Goal: Task Accomplishment & Management: Use online tool/utility

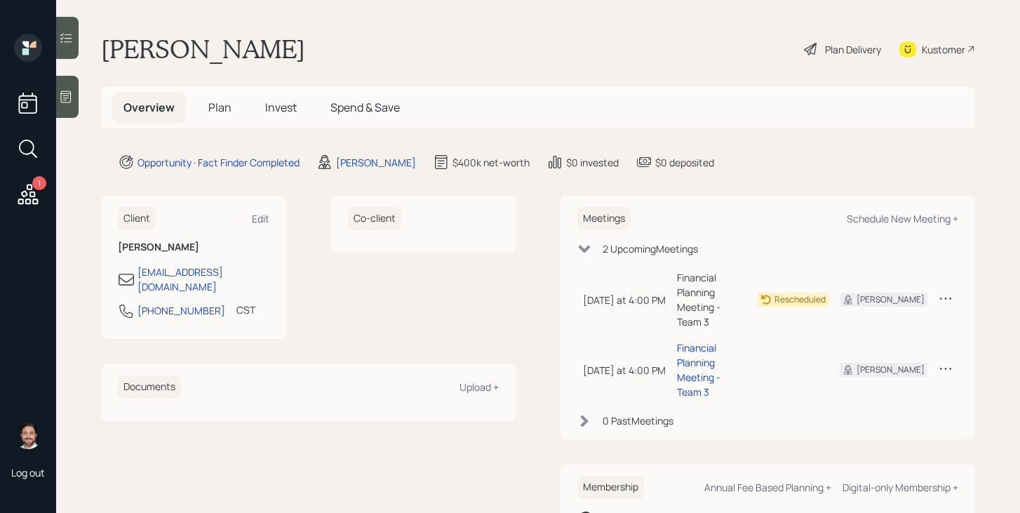
click at [222, 99] on h5 "Plan" at bounding box center [220, 108] width 46 height 30
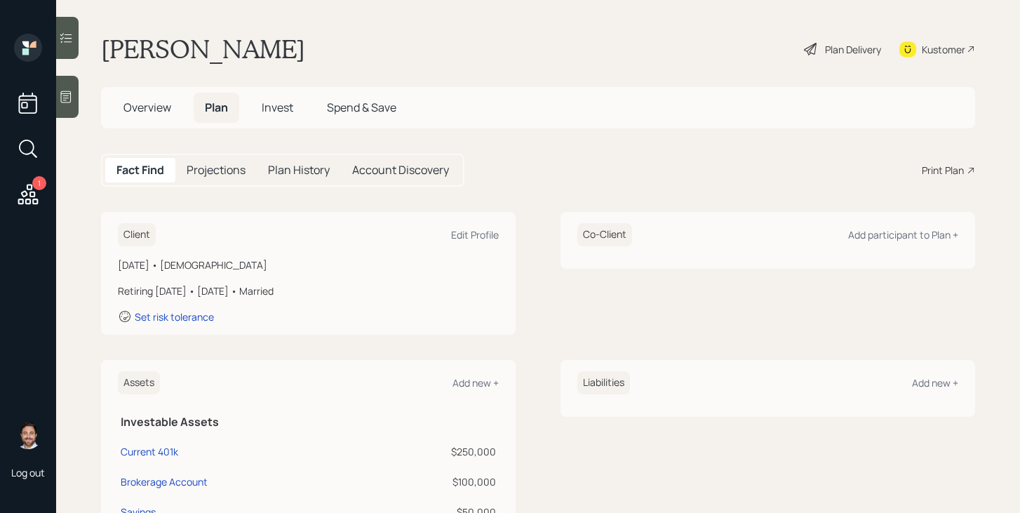
click at [160, 106] on span "Overview" at bounding box center [147, 107] width 48 height 15
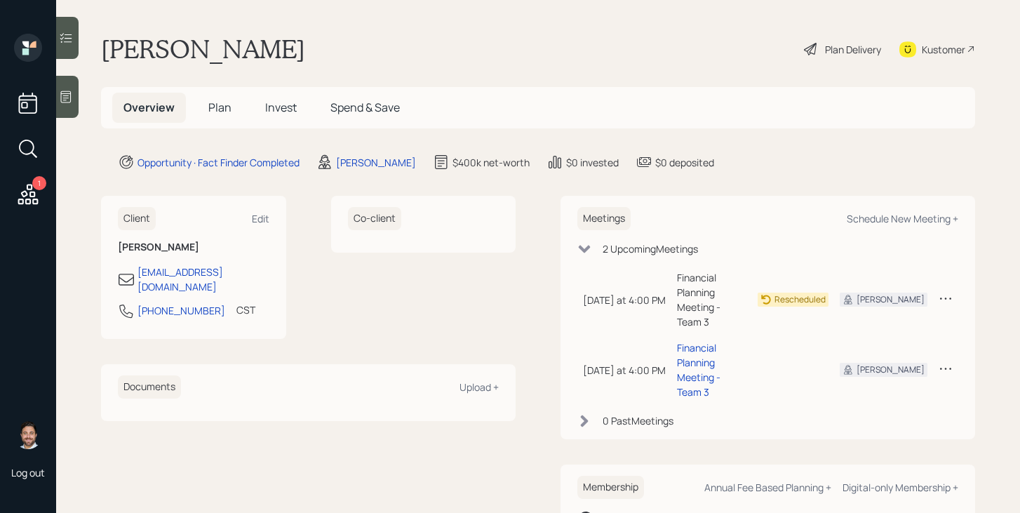
click at [361, 172] on main "Mahesh Vaddi Plan Delivery Kustomer Overview Plan Invest Spend & Save Opportuni…" at bounding box center [538, 256] width 964 height 513
click at [365, 167] on div "James DiStasi" at bounding box center [376, 162] width 80 height 15
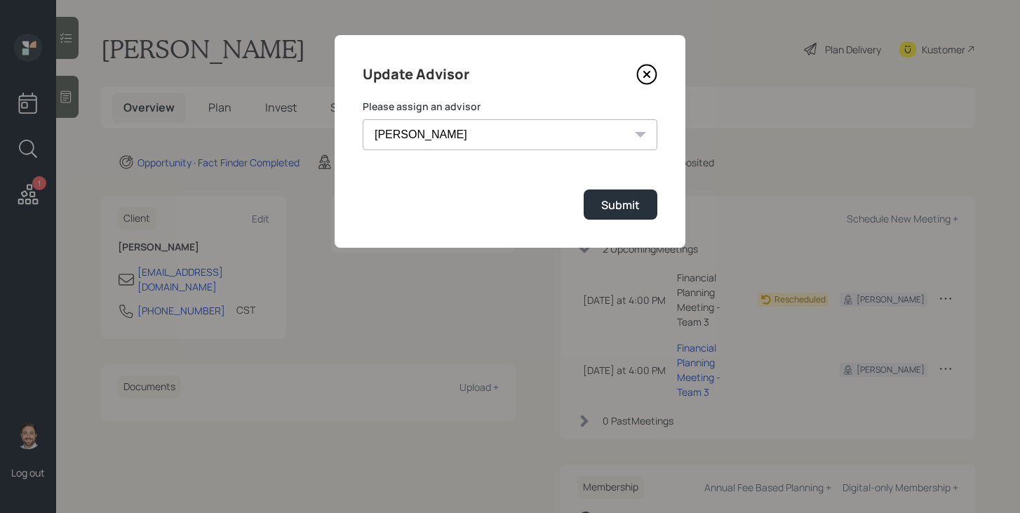
click at [483, 130] on select "James DiStasi Robby Grisanti Jonah Coleman Tyler End Treva Nostdahl Eric Schwar…" at bounding box center [510, 134] width 295 height 31
select select "bffa7908-1b2a-4c79-9bb6-f0ec9aed22d3"
click at [363, 119] on select "James DiStasi Robby Grisanti Jonah Coleman Tyler End Treva Nostdahl Eric Schwar…" at bounding box center [510, 134] width 295 height 31
click at [620, 198] on div "Submit" at bounding box center [620, 204] width 39 height 15
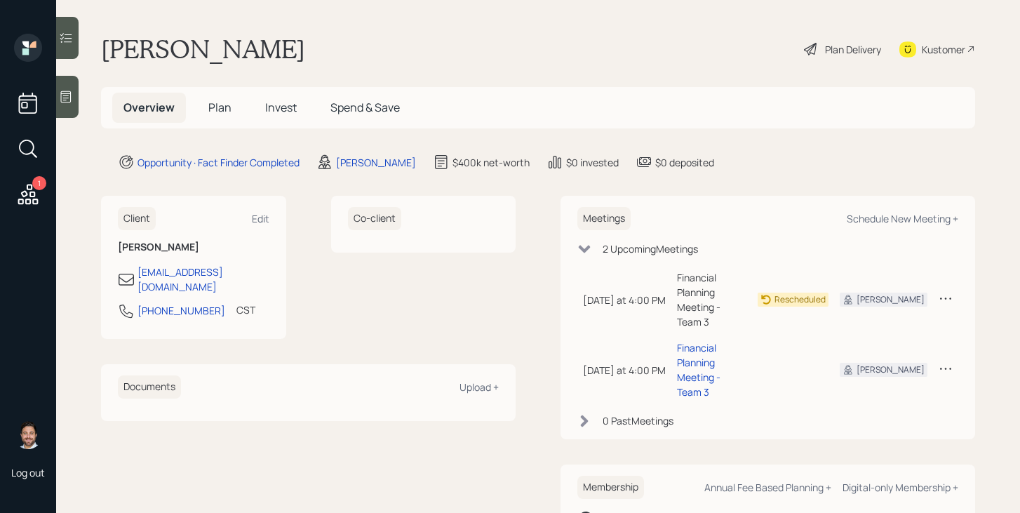
click at [206, 109] on h5 "Plan" at bounding box center [220, 108] width 46 height 30
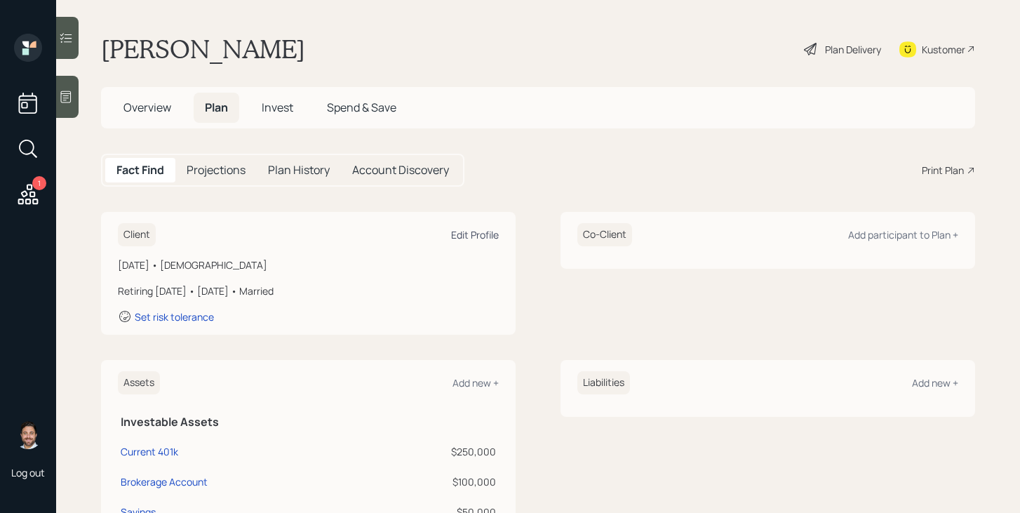
click at [487, 234] on div "Edit Profile" at bounding box center [475, 234] width 48 height 13
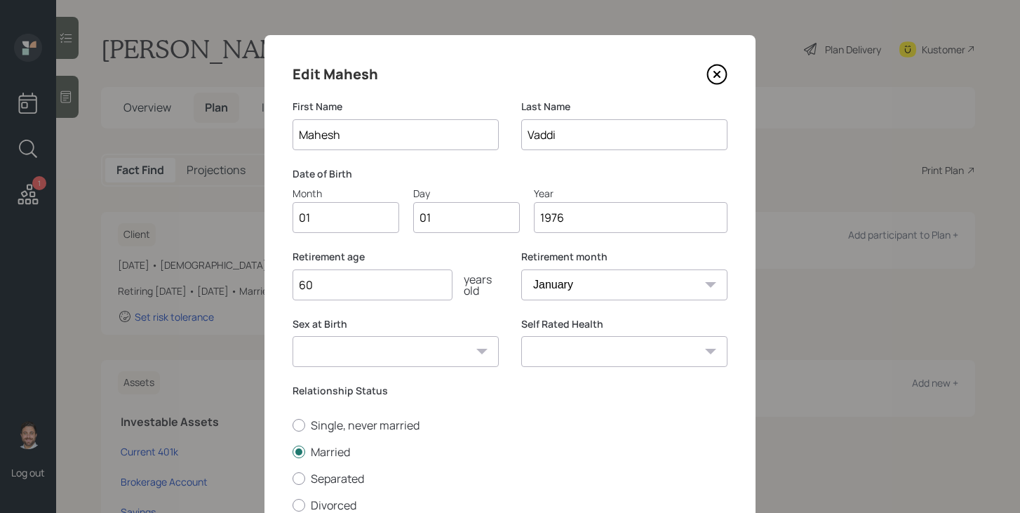
click at [342, 216] on input "01" at bounding box center [345, 217] width 107 height 31
type input "11"
type input "0"
type input "17"
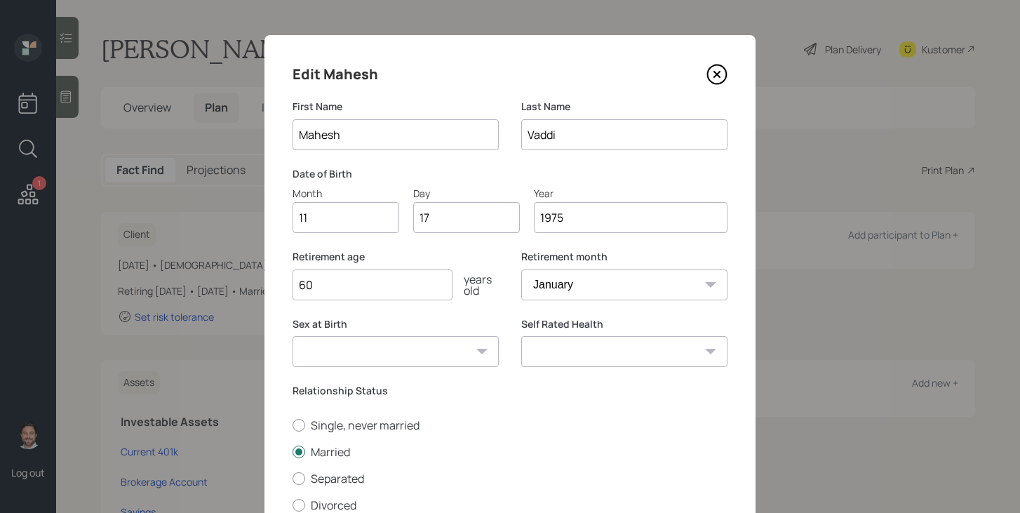
type input "1975"
click at [462, 315] on div "Retirement age 60 years old" at bounding box center [395, 283] width 206 height 67
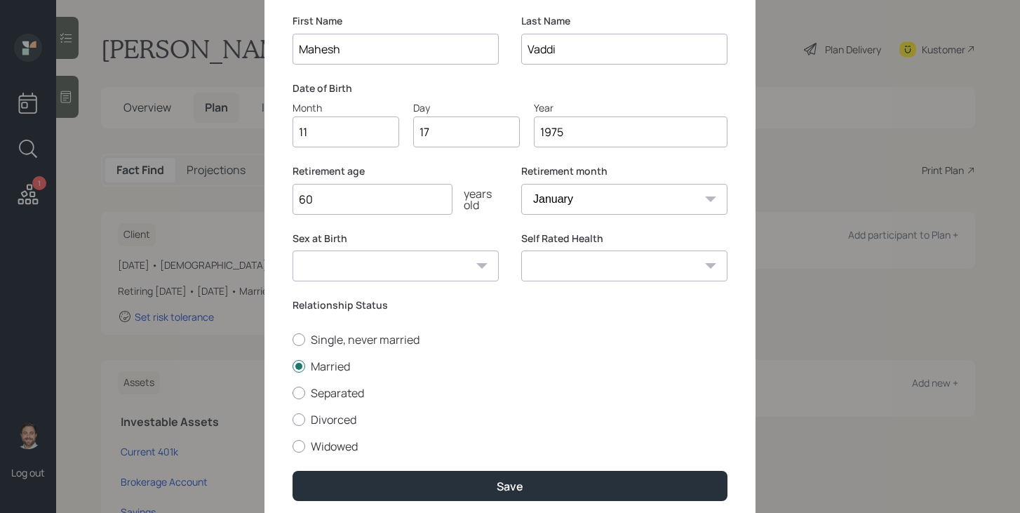
scroll to position [87, 0]
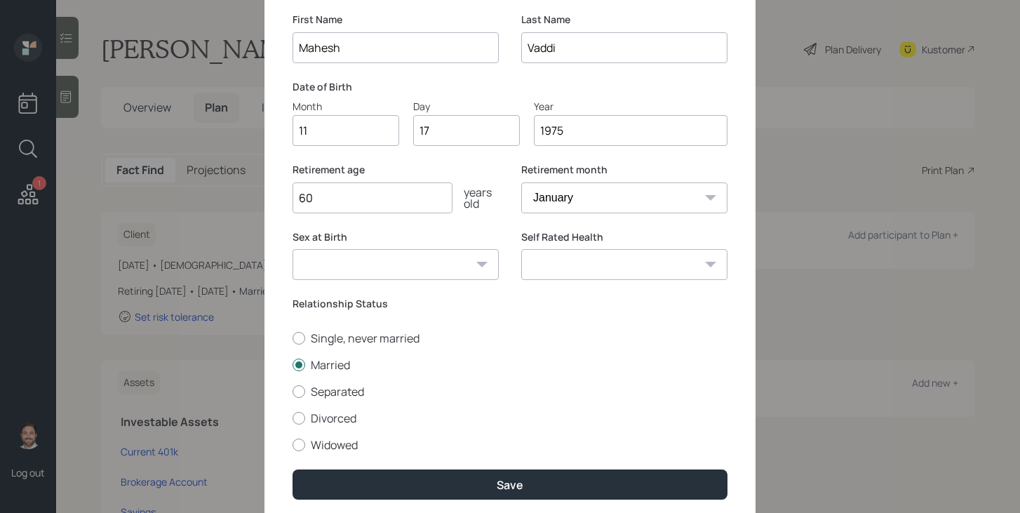
click at [442, 260] on select "Male Female Other / Prefer not to say" at bounding box center [395, 264] width 206 height 31
select select "male"
click at [292, 249] on select "Male Female Other / Prefer not to say" at bounding box center [395, 264] width 206 height 31
click at [559, 258] on select "Excellent Very Good Good Fair Poor" at bounding box center [624, 264] width 206 height 31
select select "good"
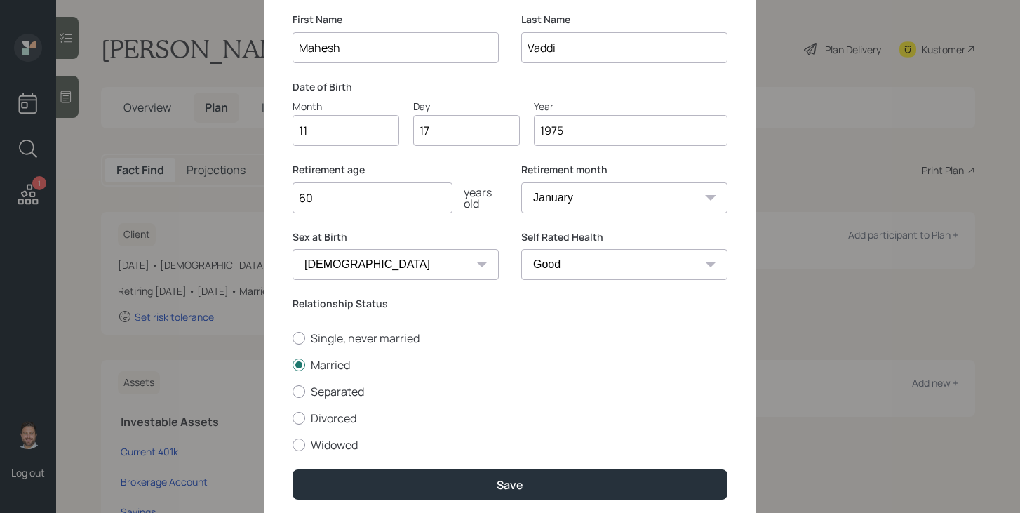
click at [521, 249] on select "Excellent Very Good Good Fair Poor" at bounding box center [624, 264] width 206 height 31
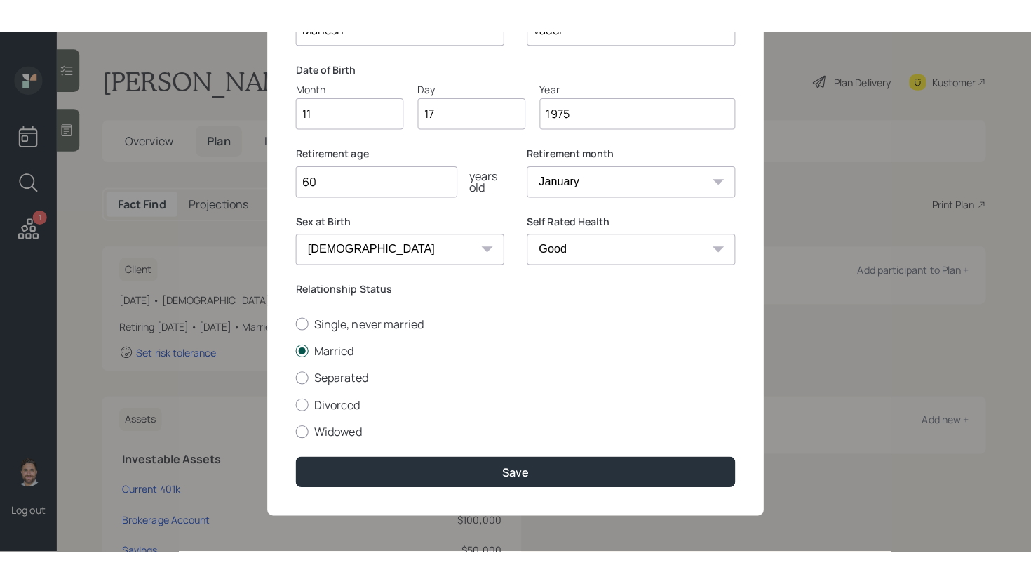
scroll to position [137, 0]
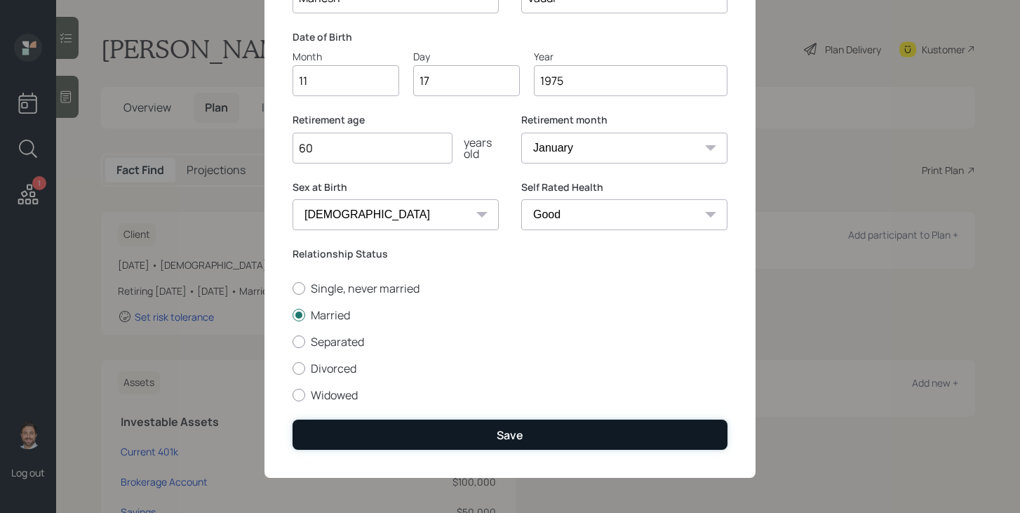
click at [475, 425] on button "Save" at bounding box center [509, 434] width 435 height 30
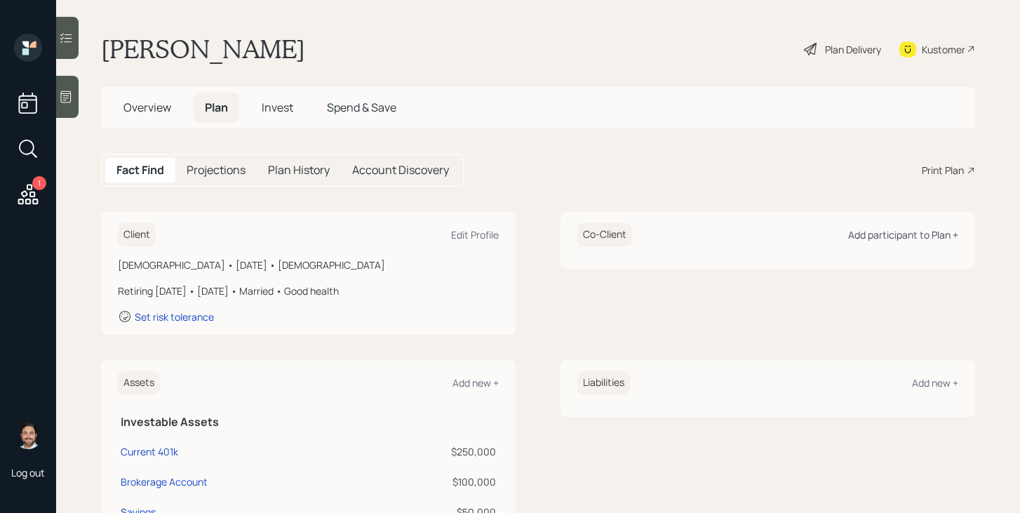
click at [910, 236] on div "Add participant to Plan +" at bounding box center [903, 234] width 110 height 13
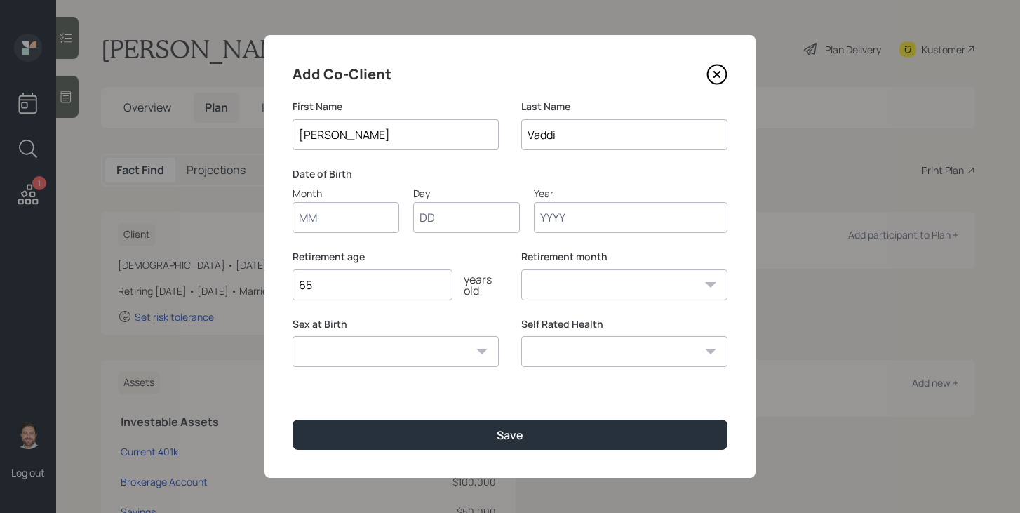
type input "[PERSON_NAME]"
click at [332, 213] on input "Month" at bounding box center [345, 217] width 107 height 31
type input "05"
type input "15"
type input "1982"
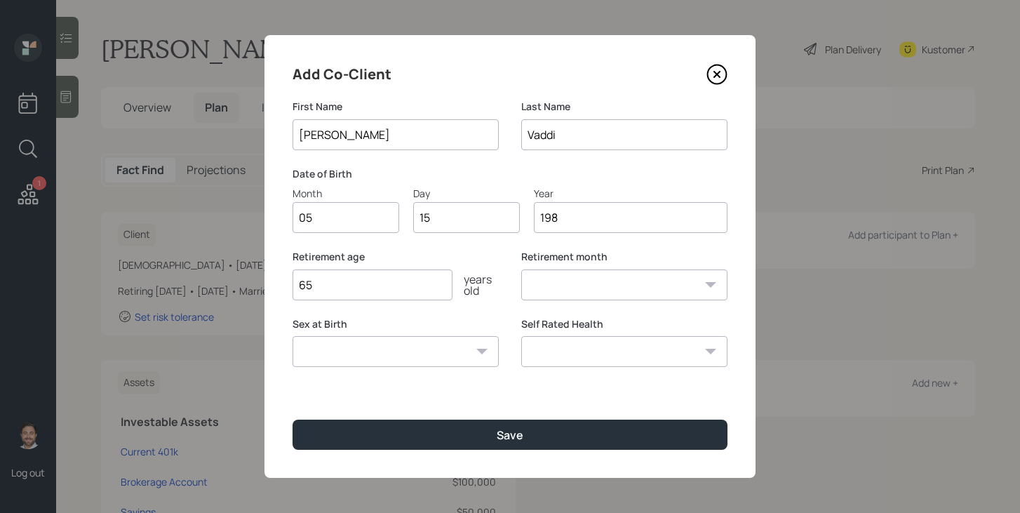
select select "5"
type input "1982"
click at [333, 363] on select "Male Female Other / Prefer not to say" at bounding box center [395, 351] width 206 height 31
select select "female"
click at [292, 336] on select "Male Female Other / Prefer not to say" at bounding box center [395, 351] width 206 height 31
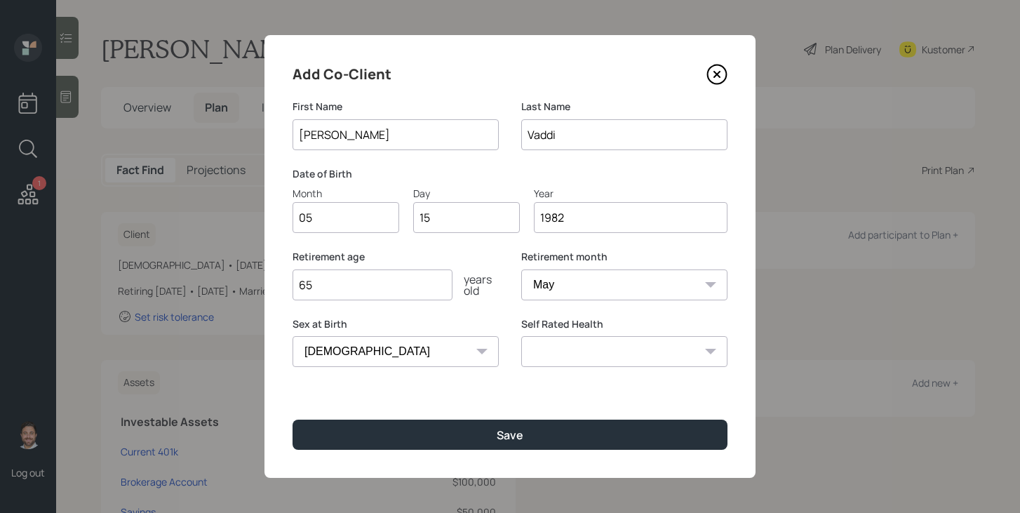
click at [377, 288] on input "65" at bounding box center [372, 284] width 160 height 31
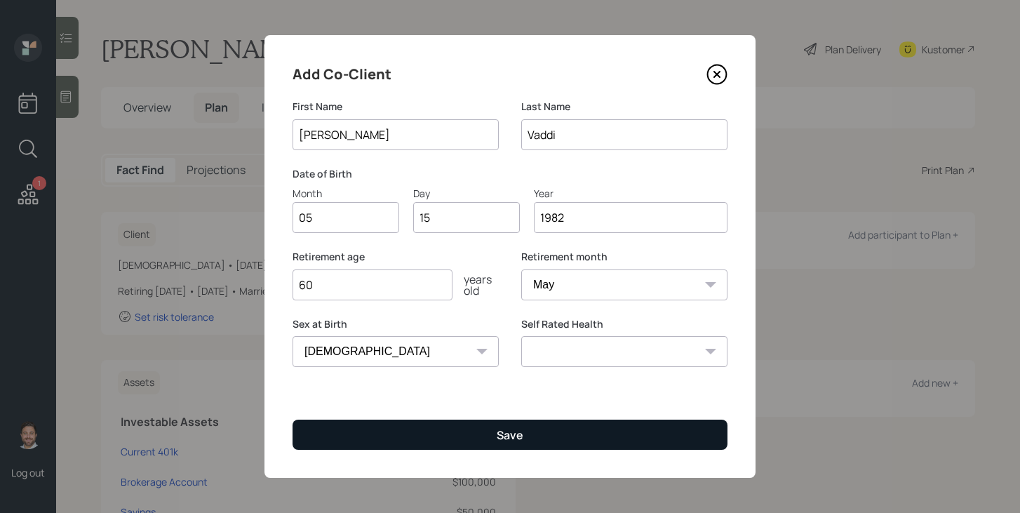
type input "60"
click at [558, 429] on button "Save" at bounding box center [509, 434] width 435 height 30
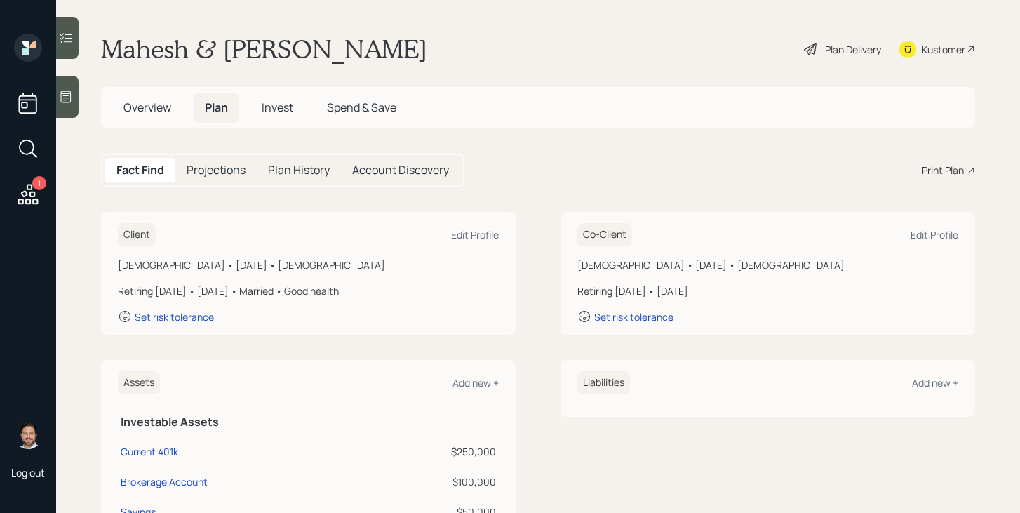
click at [809, 47] on icon at bounding box center [810, 49] width 13 height 13
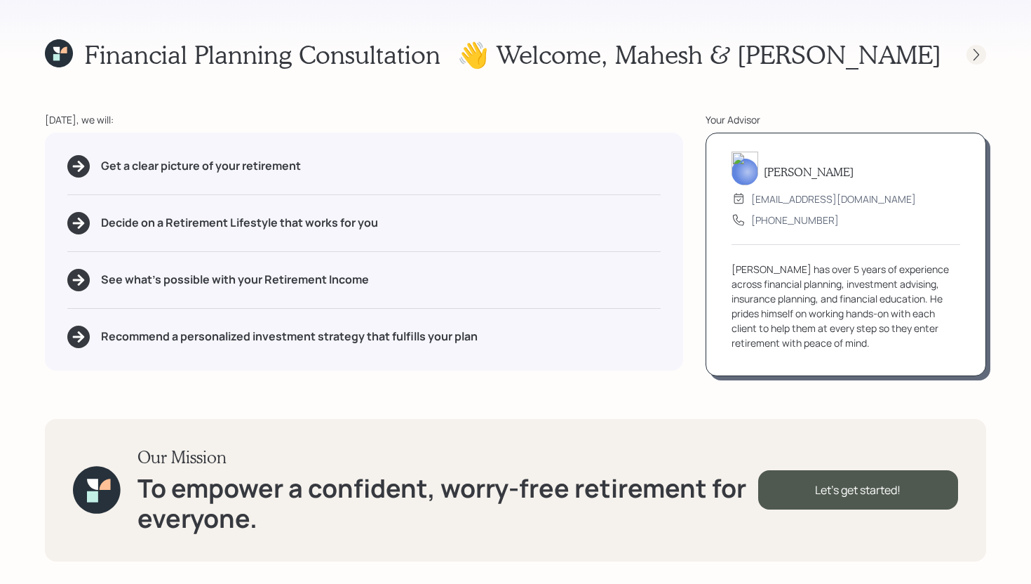
click at [976, 51] on icon at bounding box center [977, 54] width 6 height 12
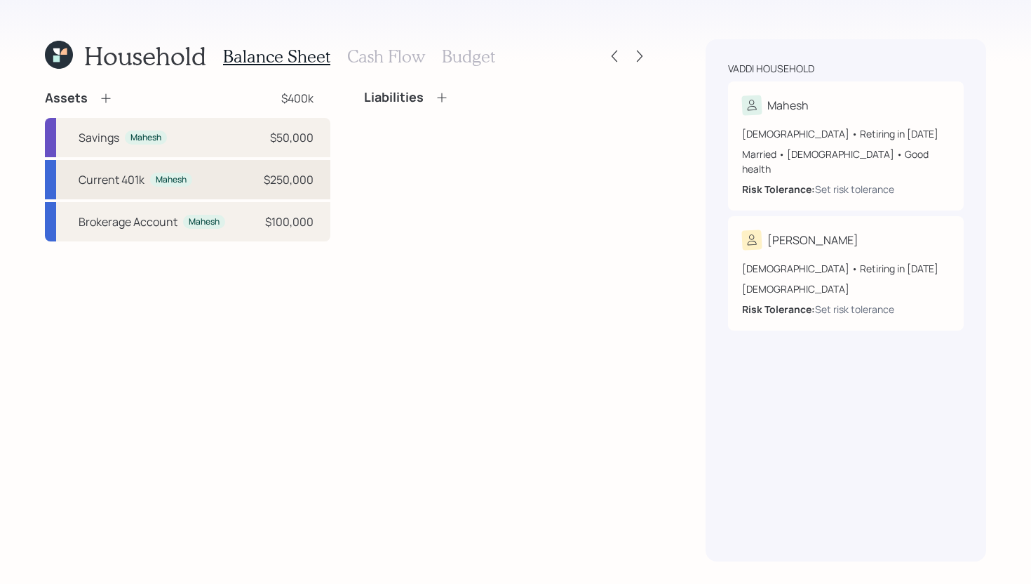
click at [96, 184] on div "Current 401k" at bounding box center [112, 179] width 66 height 17
select select "company_sponsored"
select select "balanced"
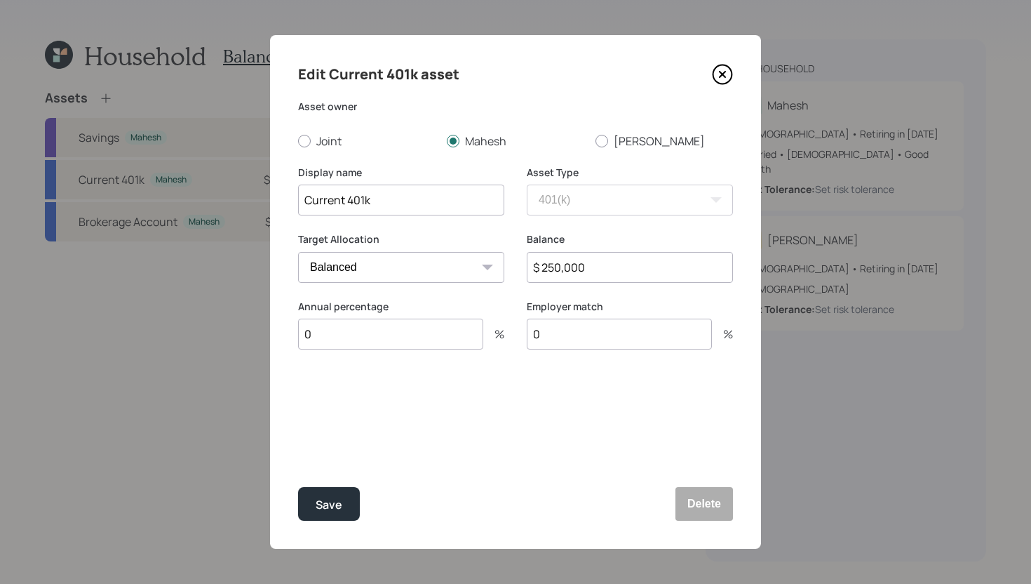
click at [418, 325] on input "0" at bounding box center [390, 333] width 185 height 31
click at [396, 200] on input "Current 401k" at bounding box center [401, 199] width 206 height 31
type input "Current TSP"
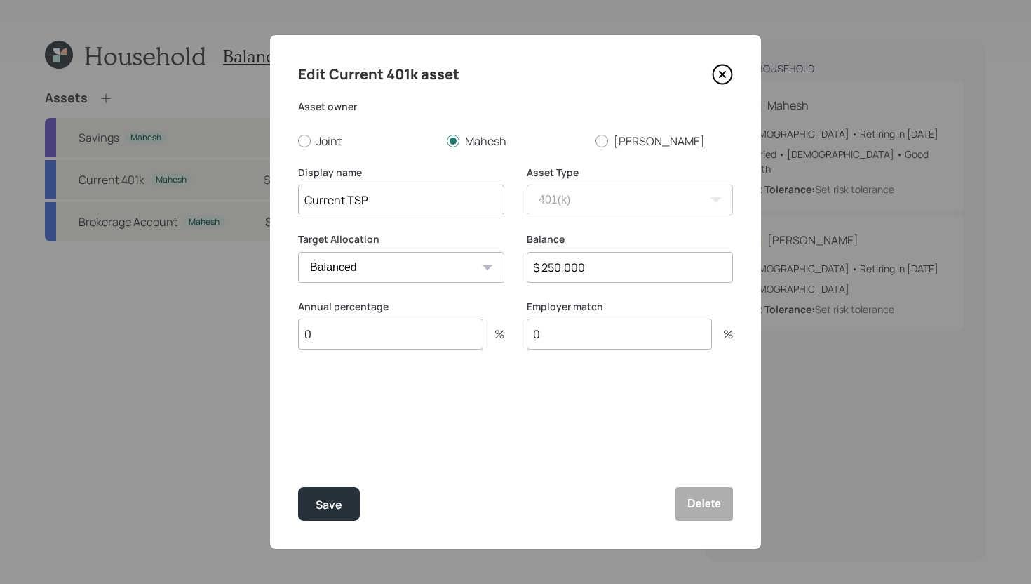
click at [429, 402] on div "Edit Current 401k asset Asset owner Joint Mahesh Venkata Display name Current T…" at bounding box center [515, 291] width 491 height 513
click at [427, 334] on input "0" at bounding box center [390, 333] width 185 height 31
type input "13"
click at [472, 402] on div "Select..." at bounding box center [388, 403] width 179 height 24
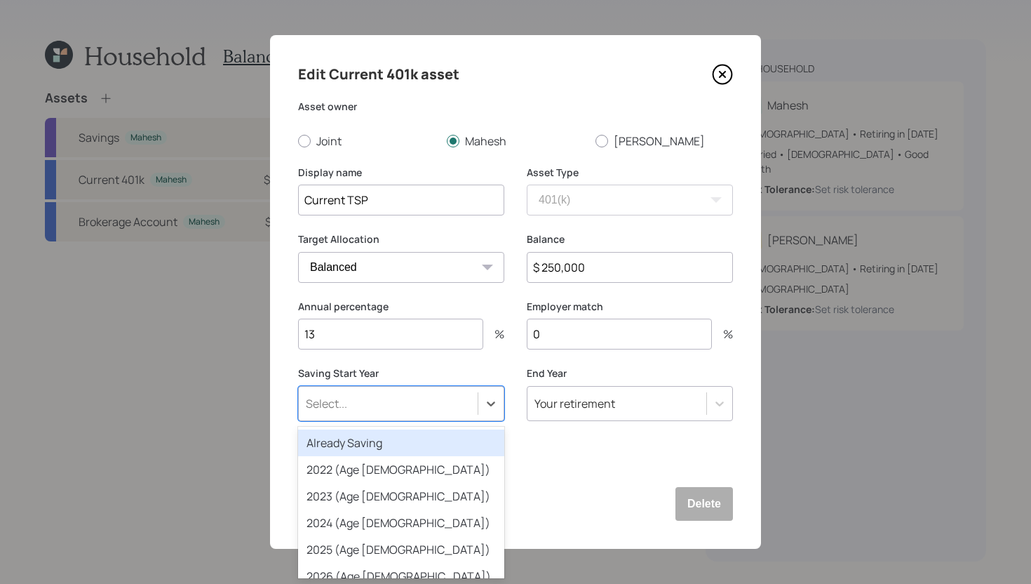
click at [432, 448] on div "Already Saving" at bounding box center [401, 442] width 206 height 27
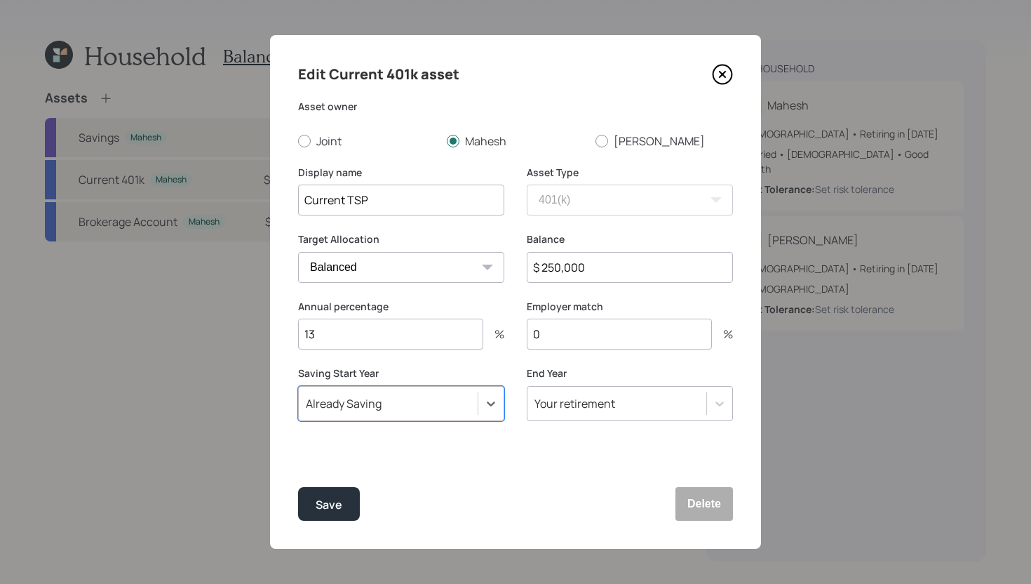
click at [574, 335] on input "0" at bounding box center [619, 333] width 185 height 31
type input "1"
click at [333, 509] on div "Save" at bounding box center [329, 504] width 27 height 19
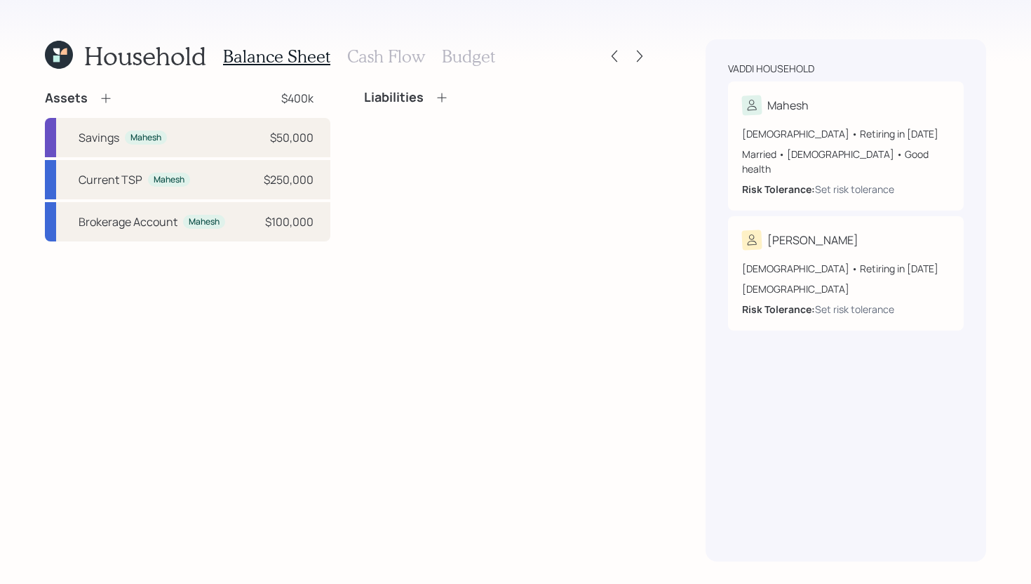
click at [103, 95] on icon at bounding box center [106, 98] width 14 height 14
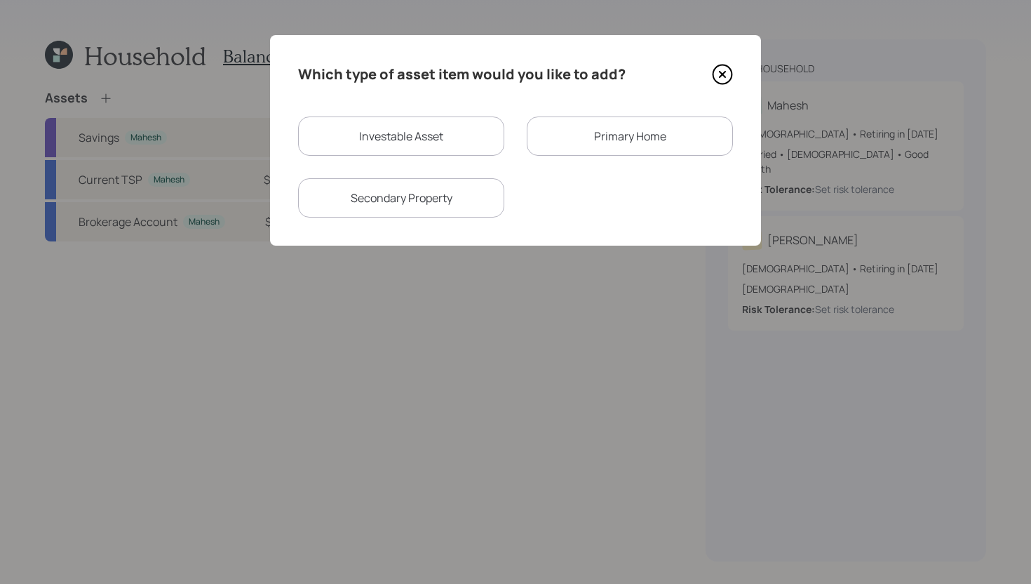
click at [459, 144] on div "Investable Asset" at bounding box center [401, 135] width 206 height 39
select select "taxable"
select select "balanced"
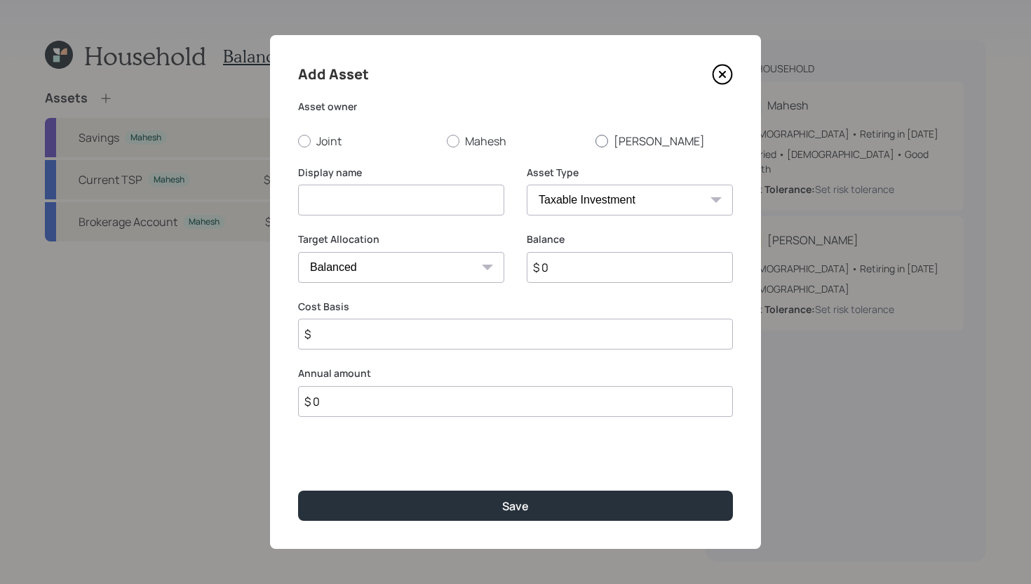
click at [633, 135] on label "[PERSON_NAME]" at bounding box center [663, 140] width 137 height 15
click at [595, 140] on input "[PERSON_NAME]" at bounding box center [595, 140] width 1 height 1
radio input "true"
click at [420, 203] on input at bounding box center [401, 199] width 206 height 31
type input "[PERSON_NAME]'s Current 401k"
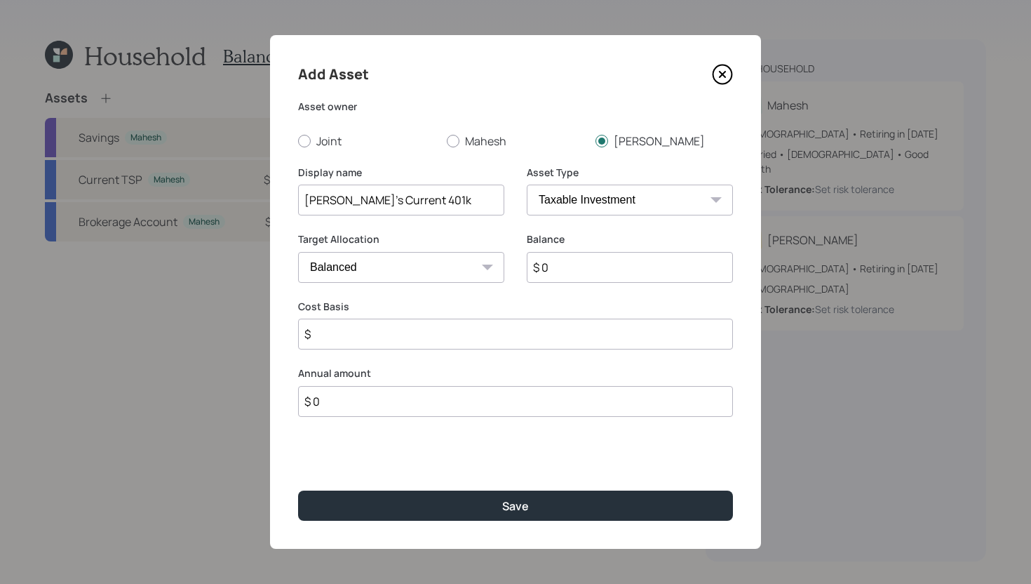
click at [599, 262] on input "$ 0" at bounding box center [630, 267] width 206 height 31
type input "$ 250,000"
click at [631, 209] on select "SEP IRA IRA Roth IRA 401(k) Roth 401(k) 403(b) Roth 403(b) 457(b) Roth 457(b) H…" at bounding box center [630, 199] width 206 height 31
select select "company_sponsored"
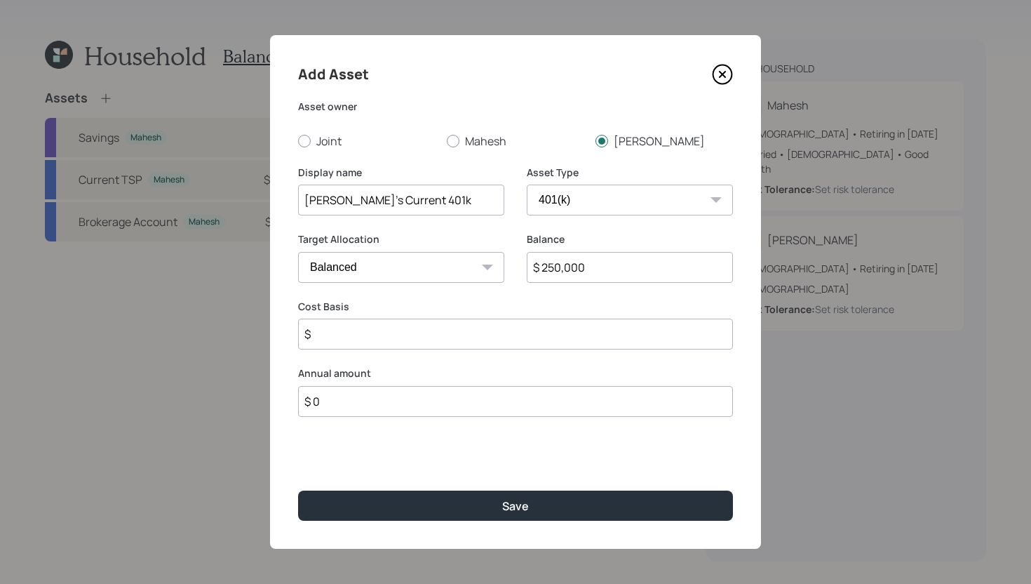
click at [527, 184] on select "SEP IRA IRA Roth IRA 401(k) Roth 401(k) 403(b) Roth 403(b) 457(b) Roth 457(b) H…" at bounding box center [630, 199] width 206 height 31
click at [413, 335] on input "number" at bounding box center [390, 333] width 185 height 31
click at [413, 337] on input "number" at bounding box center [390, 333] width 185 height 31
type input "14"
click at [661, 346] on input "number" at bounding box center [619, 333] width 185 height 31
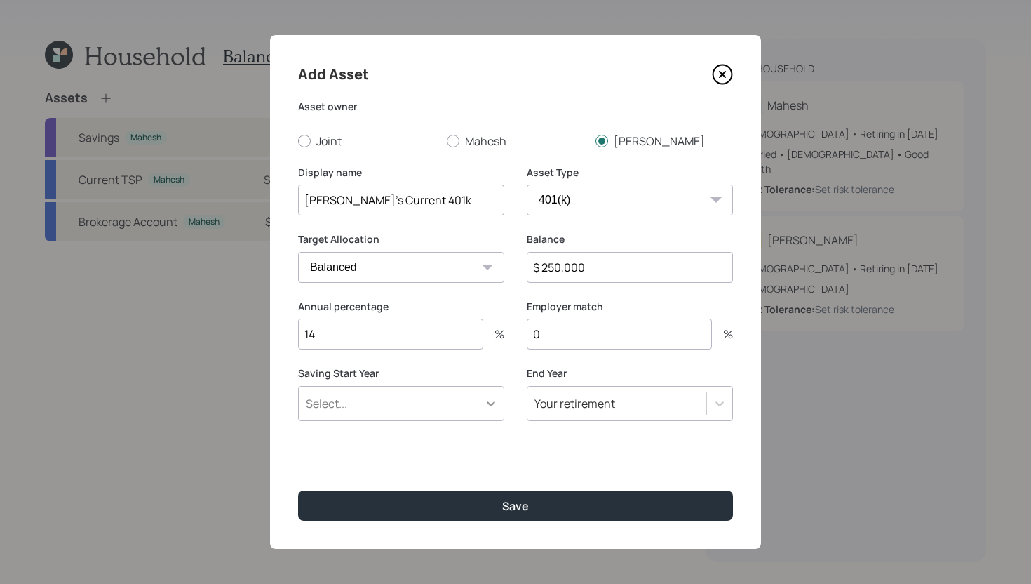
type input "0"
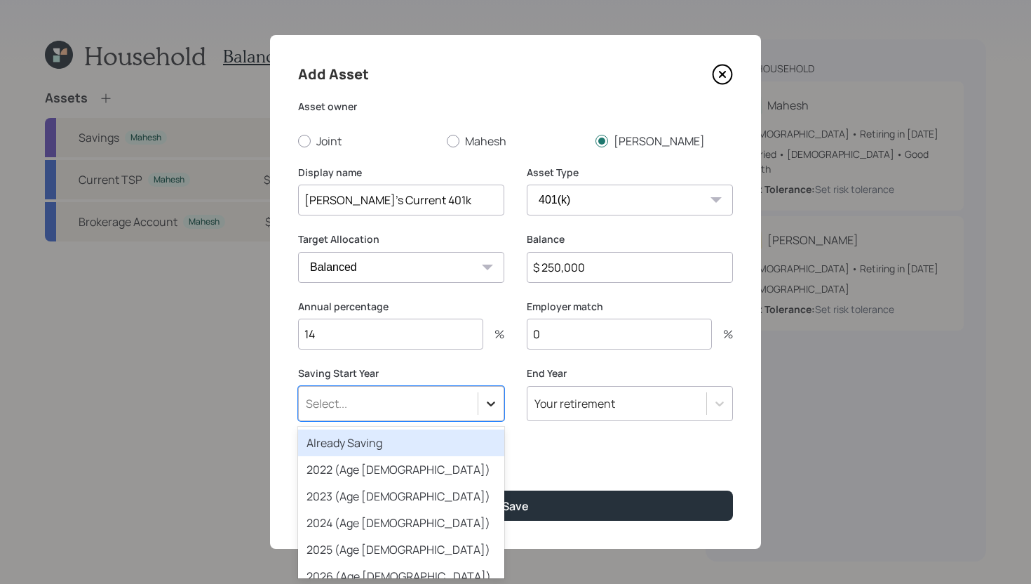
click at [490, 405] on icon at bounding box center [491, 403] width 8 height 5
click at [456, 442] on div "Already Saving" at bounding box center [401, 442] width 206 height 27
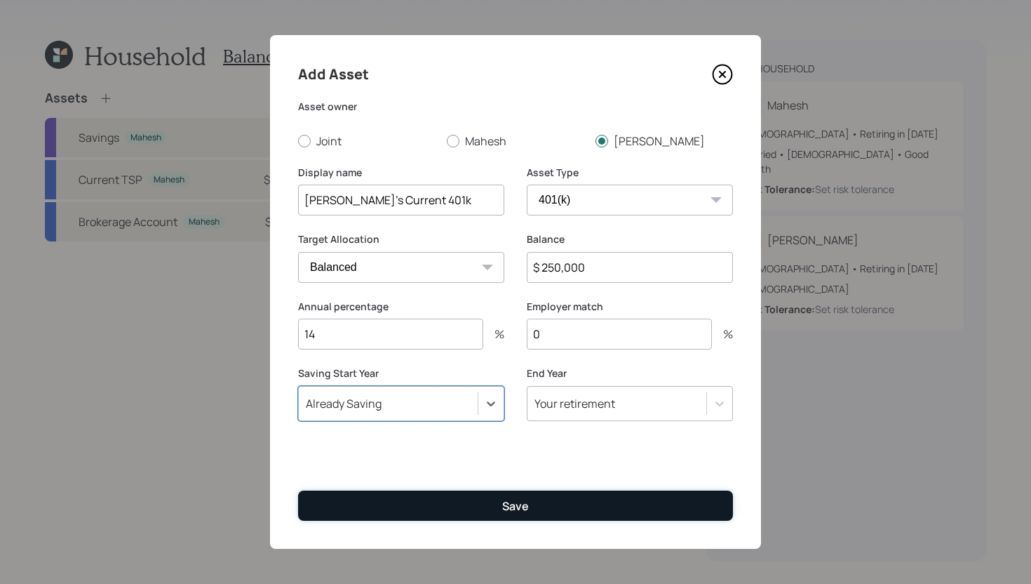
click at [507, 496] on button "Save" at bounding box center [515, 505] width 435 height 30
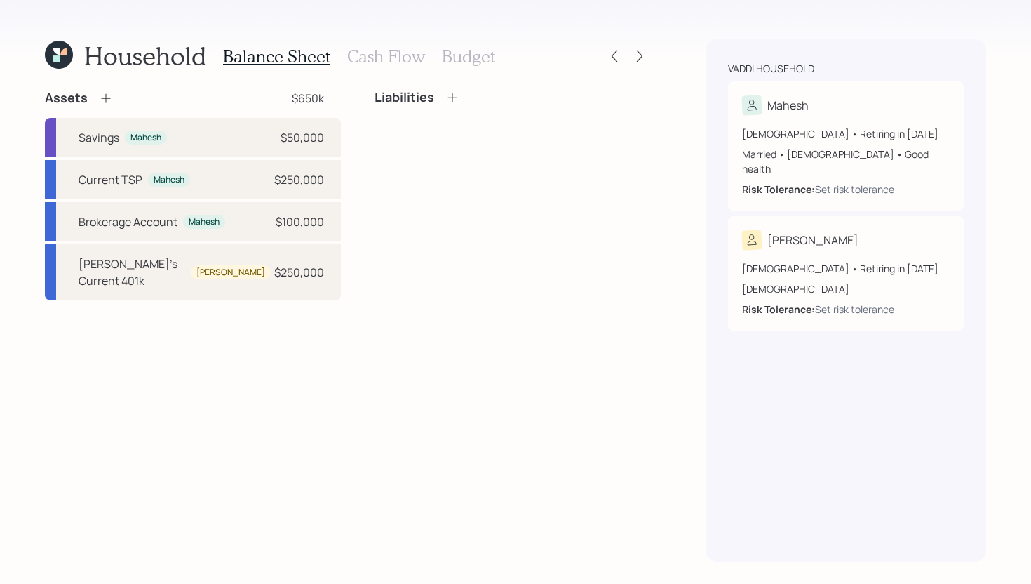
click at [102, 98] on icon at bounding box center [105, 98] width 9 height 9
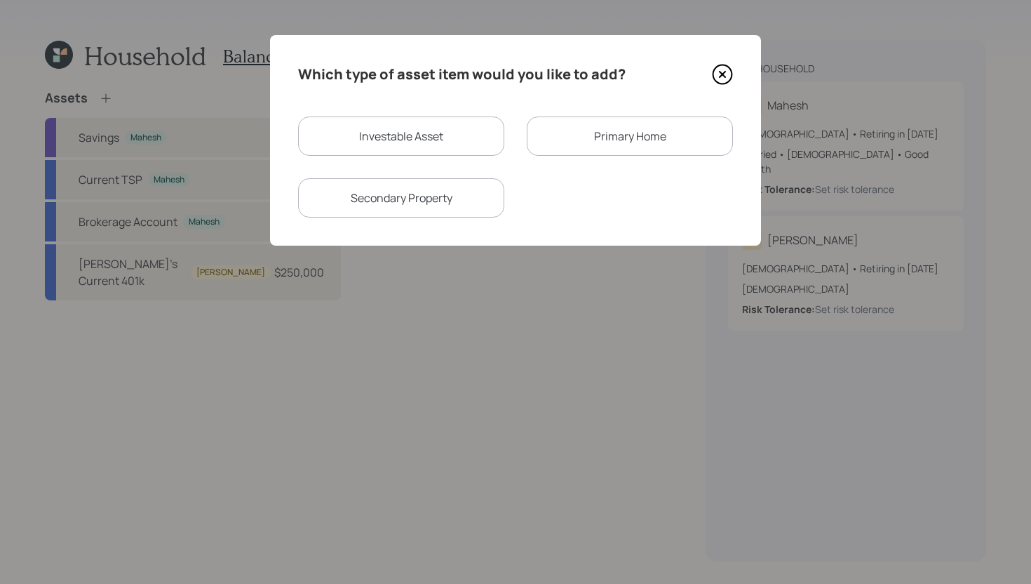
click at [374, 139] on div "Investable Asset" at bounding box center [401, 135] width 206 height 39
select select "taxable"
select select "balanced"
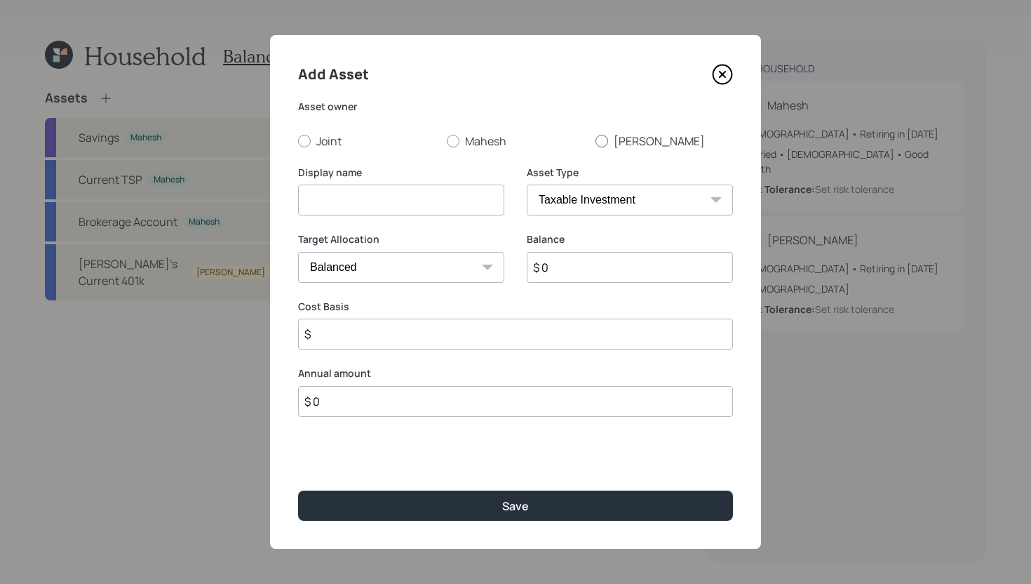
click at [628, 144] on label "[PERSON_NAME]" at bounding box center [663, 140] width 137 height 15
click at [595, 141] on input "[PERSON_NAME]" at bounding box center [595, 140] width 1 height 1
radio input "true"
click at [366, 201] on input at bounding box center [401, 199] width 206 height 31
click at [303, 203] on input "Brokerage Account" at bounding box center [401, 199] width 206 height 31
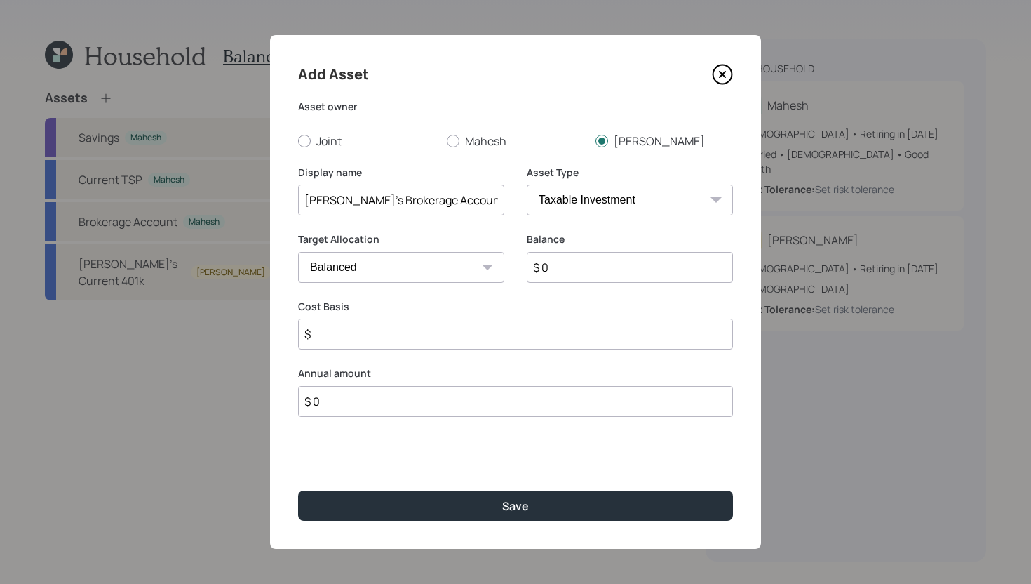
type input "[PERSON_NAME]'s Brokerage Account"
click at [572, 270] on input "$ 0" at bounding box center [630, 267] width 206 height 31
type input "$ 40,000"
click at [468, 338] on input "$" at bounding box center [515, 333] width 435 height 31
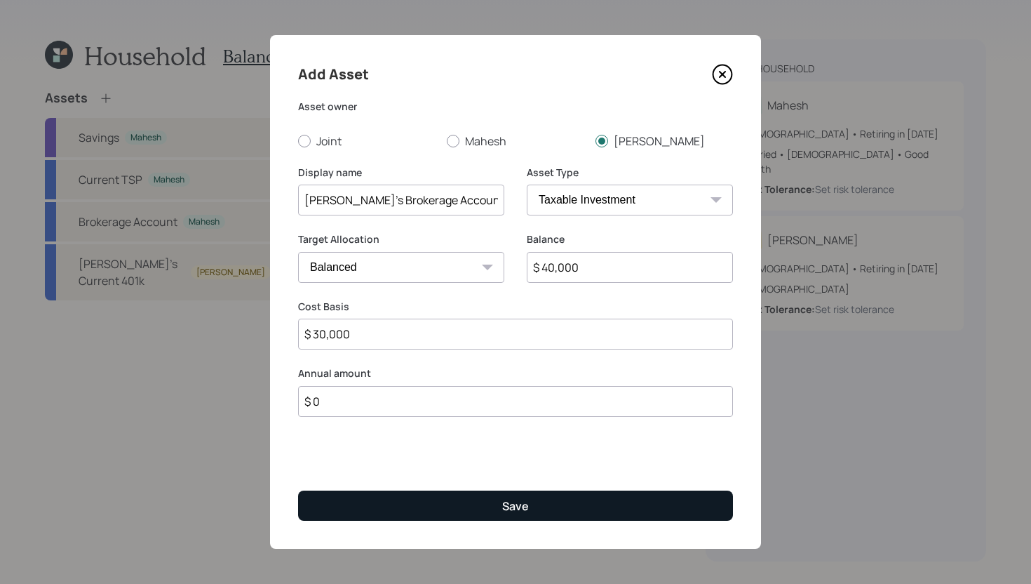
type input "$ 30,000"
click at [443, 518] on button "Save" at bounding box center [515, 505] width 435 height 30
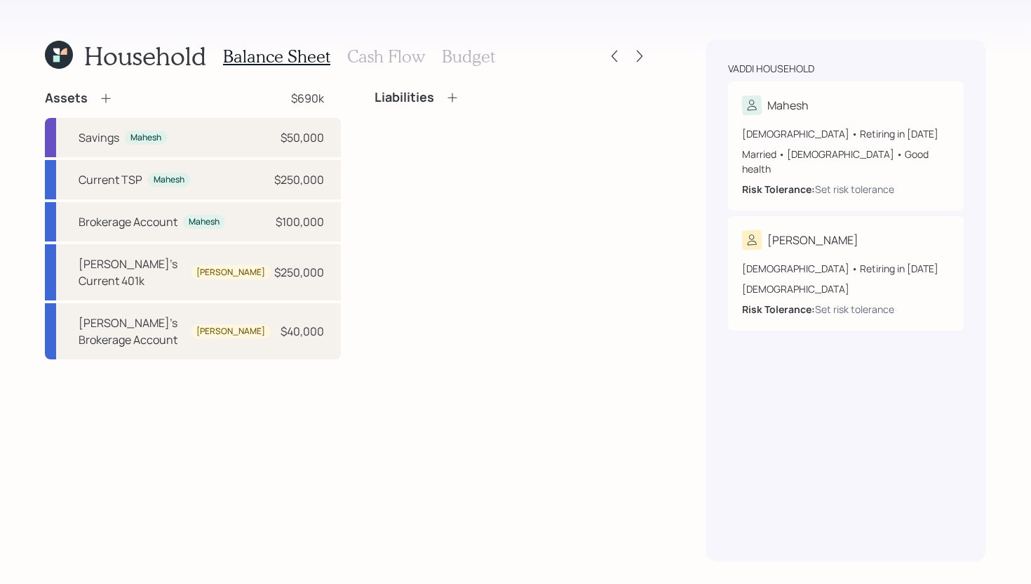
click at [112, 102] on icon at bounding box center [106, 98] width 14 height 14
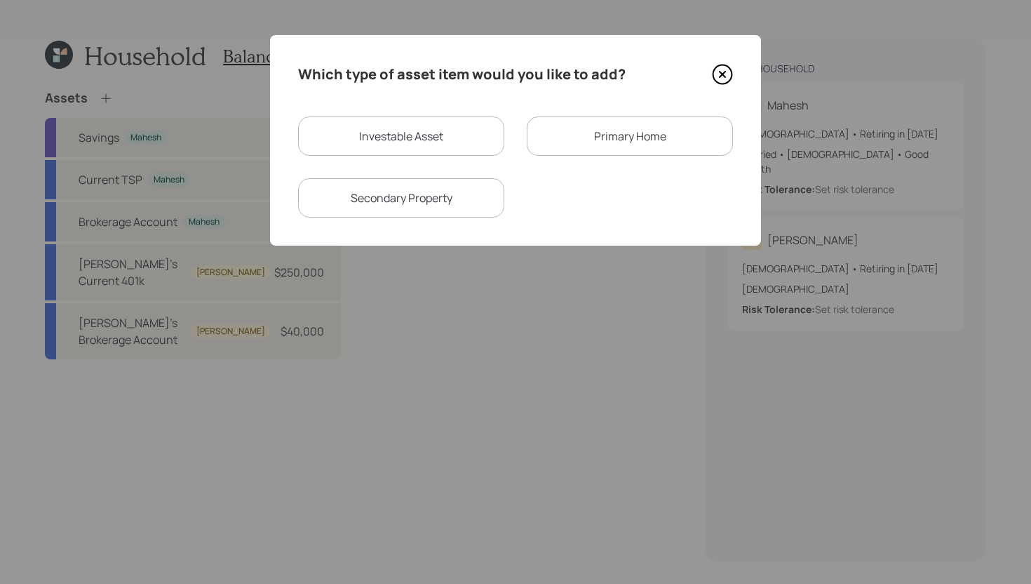
click at [611, 140] on div "Primary Home" at bounding box center [630, 135] width 206 height 39
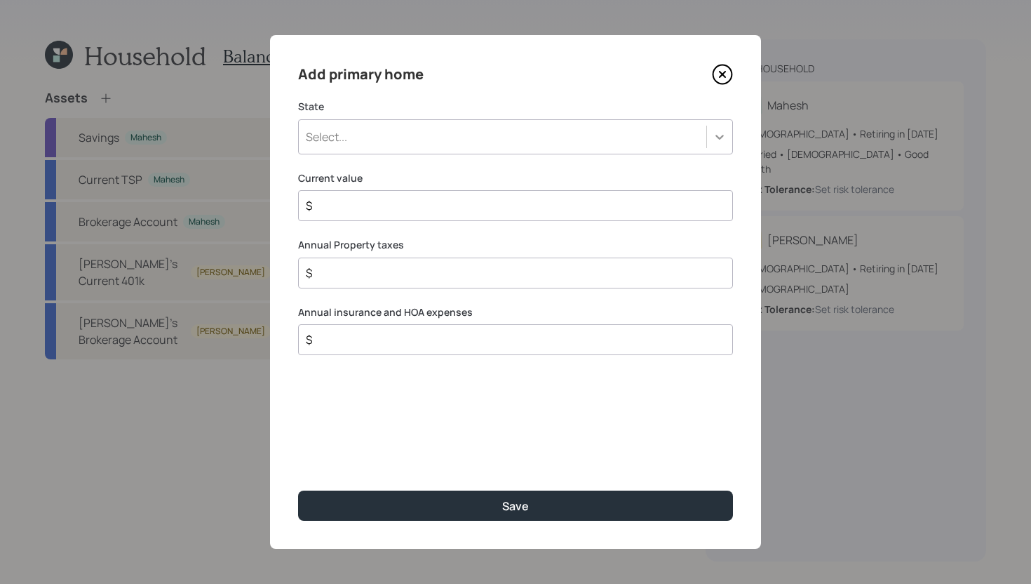
click at [720, 144] on div at bounding box center [719, 136] width 25 height 25
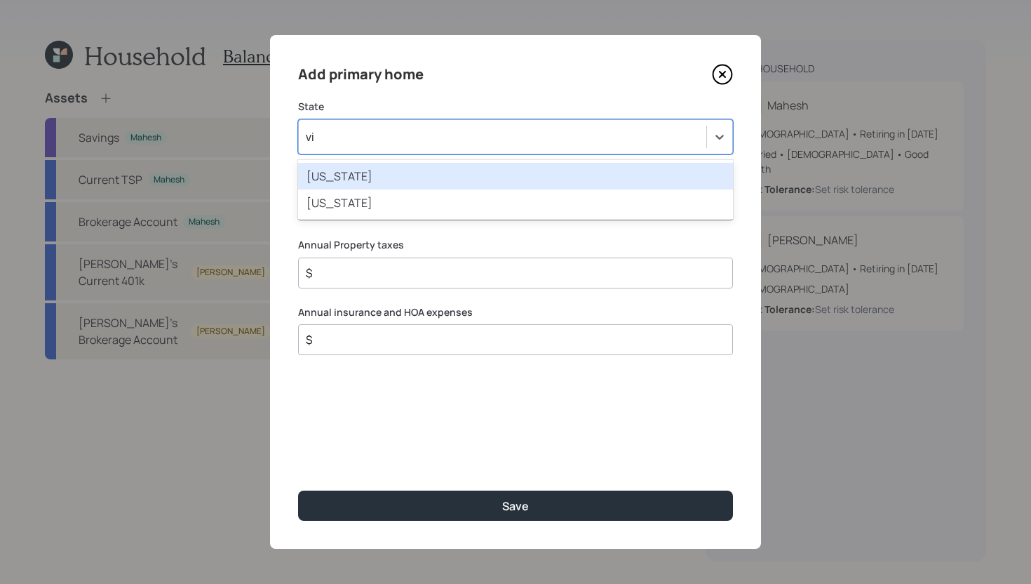
type input "vir"
click at [391, 174] on div "Virginia" at bounding box center [515, 176] width 435 height 27
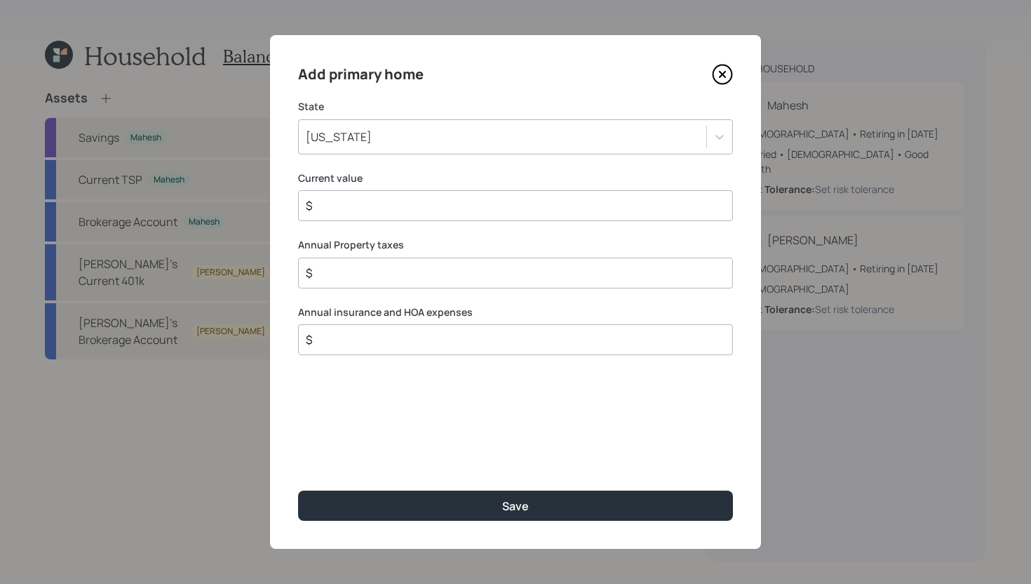
click at [384, 216] on div "$" at bounding box center [515, 205] width 435 height 31
click at [385, 213] on input "$" at bounding box center [509, 205] width 411 height 17
type input "$ 950,000"
click at [373, 271] on input "$" at bounding box center [509, 272] width 411 height 17
type input "$ 8,000"
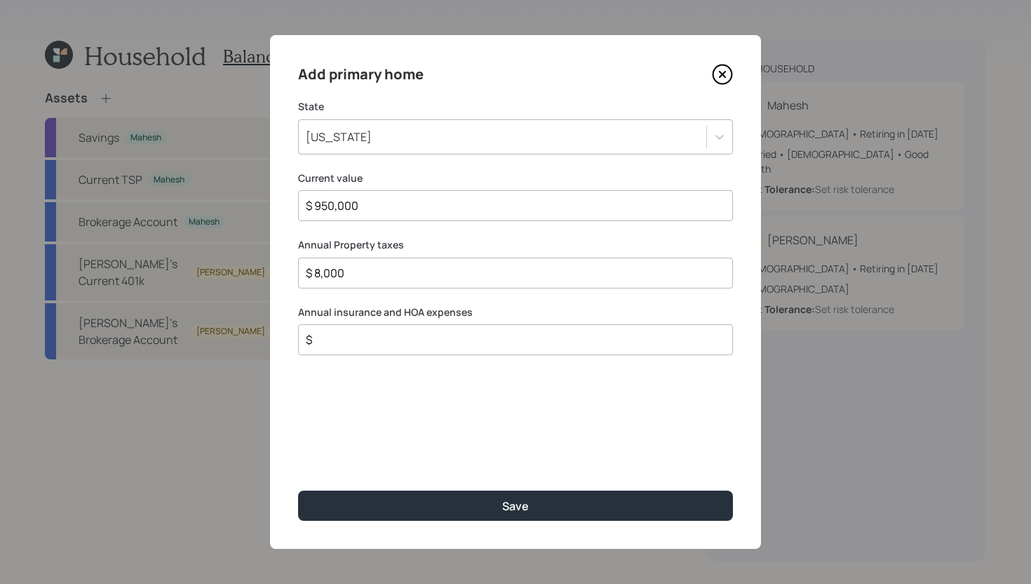
click at [348, 346] on input "$" at bounding box center [509, 339] width 411 height 17
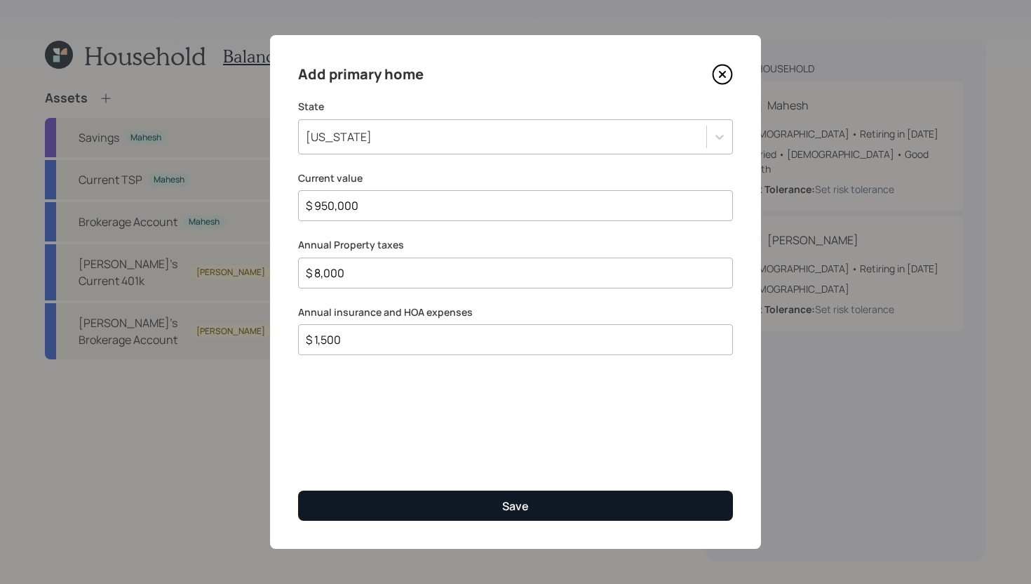
type input "$ 1,500"
click at [429, 491] on button "Save" at bounding box center [515, 505] width 435 height 30
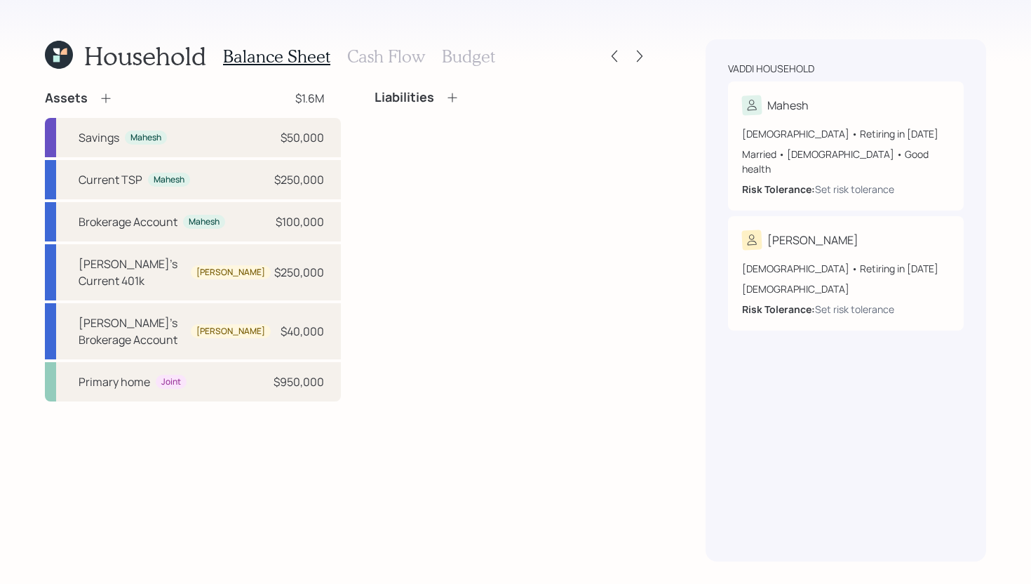
click at [445, 101] on icon at bounding box center [452, 97] width 14 height 14
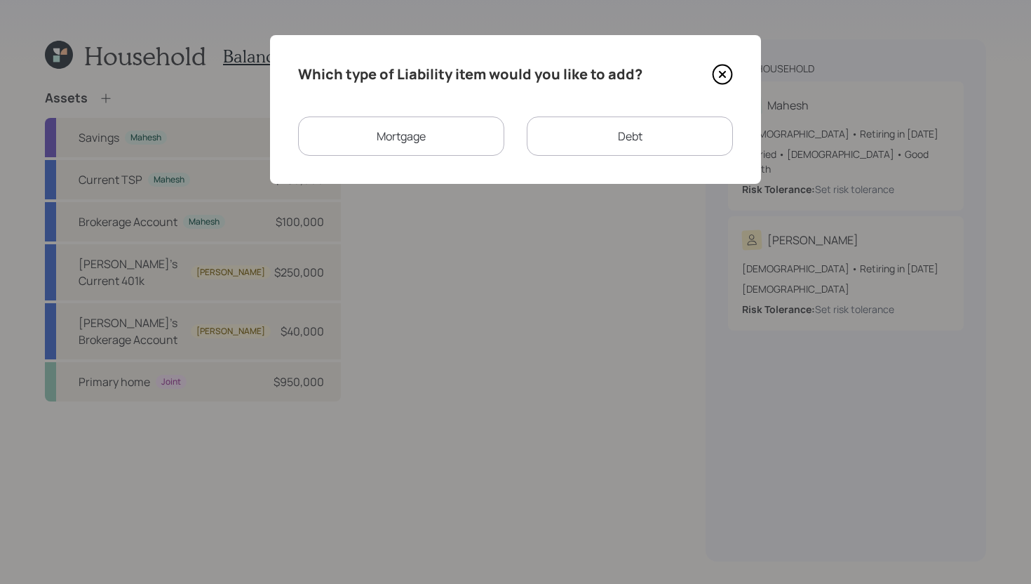
click at [439, 142] on div "Mortgage" at bounding box center [401, 135] width 206 height 39
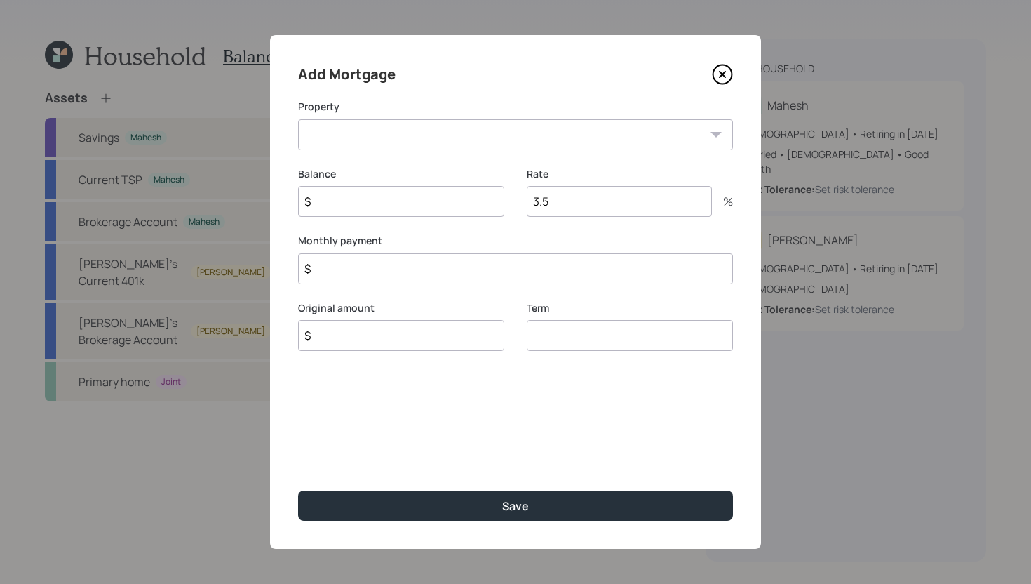
click at [435, 141] on select "VA Primary home" at bounding box center [515, 134] width 435 height 31
select select "89c3cae4-b150-4e3d-a803-29cc407631c9"
click at [298, 119] on select "VA Primary home" at bounding box center [515, 134] width 435 height 31
click at [413, 208] on input "$" at bounding box center [401, 201] width 206 height 31
type input "$ 525,000"
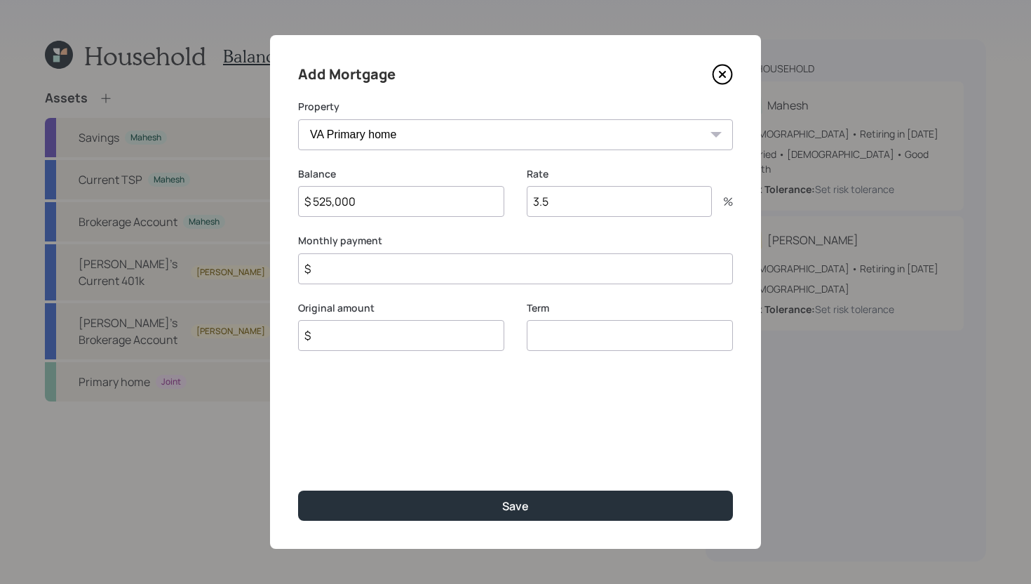
click at [394, 339] on input "$" at bounding box center [401, 335] width 206 height 31
type input "$ 525,000"
click at [580, 333] on input "number" at bounding box center [630, 335] width 206 height 31
type input "30"
click at [582, 211] on input "3.5" at bounding box center [619, 201] width 185 height 31
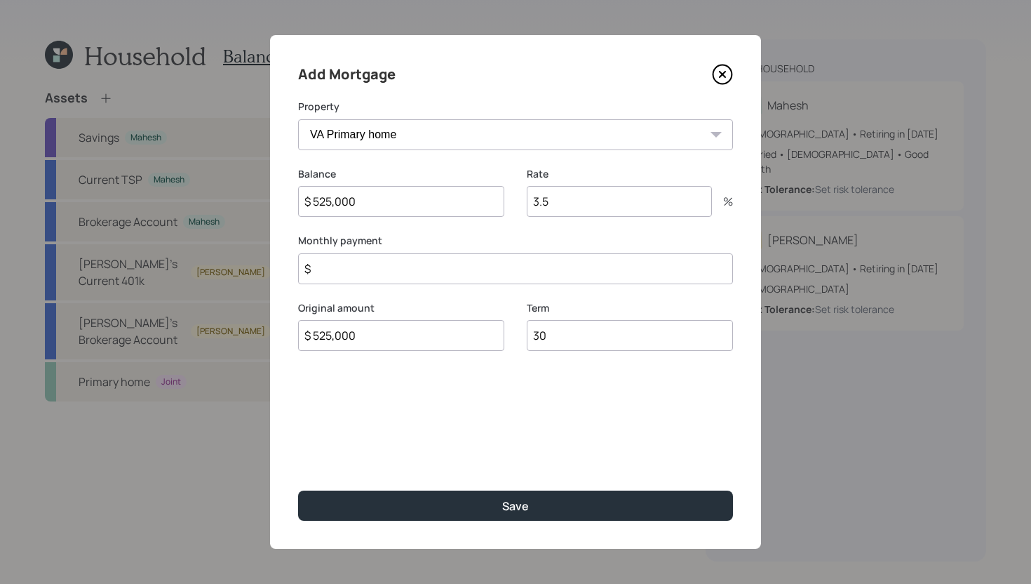
click at [582, 211] on input "3.5" at bounding box center [619, 201] width 185 height 31
type input "3"
click at [414, 276] on input "$" at bounding box center [515, 268] width 435 height 31
click at [586, 199] on input "3.785" at bounding box center [619, 201] width 185 height 31
type input "3.875"
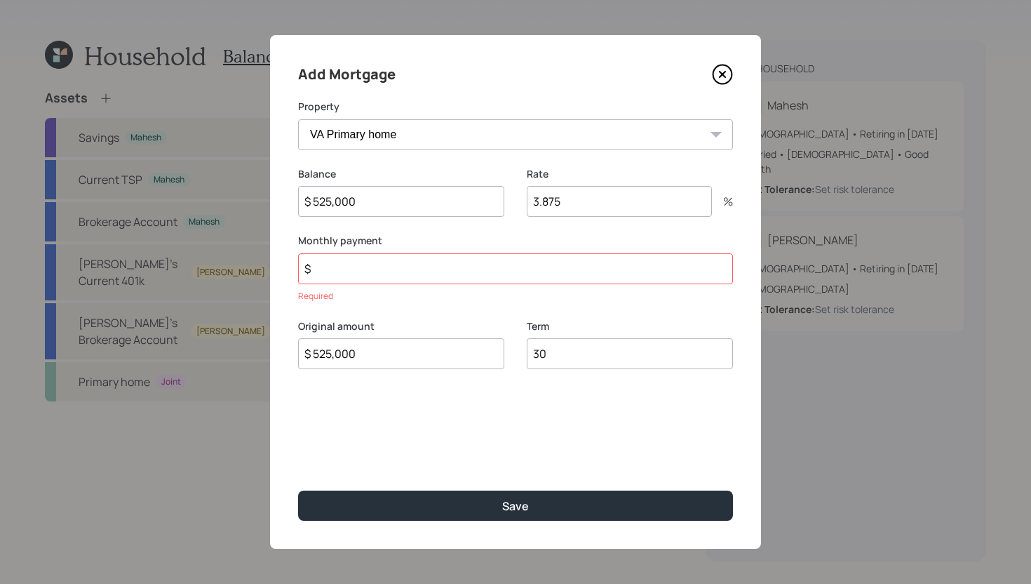
click at [543, 266] on input "$" at bounding box center [515, 268] width 435 height 31
click at [551, 265] on input "$" at bounding box center [515, 268] width 435 height 31
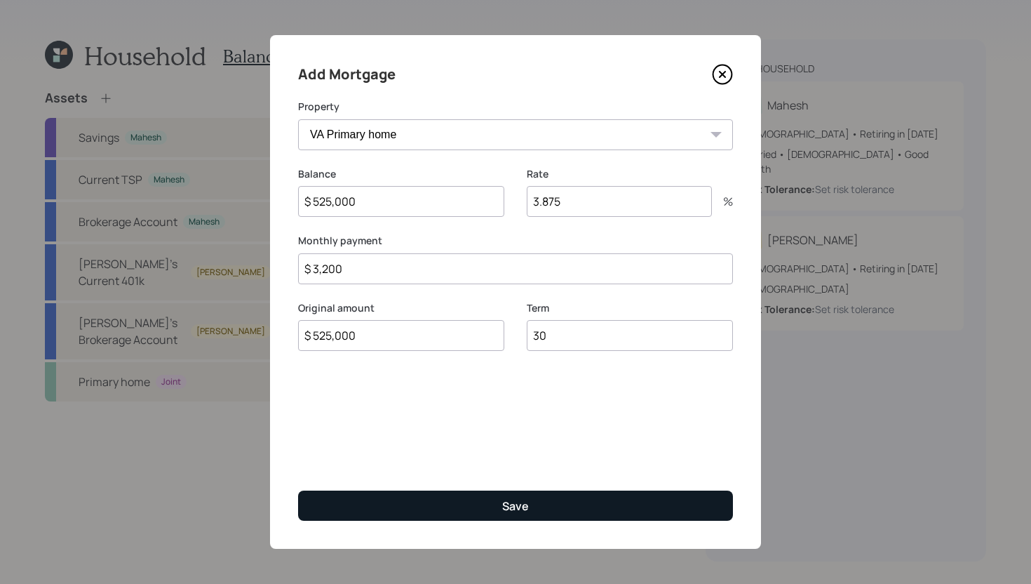
type input "$ 3,200"
click at [549, 494] on button "Save" at bounding box center [515, 505] width 435 height 30
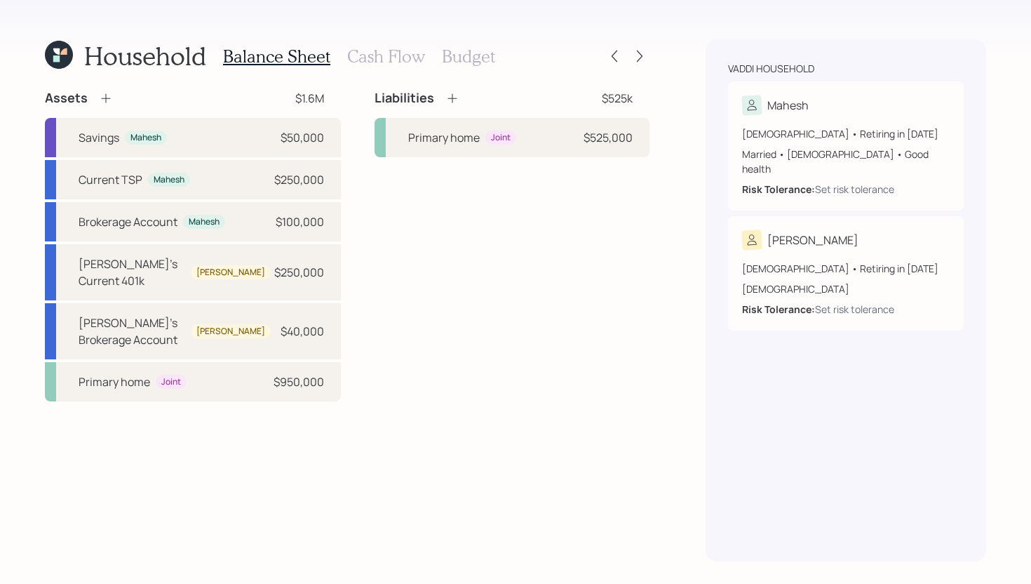
click at [445, 99] on icon at bounding box center [452, 98] width 14 height 14
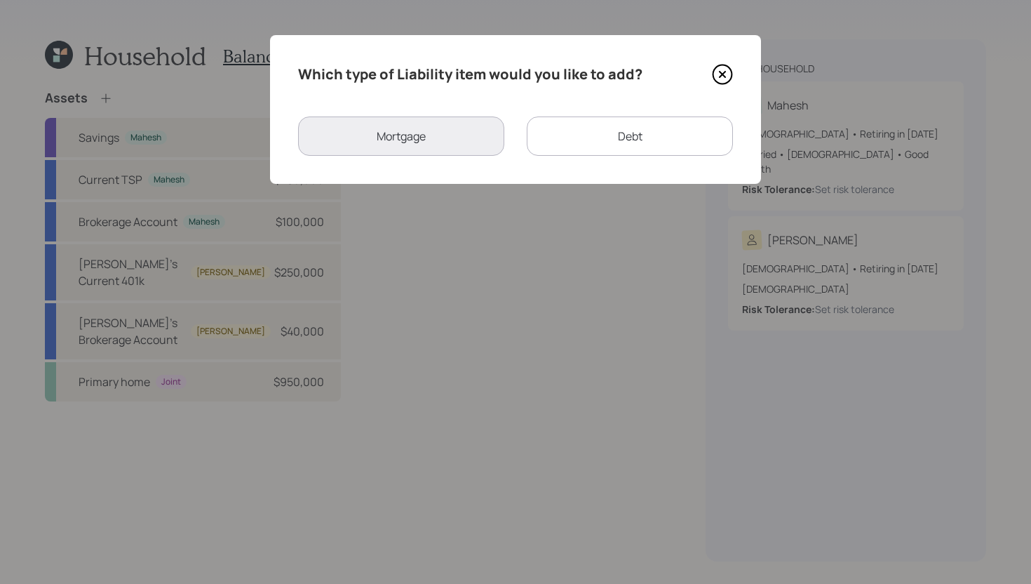
click at [588, 133] on div "Debt" at bounding box center [630, 135] width 206 height 39
select select "credit_card"
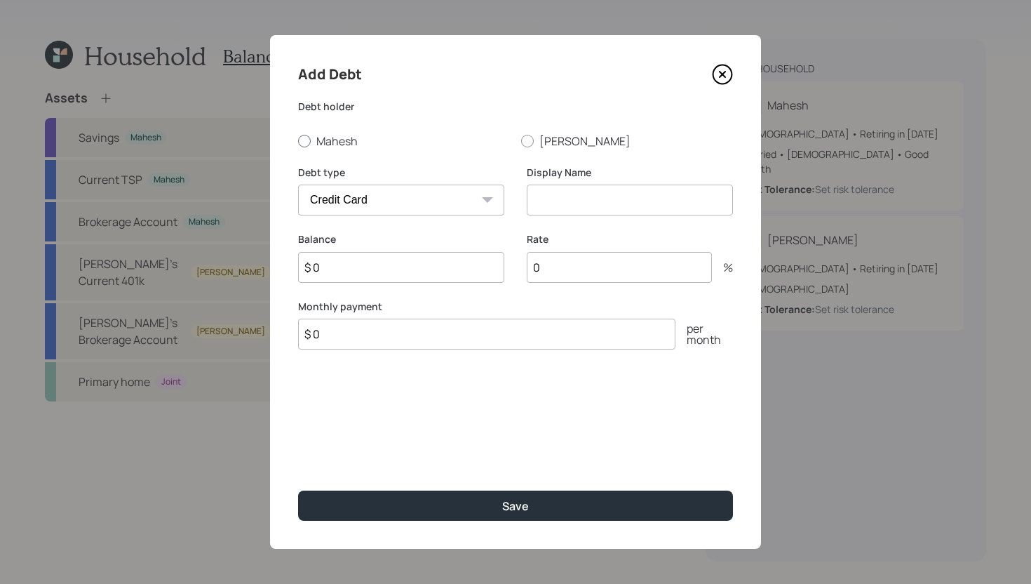
click at [323, 147] on label "Mahesh" at bounding box center [404, 140] width 212 height 15
click at [298, 141] on input "Mahesh" at bounding box center [297, 140] width 1 height 1
radio input "true"
click at [370, 182] on div "Debt type Car Credit Card Medical Student Other" at bounding box center [401, 191] width 206 height 51
click at [370, 203] on select "Car Credit Card Medical Student Other" at bounding box center [401, 199] width 206 height 31
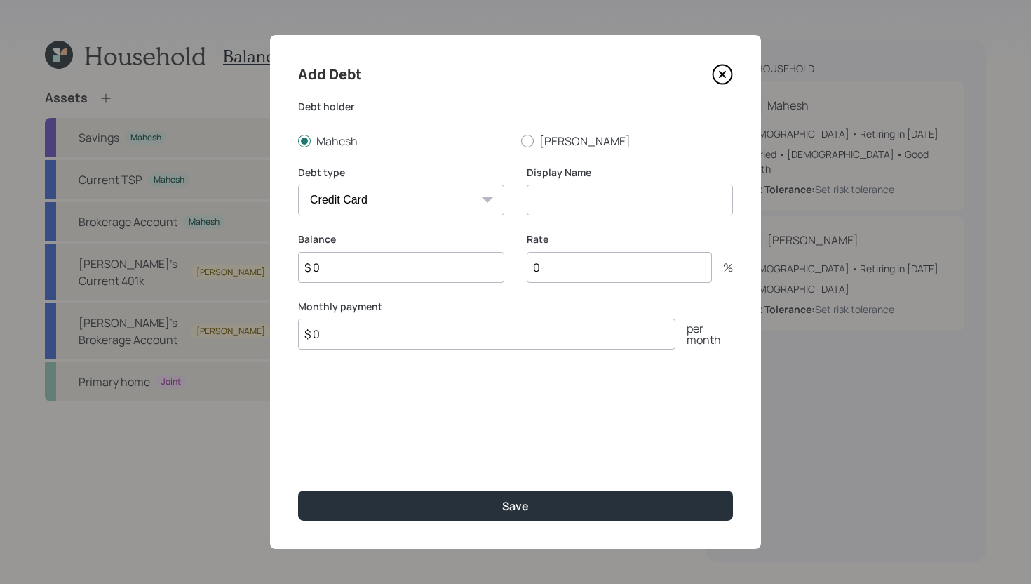
select select "car"
click at [298, 184] on select "Car Credit Card Medical Student Other" at bounding box center [401, 199] width 206 height 31
click at [578, 200] on input at bounding box center [630, 199] width 206 height 31
type input "Car Lease"
click at [379, 335] on input "$ 0" at bounding box center [486, 333] width 377 height 31
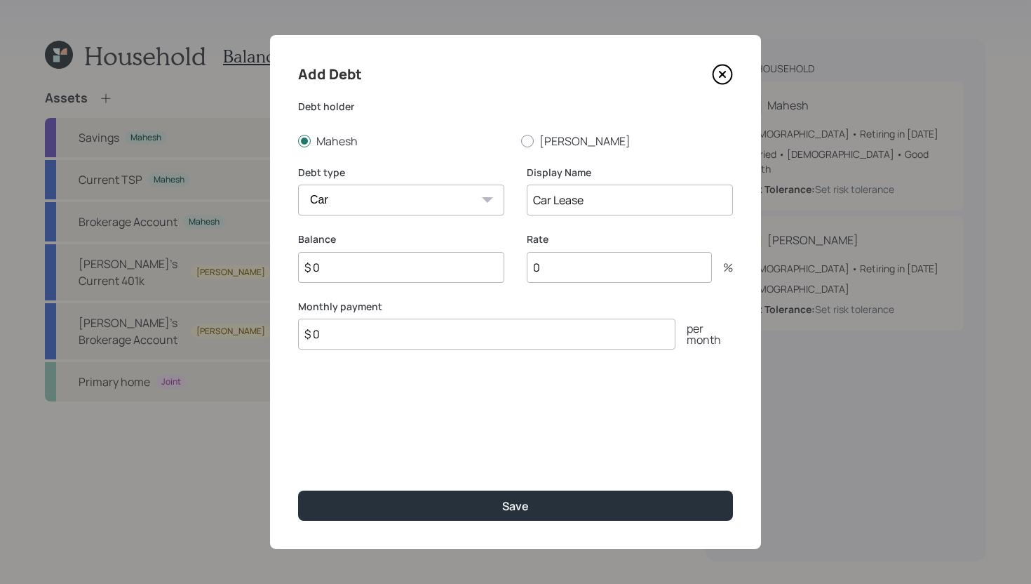
click at [379, 335] on input "$ 0" at bounding box center [486, 333] width 377 height 31
type input "$ 750"
click at [344, 273] on input "$ 0" at bounding box center [401, 267] width 206 height 31
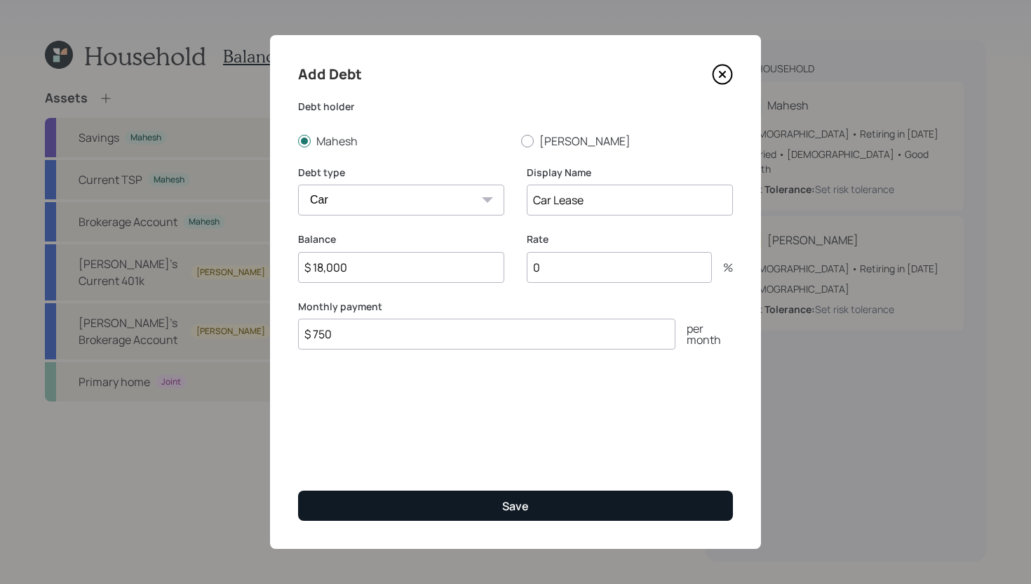
type input "$ 18,000"
click at [427, 504] on button "Save" at bounding box center [515, 505] width 435 height 30
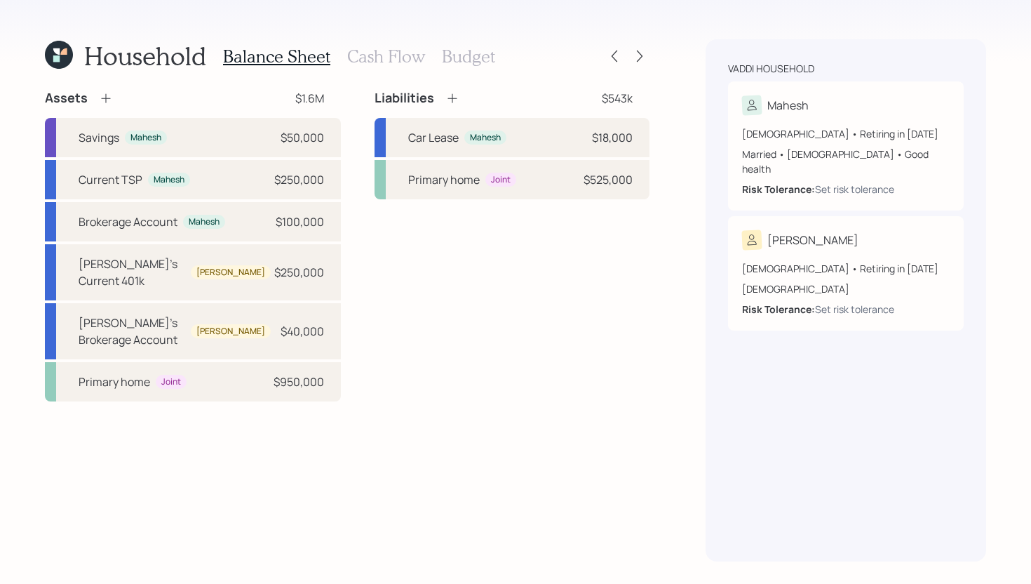
click at [403, 51] on h3 "Cash Flow" at bounding box center [386, 56] width 78 height 20
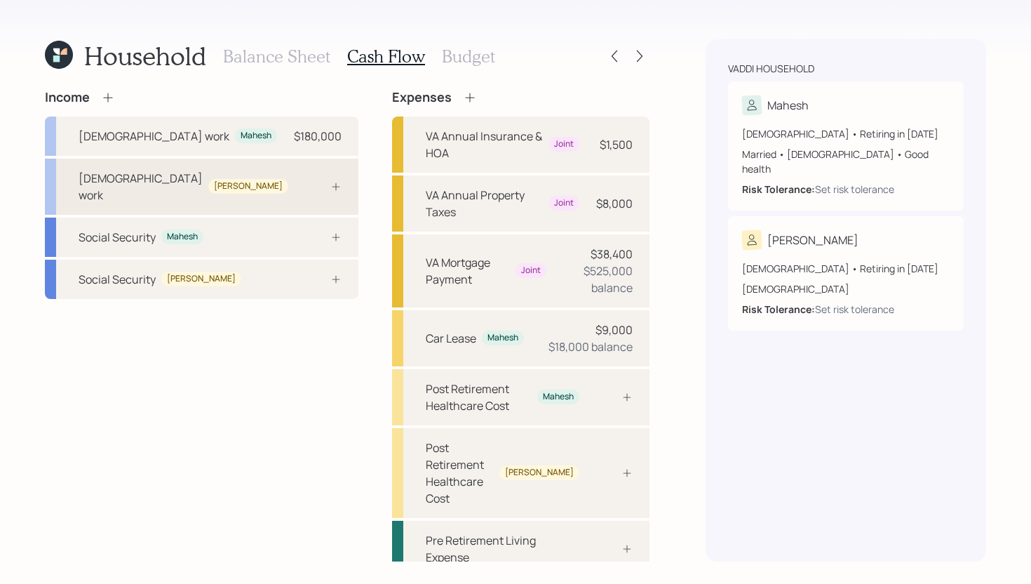
click at [119, 177] on div "[DEMOGRAPHIC_DATA] work" at bounding box center [141, 187] width 124 height 34
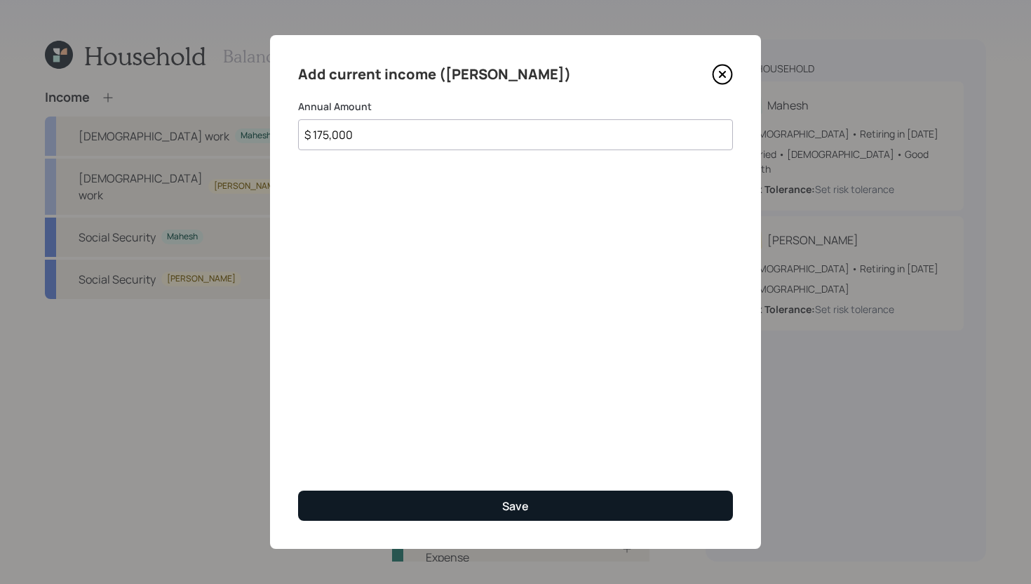
type input "$ 175,000"
click at [424, 501] on button "Save" at bounding box center [515, 505] width 435 height 30
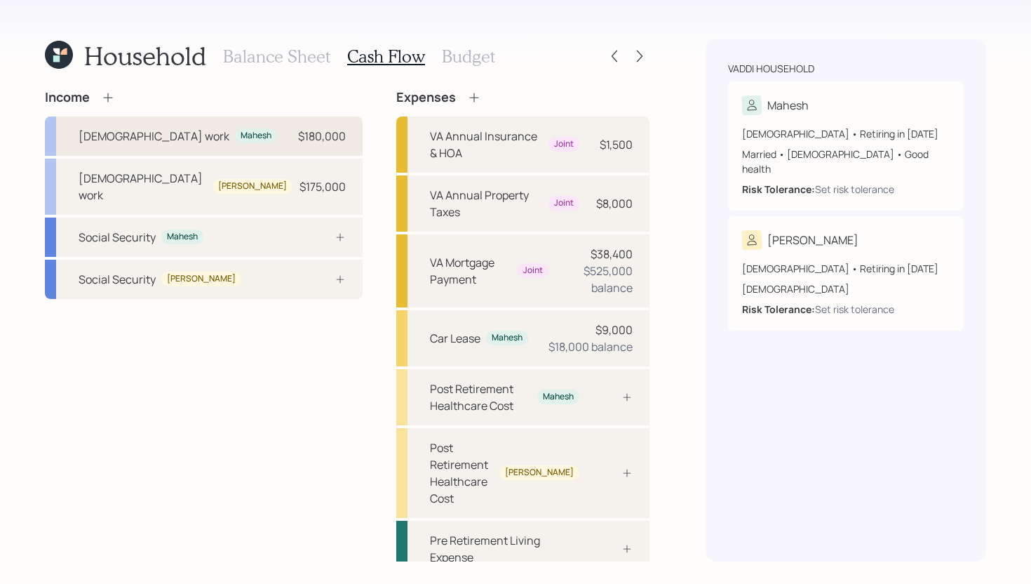
click at [243, 130] on div "Full-time work Mahesh $180,000" at bounding box center [204, 135] width 318 height 39
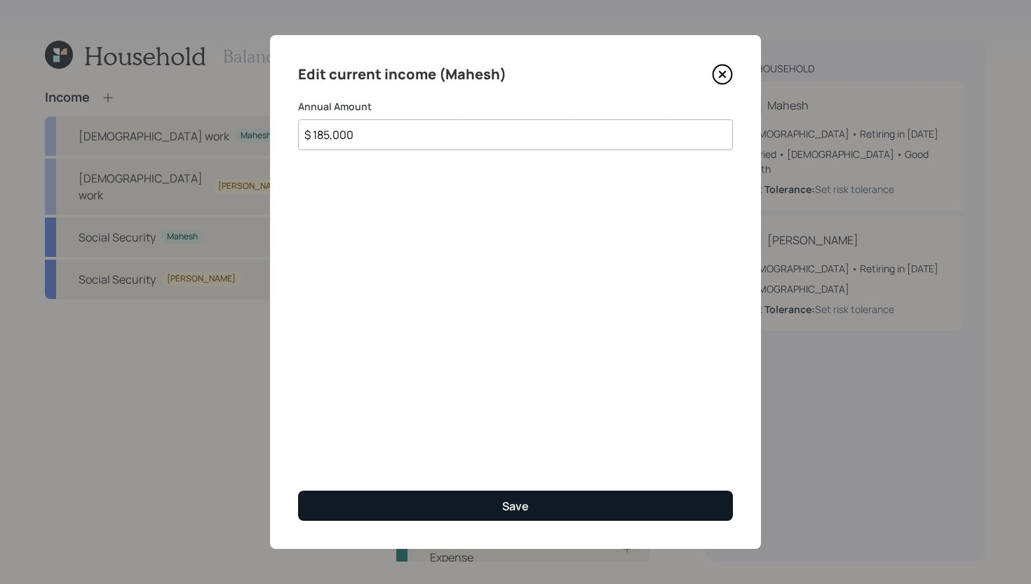
type input "$ 185,000"
click at [393, 499] on button "Save" at bounding box center [515, 505] width 435 height 30
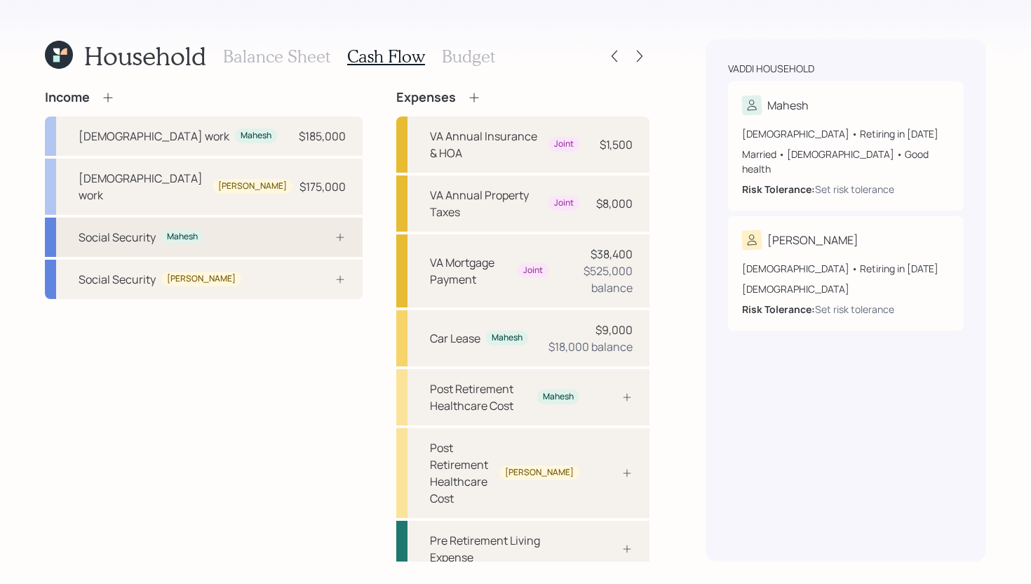
click at [304, 231] on div at bounding box center [325, 236] width 42 height 11
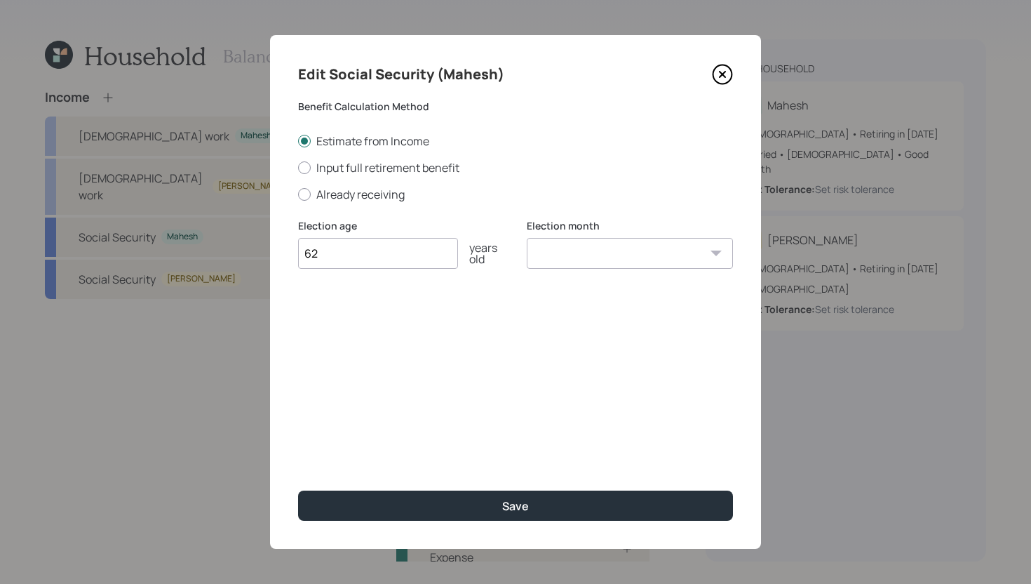
type input "62"
click at [607, 260] on select "January February March April May June July August September October November De…" at bounding box center [630, 253] width 206 height 31
select select "1"
click at [527, 238] on select "January February March April May June July August September October November De…" at bounding box center [630, 253] width 206 height 31
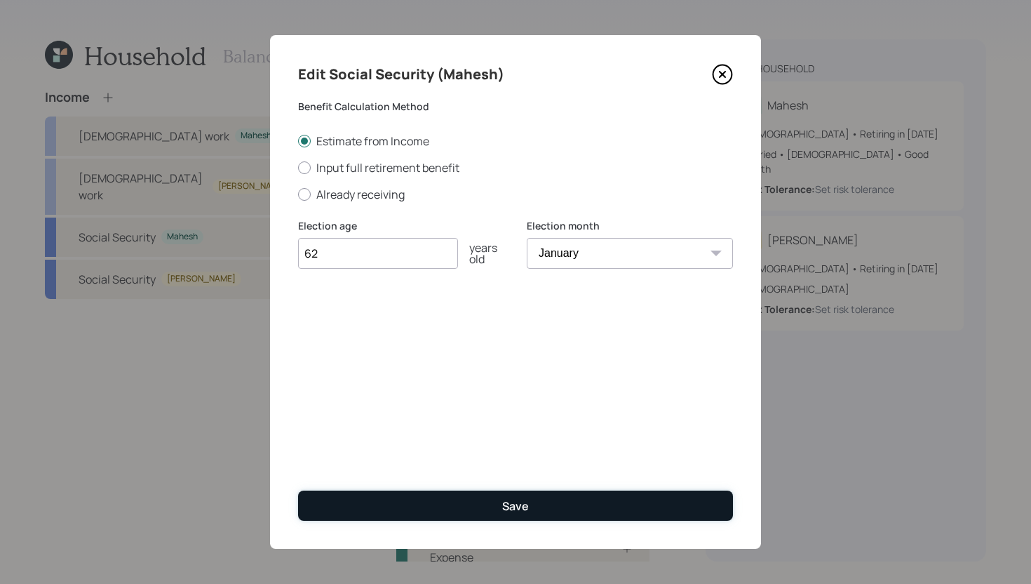
click at [497, 512] on button "Save" at bounding box center [515, 505] width 435 height 30
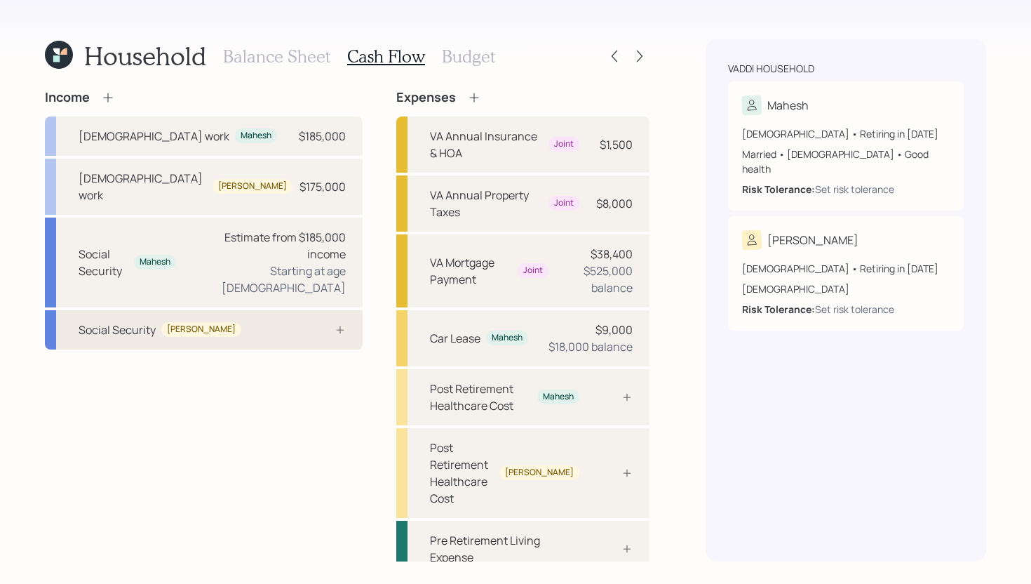
click at [304, 324] on div at bounding box center [325, 329] width 42 height 11
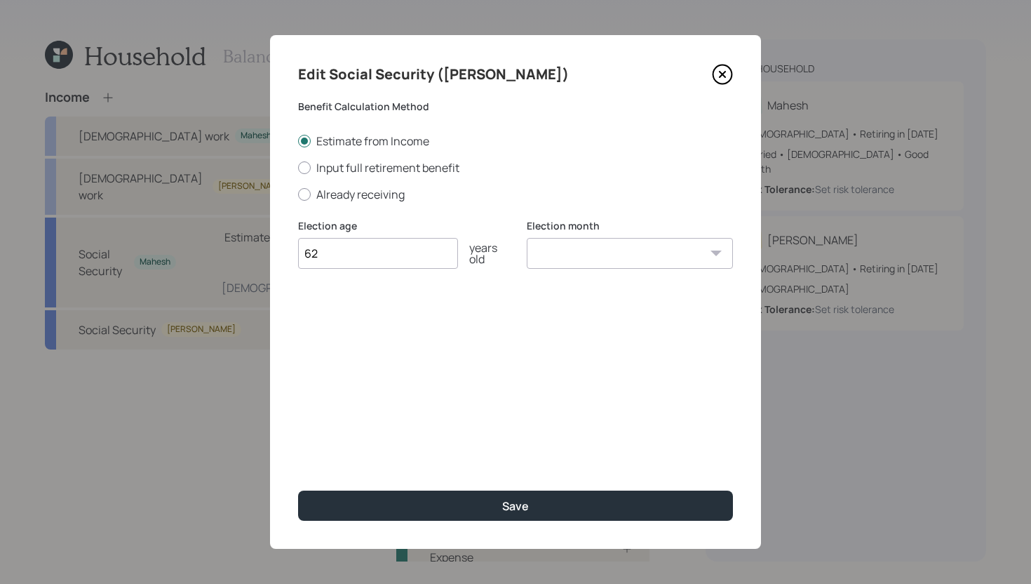
type input "62"
click at [602, 259] on select "January February March April May June July August September October November De…" at bounding box center [630, 253] width 206 height 31
select select "5"
click at [527, 238] on select "January February March April May June July August September October November De…" at bounding box center [630, 253] width 206 height 31
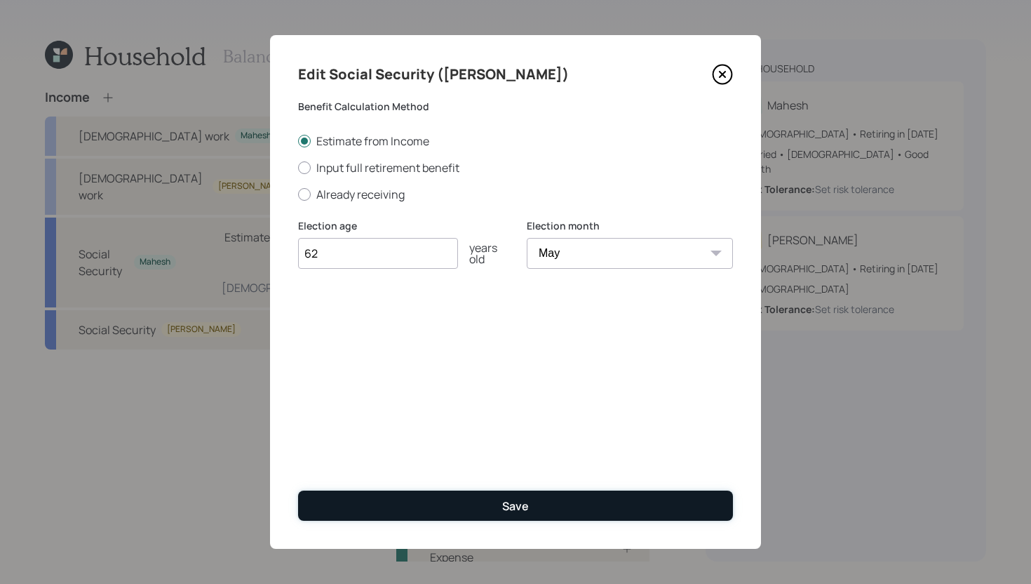
click at [494, 494] on button "Save" at bounding box center [515, 505] width 435 height 30
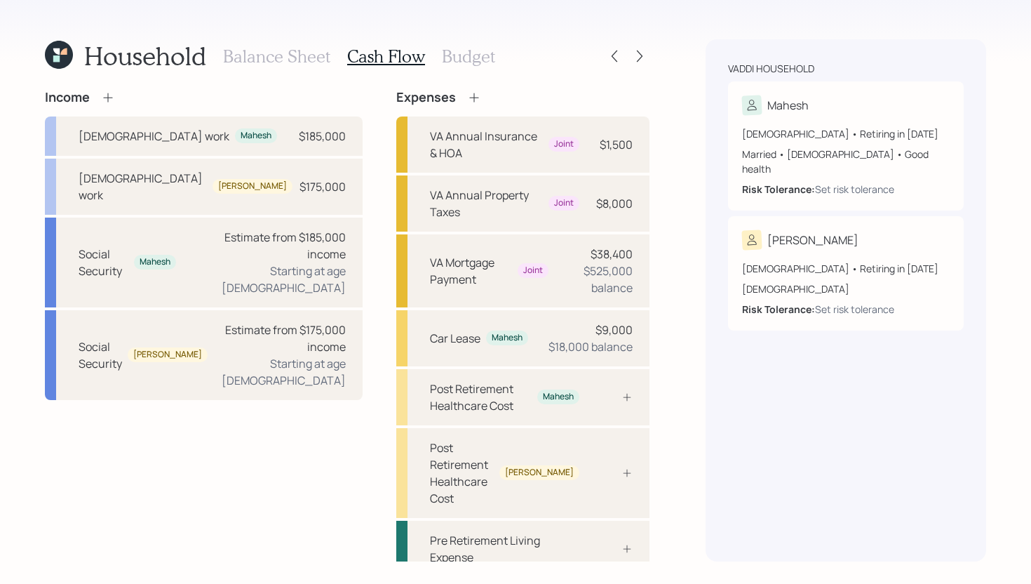
click at [109, 97] on icon at bounding box center [107, 97] width 9 height 9
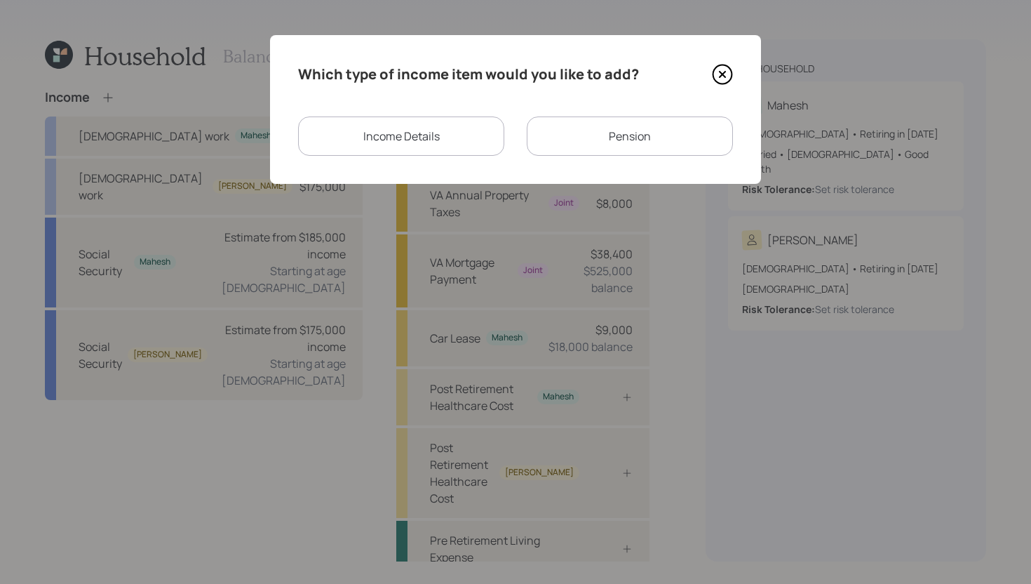
click at [615, 143] on div "Pension" at bounding box center [630, 135] width 206 height 39
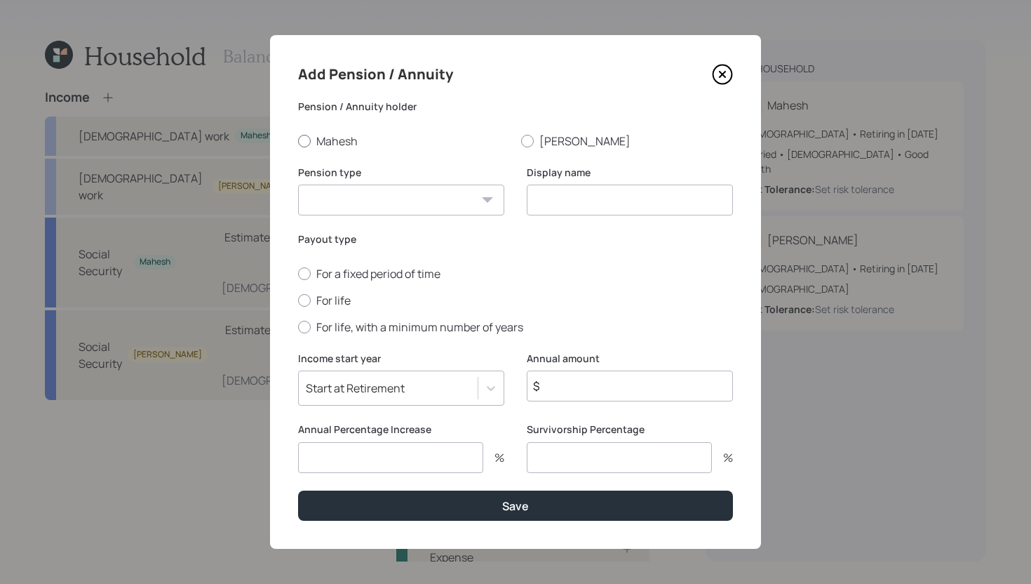
click at [332, 141] on label "Mahesh" at bounding box center [404, 140] width 212 height 15
click at [298, 141] on input "Mahesh" at bounding box center [297, 140] width 1 height 1
radio input "true"
click at [365, 208] on select "Pension Annuity" at bounding box center [401, 199] width 206 height 31
select select "pension"
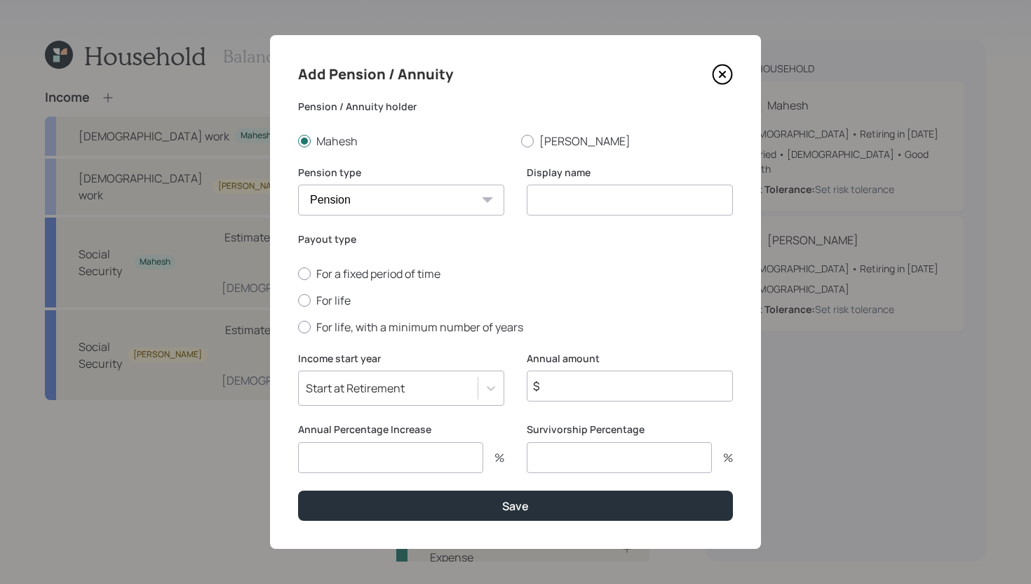
click at [298, 184] on select "Pension Annuity" at bounding box center [401, 199] width 206 height 31
click at [552, 202] on input at bounding box center [630, 199] width 206 height 31
type input "Pension"
click at [335, 305] on label "For life" at bounding box center [515, 299] width 435 height 15
click at [298, 300] on input "For life" at bounding box center [297, 300] width 1 height 1
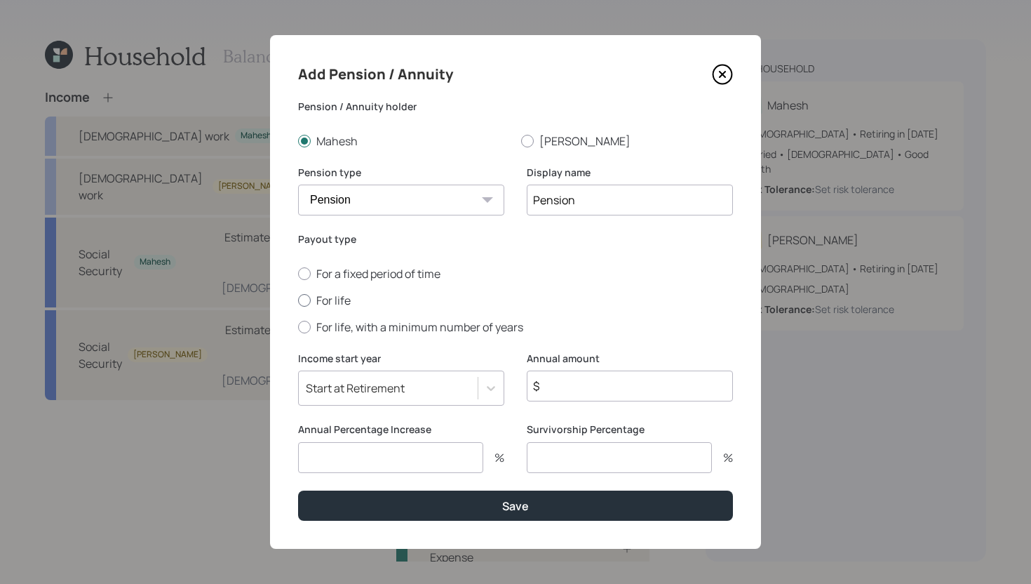
radio input "true"
click at [586, 378] on input "$" at bounding box center [630, 385] width 206 height 31
click at [586, 379] on input "$" at bounding box center [630, 385] width 206 height 31
drag, startPoint x: 595, startPoint y: 389, endPoint x: 502, endPoint y: 388, distance: 93.3
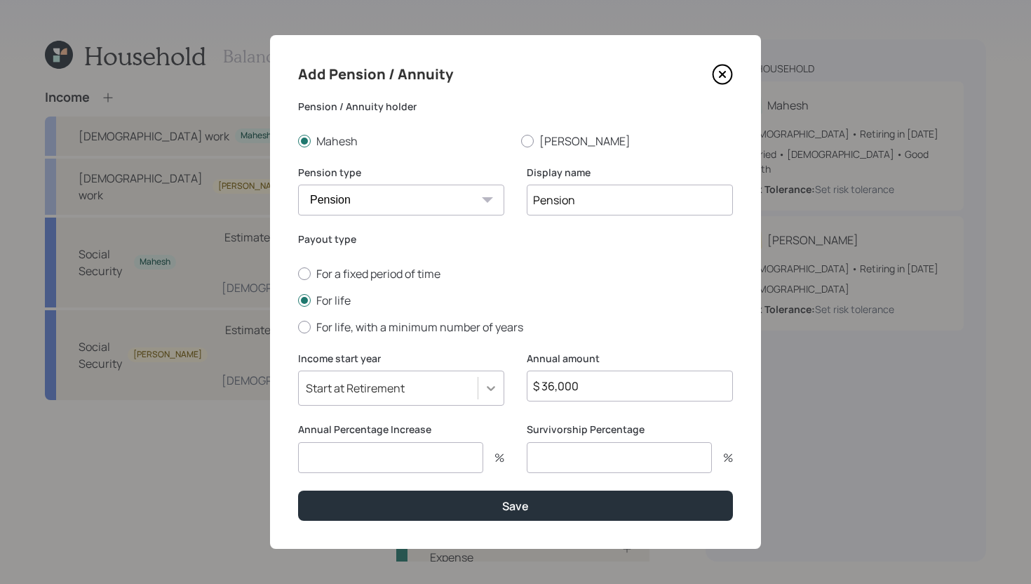
click at [502, 388] on div "Income start year Start at Retirement Annual amount $ 36,000" at bounding box center [515, 387] width 435 height 72
type input "$ 42,000"
click at [410, 456] on input "number" at bounding box center [390, 457] width 185 height 31
type input "1"
type input "0"
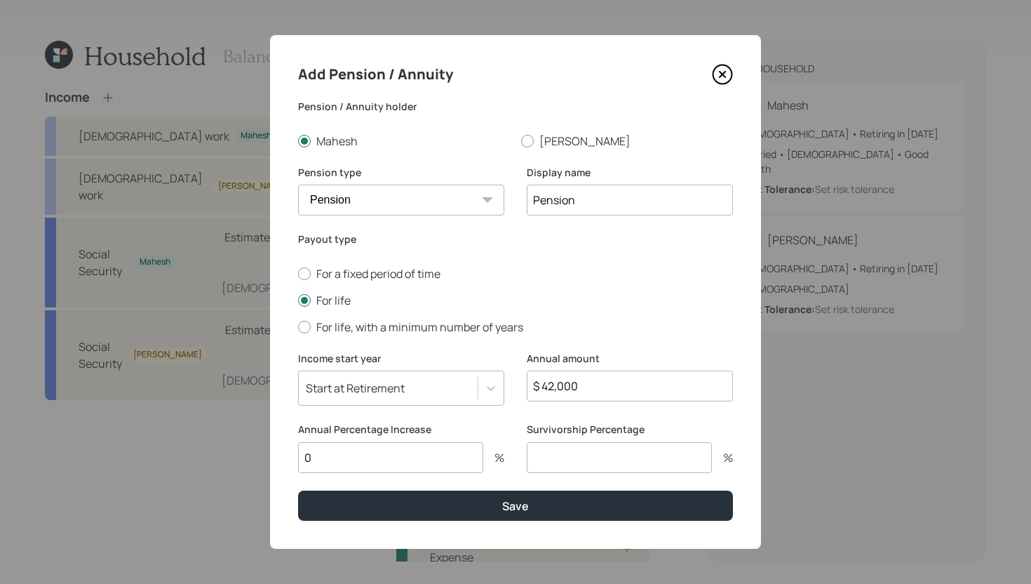
click at [570, 462] on input "number" at bounding box center [619, 457] width 185 height 31
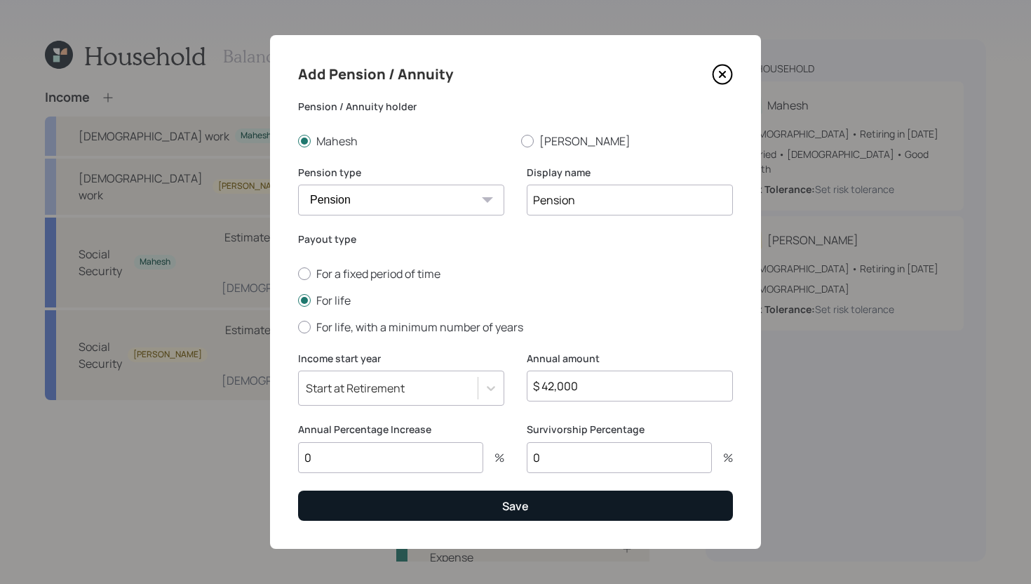
type input "0"
click at [486, 506] on button "Save" at bounding box center [515, 505] width 435 height 30
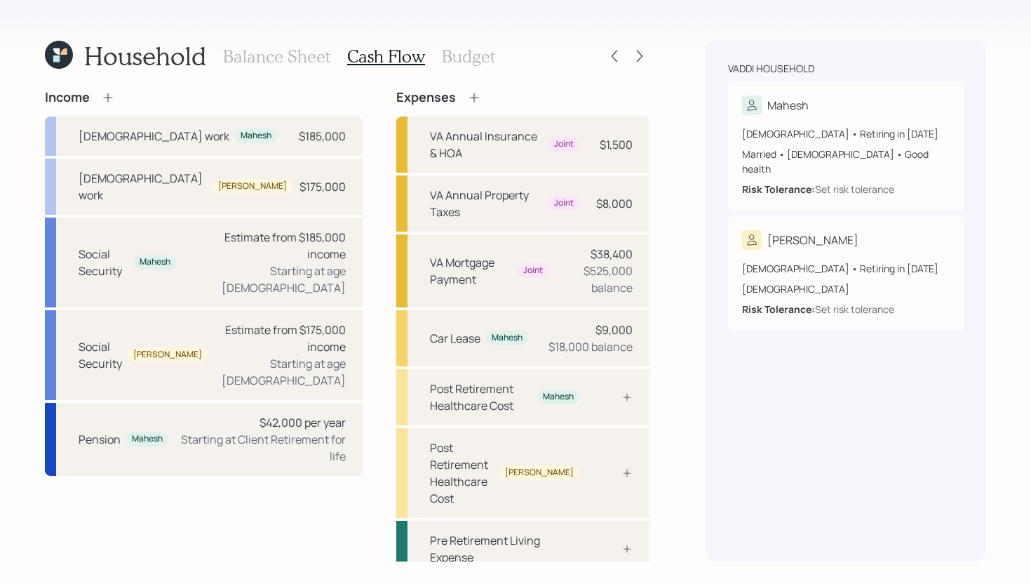
click at [467, 96] on icon at bounding box center [474, 97] width 14 height 14
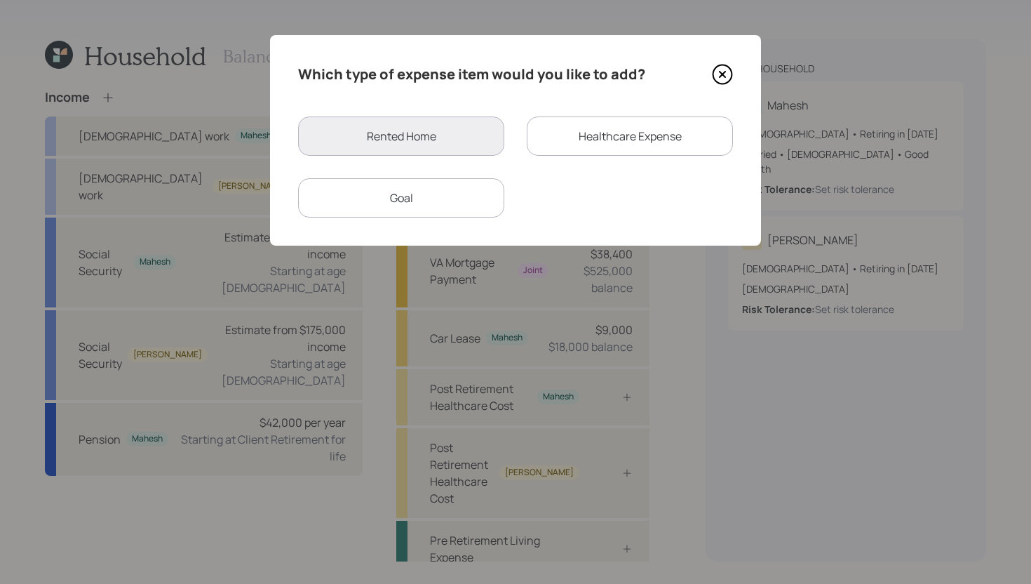
click at [601, 120] on div "Healthcare Expense" at bounding box center [630, 135] width 206 height 39
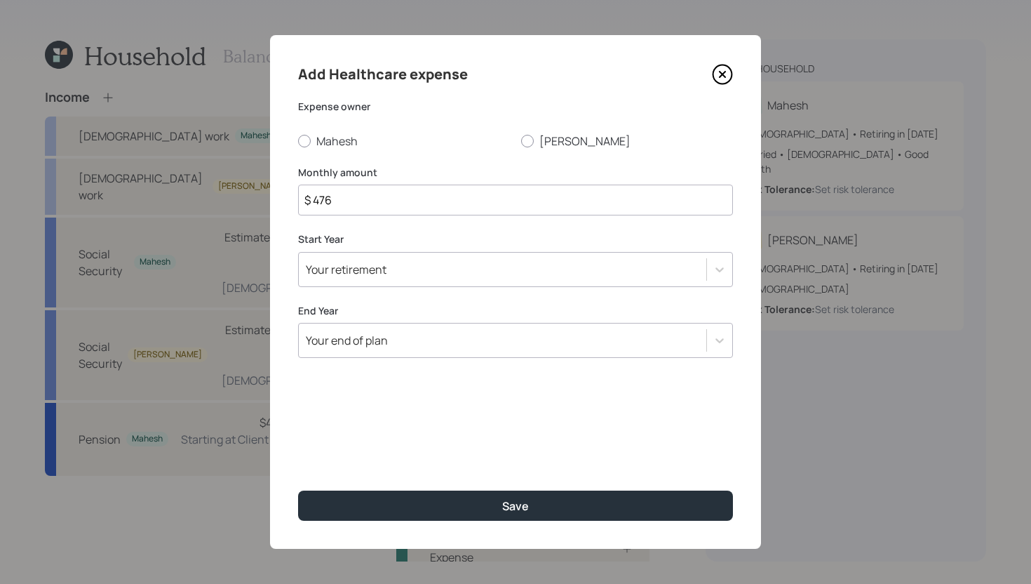
click at [362, 210] on input "$ 476" at bounding box center [515, 199] width 435 height 31
click at [347, 208] on input "$ 400" at bounding box center [515, 199] width 435 height 31
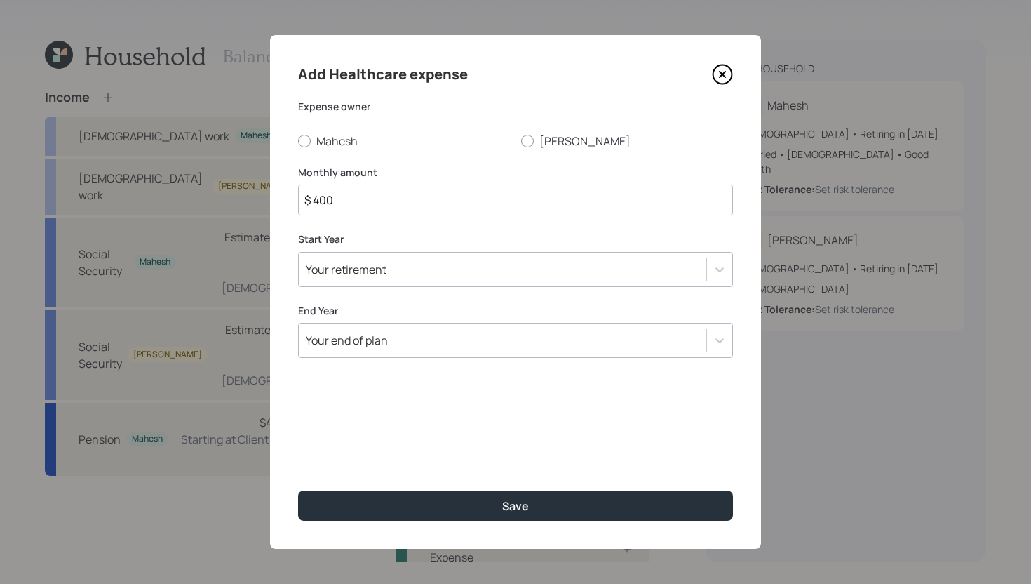
click at [347, 208] on input "$ 400" at bounding box center [515, 199] width 435 height 31
type input "$ 650"
click at [399, 281] on div "Your retirement" at bounding box center [515, 269] width 435 height 35
click at [337, 131] on div "Expense owner Mahesh Venkata" at bounding box center [515, 124] width 435 height 49
click at [336, 146] on label "Mahesh" at bounding box center [404, 140] width 212 height 15
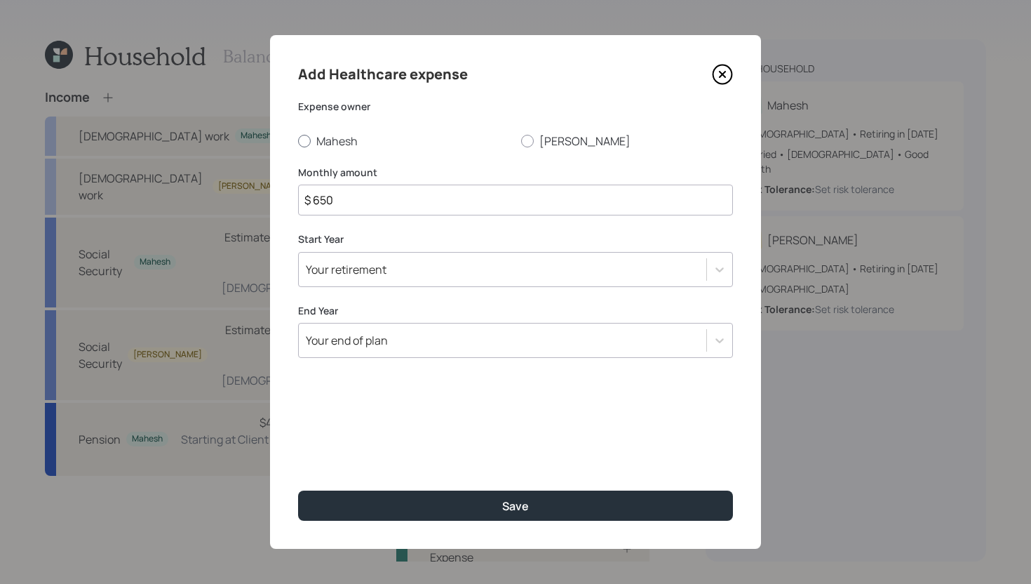
click at [298, 141] on input "Mahesh" at bounding box center [297, 140] width 1 height 1
radio input "true"
click at [427, 271] on div "Your retirement" at bounding box center [503, 269] width 408 height 24
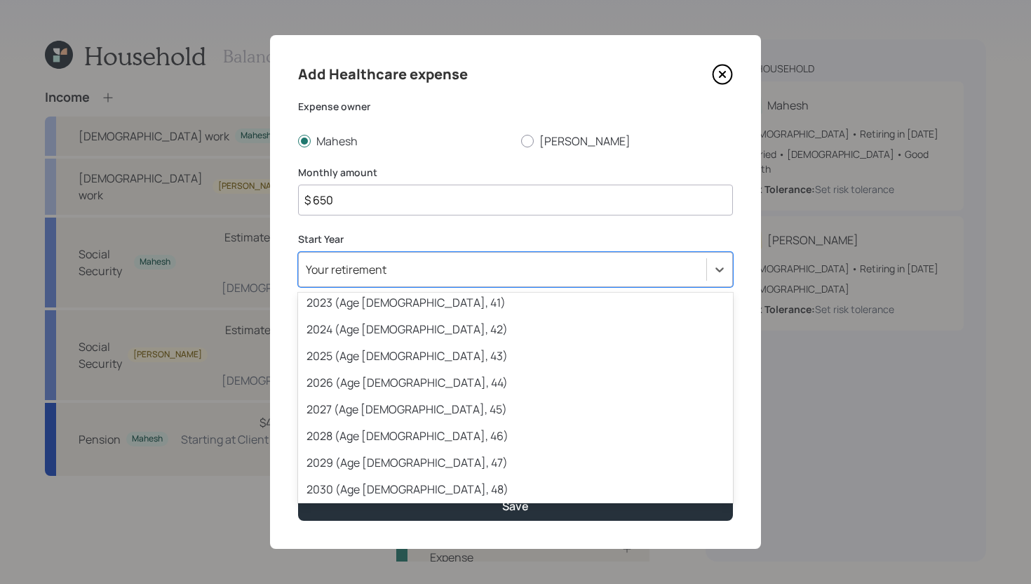
scroll to position [111, 0]
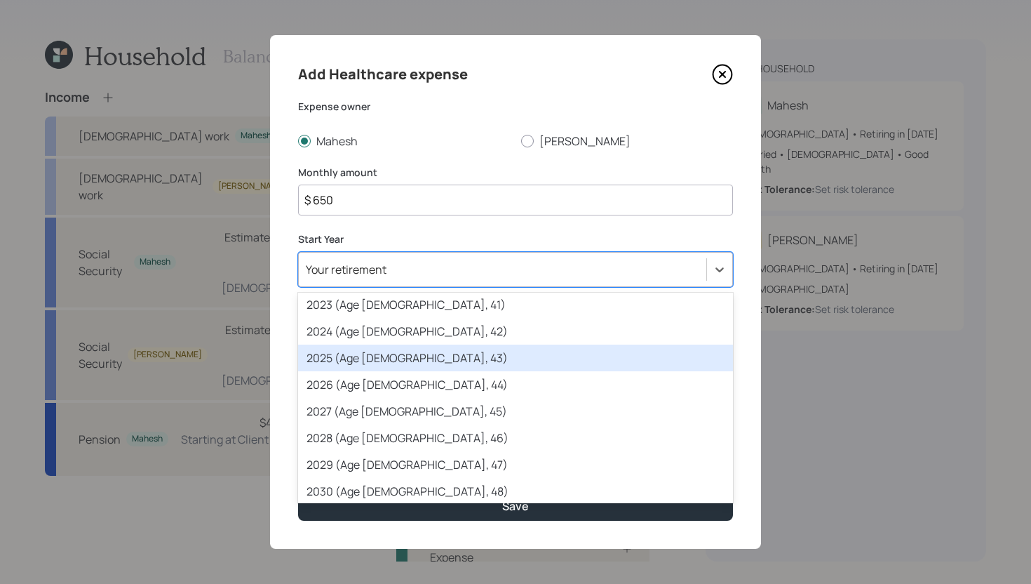
click at [401, 355] on div "2025 (Age 50, 43)" at bounding box center [515, 357] width 435 height 27
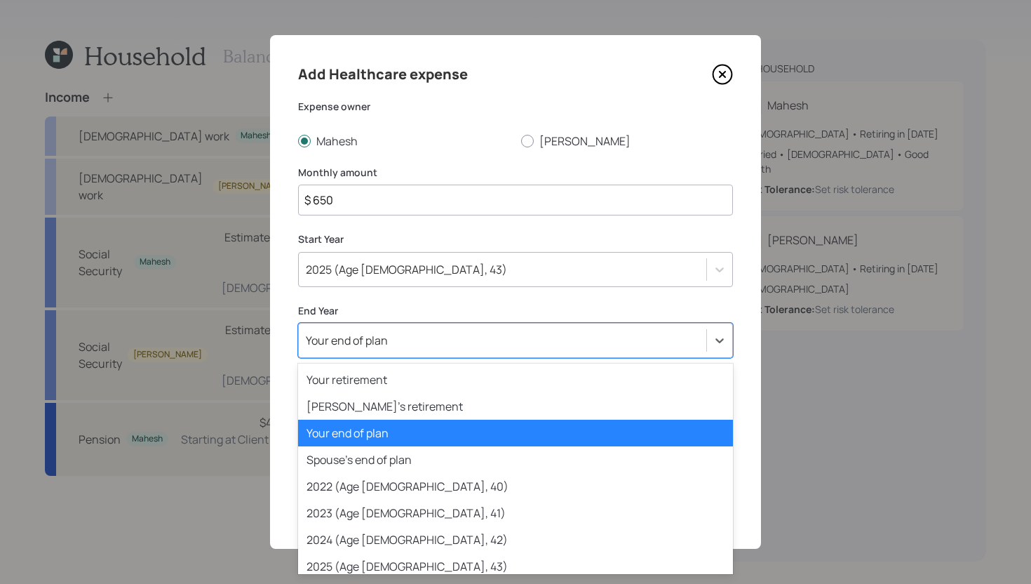
click at [403, 346] on div "Your end of plan" at bounding box center [503, 340] width 408 height 24
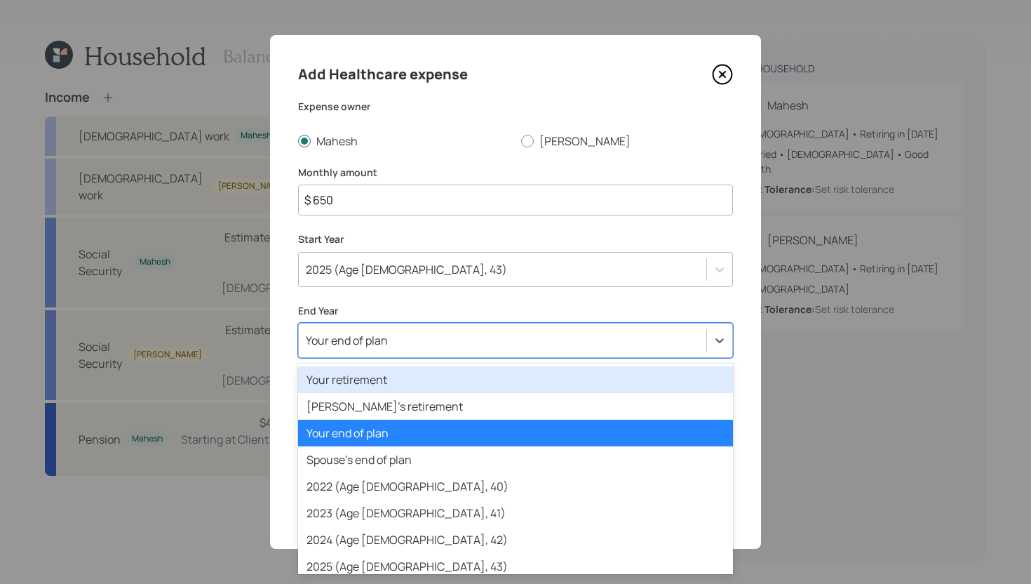
click at [399, 382] on div "Your retirement" at bounding box center [515, 379] width 435 height 27
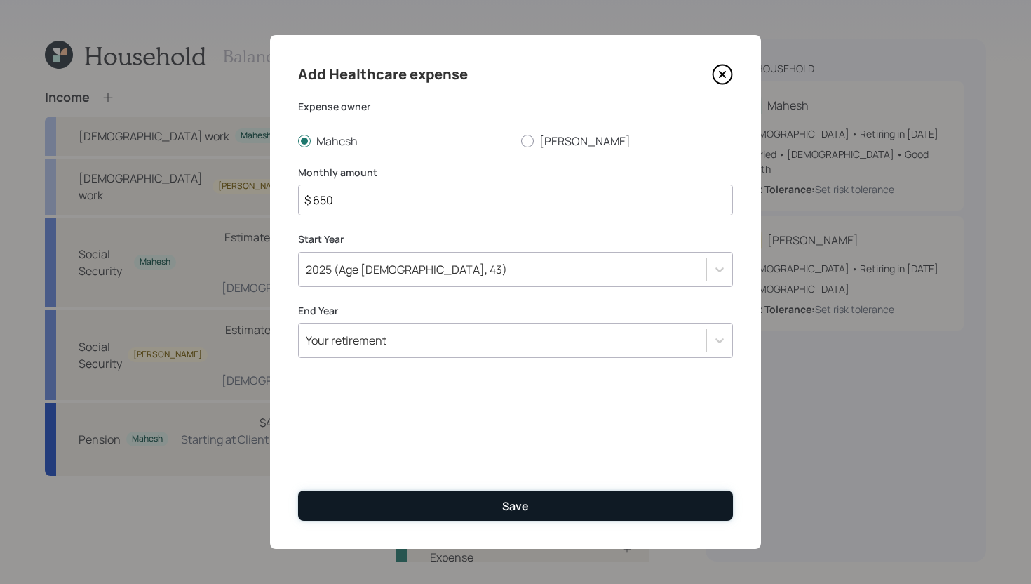
click at [471, 508] on button "Save" at bounding box center [515, 505] width 435 height 30
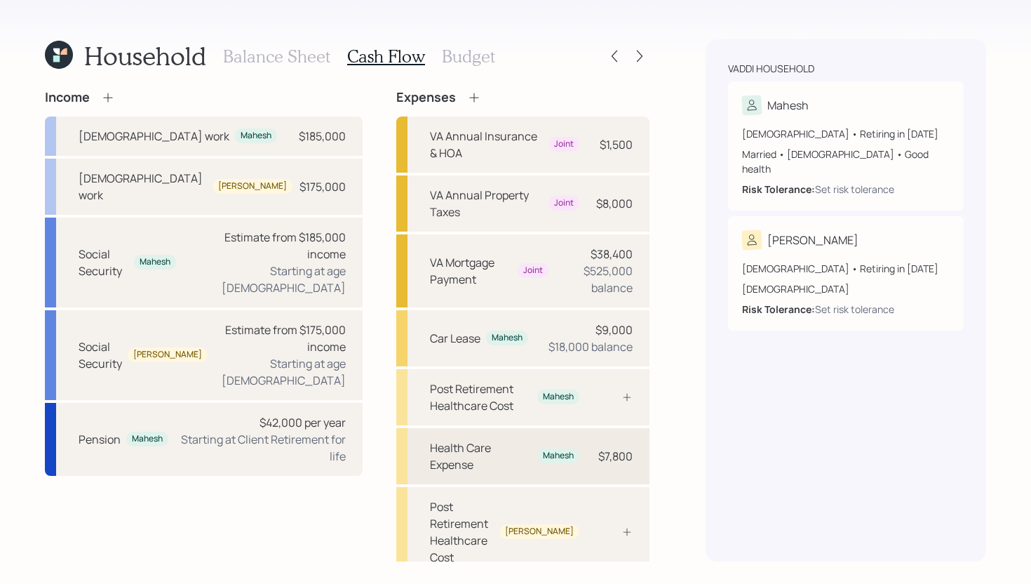
scroll to position [15, 0]
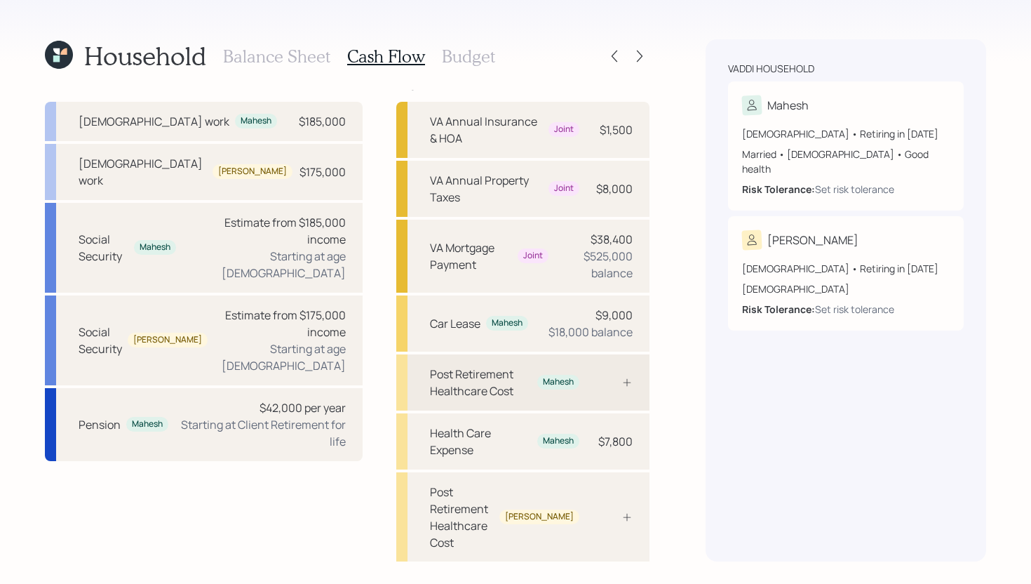
click at [540, 365] on div "Post Retirement Healthcare Cost Mahesh" at bounding box center [504, 382] width 149 height 34
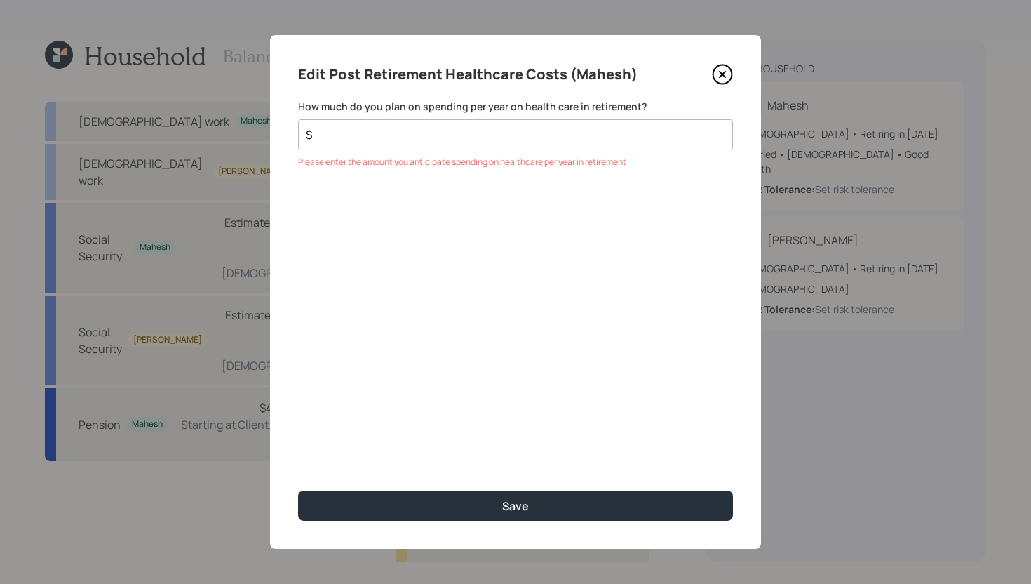
click at [722, 77] on icon at bounding box center [722, 74] width 21 height 21
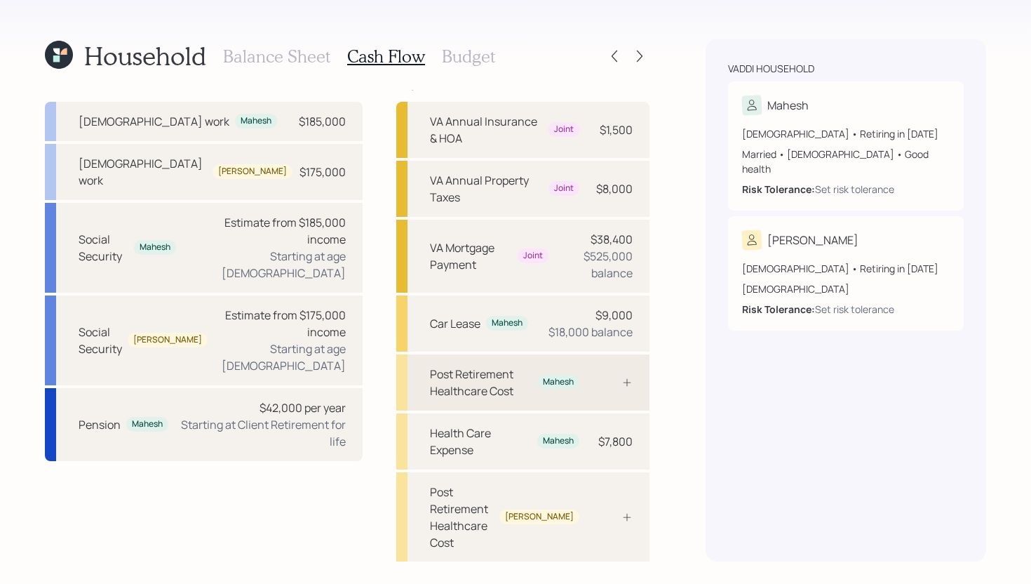
click at [487, 365] on div "Post Retirement Healthcare Cost" at bounding box center [481, 382] width 102 height 34
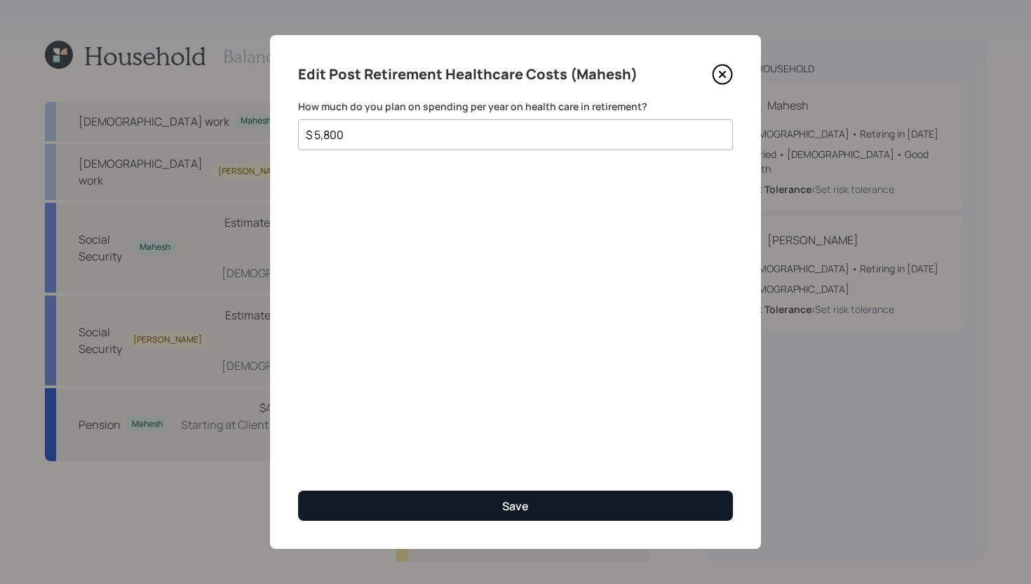
type input "$ 5,800"
click at [423, 494] on button "Save" at bounding box center [515, 505] width 435 height 30
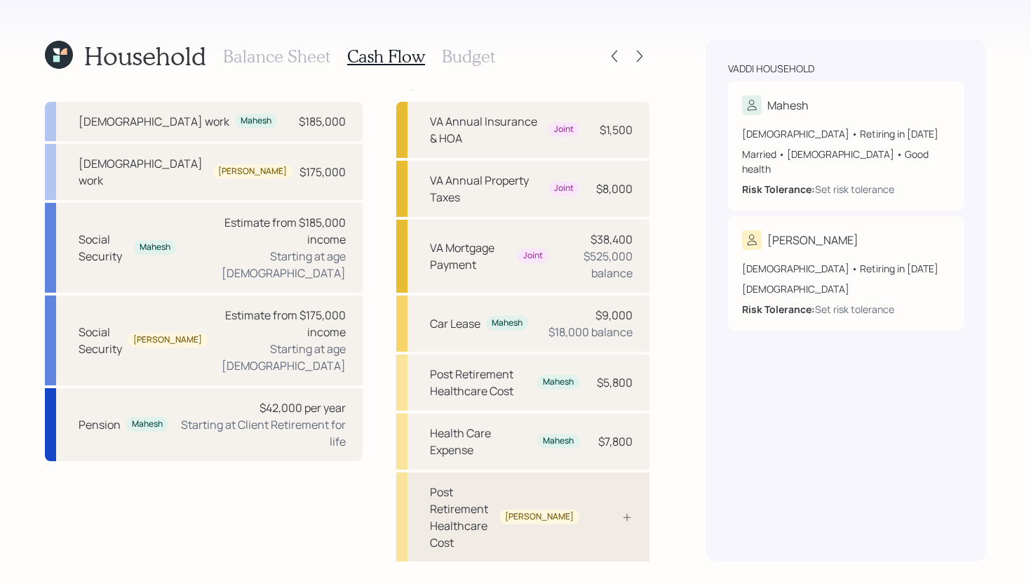
click at [494, 483] on div "Post Retirement Healthcare Cost" at bounding box center [462, 516] width 64 height 67
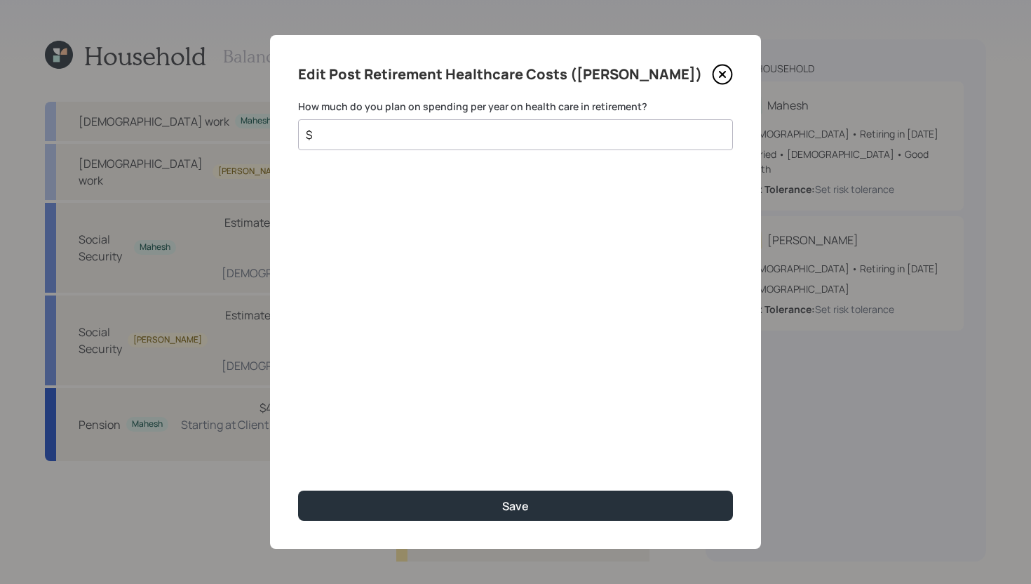
click at [471, 136] on input "$" at bounding box center [509, 134] width 411 height 17
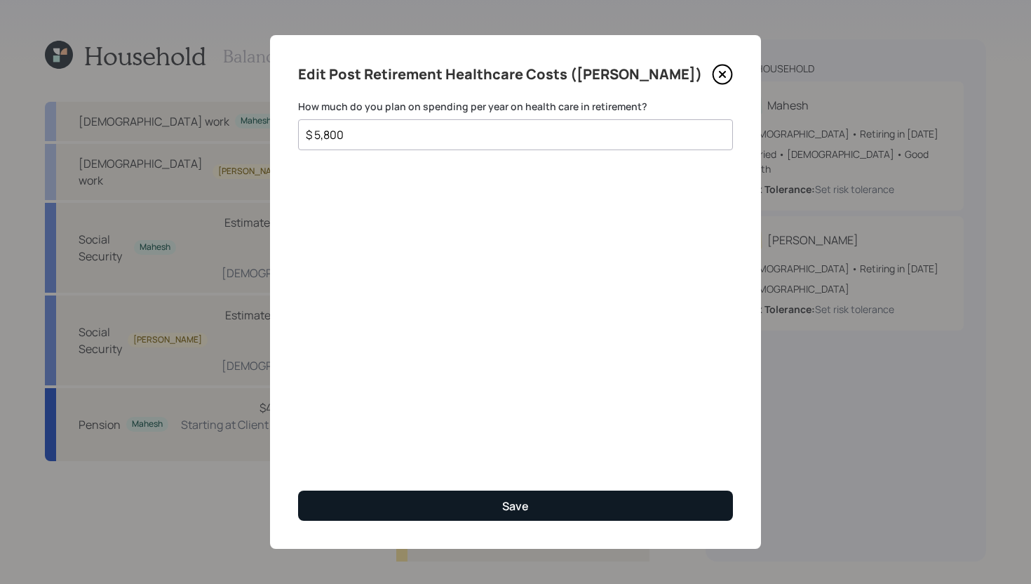
type input "$ 5,800"
click at [484, 497] on button "Save" at bounding box center [515, 505] width 435 height 30
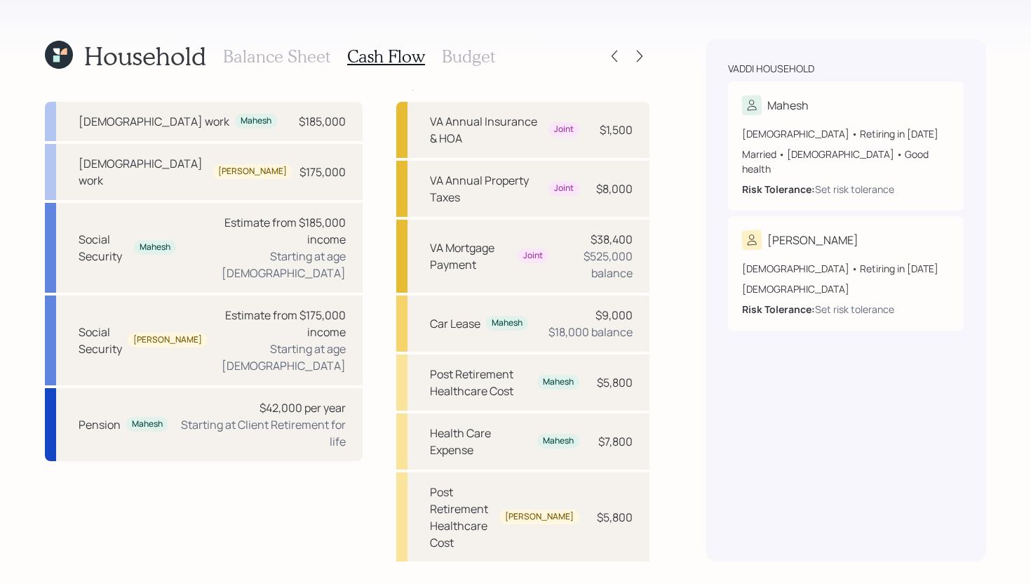
click at [251, 57] on h3 "Balance Sheet" at bounding box center [276, 56] width 107 height 20
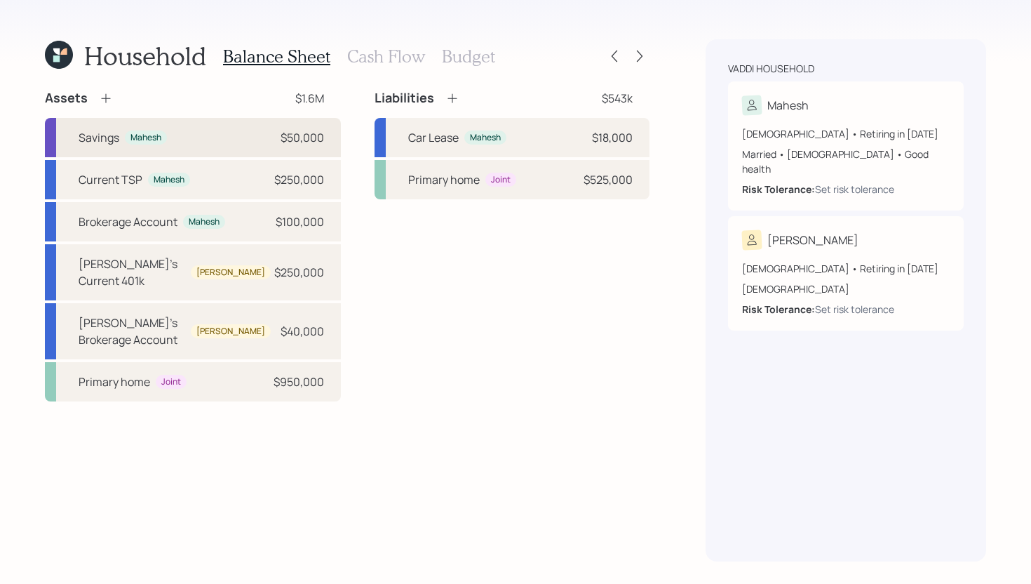
click at [194, 132] on div "Savings Mahesh $50,000" at bounding box center [193, 137] width 296 height 39
select select "cash"
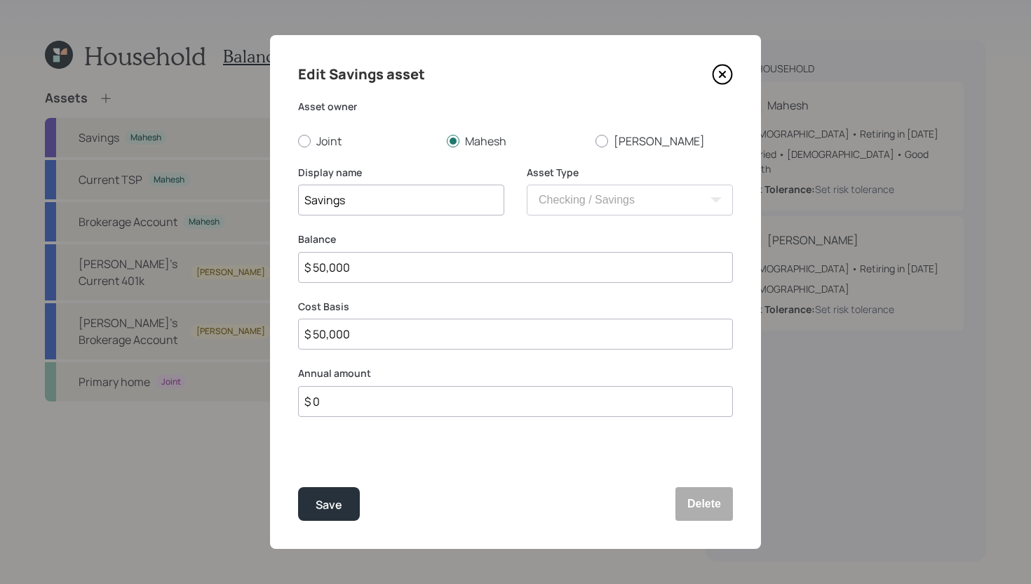
click at [721, 75] on icon at bounding box center [723, 75] width 6 height 6
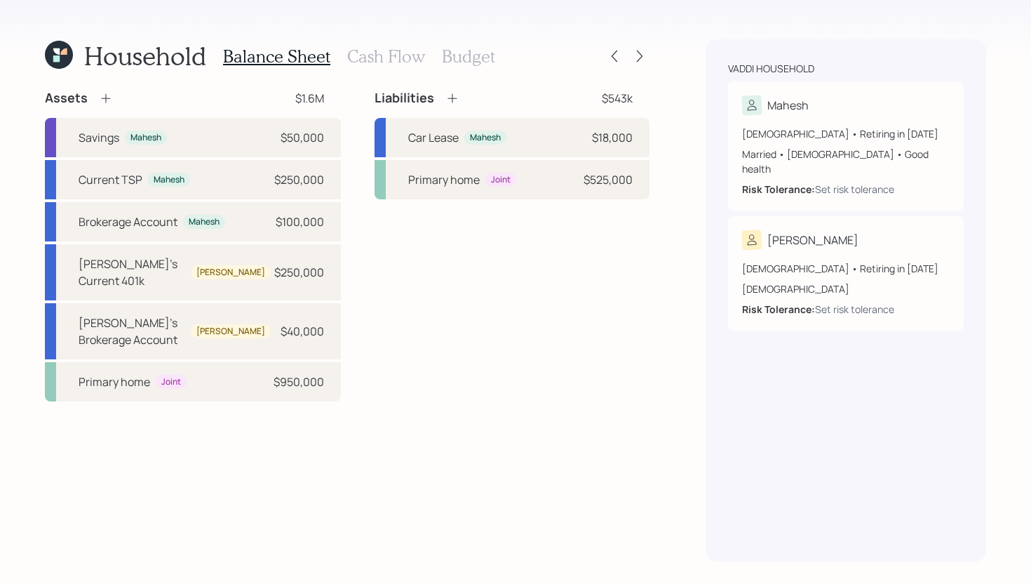
click at [395, 53] on h3 "Cash Flow" at bounding box center [386, 56] width 78 height 20
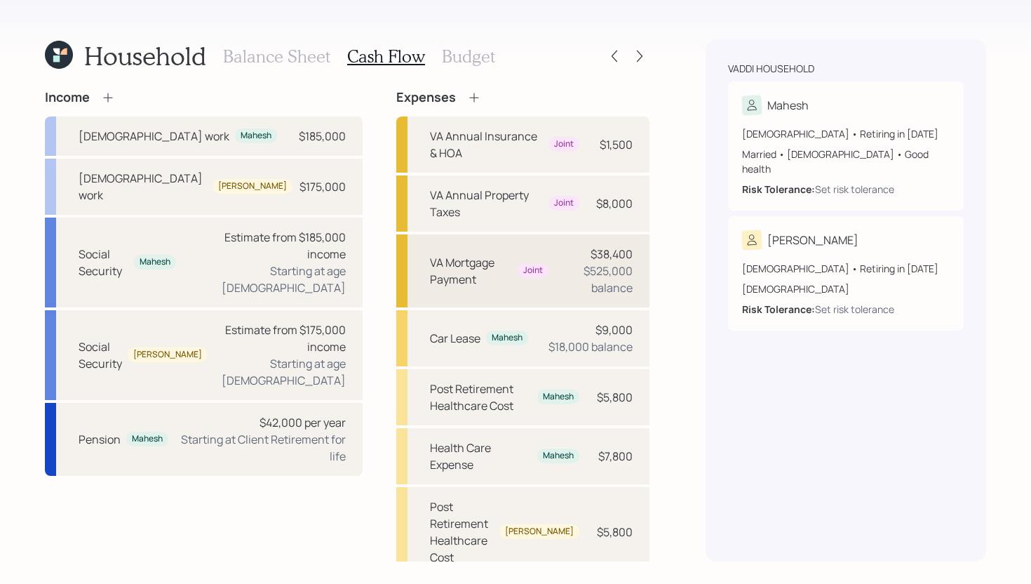
scroll to position [15, 0]
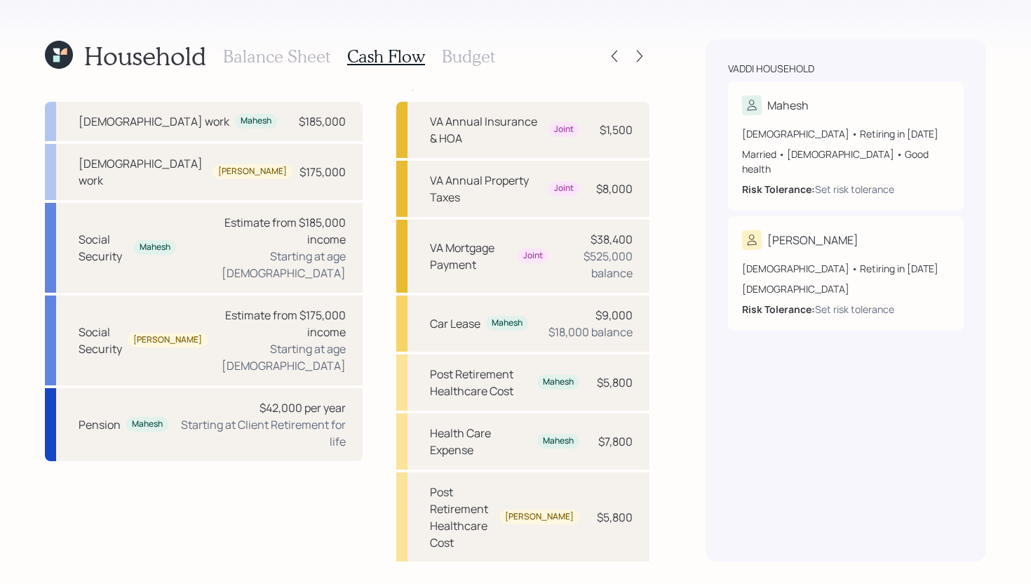
click at [307, 60] on h3 "Balance Sheet" at bounding box center [276, 56] width 107 height 20
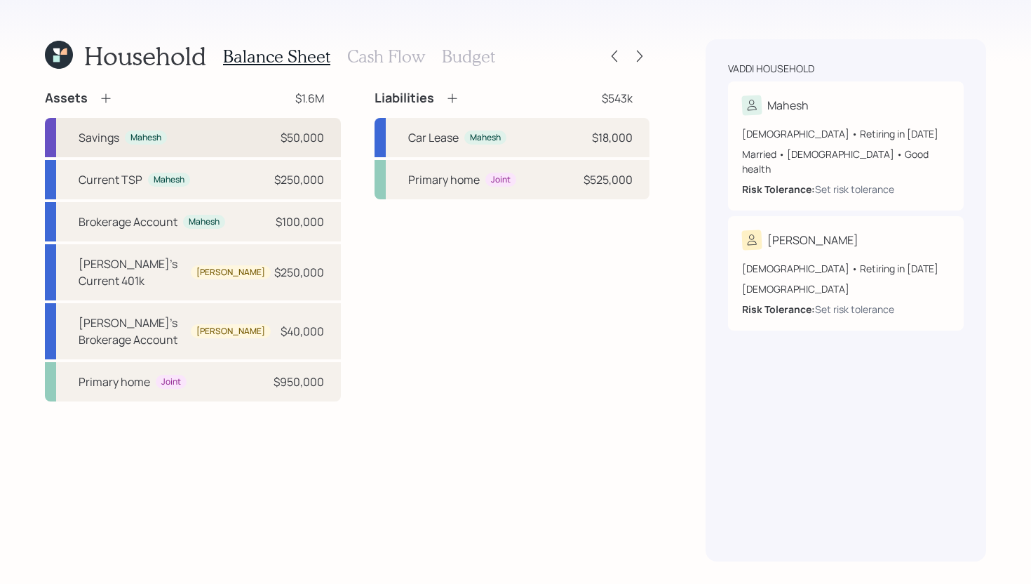
click at [208, 143] on div "Savings Mahesh $50,000" at bounding box center [193, 137] width 296 height 39
select select "cash"
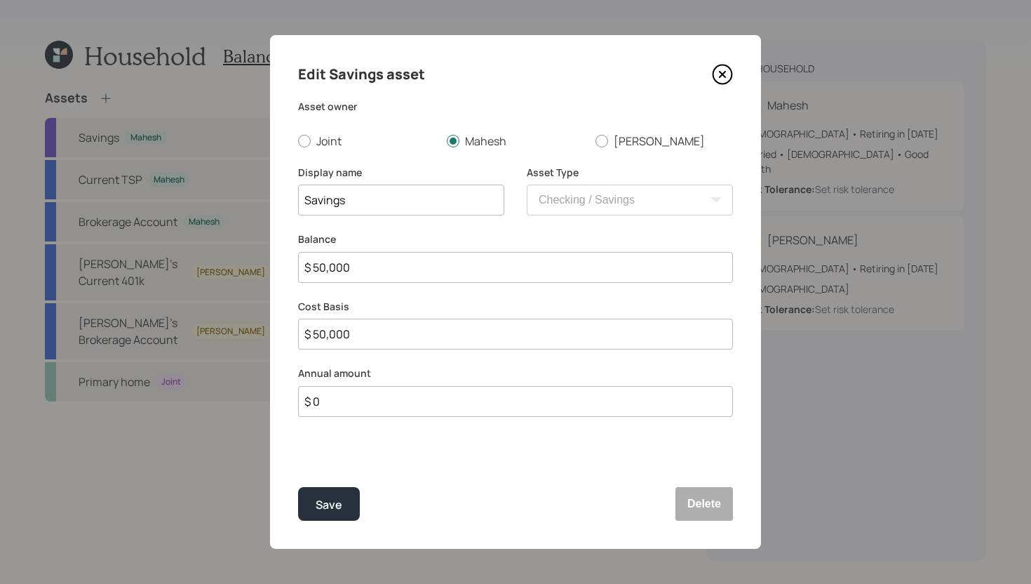
click at [720, 78] on icon at bounding box center [722, 74] width 21 height 21
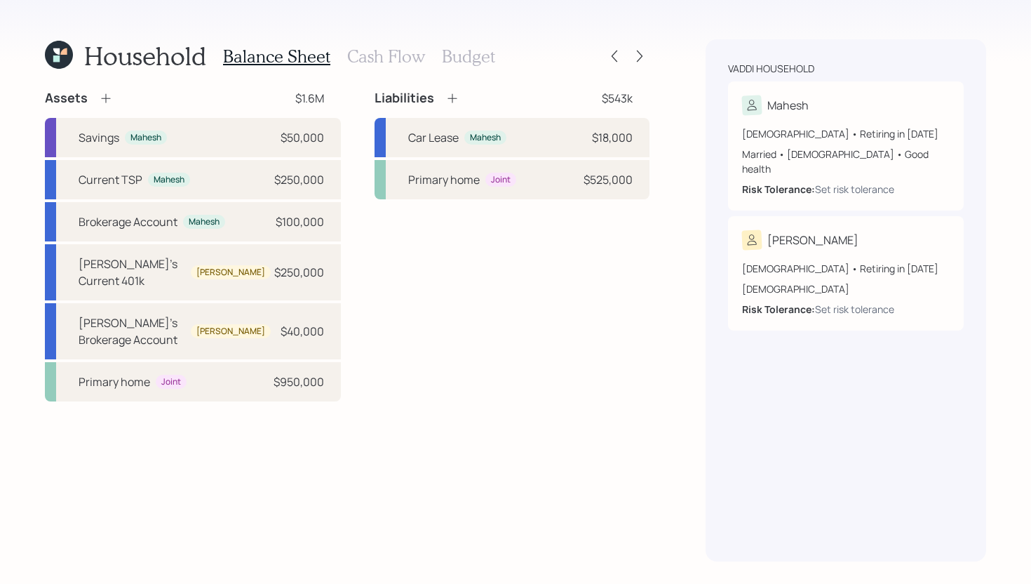
click at [463, 57] on h3 "Budget" at bounding box center [468, 56] width 53 height 20
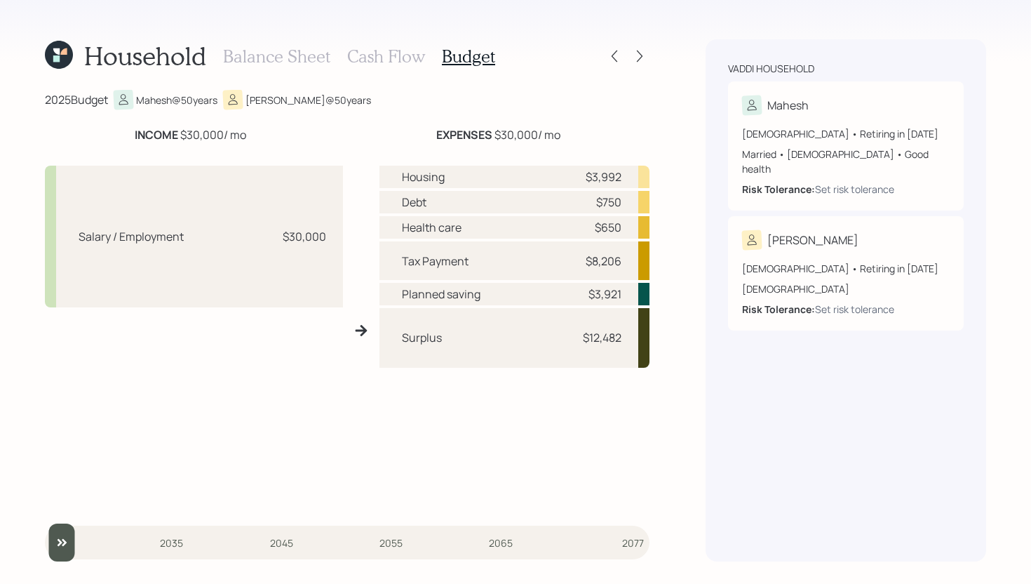
click at [391, 48] on h3 "Cash Flow" at bounding box center [386, 56] width 78 height 20
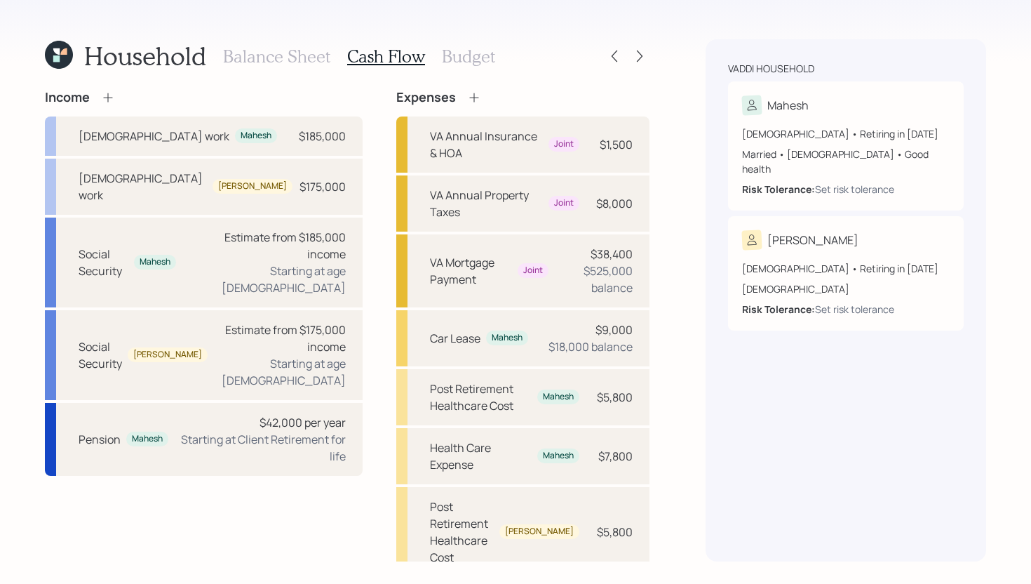
click at [475, 57] on h3 "Budget" at bounding box center [468, 56] width 53 height 20
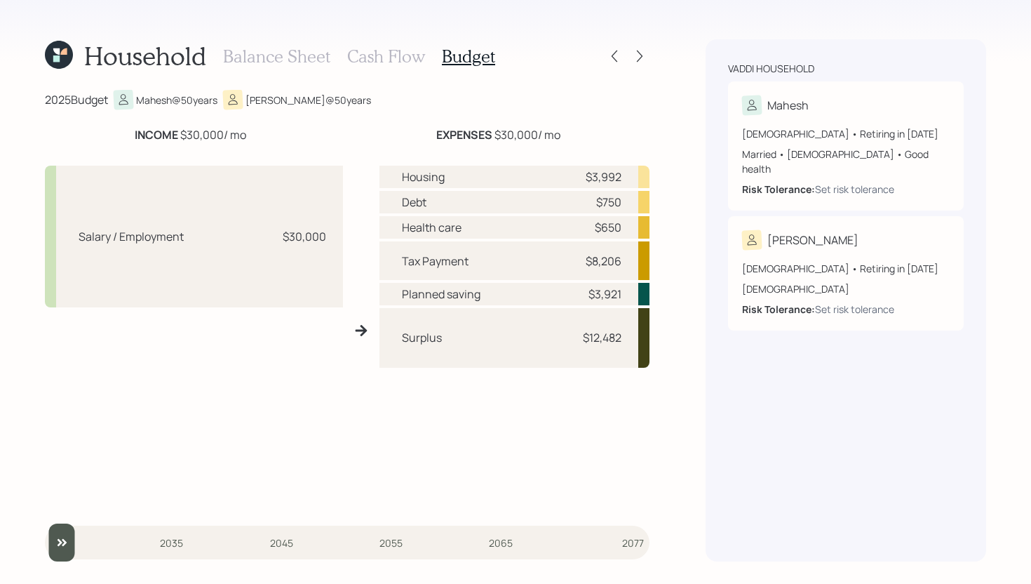
click at [398, 67] on div "Balance Sheet Cash Flow Budget" at bounding box center [359, 56] width 272 height 34
click at [403, 63] on h3 "Cash Flow" at bounding box center [386, 56] width 78 height 20
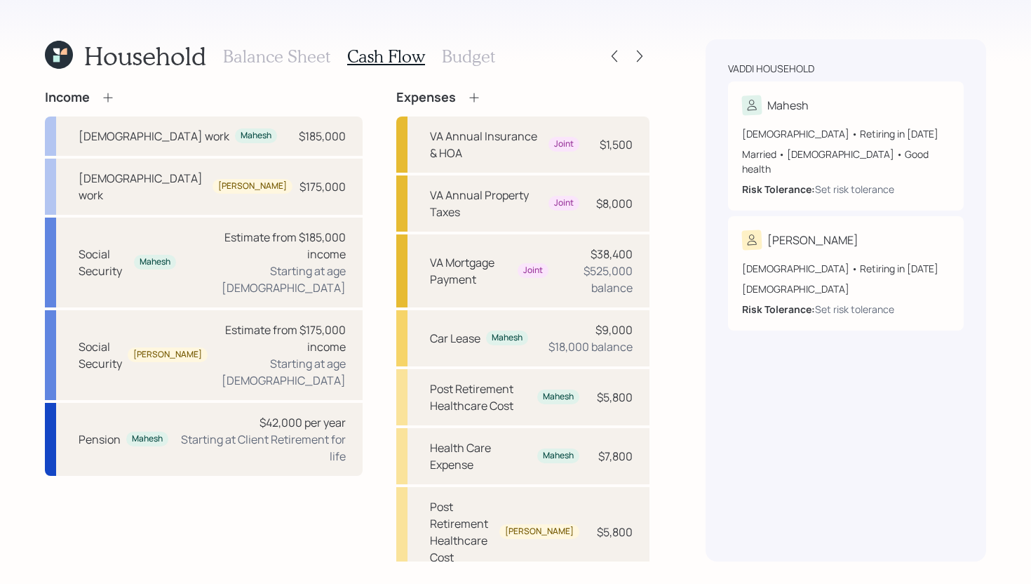
click at [454, 62] on h3 "Budget" at bounding box center [468, 56] width 53 height 20
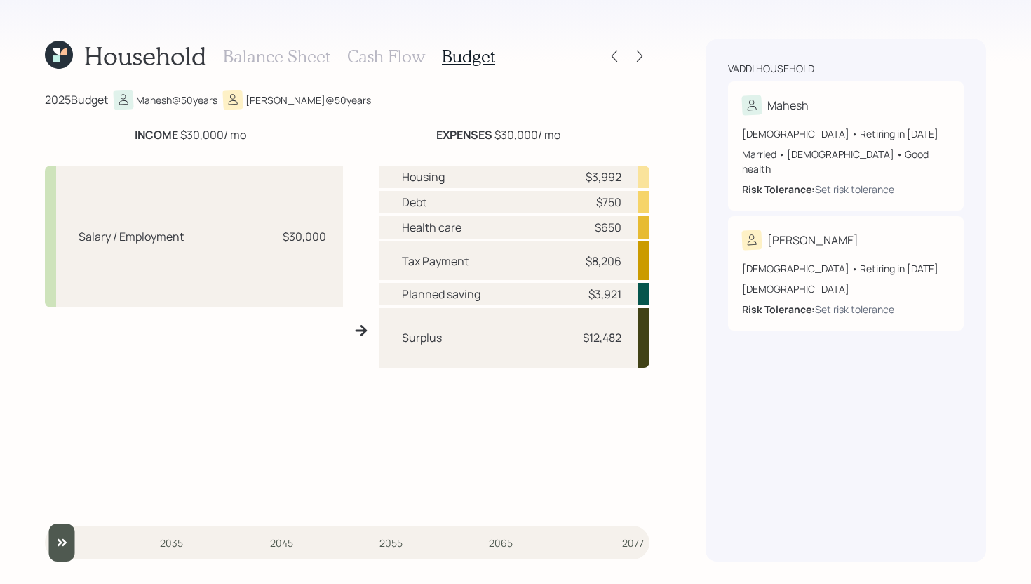
click at [379, 59] on h3 "Cash Flow" at bounding box center [386, 56] width 78 height 20
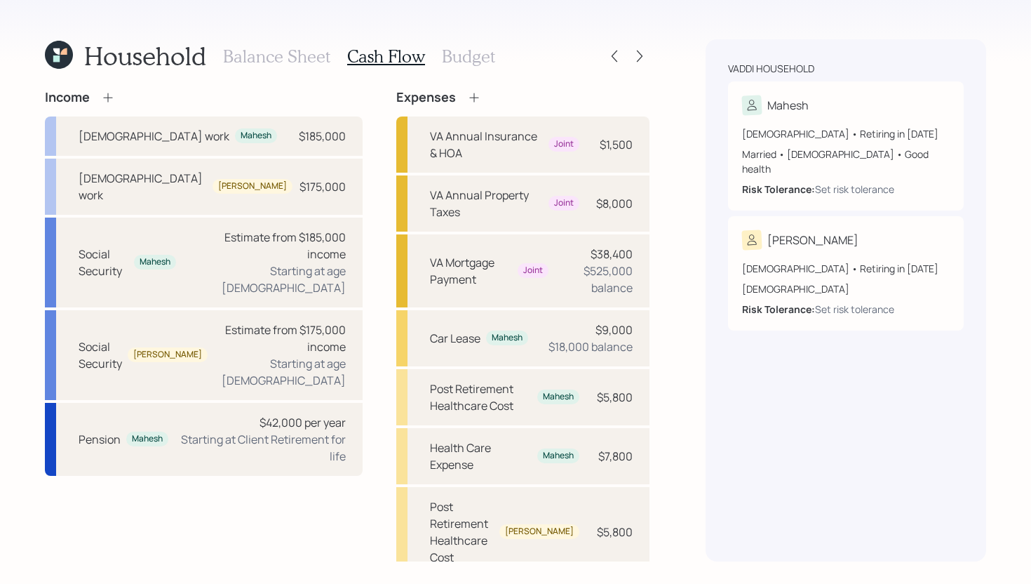
click at [480, 58] on h3 "Budget" at bounding box center [468, 56] width 53 height 20
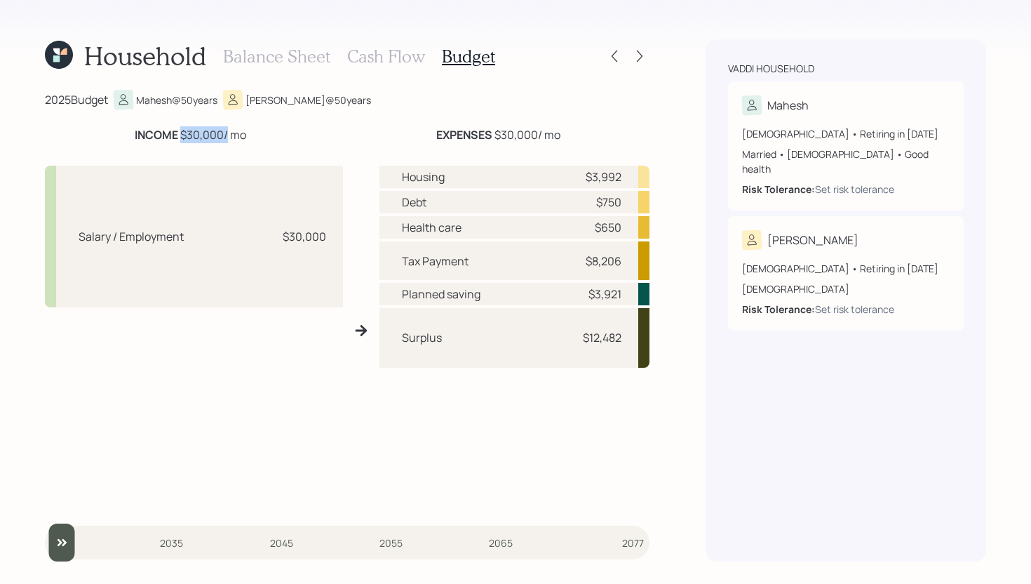
drag, startPoint x: 180, startPoint y: 134, endPoint x: 224, endPoint y: 133, distance: 44.2
click at [224, 133] on div "INCOME $30,000 / mo" at bounding box center [191, 134] width 112 height 17
drag, startPoint x: 494, startPoint y: 134, endPoint x: 540, endPoint y: 134, distance: 46.3
click at [541, 134] on div "EXPENSES $30,000 / mo" at bounding box center [498, 134] width 124 height 17
drag, startPoint x: 581, startPoint y: 261, endPoint x: 637, endPoint y: 261, distance: 56.1
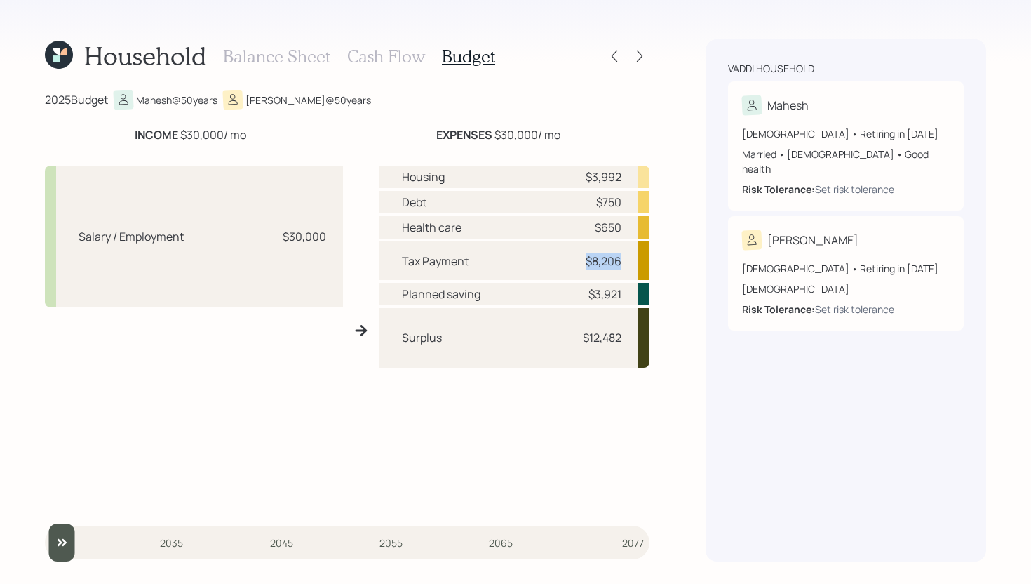
click at [637, 261] on div "Tax Payment $8,206" at bounding box center [514, 260] width 270 height 39
drag, startPoint x: 581, startPoint y: 174, endPoint x: 634, endPoint y: 174, distance: 53.3
click at [634, 174] on div "Housing $3,992" at bounding box center [514, 177] width 270 height 22
drag, startPoint x: 589, startPoint y: 203, endPoint x: 631, endPoint y: 200, distance: 42.2
click at [631, 200] on div "Debt $750" at bounding box center [514, 202] width 270 height 22
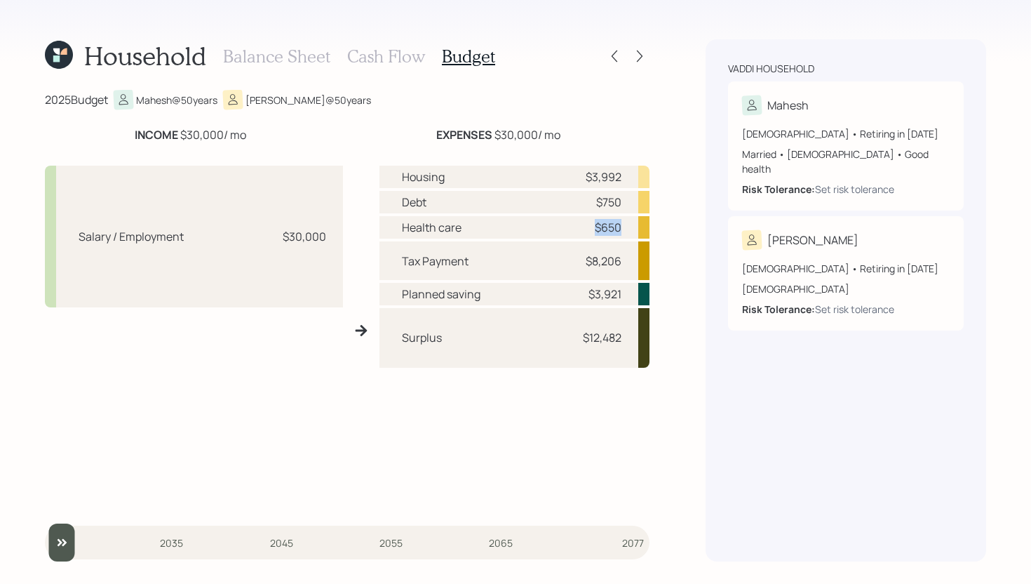
drag, startPoint x: 592, startPoint y: 228, endPoint x: 626, endPoint y: 226, distance: 34.4
click at [626, 226] on div "Health care $650" at bounding box center [514, 227] width 270 height 22
drag, startPoint x: 586, startPoint y: 292, endPoint x: 621, endPoint y: 291, distance: 35.8
click at [621, 291] on div "Planned saving $3,921" at bounding box center [514, 294] width 270 height 22
click at [622, 292] on div "Planned saving $3,921" at bounding box center [514, 294] width 270 height 22
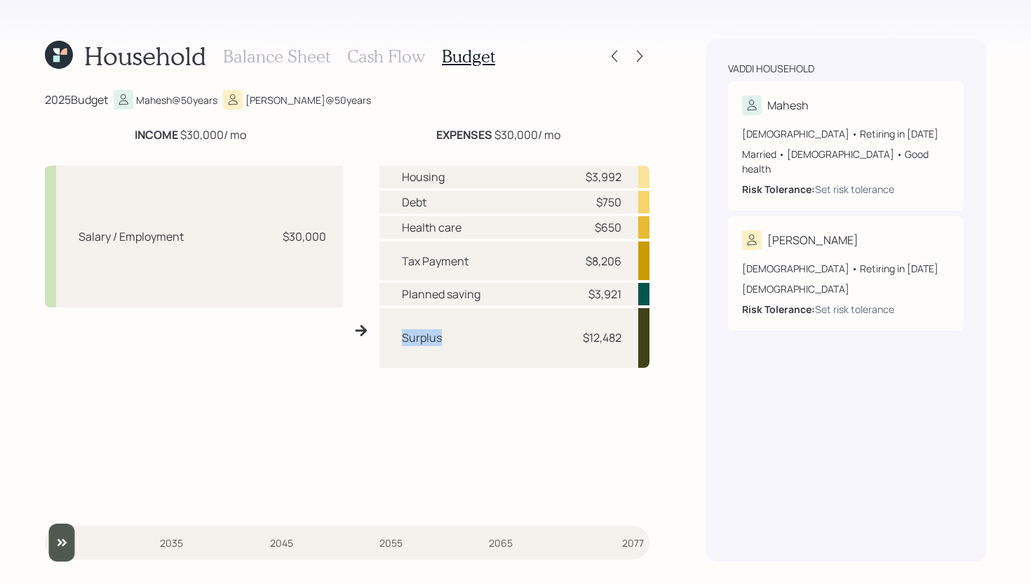
drag, startPoint x: 451, startPoint y: 341, endPoint x: 379, endPoint y: 340, distance: 72.2
click at [379, 340] on div "Salary / Employment $30,000 Housing $3,992 Debt $750 Health care $650 Tax Payme…" at bounding box center [347, 330] width 605 height 352
click at [513, 357] on div "Surplus $12,482" at bounding box center [514, 337] width 270 height 59
drag, startPoint x: 584, startPoint y: 339, endPoint x: 623, endPoint y: 338, distance: 38.6
click at [623, 338] on div "Surplus $12,482" at bounding box center [514, 337] width 270 height 59
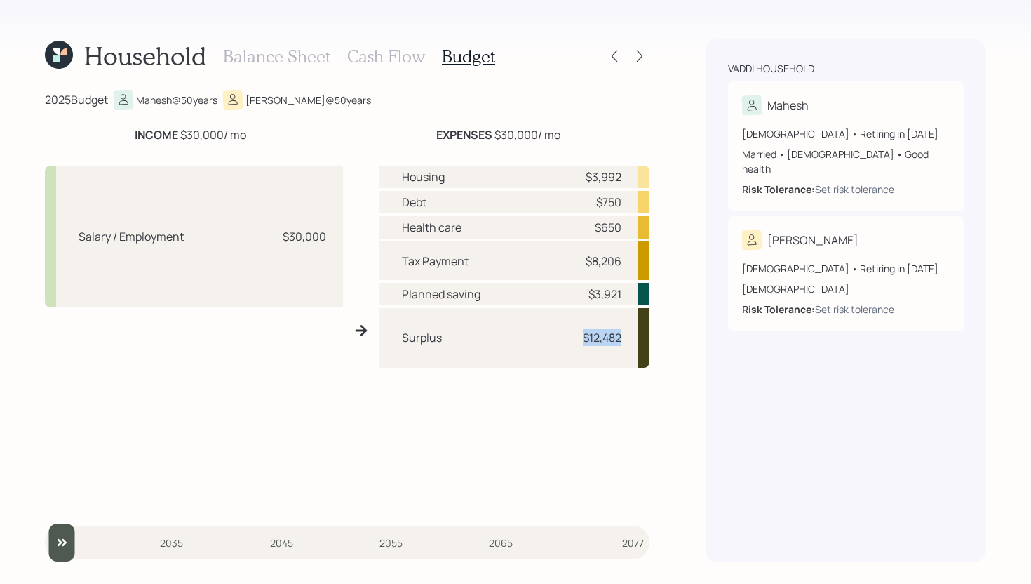
click at [623, 338] on div "Surplus $12,482" at bounding box center [514, 337] width 270 height 59
click at [623, 337] on div "Surplus $12,482" at bounding box center [514, 337] width 270 height 59
drag, startPoint x: 621, startPoint y: 336, endPoint x: 552, endPoint y: 328, distance: 69.9
click at [552, 328] on div "Surplus $12,482" at bounding box center [514, 337] width 270 height 59
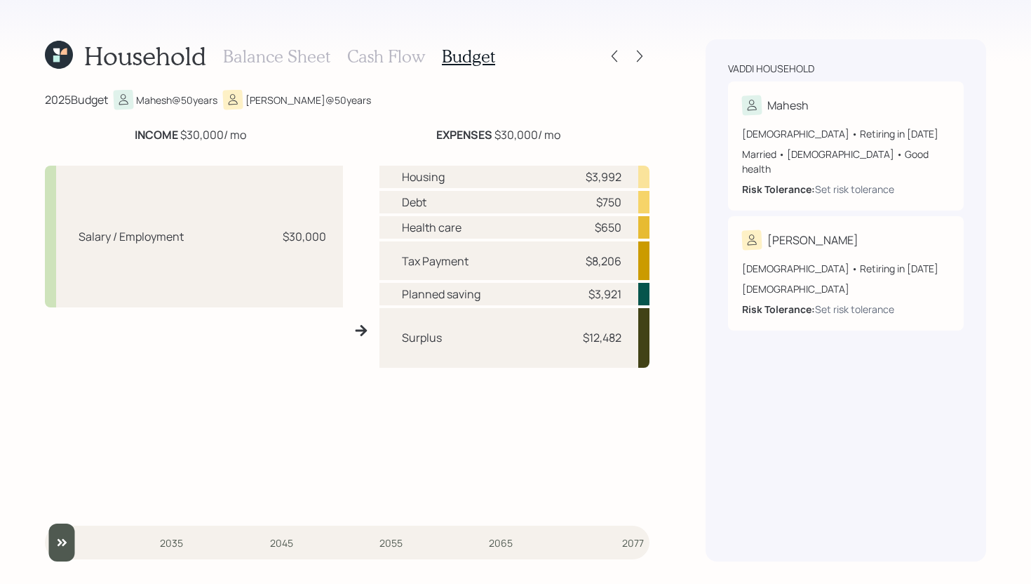
click at [388, 58] on h3 "Cash Flow" at bounding box center [386, 56] width 78 height 20
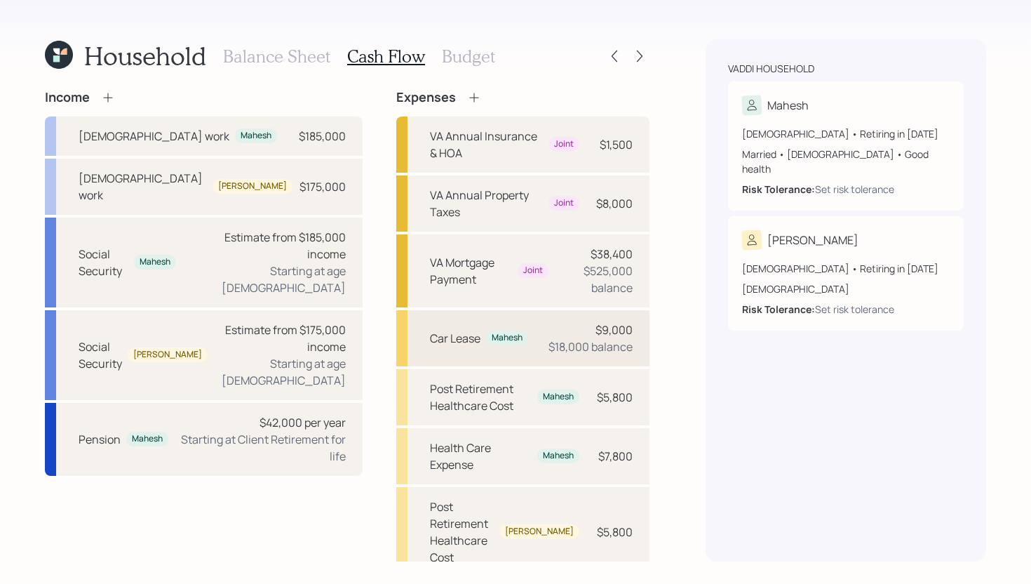
scroll to position [15, 0]
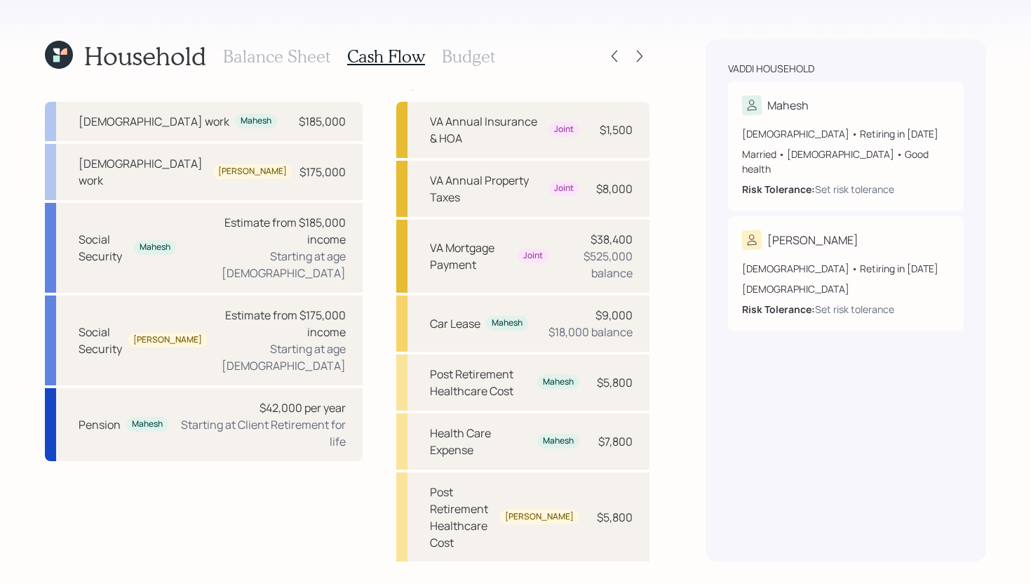
click at [478, 48] on h3 "Budget" at bounding box center [468, 56] width 53 height 20
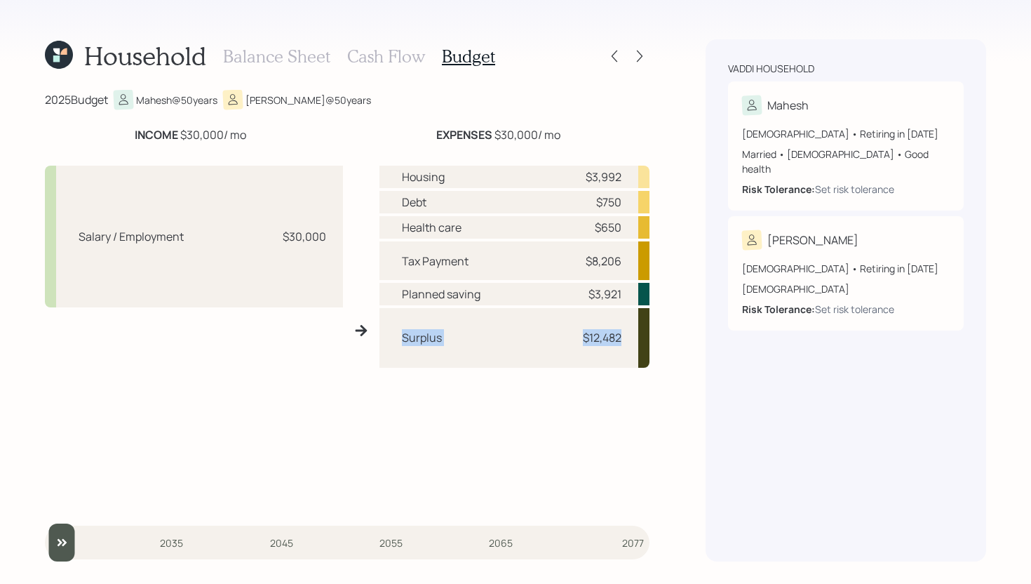
drag, startPoint x: 396, startPoint y: 337, endPoint x: 657, endPoint y: 346, distance: 261.1
click at [657, 346] on div "Household Balance Sheet Cash Flow Budget 2025 Budget Mahesh @ 50 years Venkata …" at bounding box center [515, 292] width 1031 height 584
click at [628, 341] on div "Surplus $12,482" at bounding box center [514, 337] width 270 height 59
drag, startPoint x: 624, startPoint y: 267, endPoint x: 580, endPoint y: 264, distance: 44.2
click at [580, 264] on div "Tax Payment $8,206" at bounding box center [514, 260] width 270 height 39
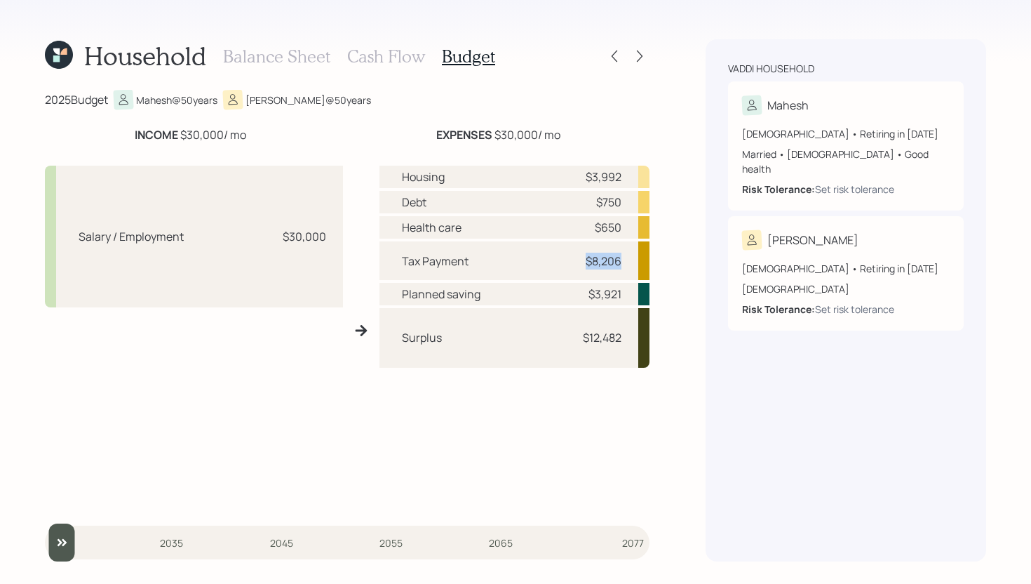
click at [581, 264] on div "$8,206" at bounding box center [600, 261] width 42 height 17
drag, startPoint x: 624, startPoint y: 336, endPoint x: 403, endPoint y: 340, distance: 221.0
click at [403, 340] on div "Surplus $12,482" at bounding box center [514, 337] width 270 height 59
click at [503, 342] on div "Surplus $12,482" at bounding box center [514, 337] width 270 height 59
drag, startPoint x: 624, startPoint y: 337, endPoint x: 558, endPoint y: 334, distance: 66.0
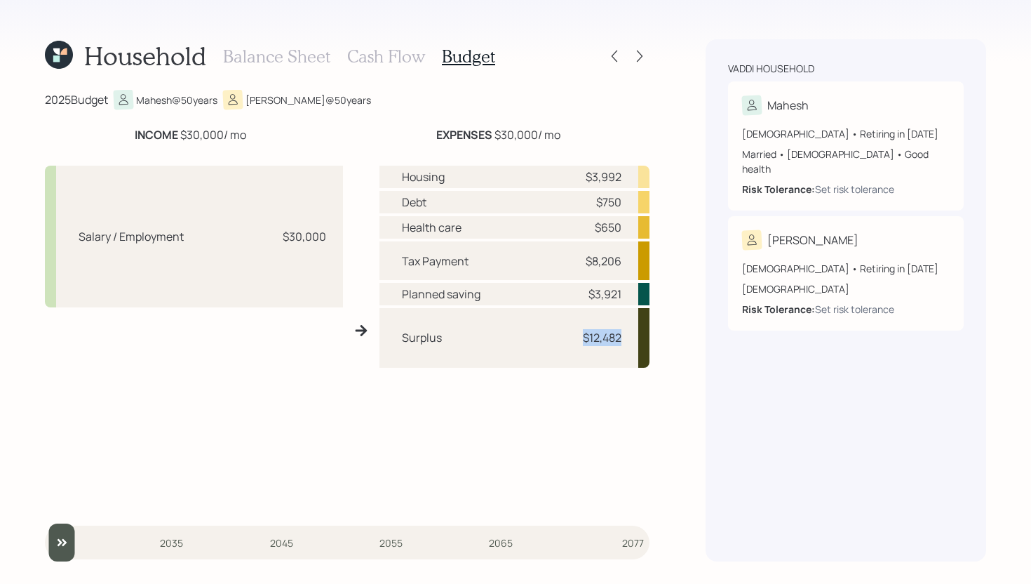
click at [557, 334] on div "Surplus $12,482" at bounding box center [514, 337] width 270 height 59
click at [558, 334] on div "Surplus $12,482" at bounding box center [514, 337] width 270 height 59
click at [400, 55] on h3 "Cash Flow" at bounding box center [386, 56] width 78 height 20
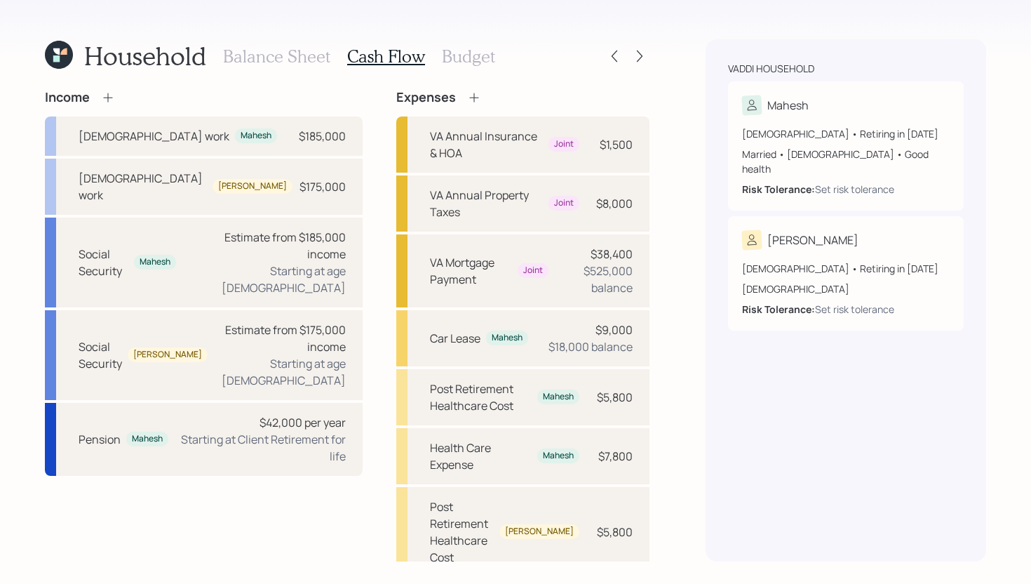
scroll to position [15, 0]
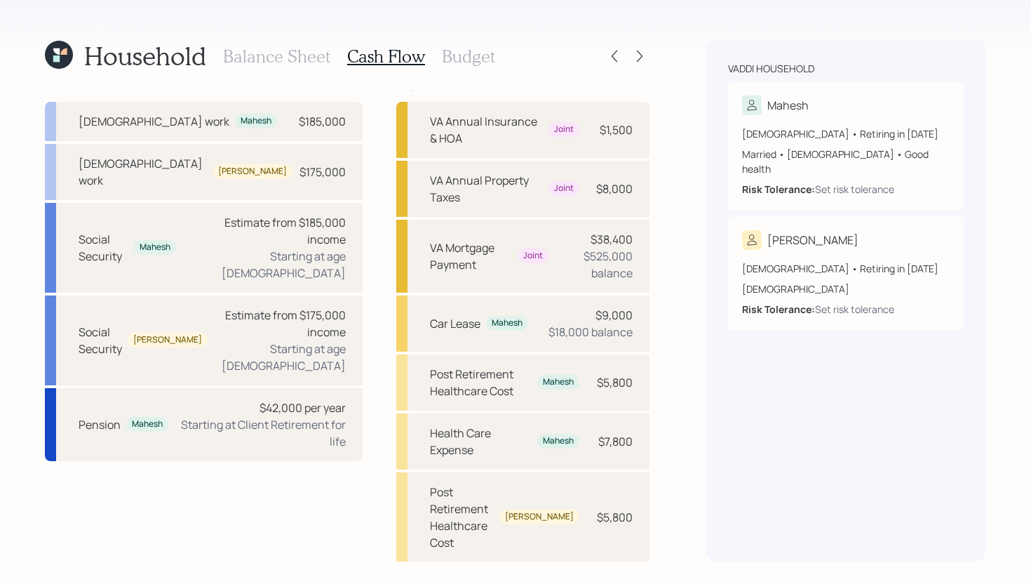
click at [505, 576] on div "Pre Retirement Living Expense" at bounding box center [504, 593] width 149 height 34
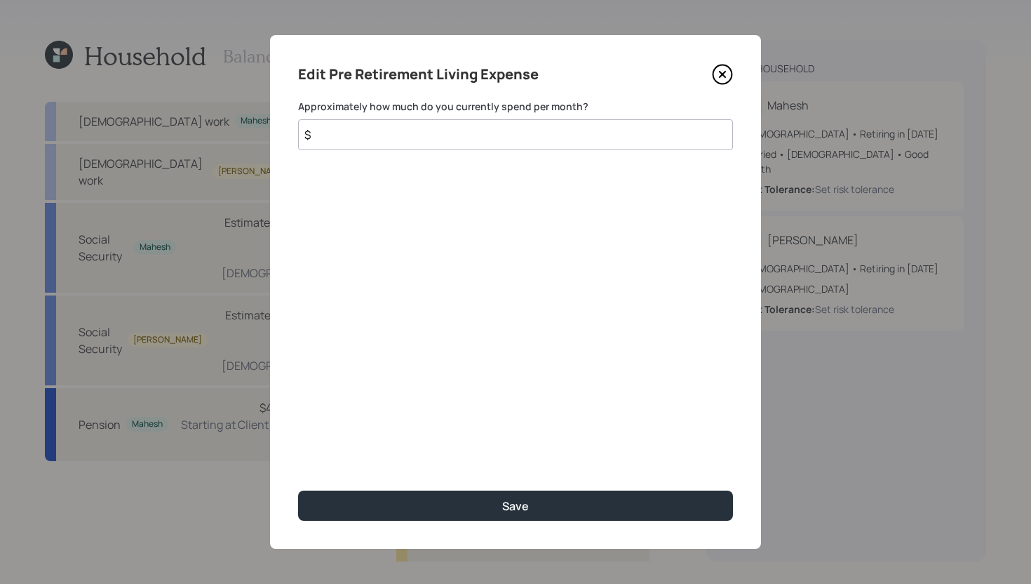
click at [391, 130] on input "$" at bounding box center [515, 134] width 435 height 31
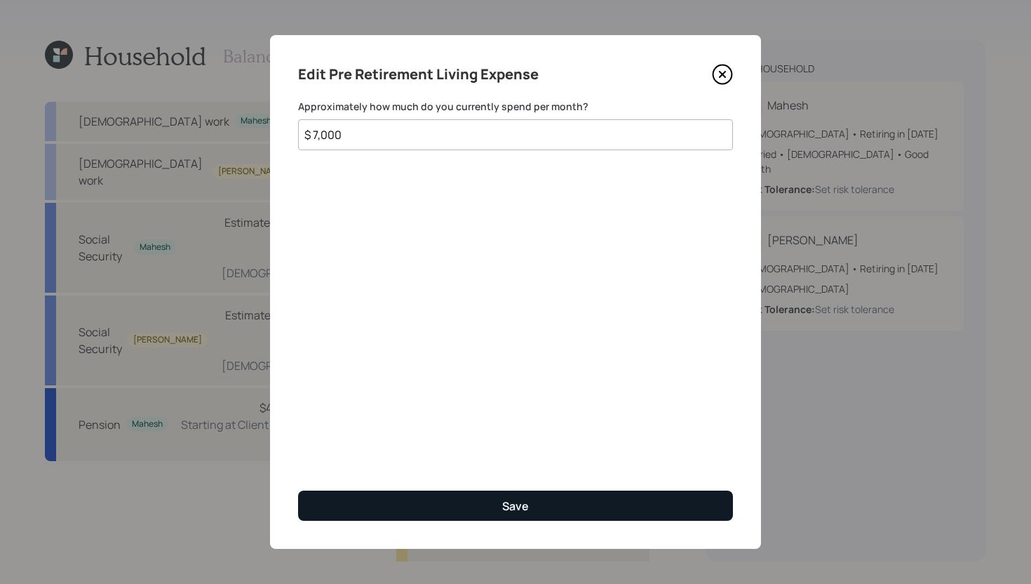
type input "$ 7,000"
click at [476, 508] on button "Save" at bounding box center [515, 505] width 435 height 30
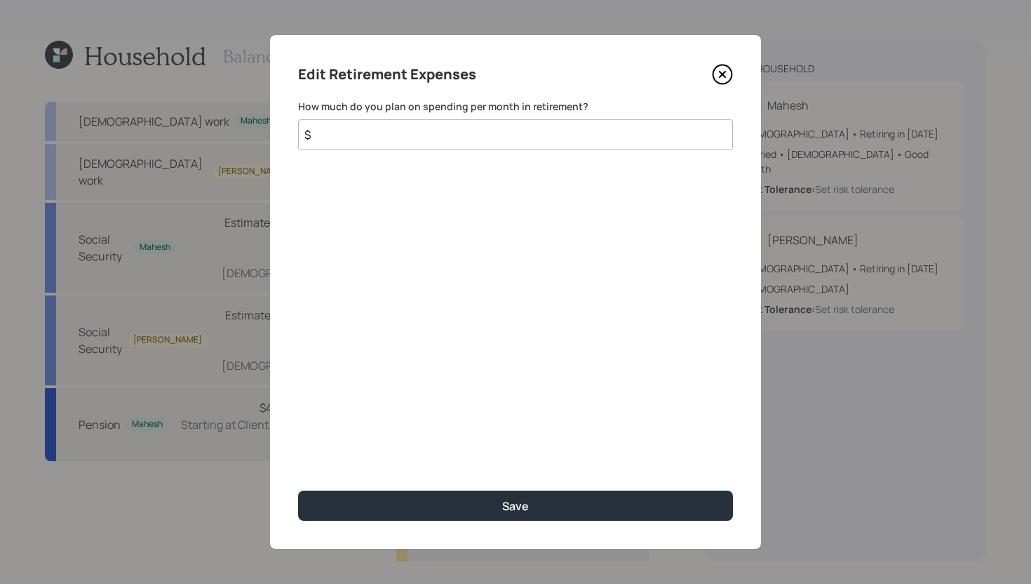
click at [480, 135] on input "$" at bounding box center [515, 134] width 435 height 31
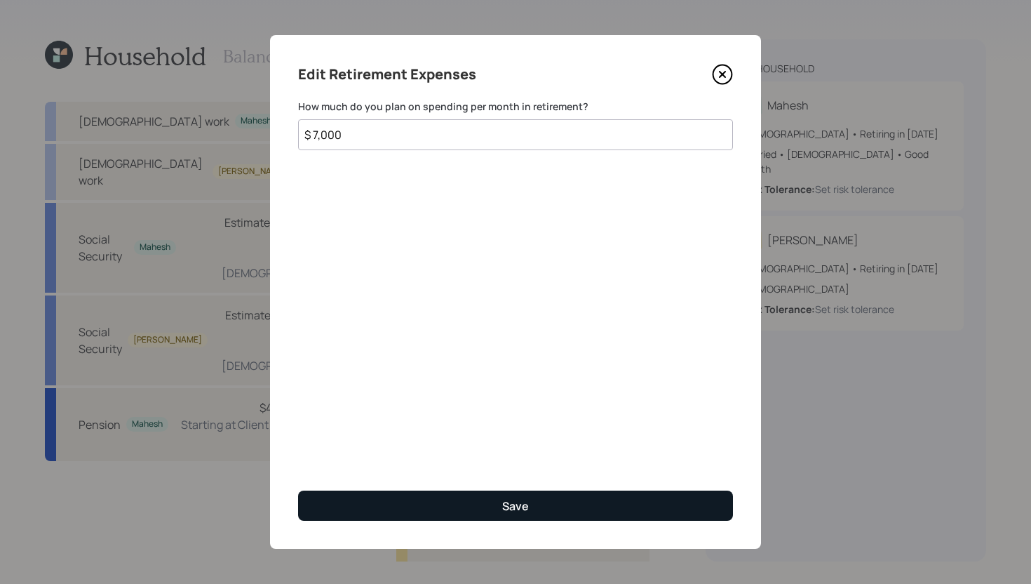
type input "$ 7,000"
click at [439, 499] on button "Save" at bounding box center [515, 505] width 435 height 30
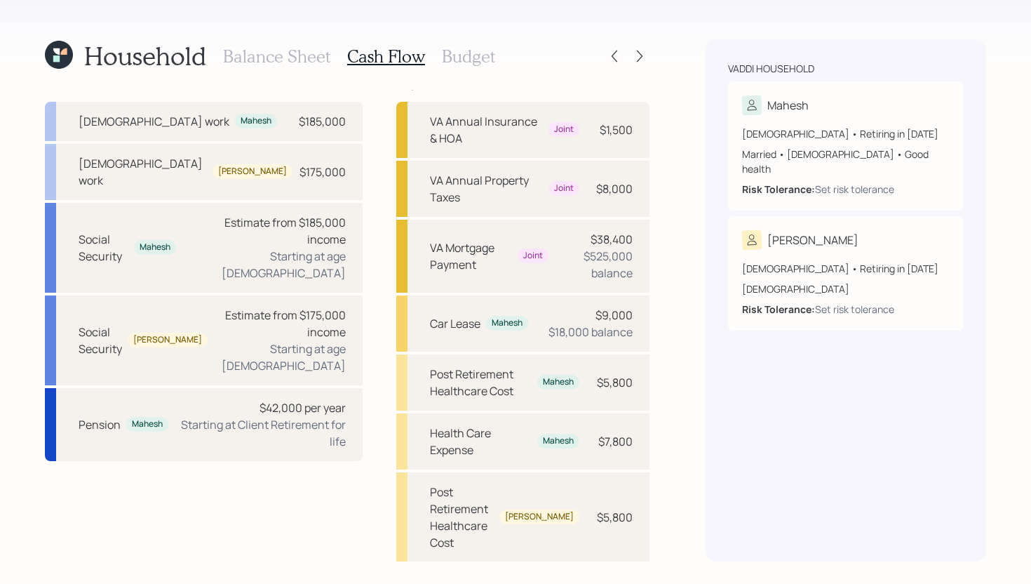
click at [308, 60] on h3 "Balance Sheet" at bounding box center [276, 56] width 107 height 20
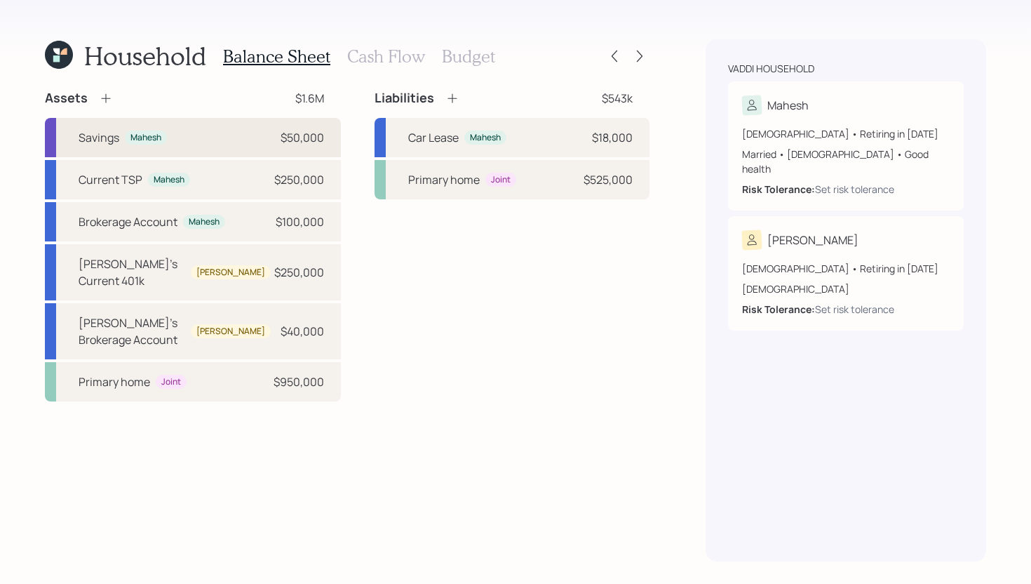
click at [228, 139] on div "Savings Mahesh $50,000" at bounding box center [193, 137] width 296 height 39
select select "cash"
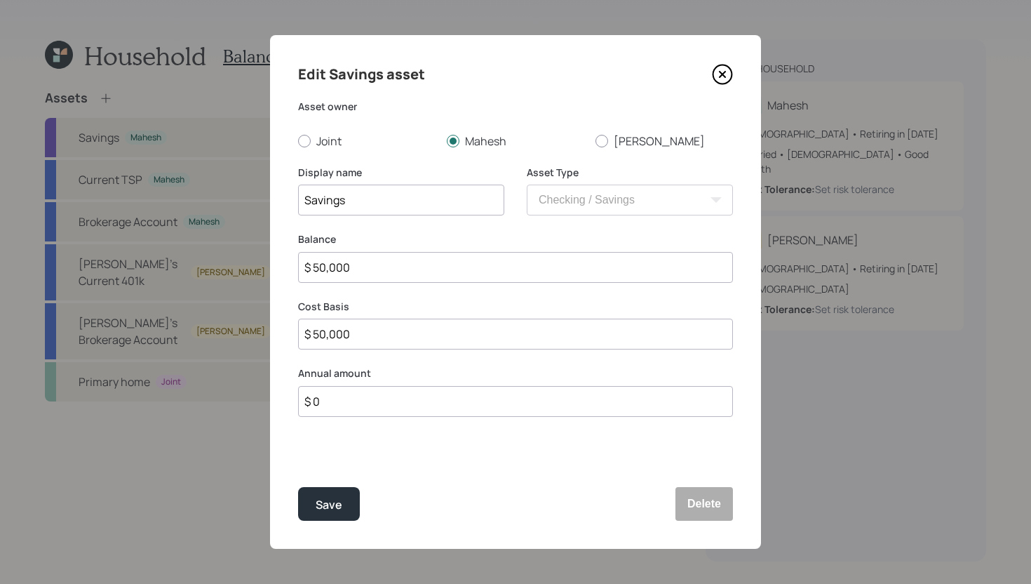
click at [356, 396] on input "$ 0" at bounding box center [515, 401] width 435 height 31
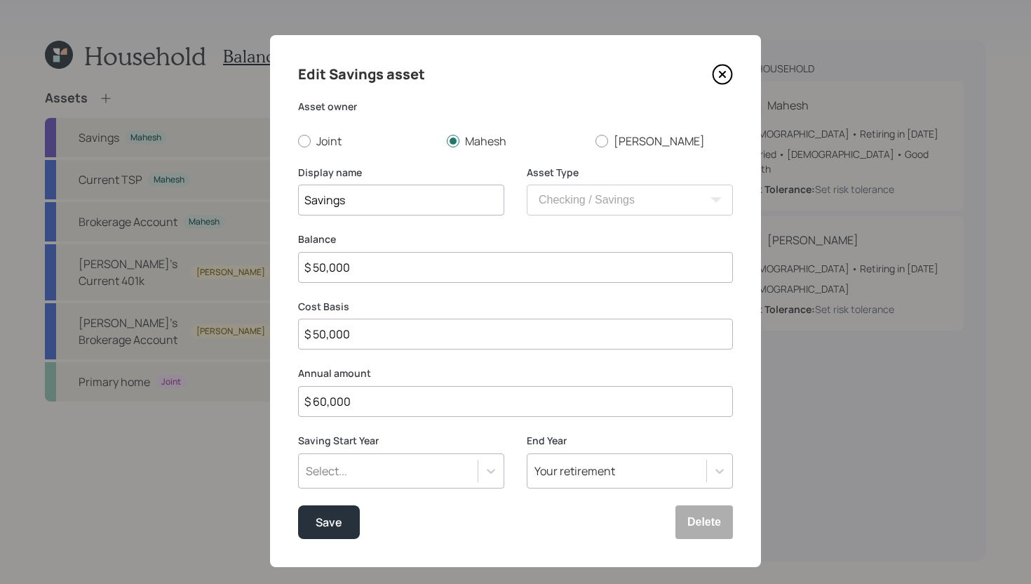
type input "$ 60,000"
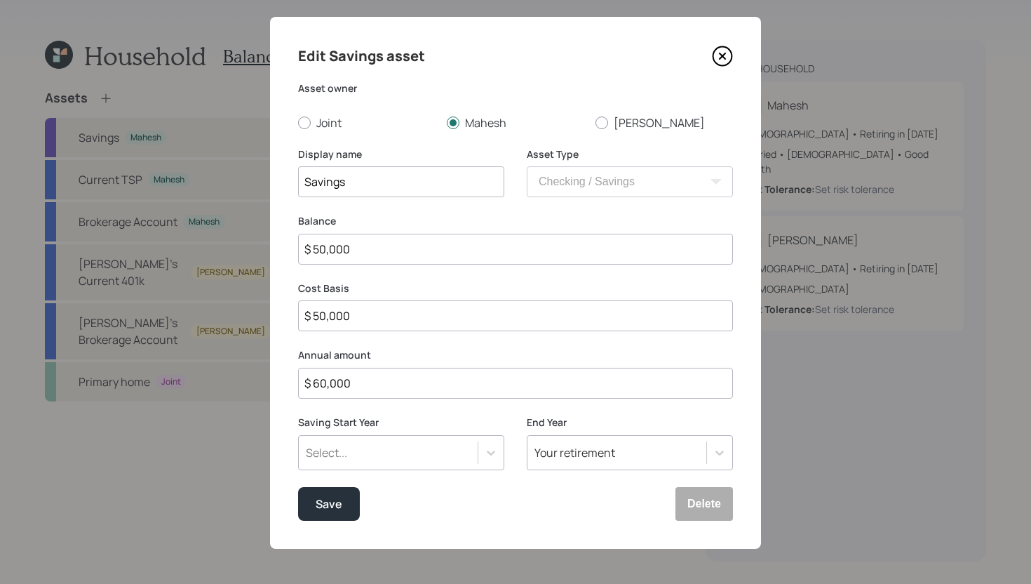
click at [412, 470] on div "Select..." at bounding box center [401, 452] width 206 height 35
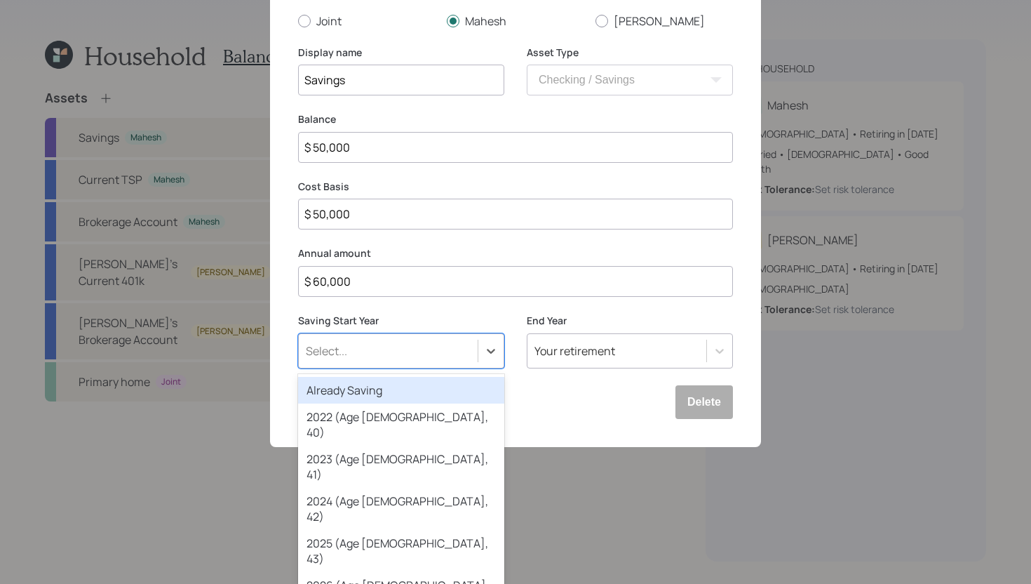
click at [416, 401] on div "Already Saving" at bounding box center [401, 390] width 206 height 27
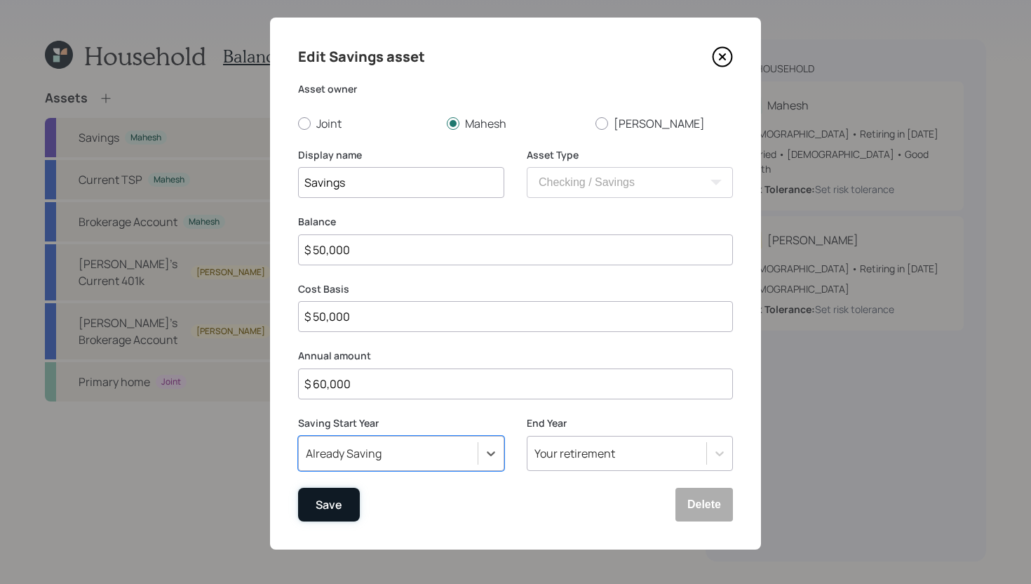
click at [326, 506] on div "Save" at bounding box center [329, 504] width 27 height 19
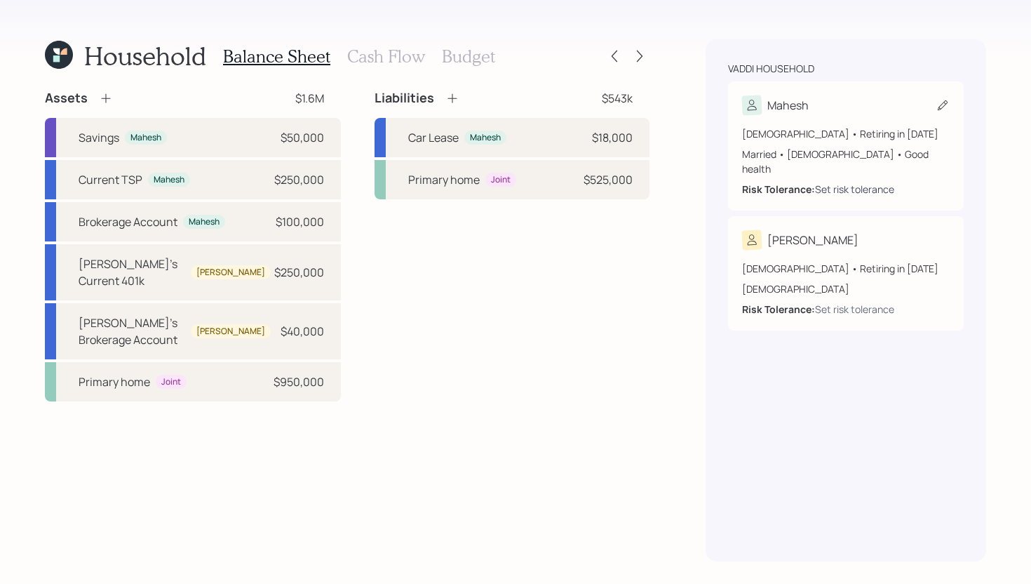
click at [857, 182] on div "Set risk tolerance" at bounding box center [854, 189] width 79 height 15
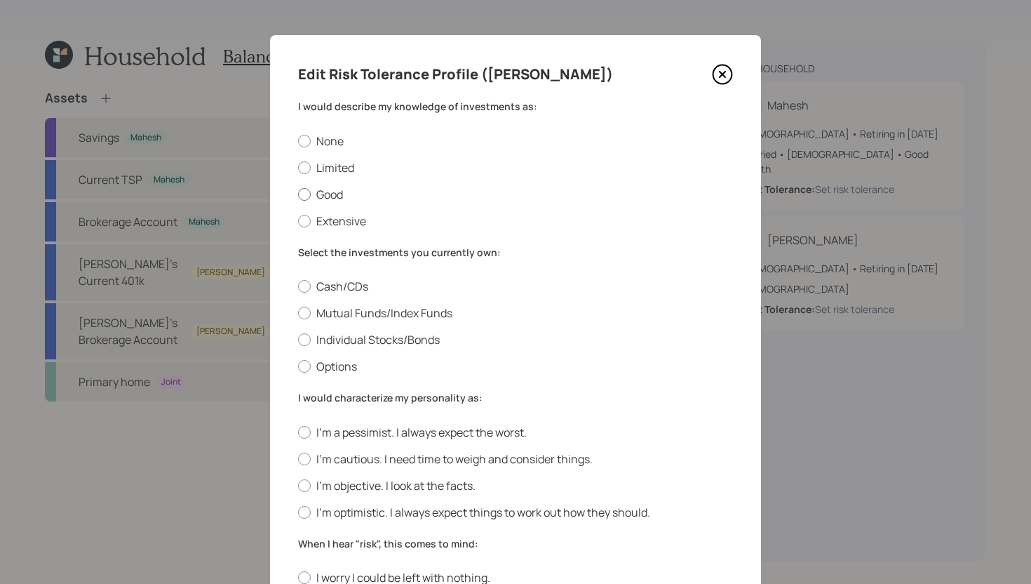
click at [326, 191] on label "Good" at bounding box center [515, 194] width 435 height 15
click at [298, 194] on input "Good" at bounding box center [297, 194] width 1 height 1
radio input "true"
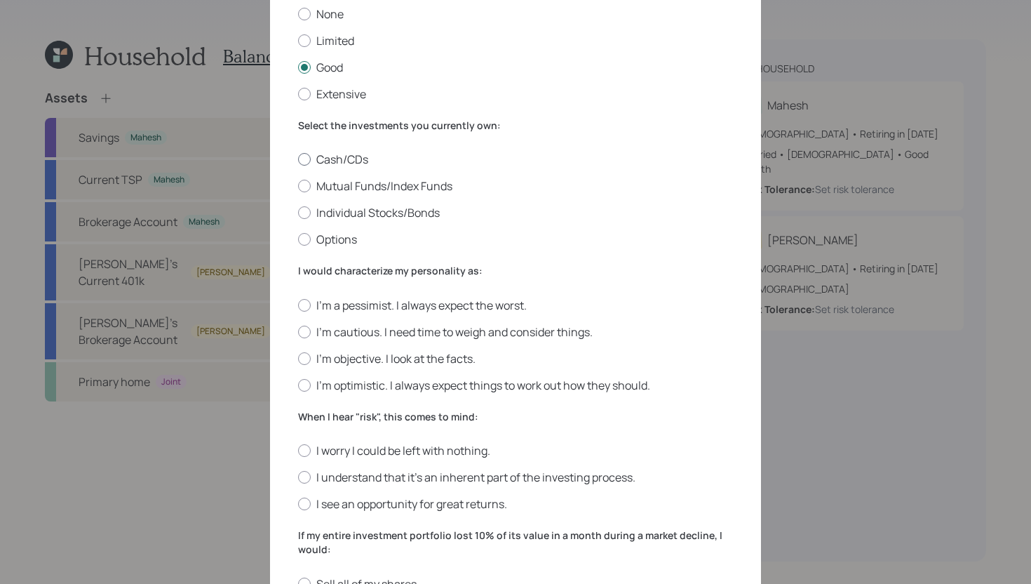
scroll to position [128, 0]
click at [309, 187] on div at bounding box center [304, 185] width 13 height 13
click at [298, 186] on input "Mutual Funds/Index Funds" at bounding box center [297, 185] width 1 height 1
radio input "true"
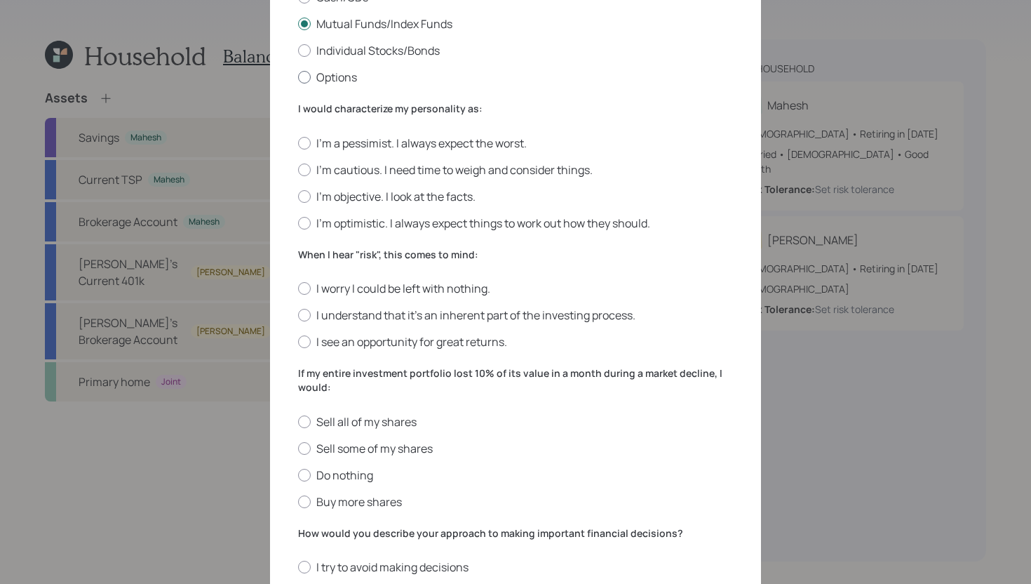
scroll to position [290, 0]
click at [457, 159] on div "I'm a pessimist. I always expect the worst. I'm cautious. I need time to weigh …" at bounding box center [515, 181] width 435 height 95
click at [452, 174] on label "I'm cautious. I need time to weigh and consider things." at bounding box center [515, 168] width 435 height 15
click at [298, 168] on input "I'm cautious. I need time to weigh and consider things." at bounding box center [297, 168] width 1 height 1
radio input "true"
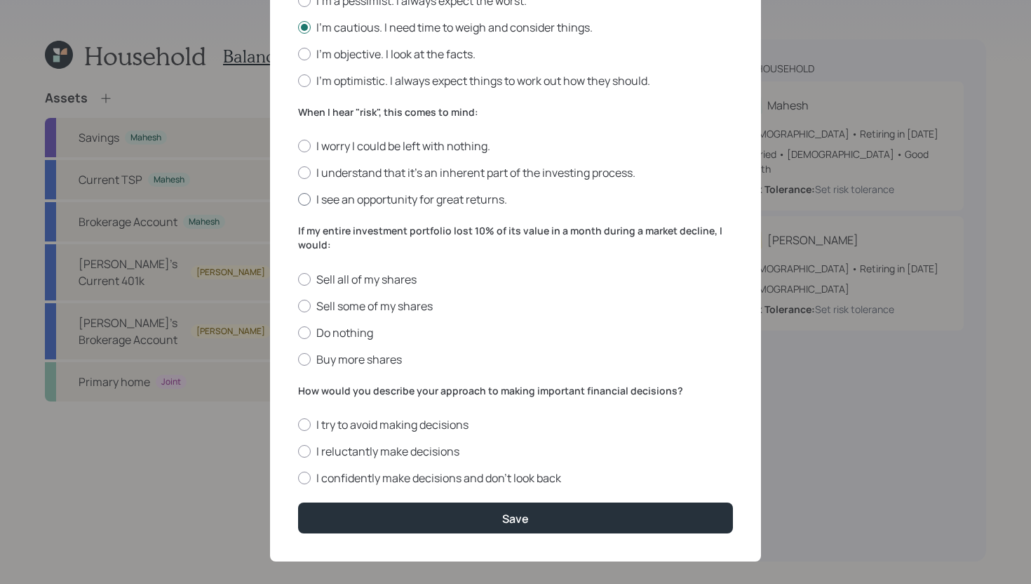
scroll to position [439, 0]
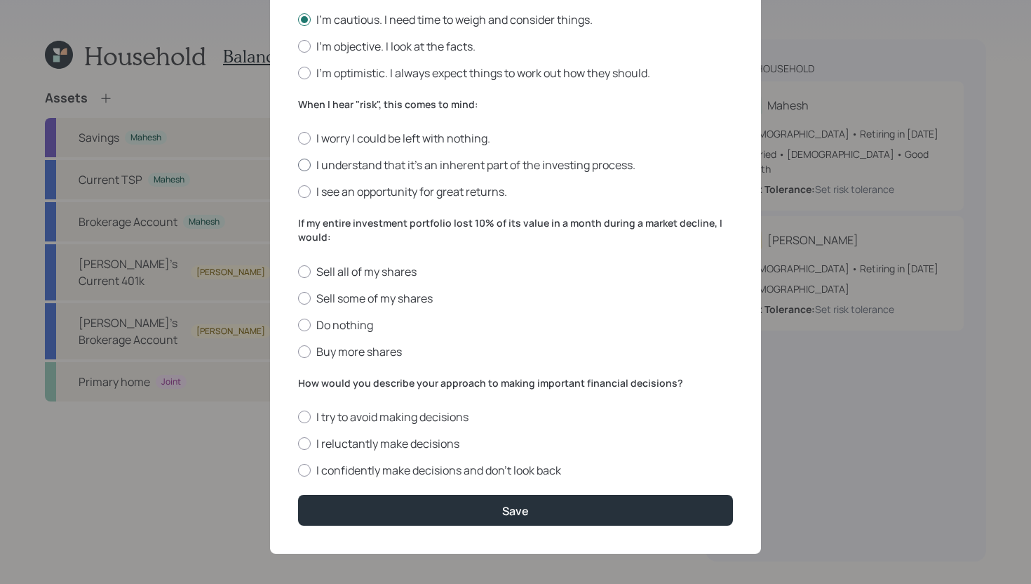
click at [374, 163] on label "I understand that it’s an inherent part of the investing process." at bounding box center [515, 164] width 435 height 15
click at [298, 165] on input "I understand that it’s an inherent part of the investing process." at bounding box center [297, 165] width 1 height 1
radio input "true"
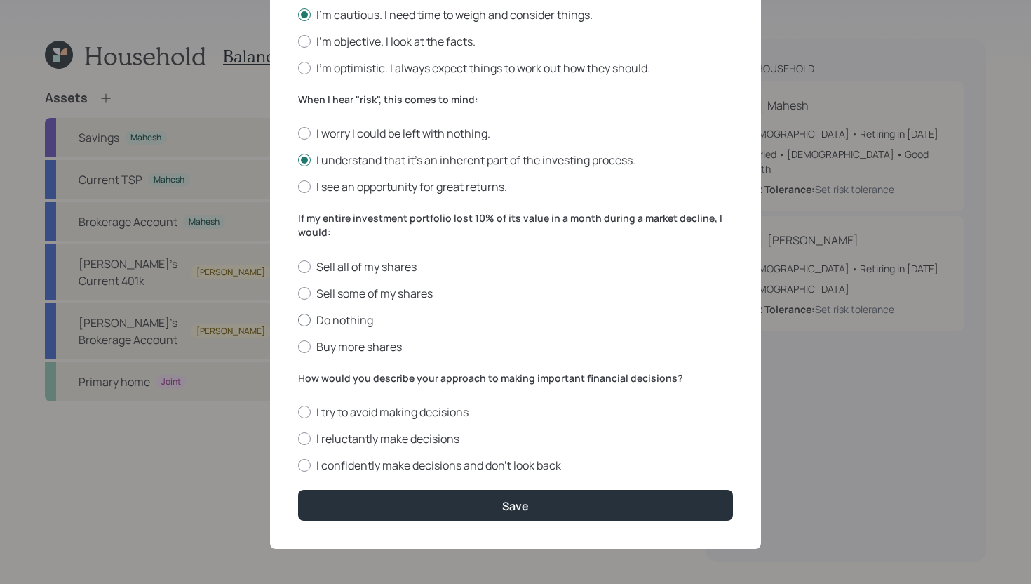
click at [341, 316] on label "Do nothing" at bounding box center [515, 319] width 435 height 15
click at [298, 319] on input "Do nothing" at bounding box center [297, 319] width 1 height 1
radio input "true"
click at [457, 462] on label "I confidently make decisions and don’t look back" at bounding box center [515, 464] width 435 height 15
click at [298, 465] on input "I confidently make decisions and don’t look back" at bounding box center [297, 465] width 1 height 1
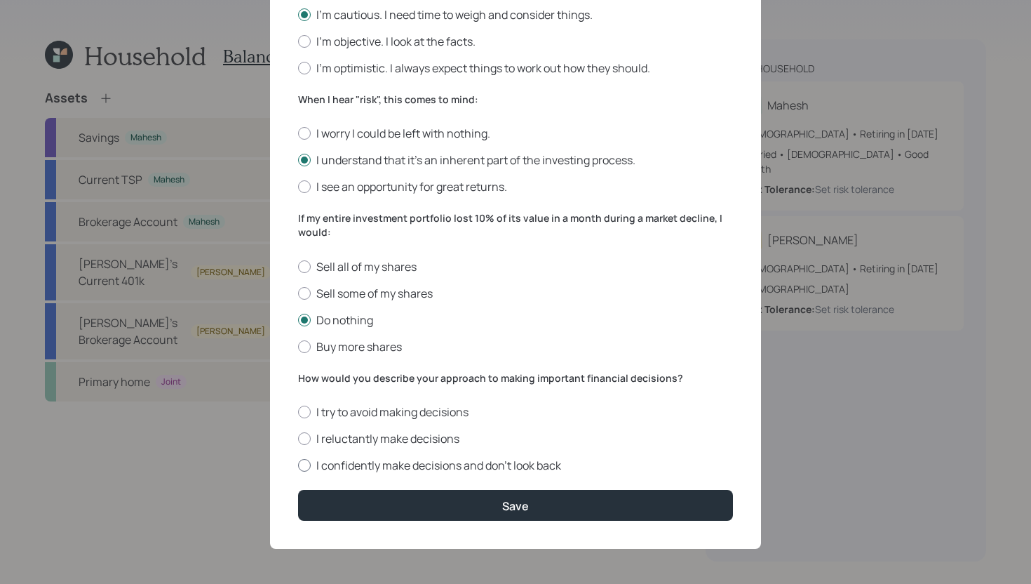
radio input "true"
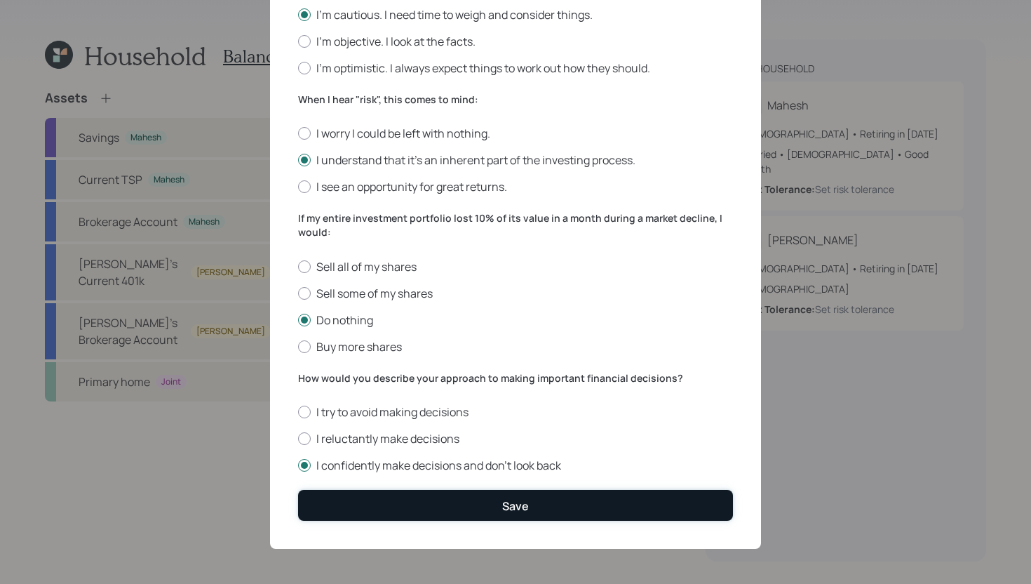
click at [434, 501] on button "Save" at bounding box center [515, 505] width 435 height 30
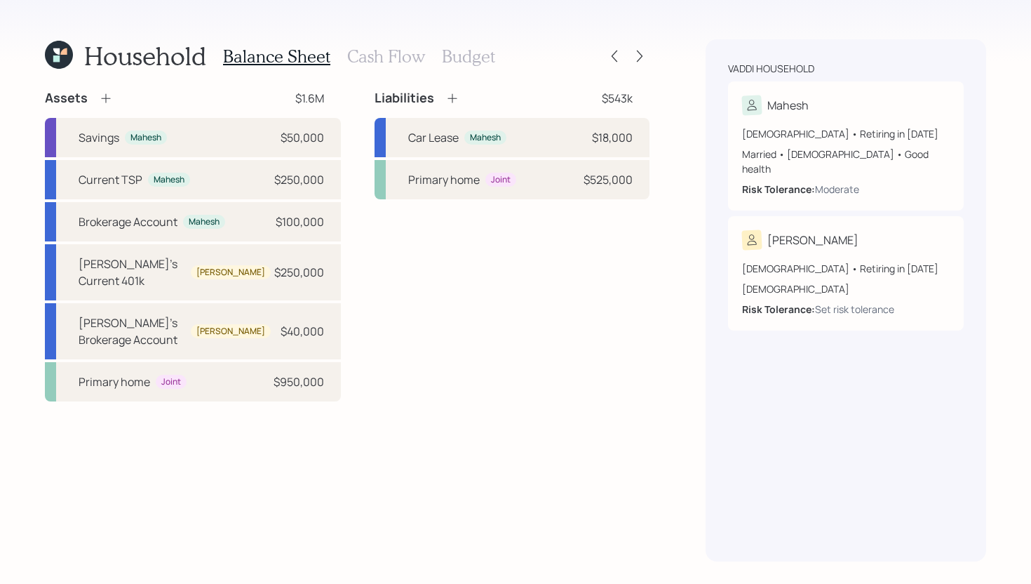
click at [401, 55] on h3 "Cash Flow" at bounding box center [386, 56] width 78 height 20
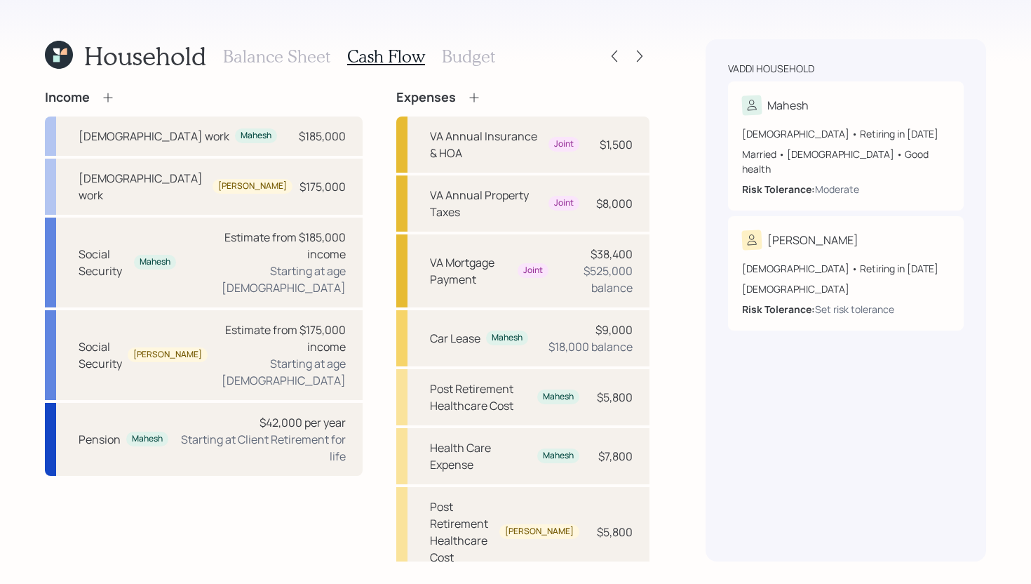
click at [485, 59] on h3 "Budget" at bounding box center [468, 56] width 53 height 20
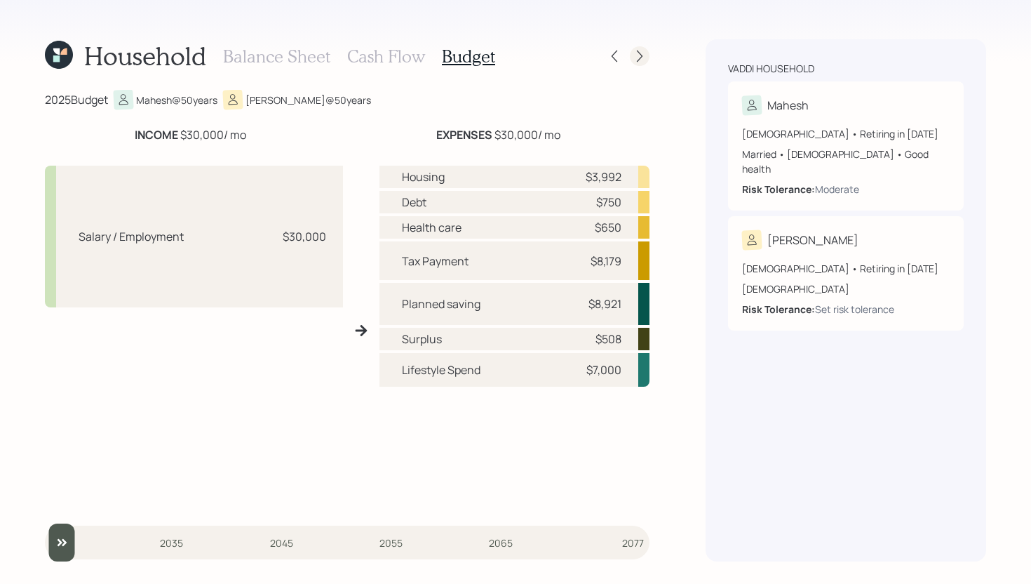
click at [644, 63] on div at bounding box center [640, 56] width 20 height 20
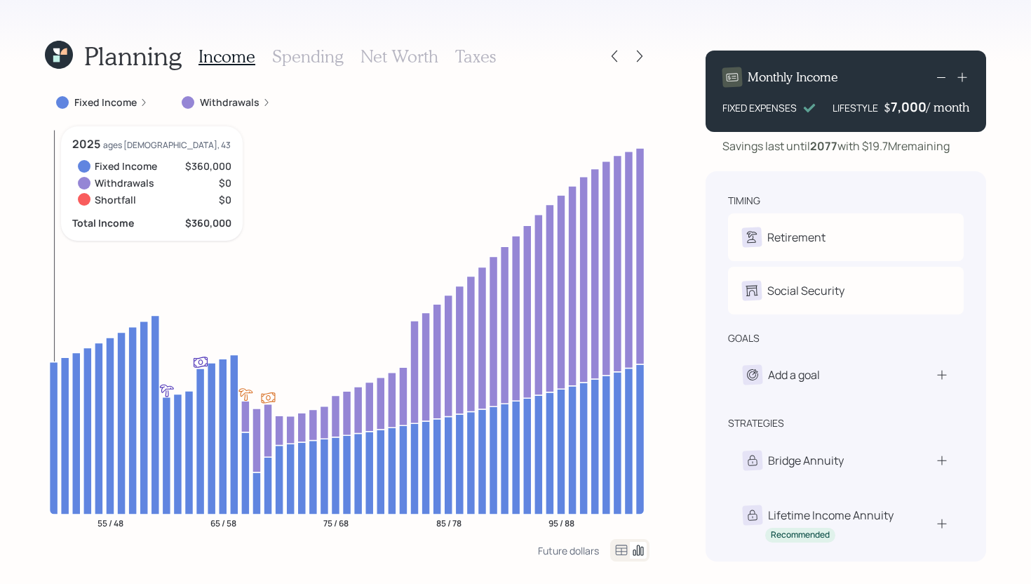
click at [53, 400] on icon at bounding box center [54, 437] width 8 height 152
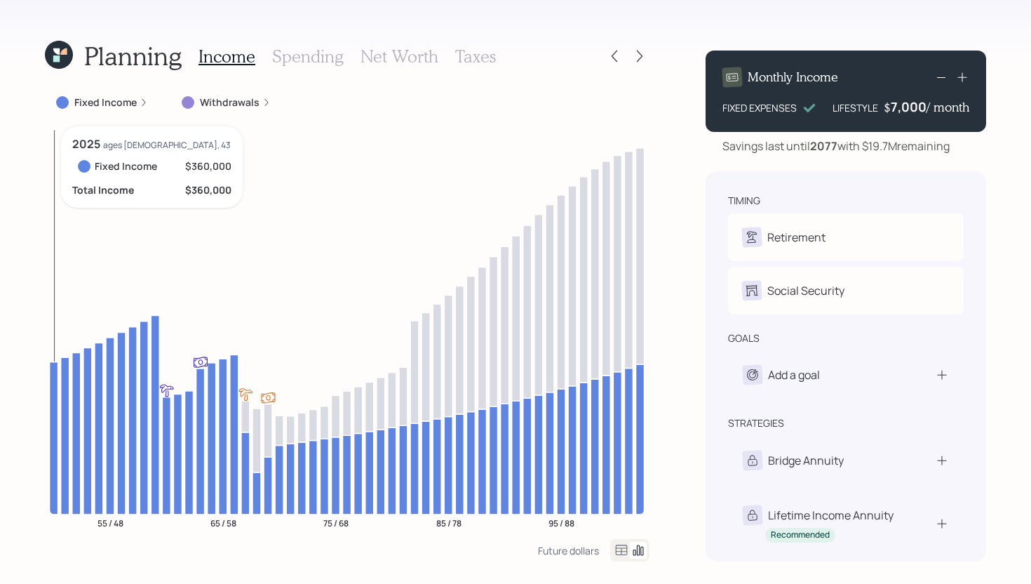
click at [53, 400] on icon at bounding box center [54, 437] width 8 height 152
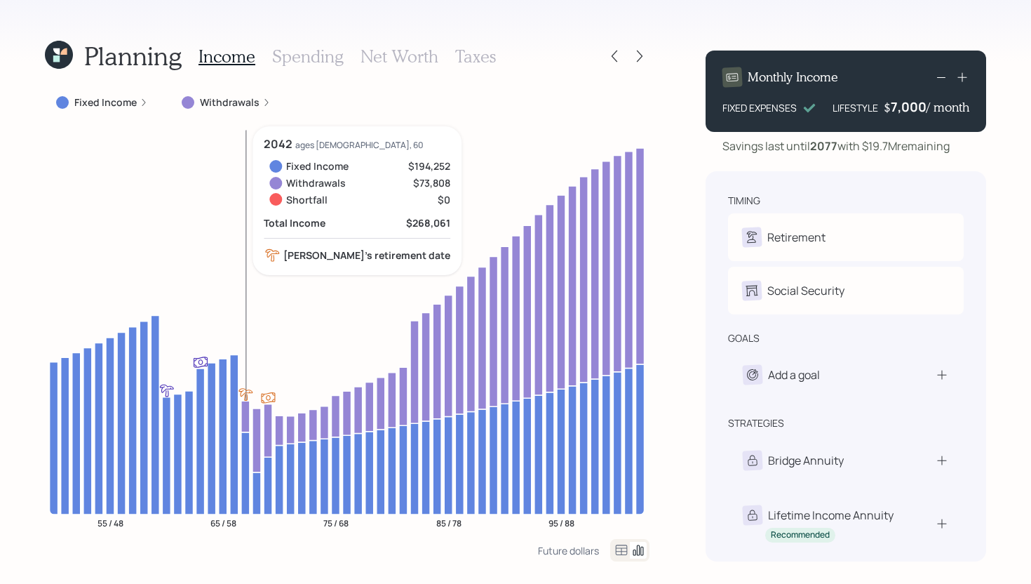
click at [248, 422] on icon at bounding box center [245, 417] width 8 height 32
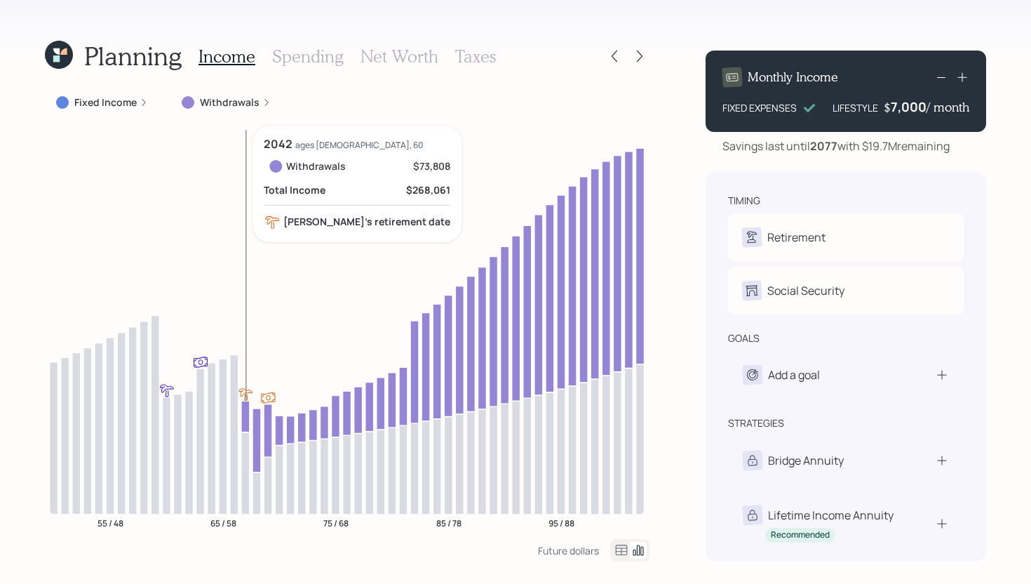
click at [246, 420] on icon at bounding box center [245, 417] width 8 height 32
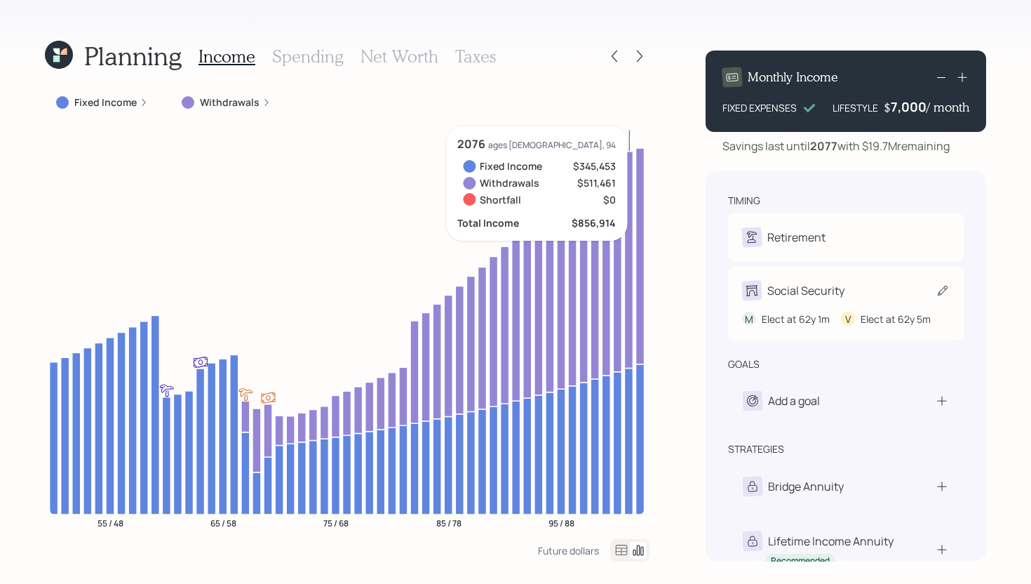
click at [811, 283] on div "Social Security" at bounding box center [805, 290] width 77 height 17
select select "5"
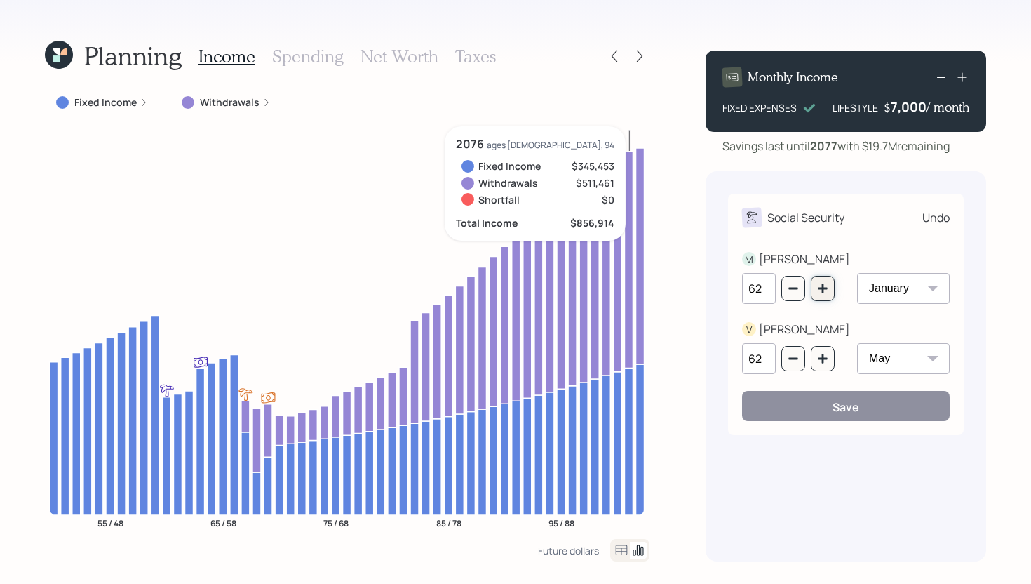
click at [815, 291] on button "button" at bounding box center [823, 288] width 24 height 25
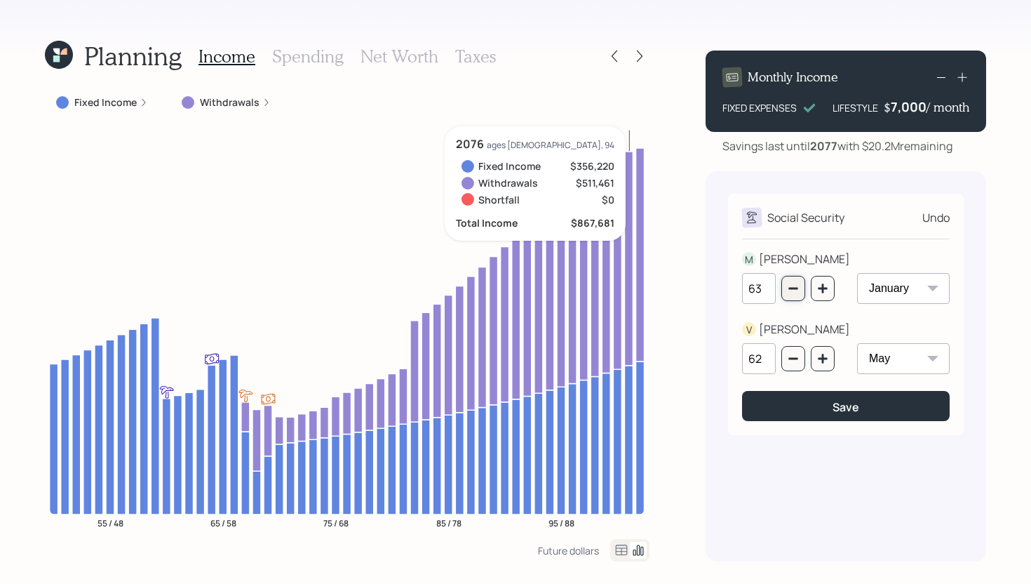
click at [798, 292] on icon "button" at bounding box center [793, 288] width 11 height 11
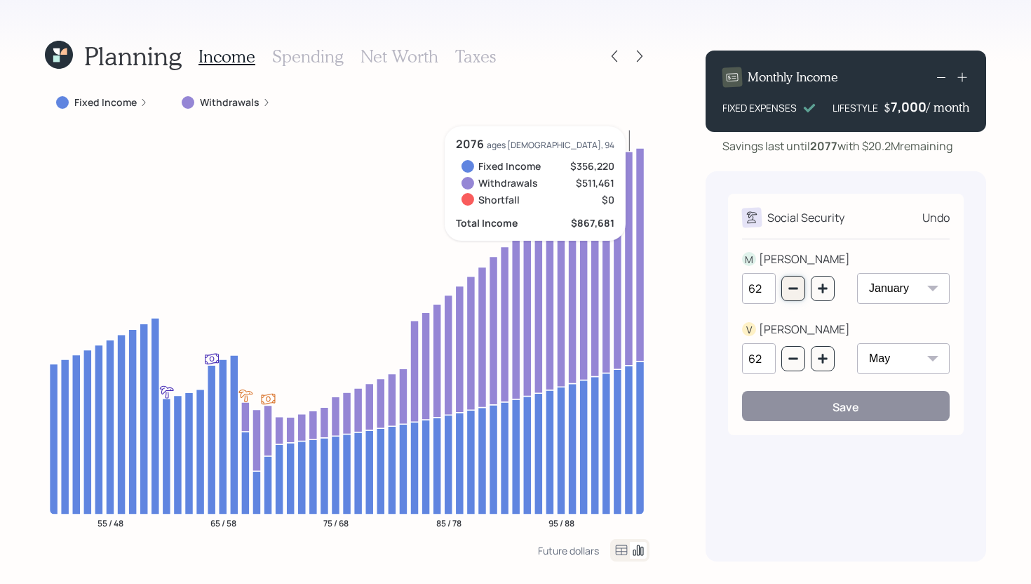
click at [798, 292] on icon "button" at bounding box center [793, 288] width 11 height 11
type input "61"
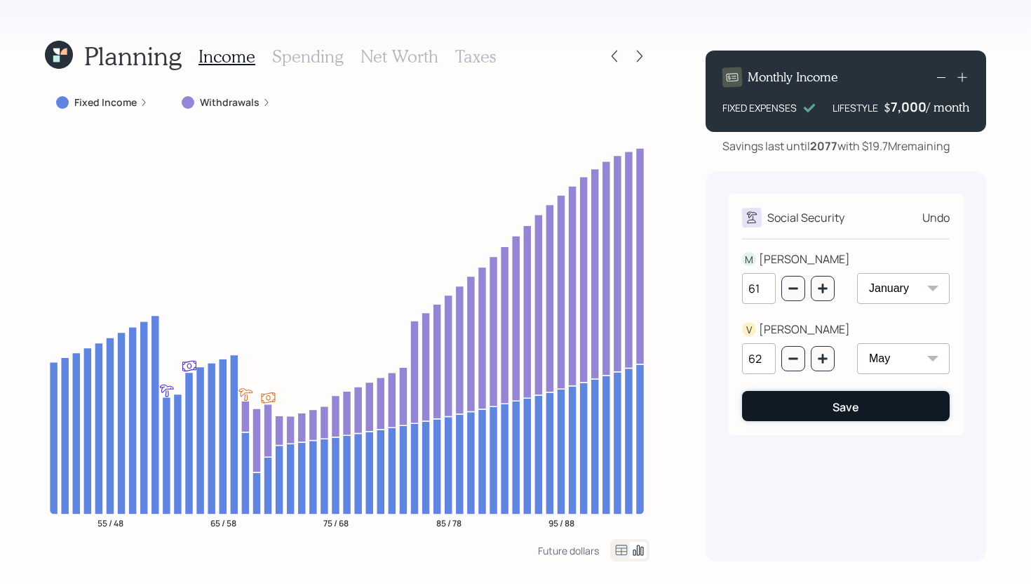
click at [815, 415] on button "Save" at bounding box center [846, 406] width 208 height 30
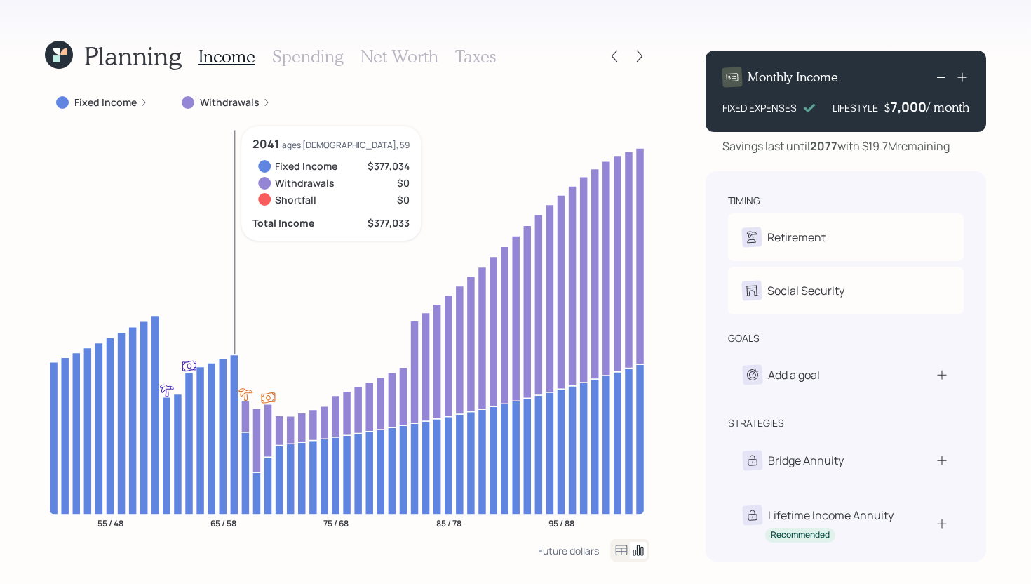
click at [233, 412] on icon at bounding box center [234, 434] width 8 height 160
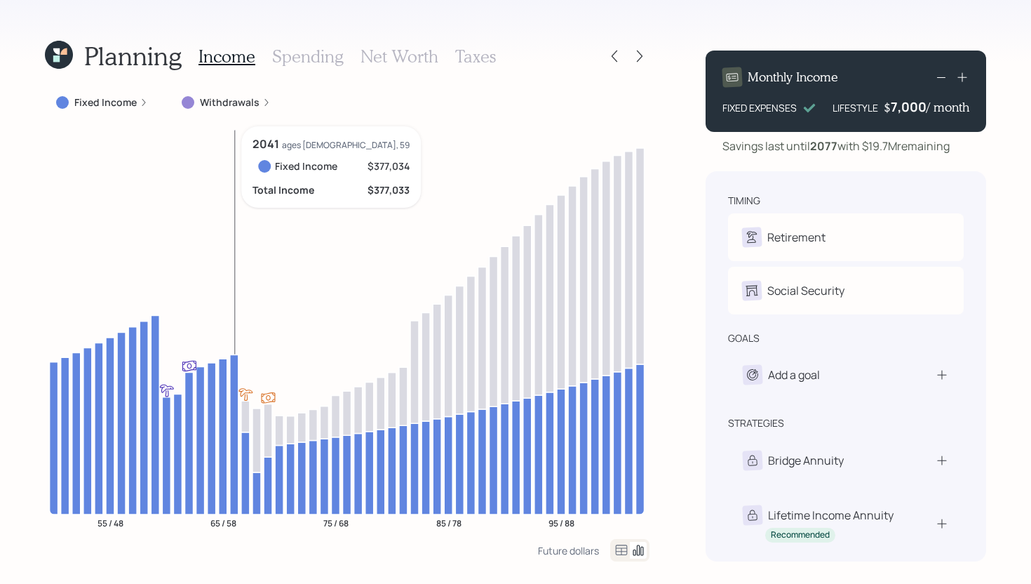
click at [233, 412] on icon at bounding box center [234, 434] width 8 height 160
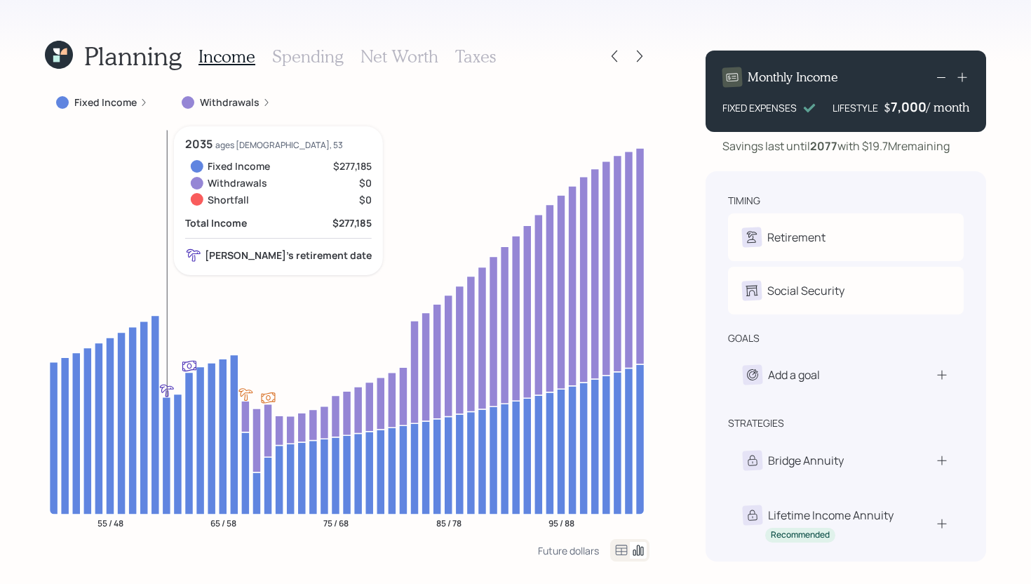
click at [164, 407] on icon at bounding box center [166, 454] width 8 height 117
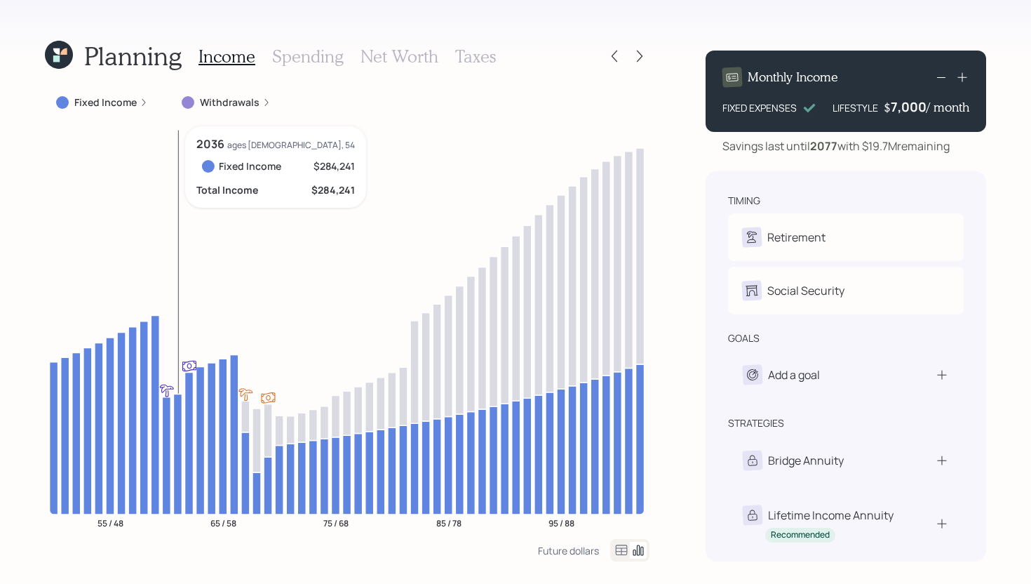
click at [176, 406] on icon at bounding box center [177, 453] width 8 height 121
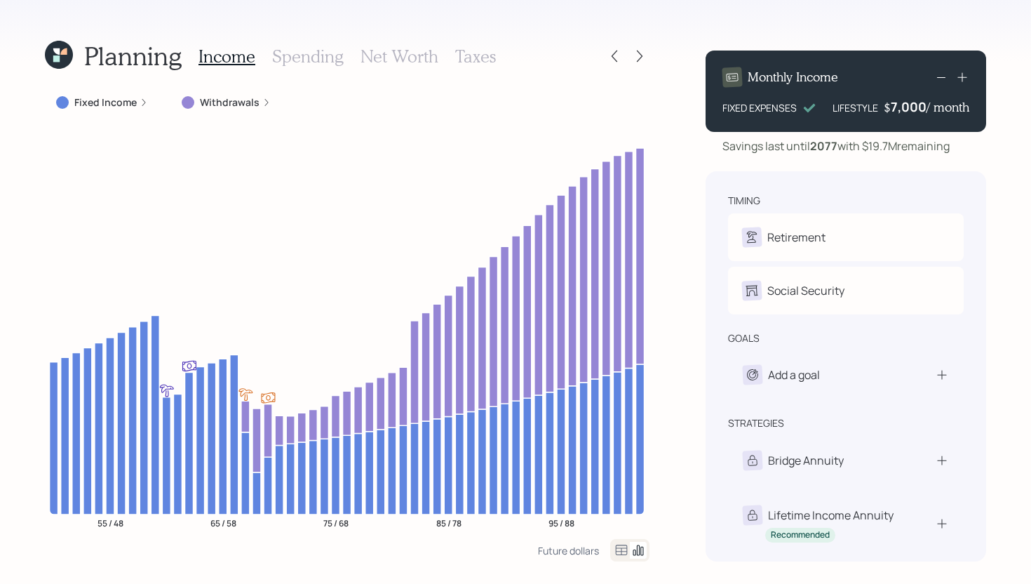
click at [119, 96] on label "Fixed Income" at bounding box center [105, 102] width 62 height 14
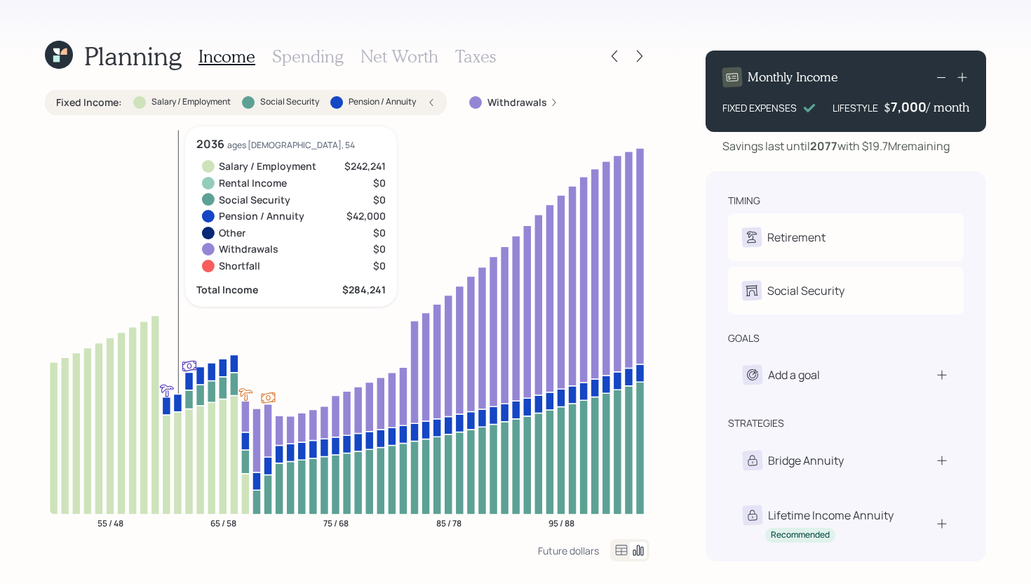
click at [179, 440] on icon at bounding box center [177, 462] width 8 height 102
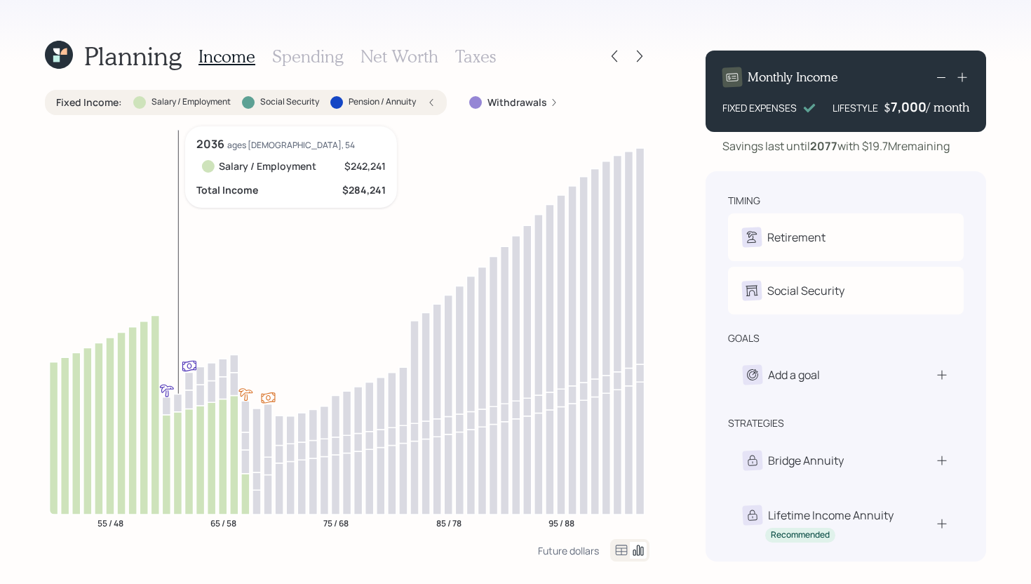
click at [179, 440] on icon at bounding box center [177, 462] width 8 height 102
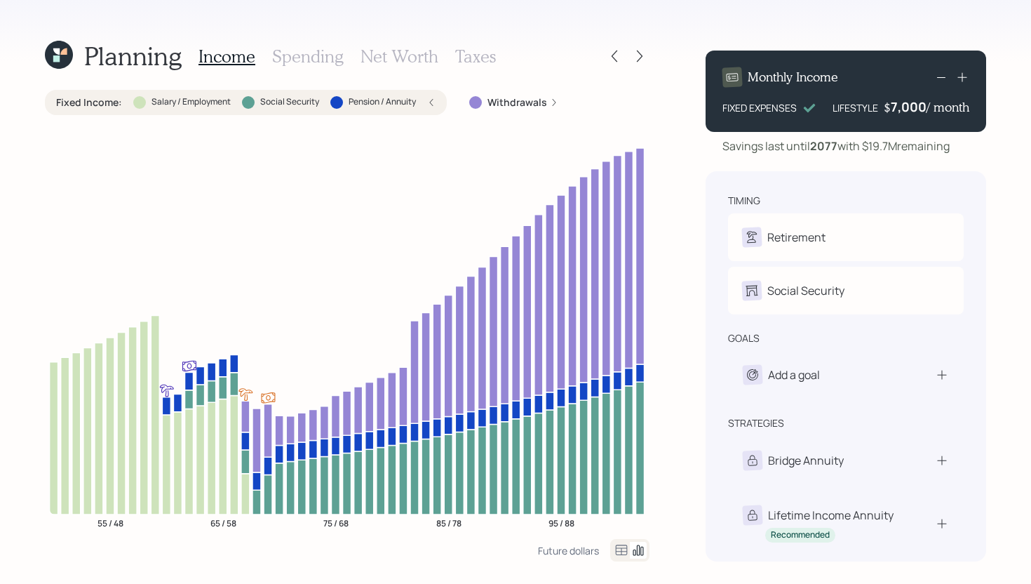
click at [157, 99] on label "Salary / Employment" at bounding box center [191, 102] width 79 height 12
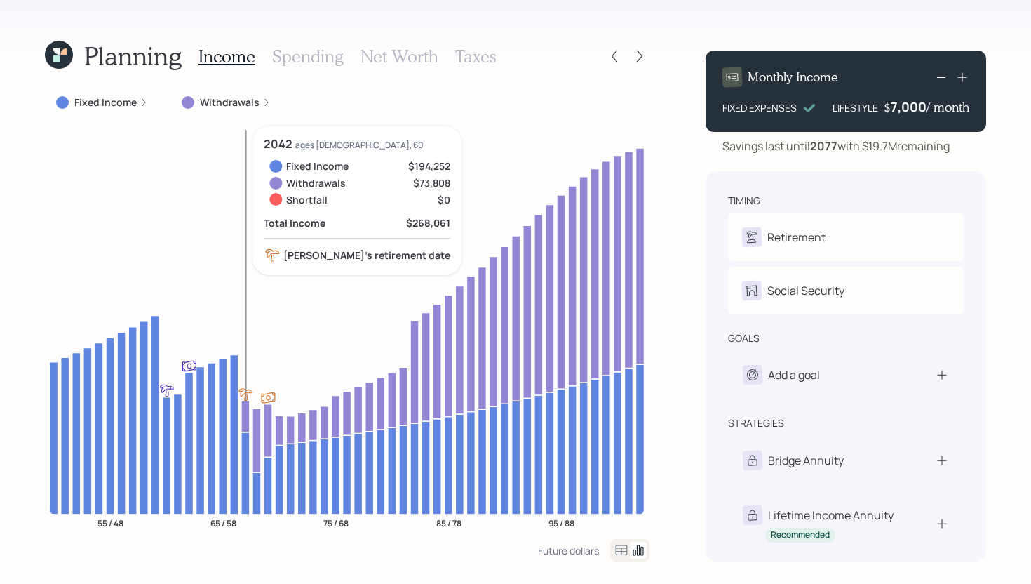
click at [245, 439] on icon at bounding box center [245, 472] width 8 height 82
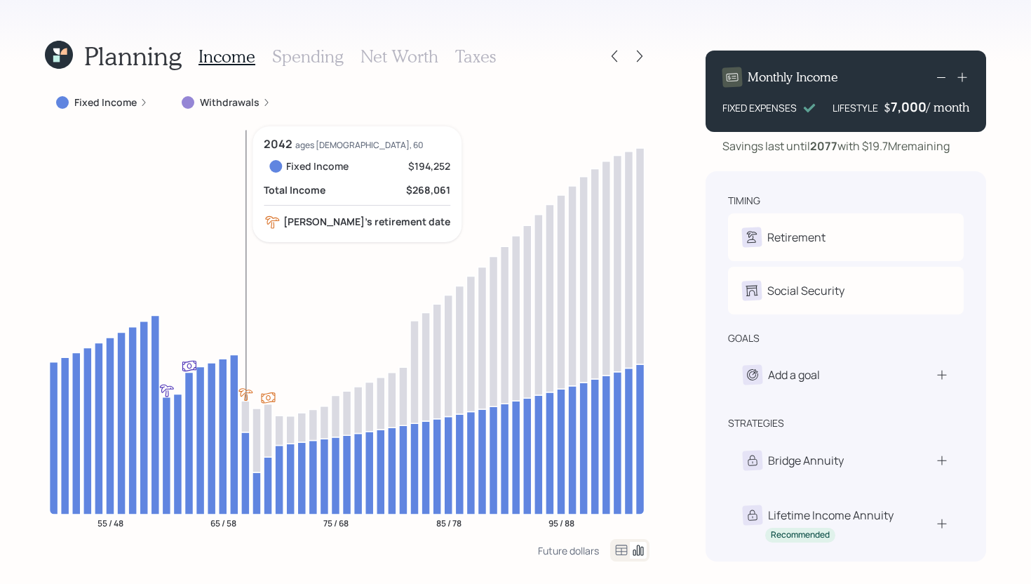
click at [245, 439] on icon at bounding box center [245, 472] width 8 height 82
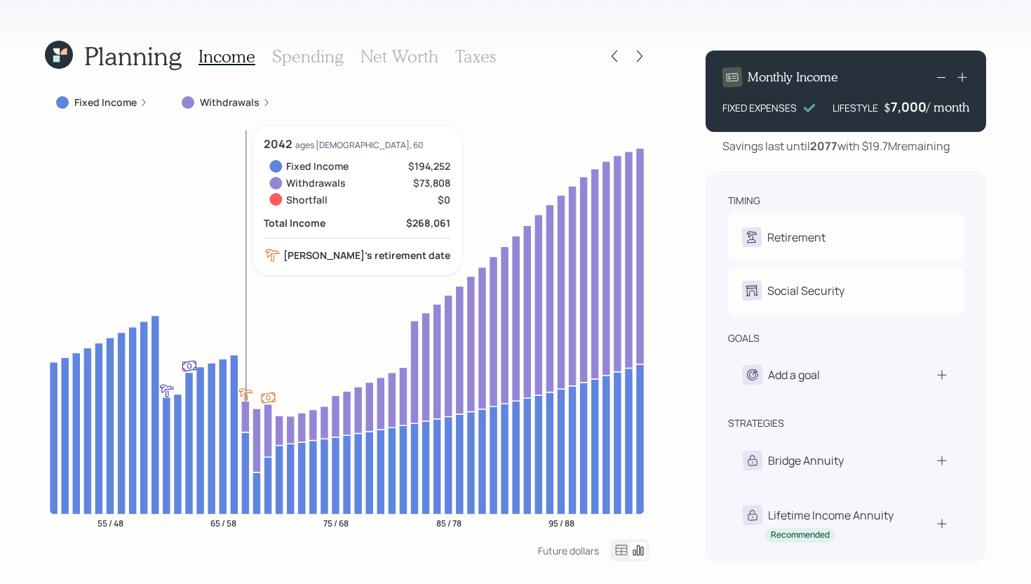
click at [244, 427] on icon at bounding box center [245, 417] width 8 height 32
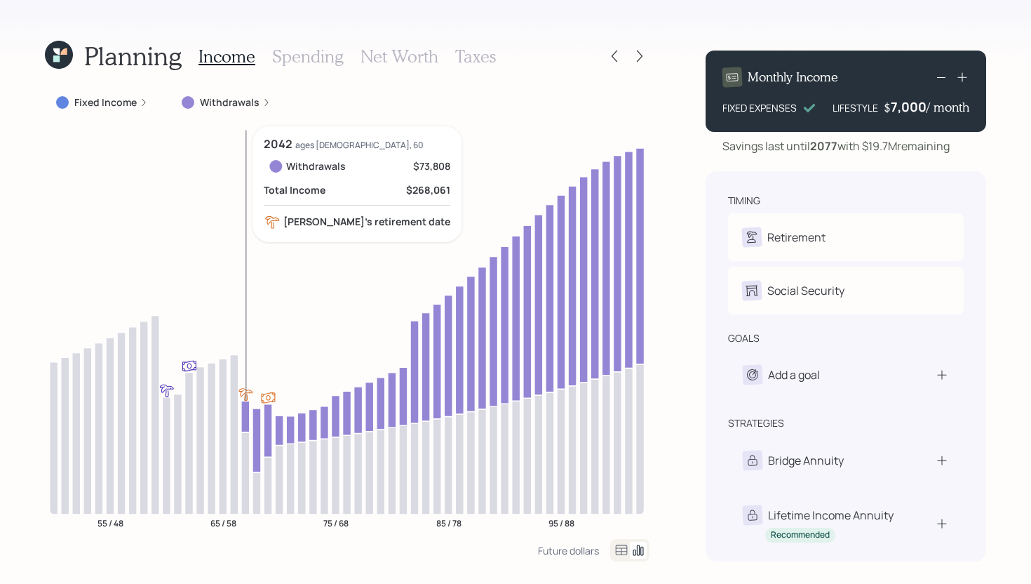
click at [244, 427] on icon at bounding box center [245, 417] width 8 height 32
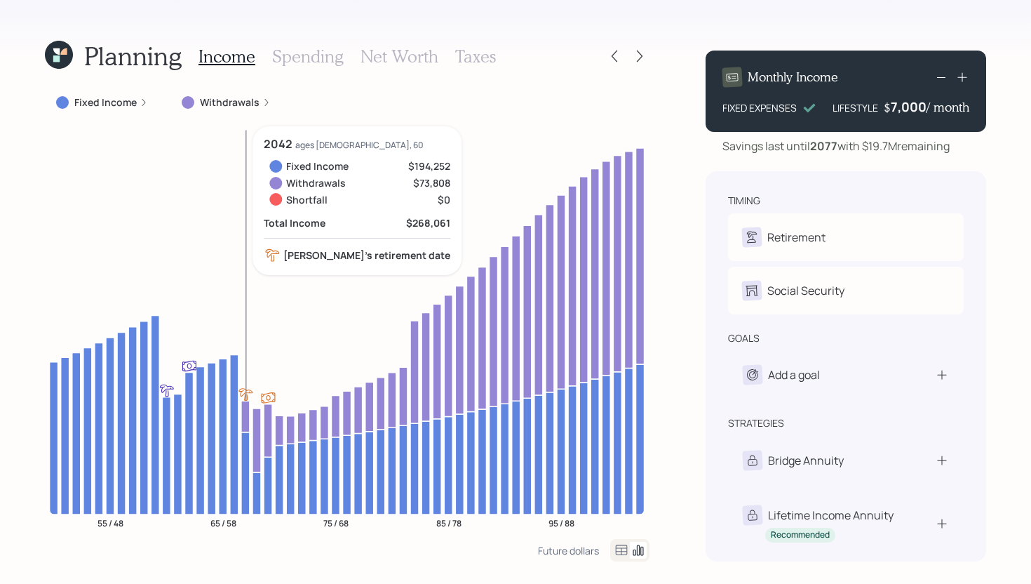
click at [245, 445] on icon at bounding box center [245, 472] width 8 height 82
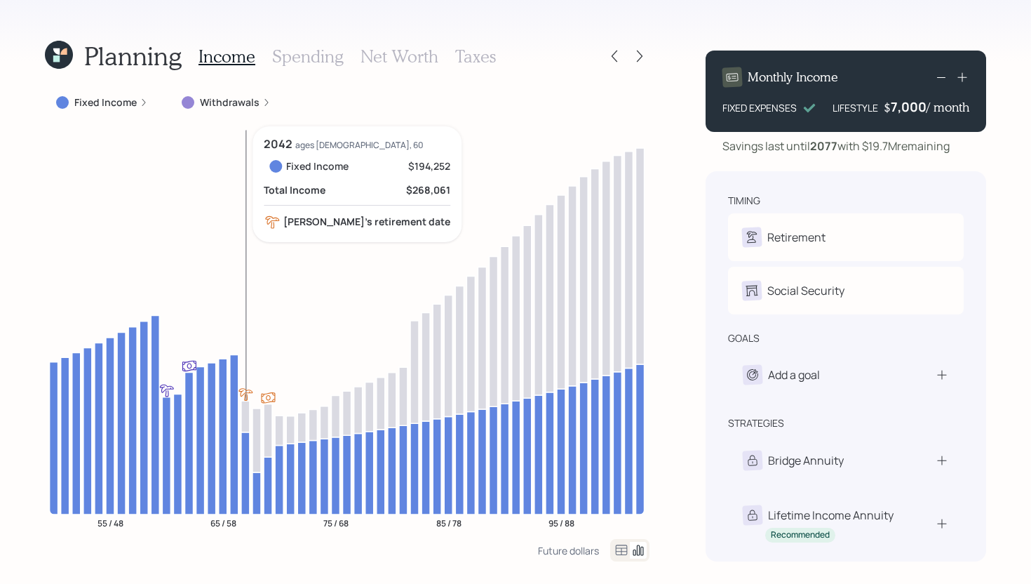
click at [245, 444] on icon at bounding box center [245, 472] width 8 height 82
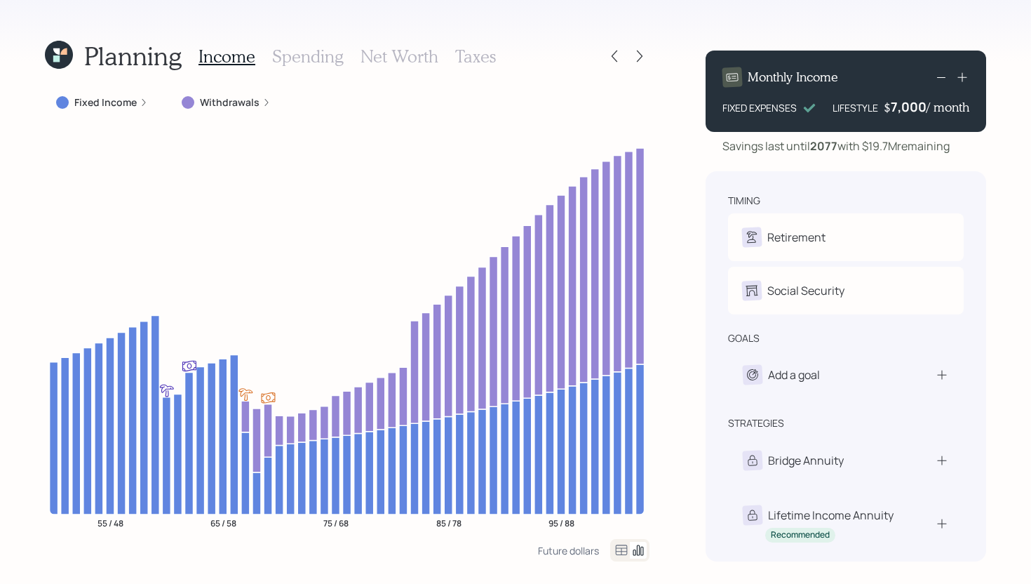
click at [125, 101] on label "Fixed Income" at bounding box center [105, 102] width 62 height 14
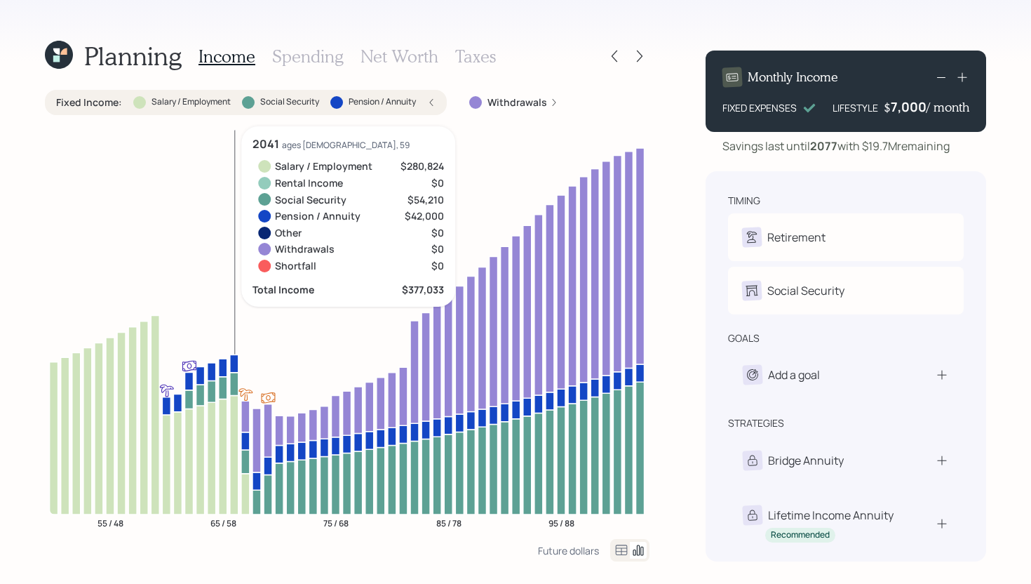
click at [236, 503] on icon at bounding box center [234, 454] width 8 height 119
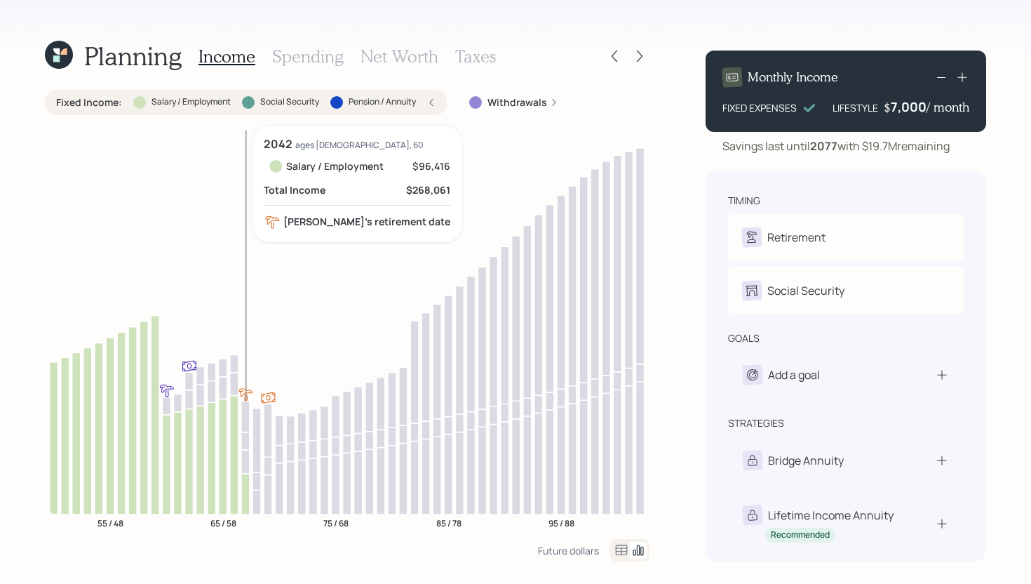
click at [248, 486] on icon at bounding box center [245, 493] width 8 height 41
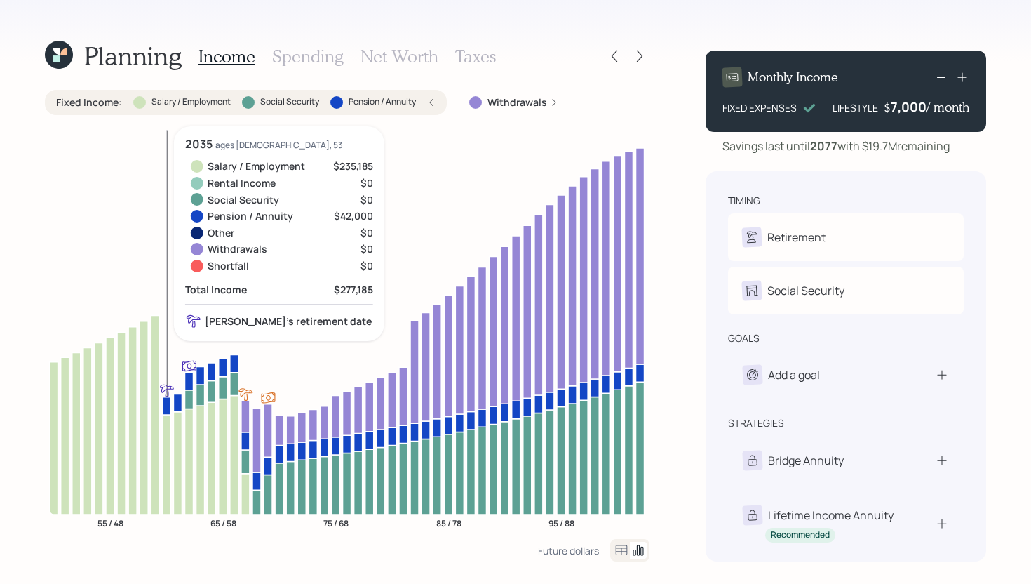
click at [167, 403] on icon at bounding box center [166, 405] width 8 height 18
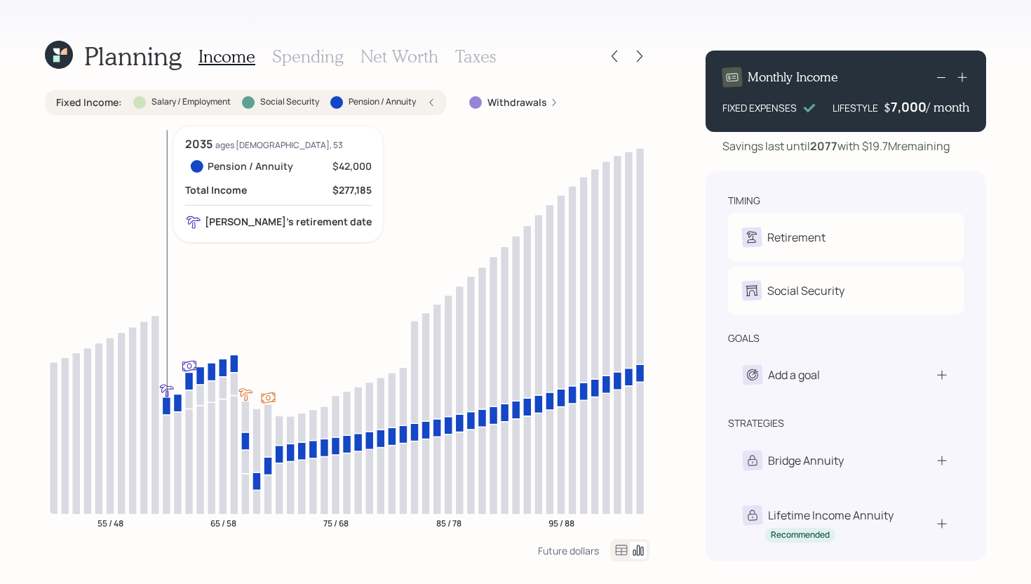
click at [166, 403] on icon at bounding box center [166, 405] width 8 height 18
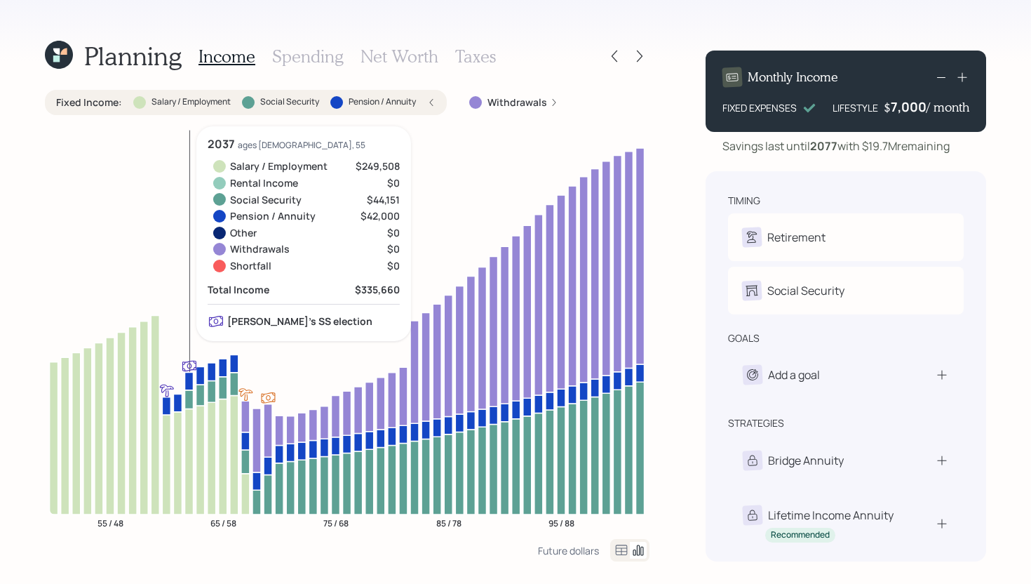
click at [189, 398] on icon at bounding box center [189, 398] width 8 height 19
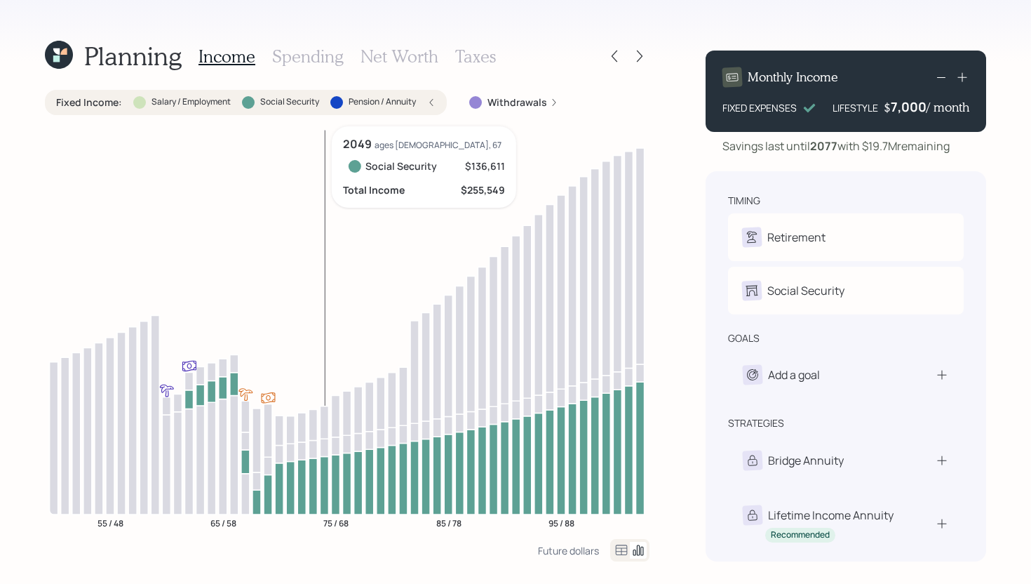
click at [326, 471] on icon at bounding box center [324, 485] width 8 height 58
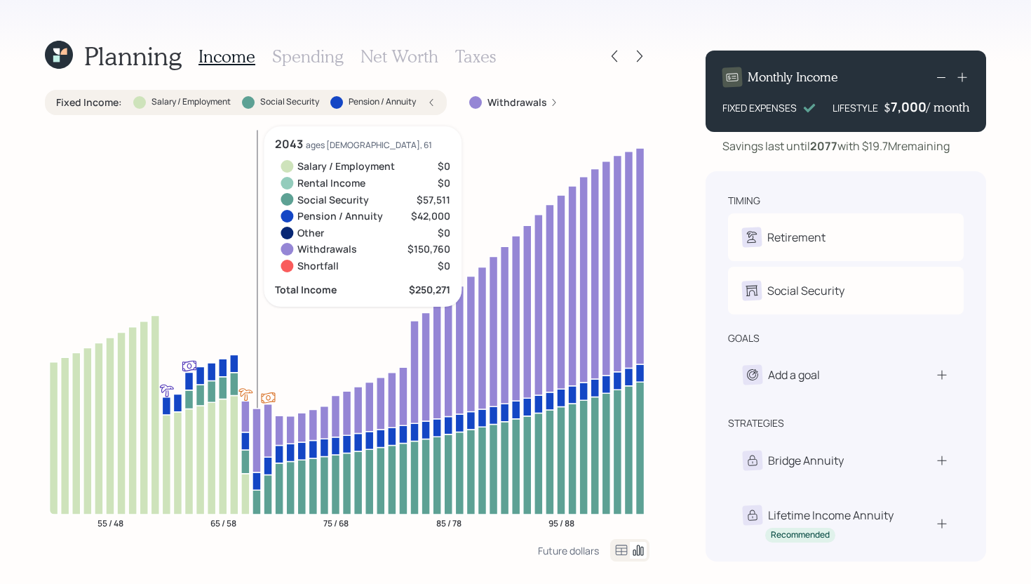
click at [260, 498] on icon at bounding box center [257, 502] width 8 height 25
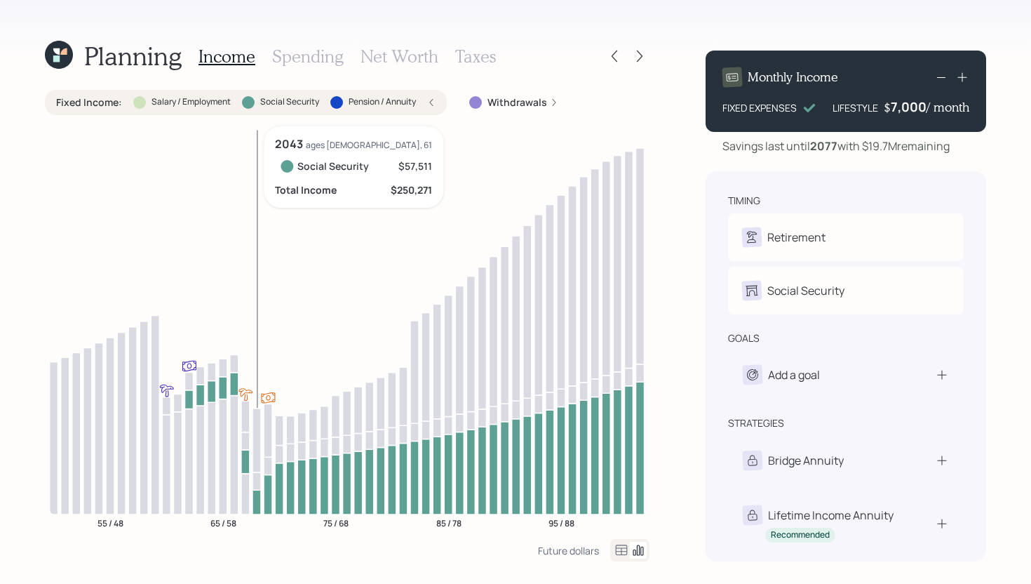
click at [260, 498] on icon at bounding box center [257, 502] width 8 height 25
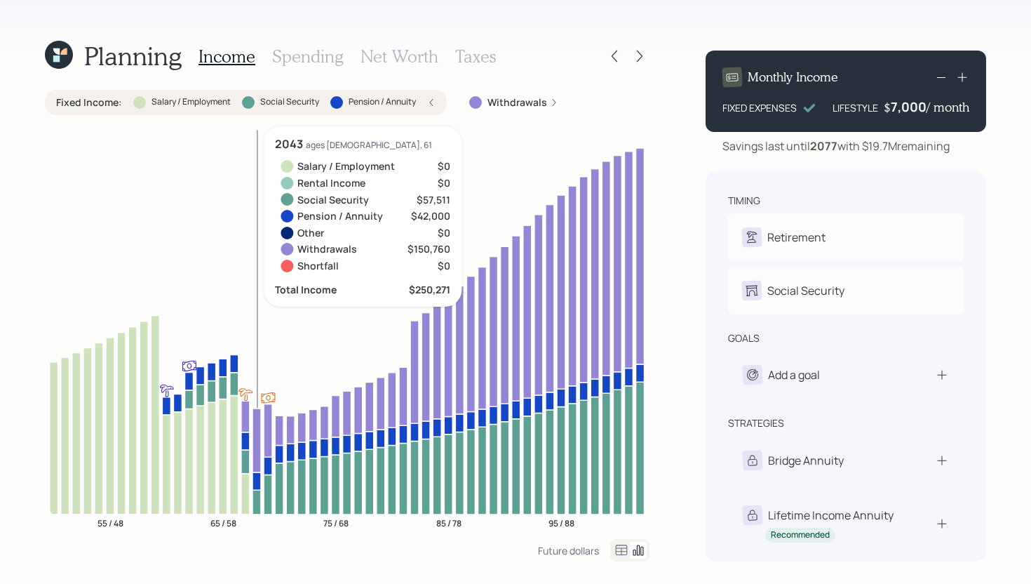
click at [260, 485] on icon at bounding box center [257, 481] width 8 height 18
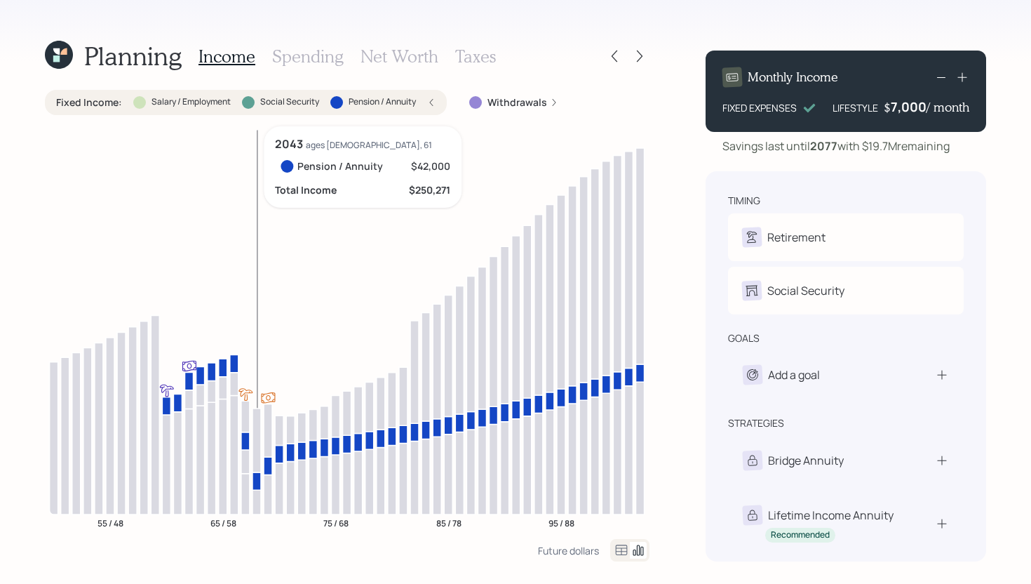
click at [260, 485] on icon at bounding box center [257, 481] width 8 height 18
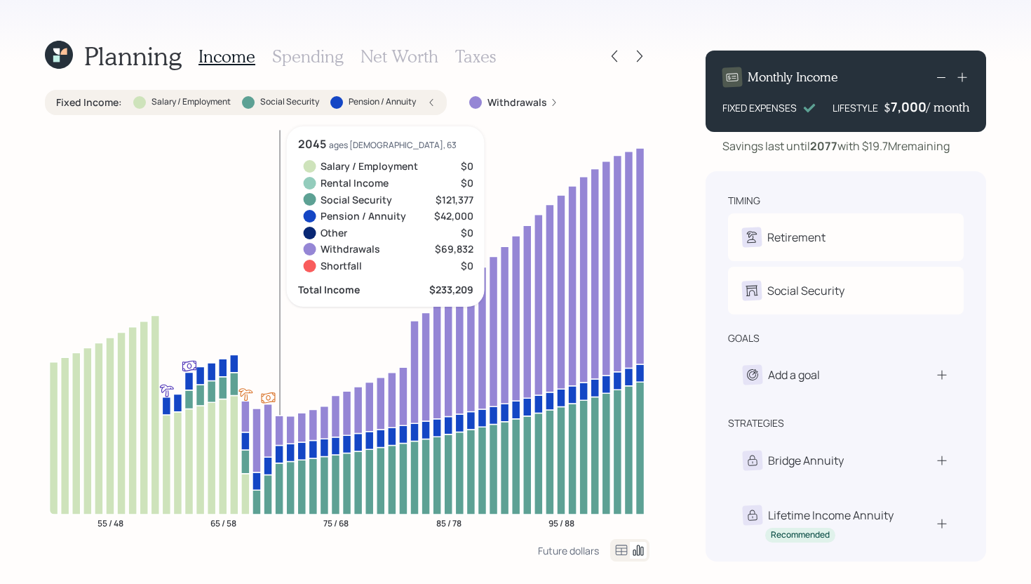
click at [281, 431] on icon at bounding box center [279, 429] width 8 height 29
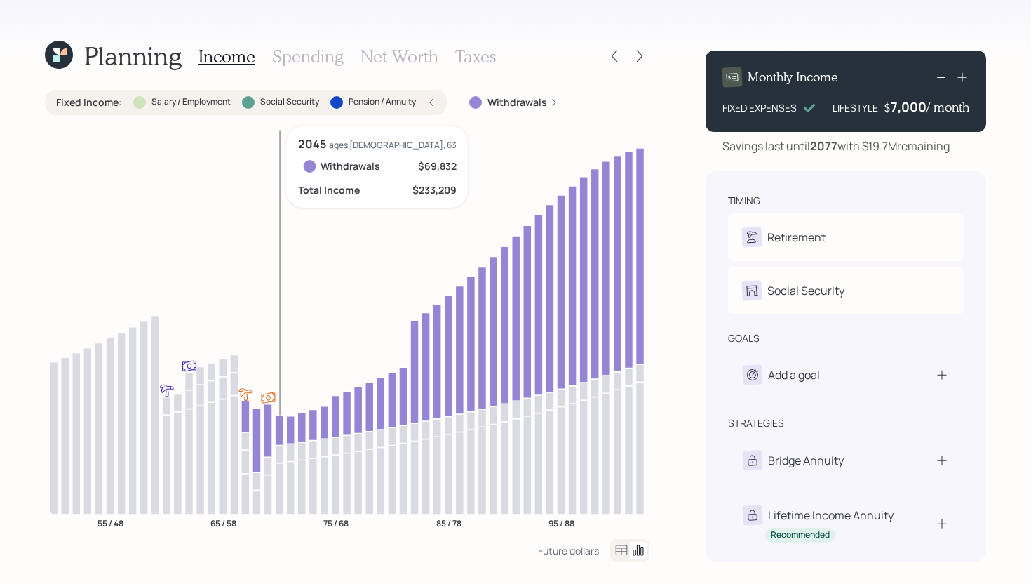
click at [281, 431] on icon at bounding box center [279, 429] width 8 height 29
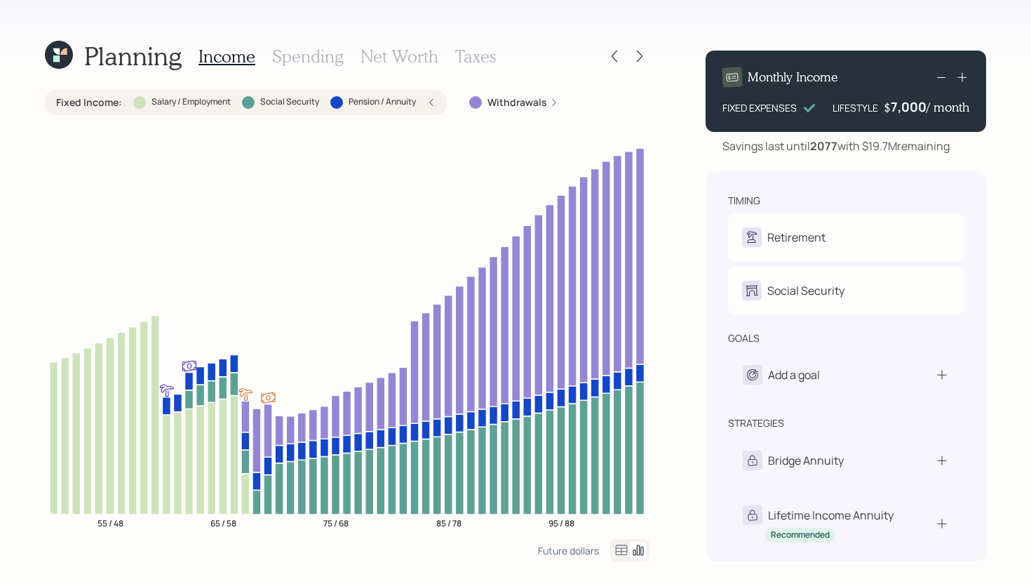
click at [404, 107] on label "Pension / Annuity" at bounding box center [382, 102] width 67 height 12
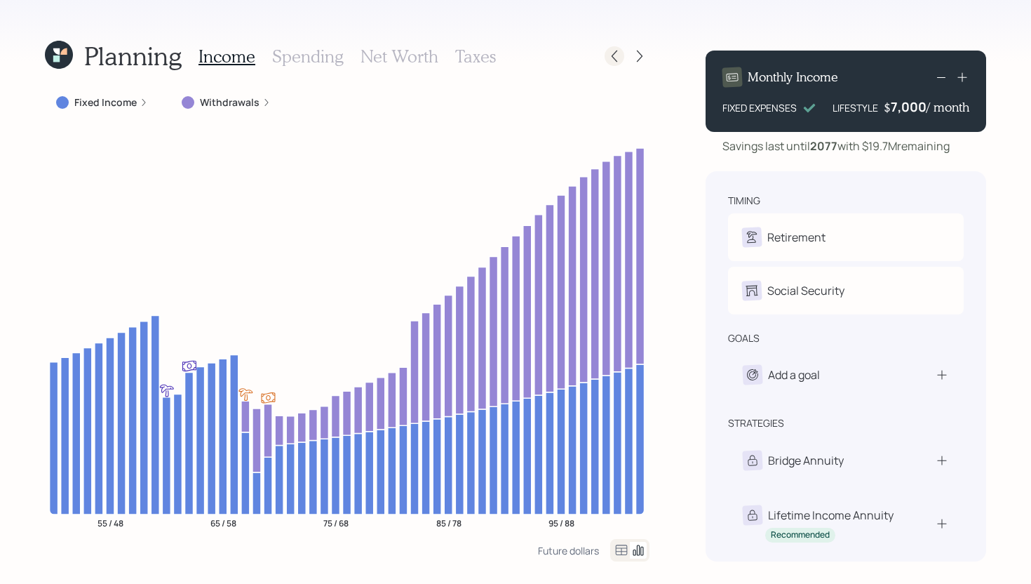
click at [615, 51] on icon at bounding box center [614, 56] width 14 height 14
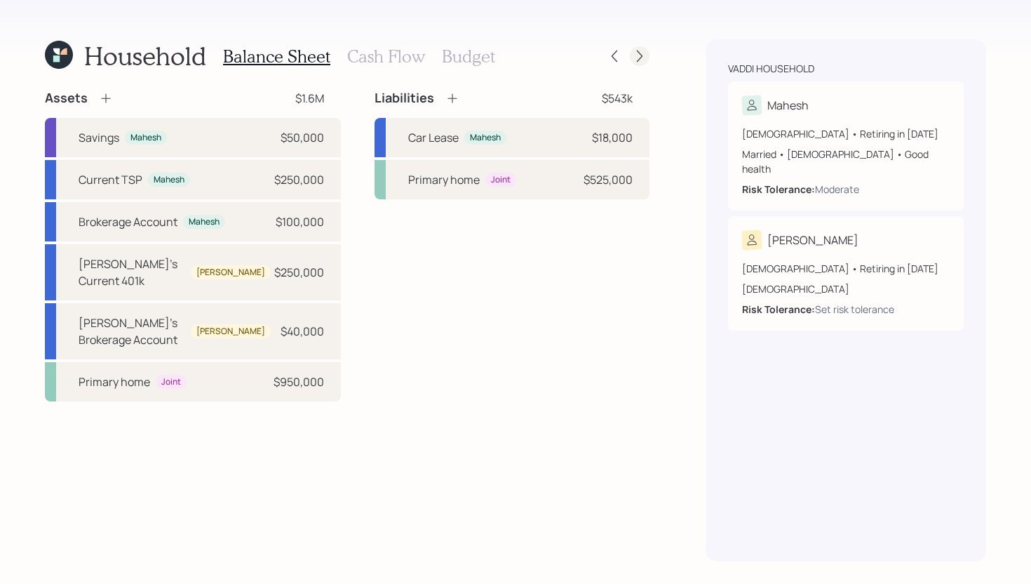
click at [638, 62] on icon at bounding box center [640, 56] width 14 height 14
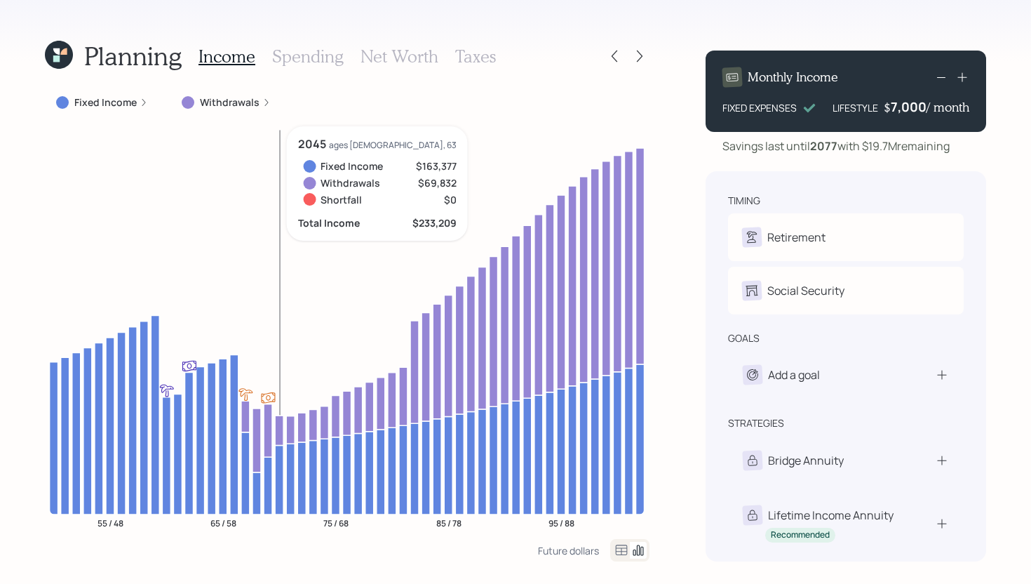
click at [277, 452] on icon at bounding box center [279, 479] width 8 height 69
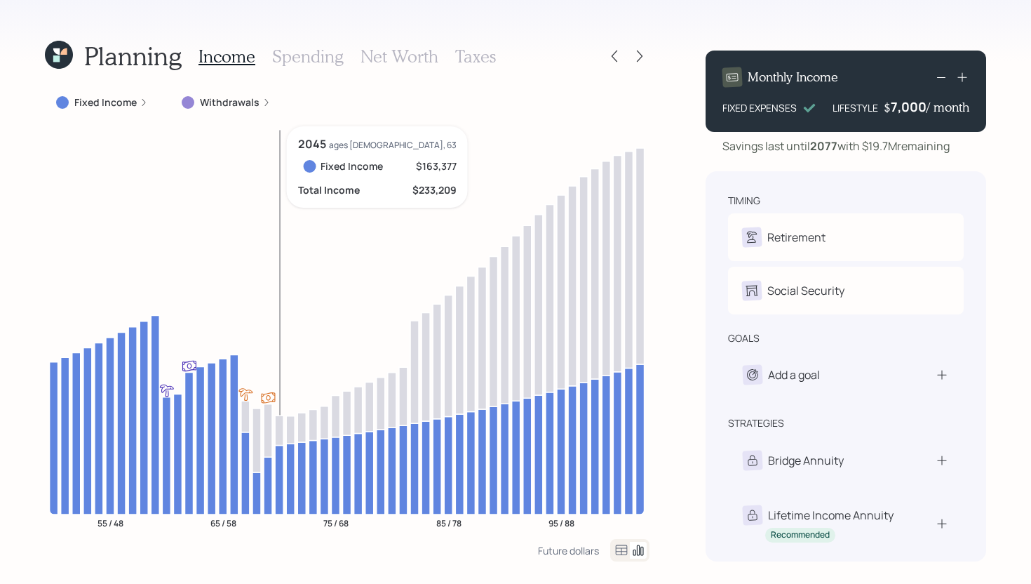
click at [278, 450] on icon at bounding box center [279, 479] width 8 height 69
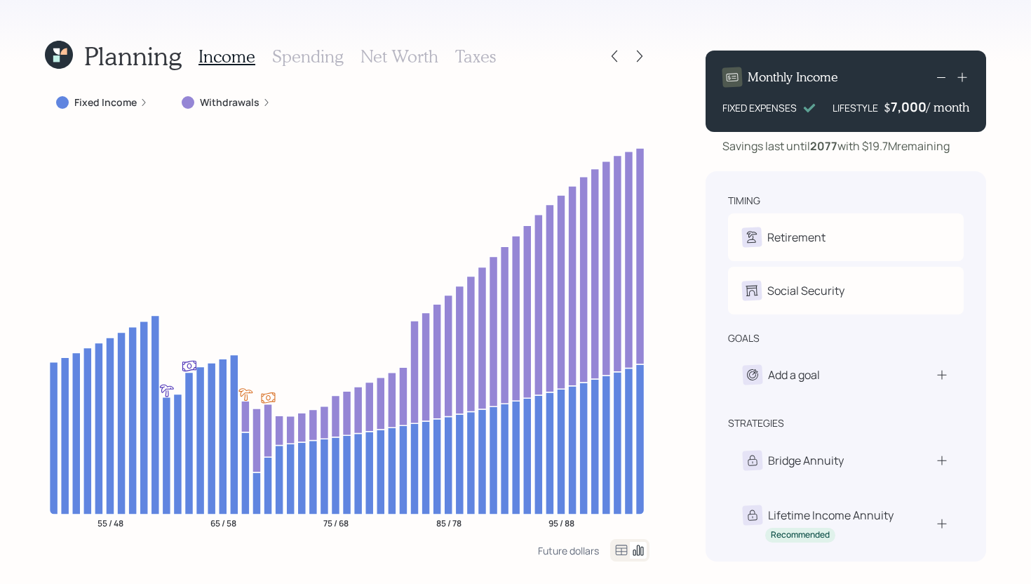
click at [253, 102] on label "Withdrawals" at bounding box center [230, 102] width 60 height 14
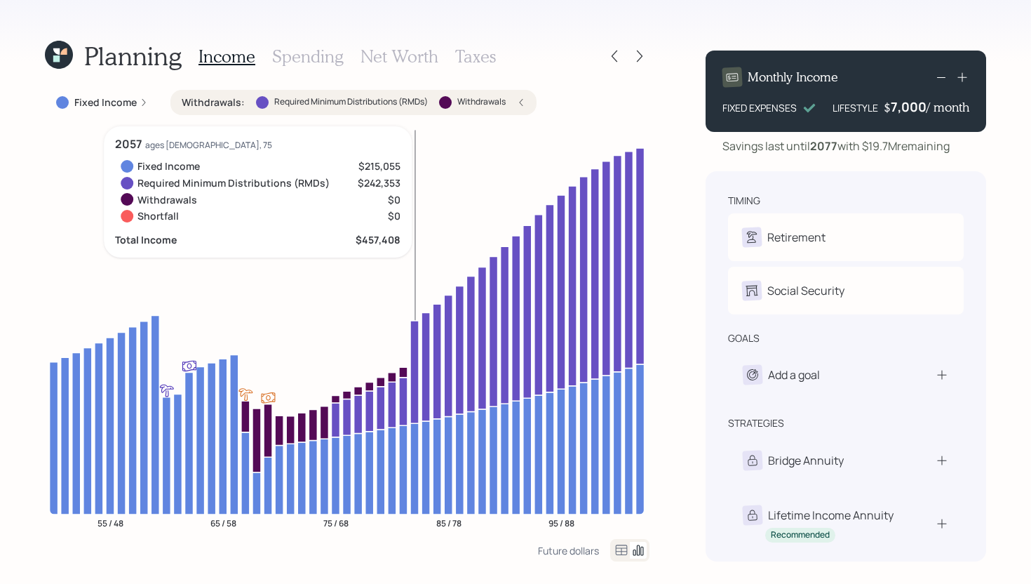
click at [416, 368] on icon at bounding box center [414, 372] width 8 height 102
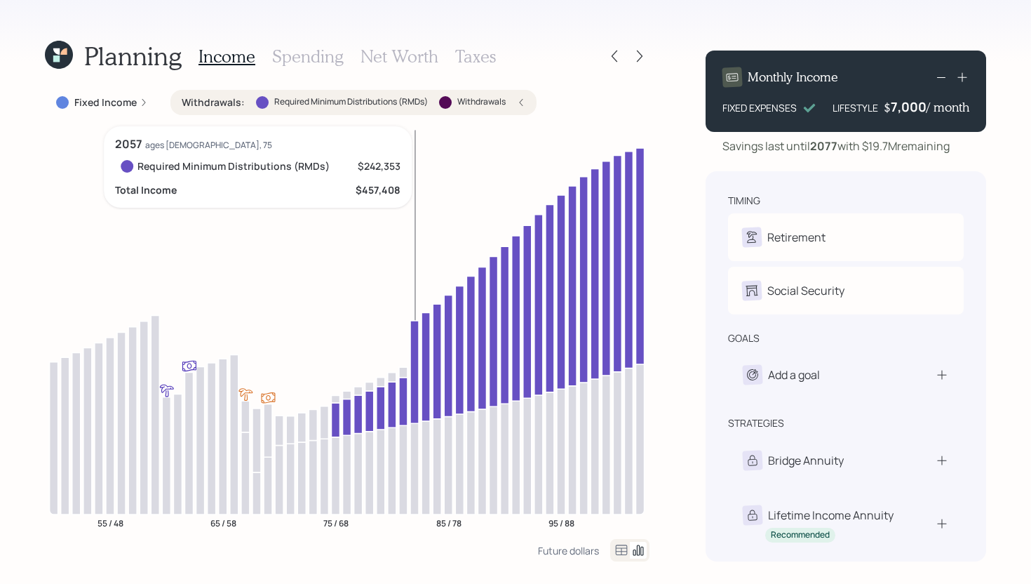
click at [412, 384] on icon at bounding box center [414, 372] width 8 height 102
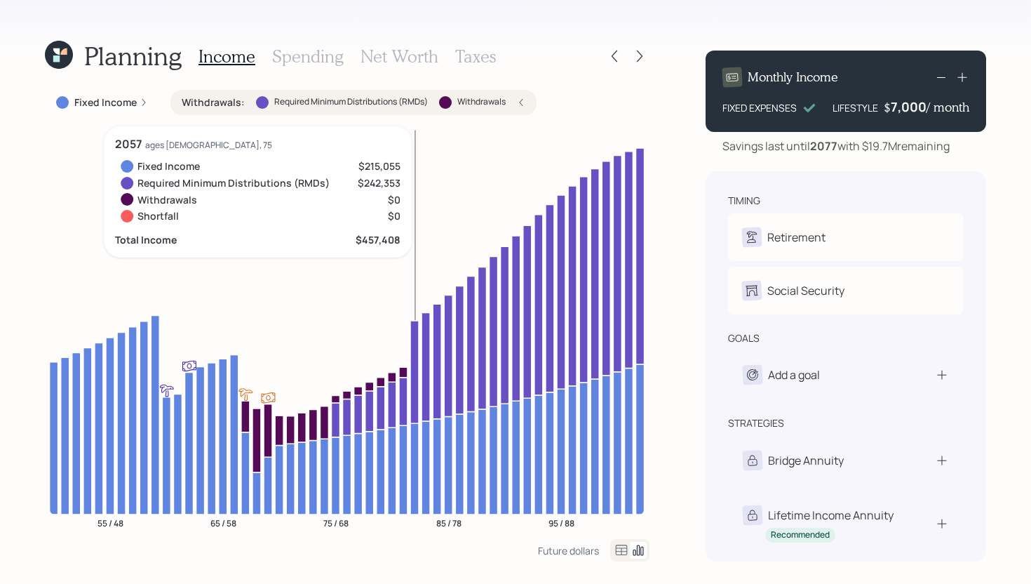
click at [414, 349] on icon at bounding box center [414, 372] width 8 height 102
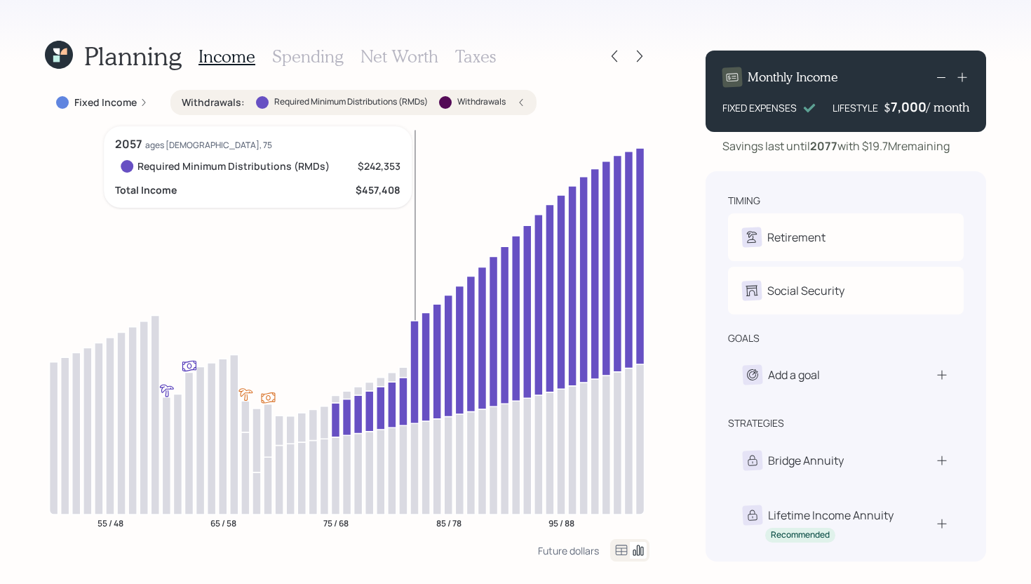
click at [414, 349] on icon at bounding box center [414, 372] width 8 height 102
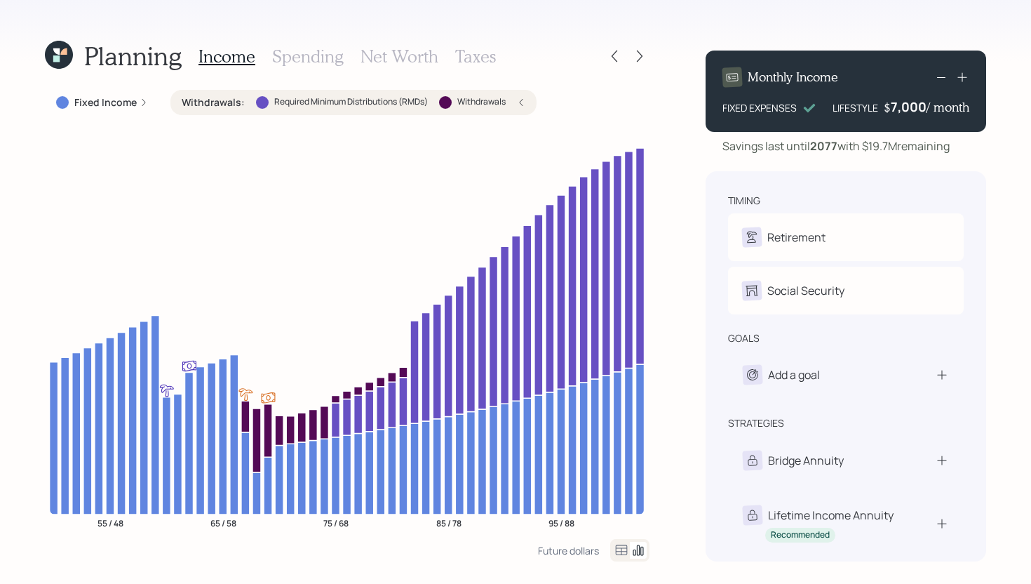
click at [335, 98] on label "Required Minimum Distributions (RMDs)" at bounding box center [351, 102] width 154 height 12
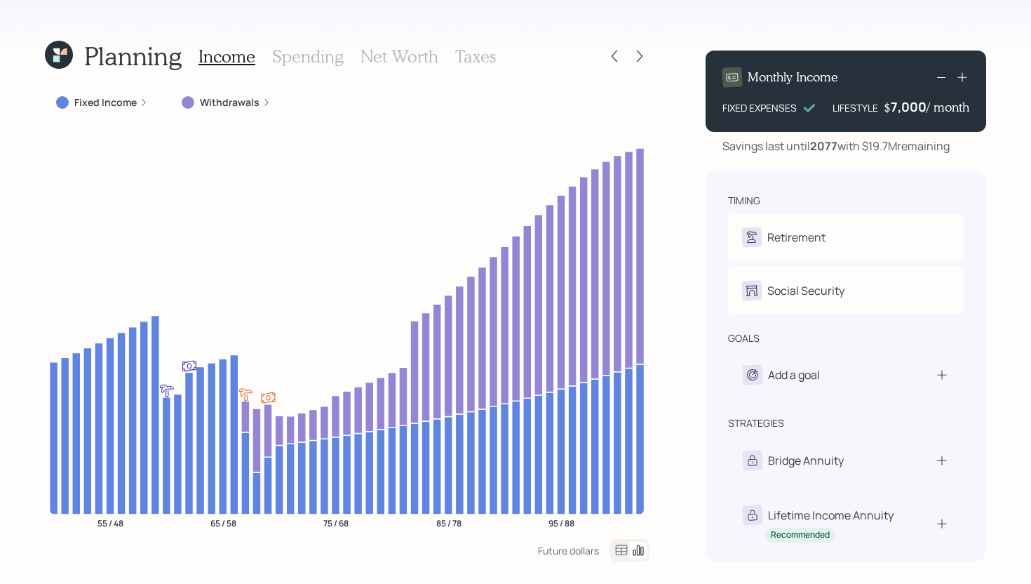
click at [335, 65] on h3 "Spending" at bounding box center [308, 56] width 72 height 20
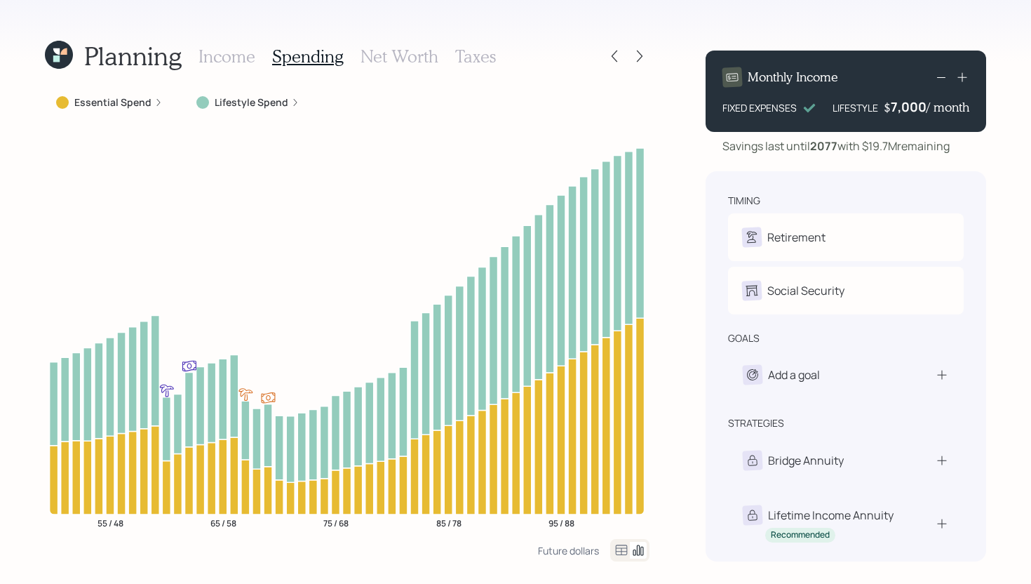
click at [269, 97] on label "Lifestyle Spend" at bounding box center [252, 102] width 74 height 14
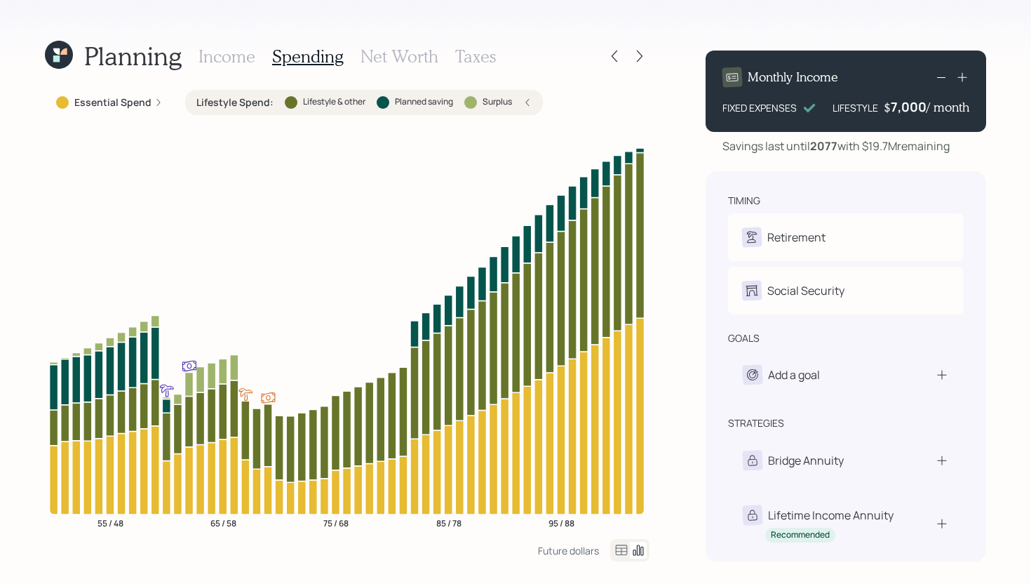
click at [231, 60] on h3 "Income" at bounding box center [226, 56] width 57 height 20
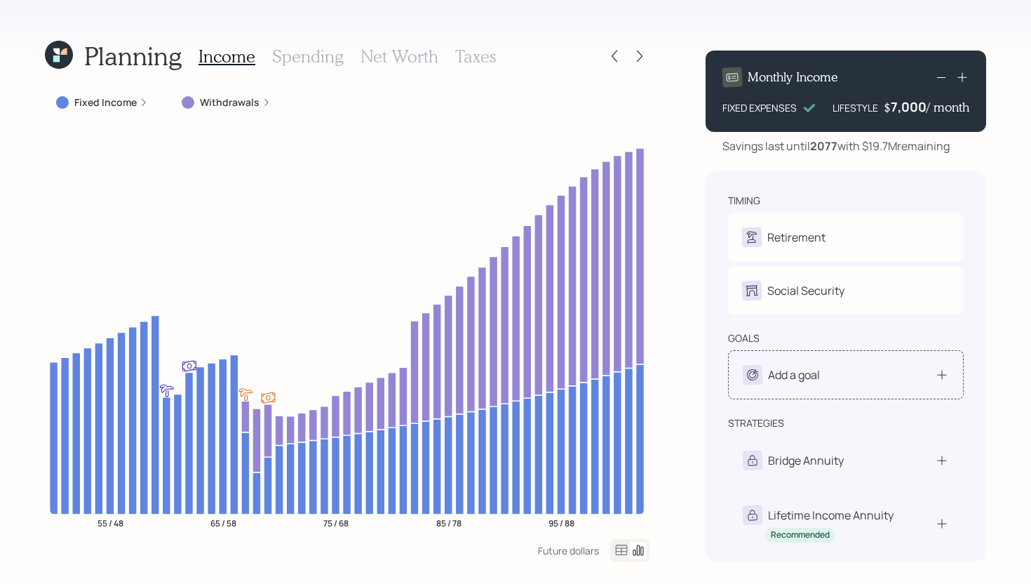
click at [807, 383] on div "Add a goal" at bounding box center [794, 374] width 52 height 17
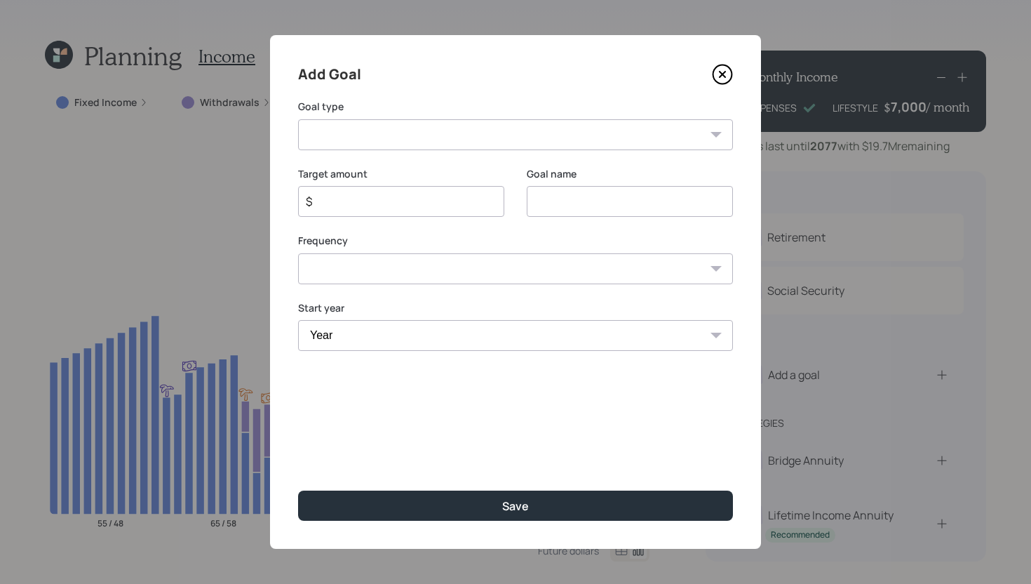
click at [545, 140] on select "Create an emergency fund Donate to charity Purchase a home Make a purchase Supp…" at bounding box center [515, 134] width 435 height 31
click at [721, 76] on icon at bounding box center [723, 75] width 6 height 6
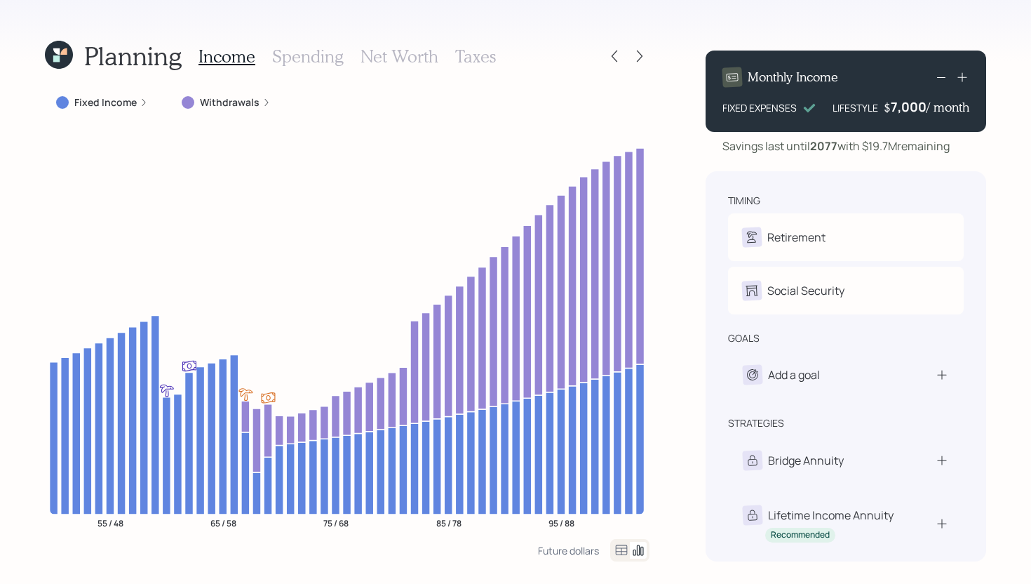
click at [487, 62] on h3 "Taxes" at bounding box center [475, 56] width 41 height 20
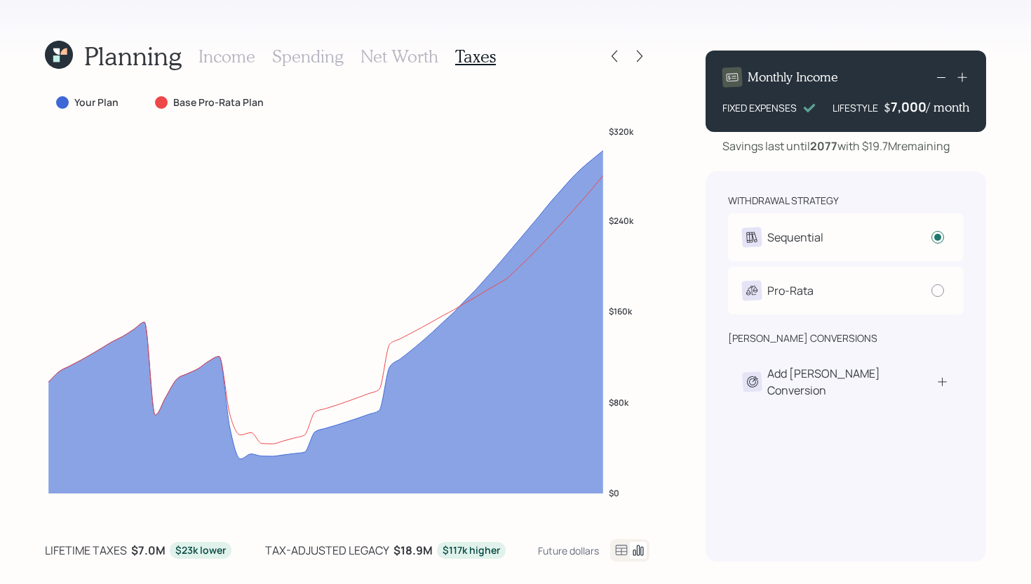
click at [247, 57] on h3 "Income" at bounding box center [226, 56] width 57 height 20
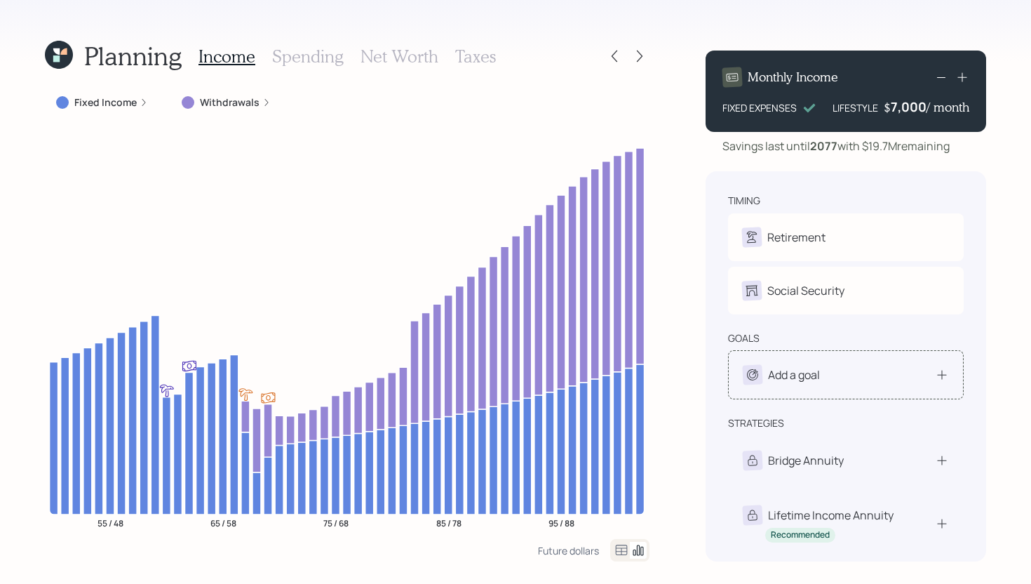
click at [776, 368] on div "Add a goal" at bounding box center [794, 374] width 52 height 17
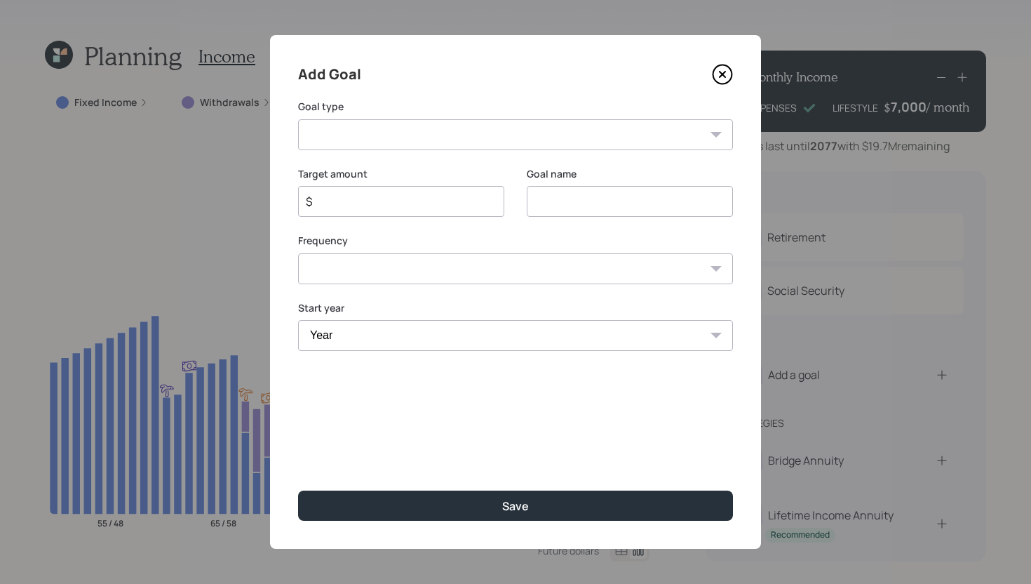
click at [512, 140] on select "Create an emergency fund Donate to charity Purchase a home Make a purchase Supp…" at bounding box center [515, 134] width 435 height 31
select select "support_dependent"
click at [298, 119] on select "Create an emergency fund Donate to charity Purchase a home Make a purchase Supp…" at bounding box center [515, 134] width 435 height 31
type input "Support a dependent"
click at [720, 77] on icon at bounding box center [723, 75] width 6 height 6
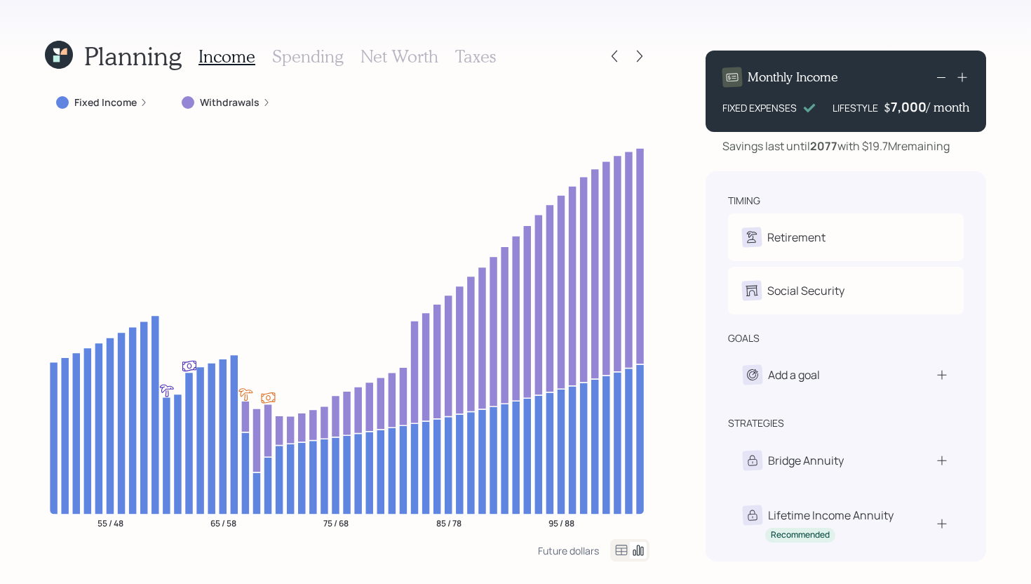
click at [483, 58] on h3 "Taxes" at bounding box center [475, 56] width 41 height 20
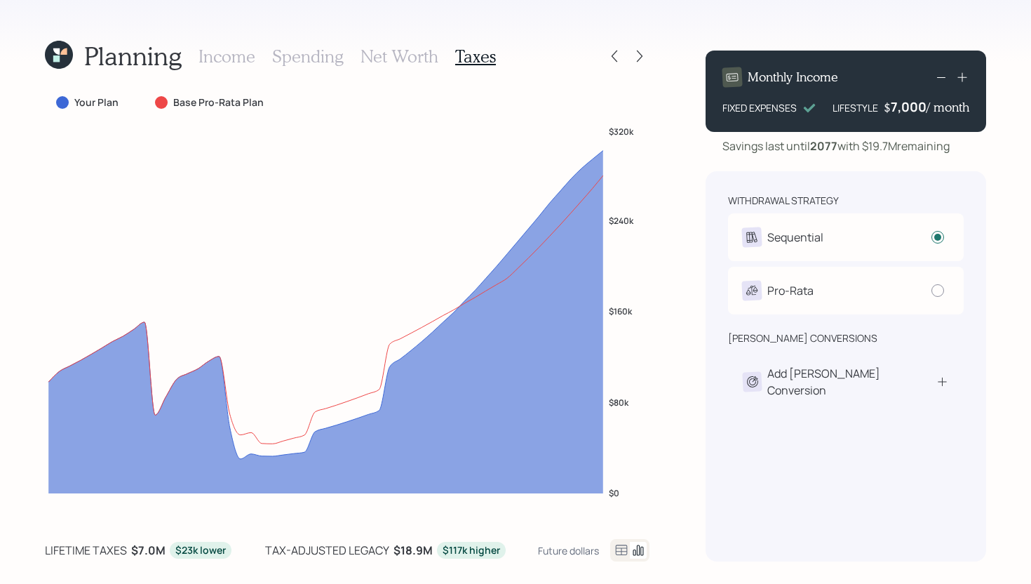
click at [316, 65] on h3 "Spending" at bounding box center [308, 56] width 72 height 20
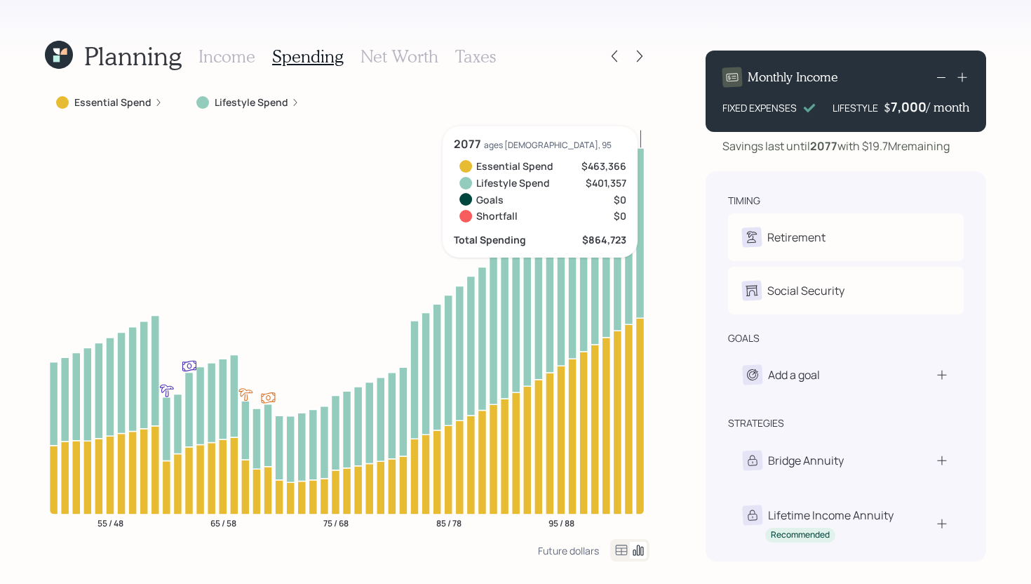
click at [841, 403] on div "timing Retirement M Retire at 59y 1m V Retire at 59y 5m Social Security M Elect…" at bounding box center [846, 366] width 281 height 390
click at [844, 384] on div "Add a goal" at bounding box center [846, 375] width 206 height 20
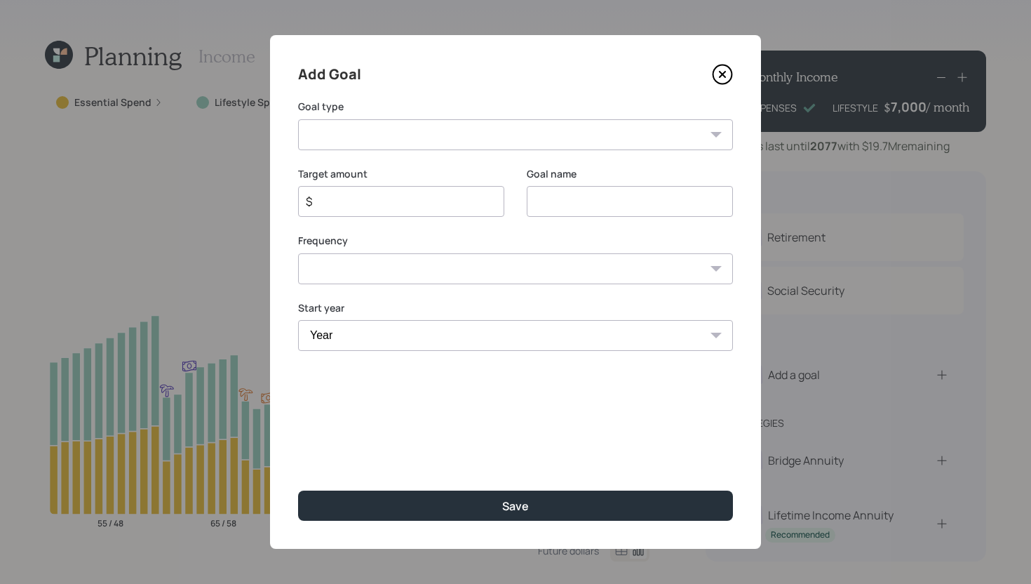
click at [549, 142] on select "Create an emergency fund Donate to charity Purchase a home Make a purchase Supp…" at bounding box center [515, 134] width 435 height 31
select select "support_dependent"
click at [298, 119] on select "Create an emergency fund Donate to charity Purchase a home Make a purchase Supp…" at bounding box center [515, 134] width 435 height 31
click at [625, 204] on input "Support a dependent" at bounding box center [630, 201] width 206 height 31
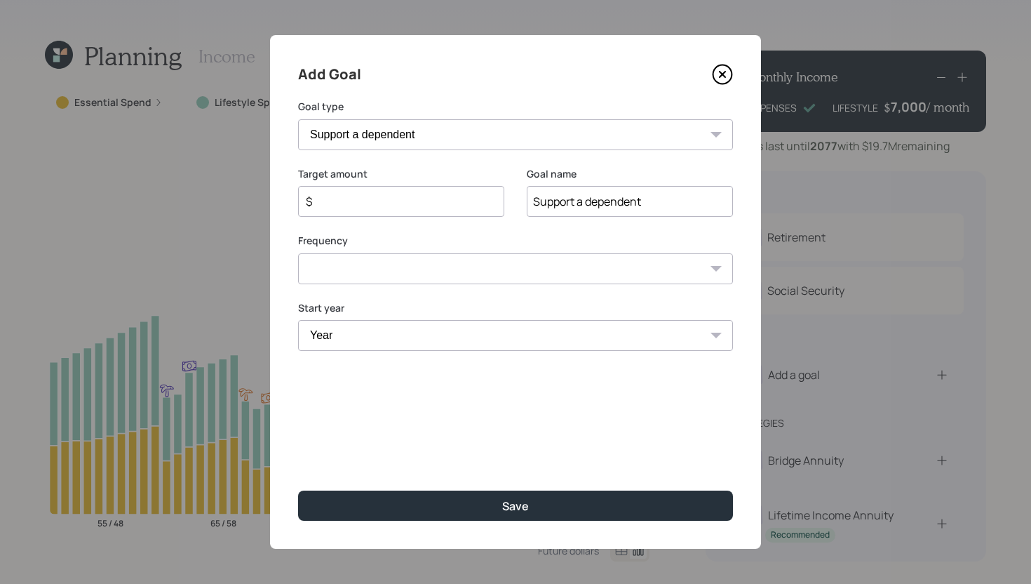
click at [625, 204] on input "Support a dependent" at bounding box center [630, 201] width 206 height 31
type input "529 contributions"
click at [404, 206] on input "$" at bounding box center [395, 201] width 182 height 17
type input "$ 10,000"
click at [436, 274] on select "One time Every 1 year Every 2 years Every 3 years Every 4 years Every 5 years E…" at bounding box center [515, 268] width 435 height 31
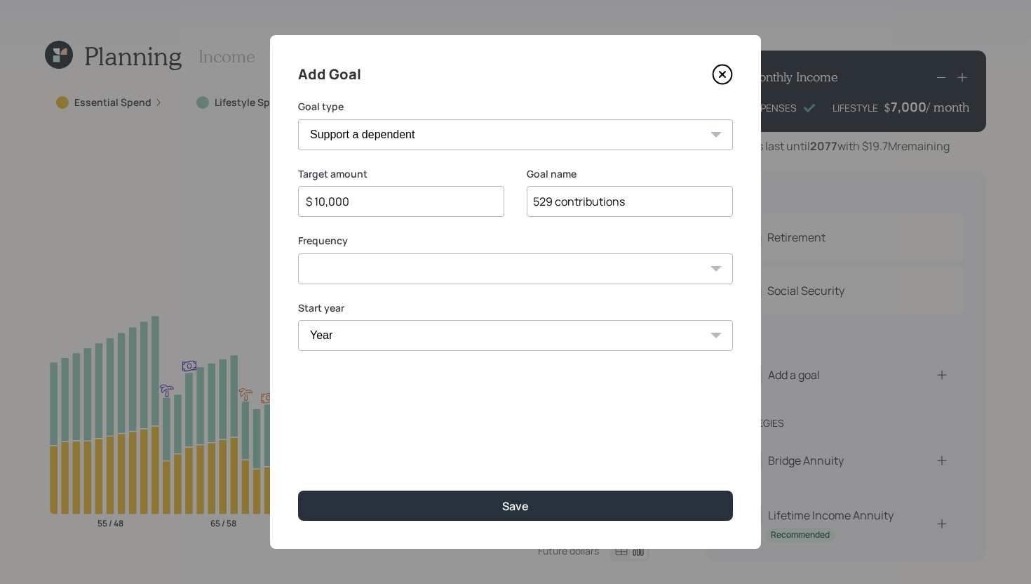
select select "1"
click at [298, 253] on select "One time Every 1 year Every 2 years Every 3 years Every 4 years Every 5 years E…" at bounding box center [515, 268] width 435 height 31
click at [414, 330] on select "Year 2025 2026 2027 2028 2029 2030 2031 2032 2033 2034 2035 2036 2037 2038 2039…" at bounding box center [401, 335] width 206 height 31
click at [725, 75] on icon at bounding box center [722, 74] width 21 height 21
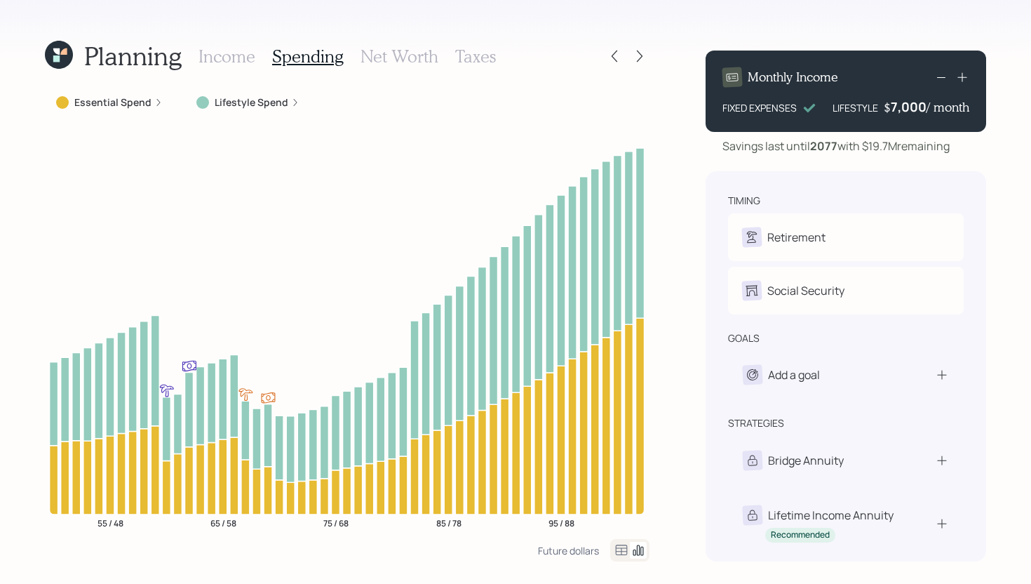
click at [671, 194] on div "Planning Income Spending Net Worth Taxes Essential Spend Lifestyle Spend 55 / 4…" at bounding box center [515, 292] width 1031 height 584
click at [485, 59] on h3 "Taxes" at bounding box center [475, 56] width 41 height 20
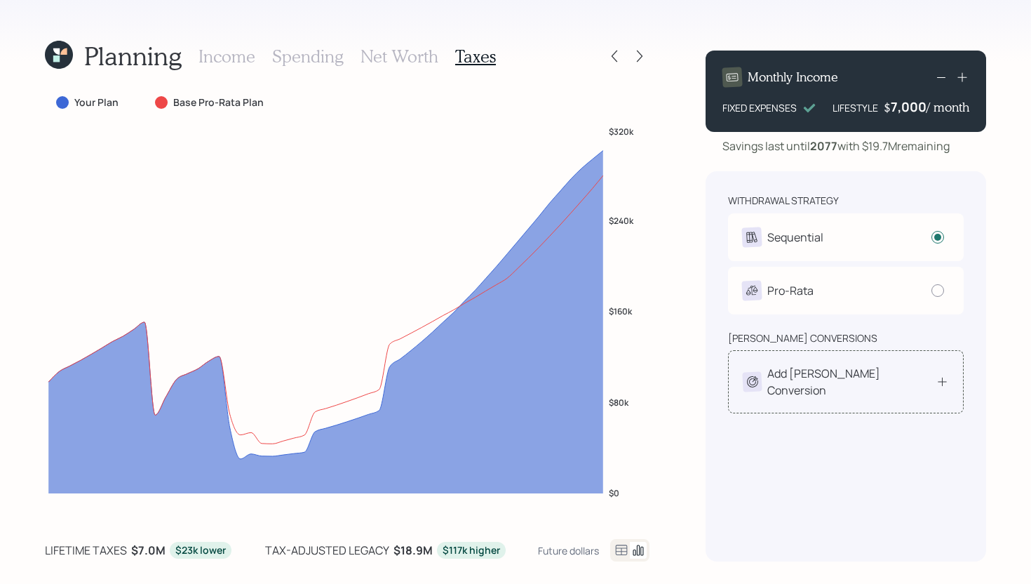
click at [879, 378] on div "Add Roth Conversion" at bounding box center [846, 382] width 206 height 34
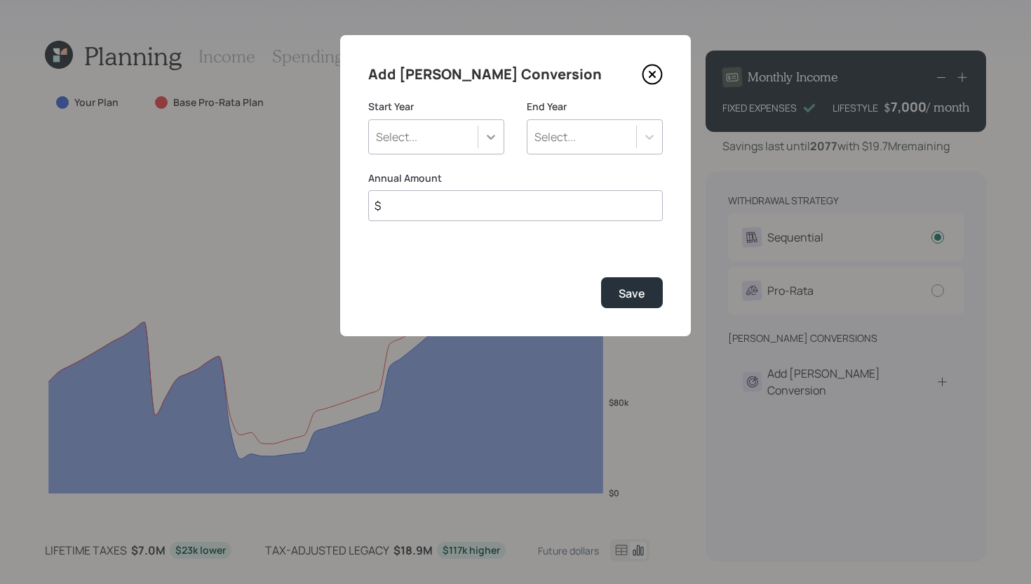
click at [479, 144] on div at bounding box center [490, 136] width 25 height 25
click at [652, 73] on icon at bounding box center [652, 74] width 21 height 21
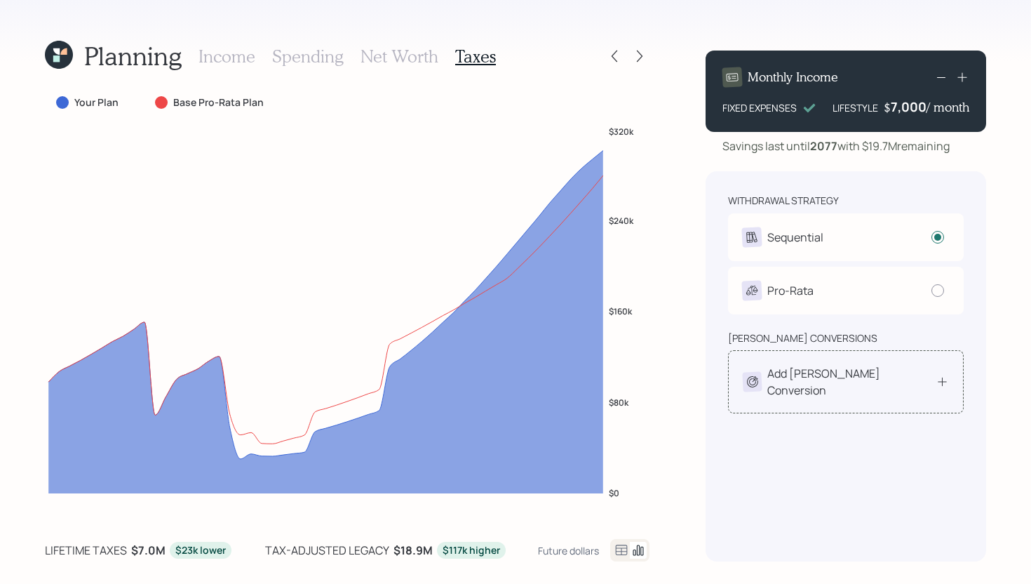
click at [837, 380] on div "Add Roth Conversion" at bounding box center [851, 382] width 168 height 34
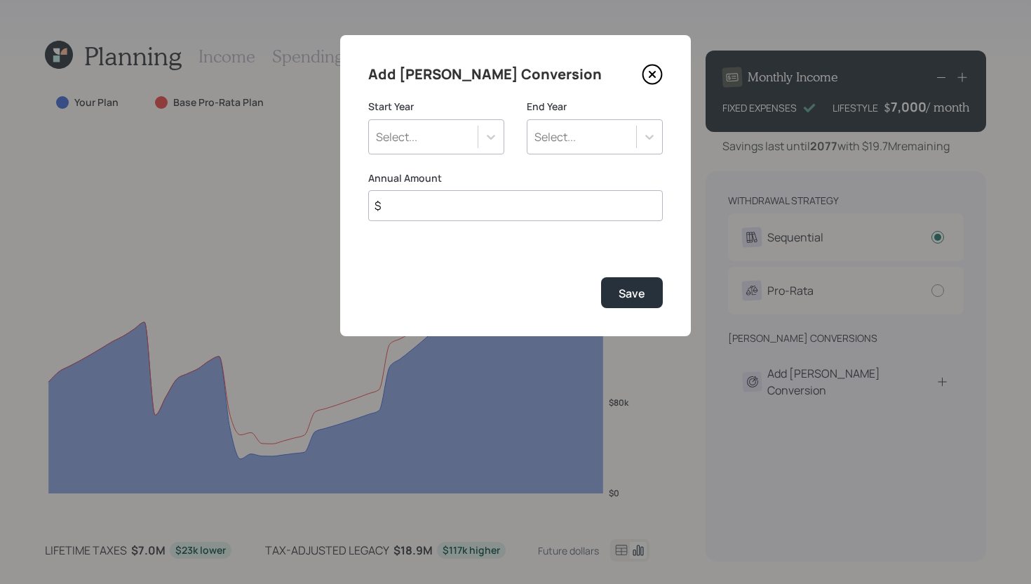
click at [466, 129] on div "Select..." at bounding box center [423, 137] width 109 height 24
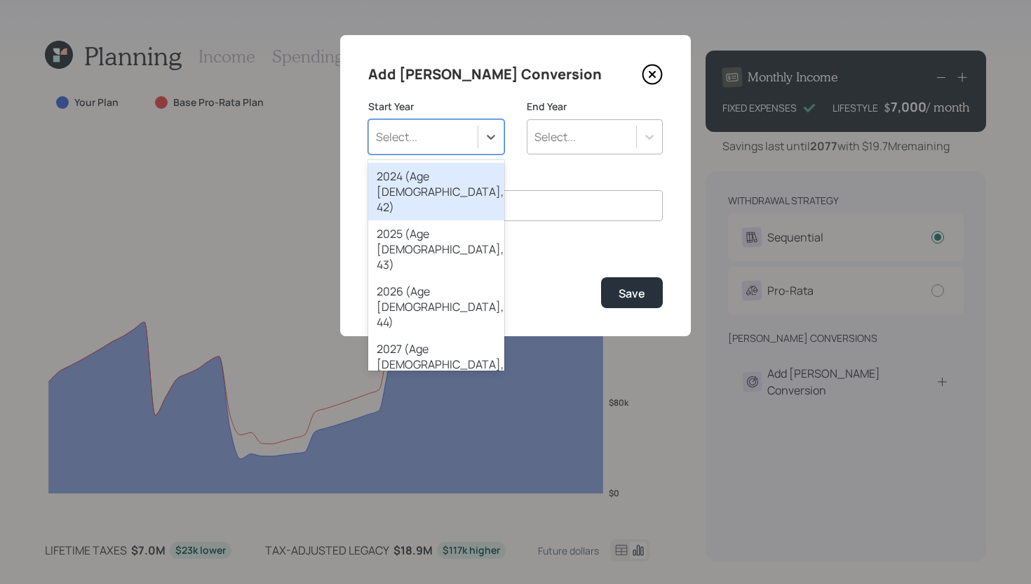
click at [652, 67] on icon at bounding box center [652, 74] width 21 height 21
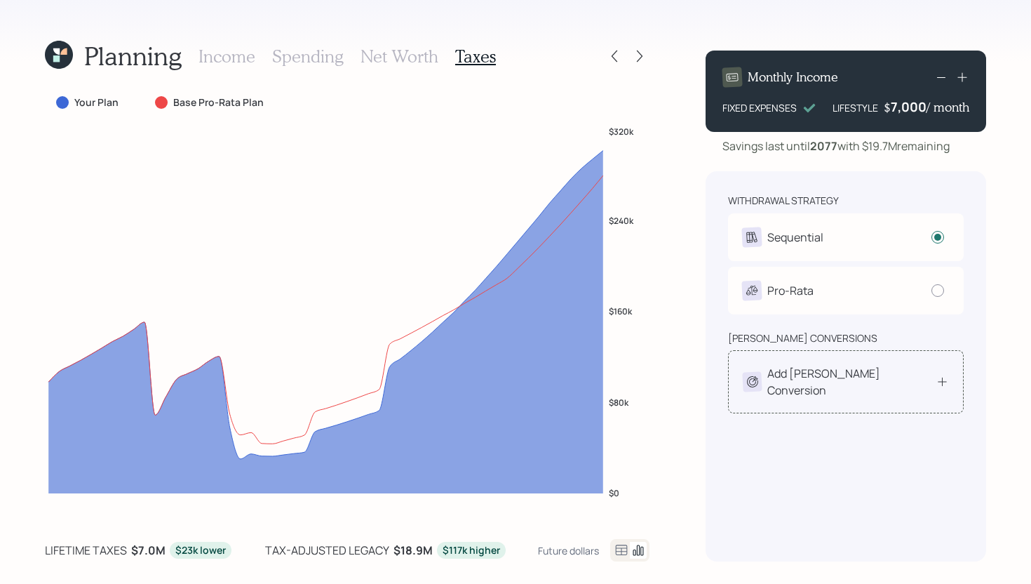
click at [882, 377] on div "Add Roth Conversion" at bounding box center [846, 382] width 206 height 34
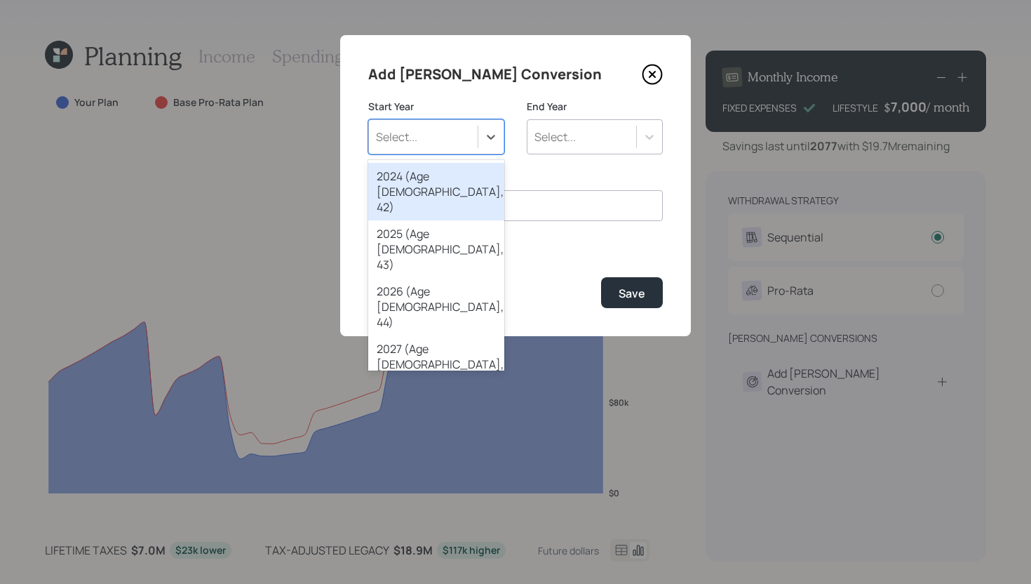
click at [436, 132] on div "Select..." at bounding box center [423, 137] width 109 height 24
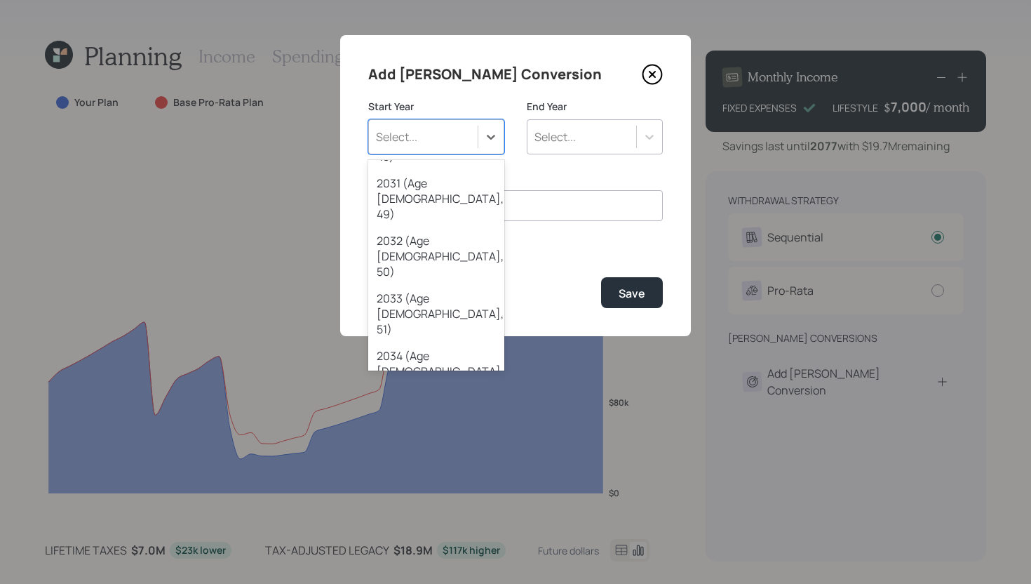
scroll to position [395, 0]
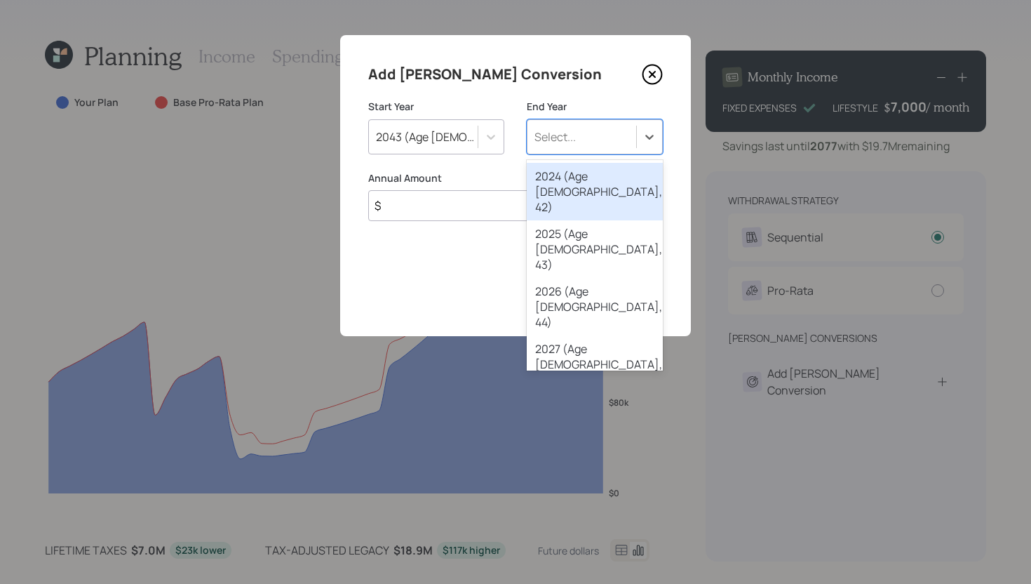
click at [605, 134] on div "Select..." at bounding box center [581, 137] width 109 height 24
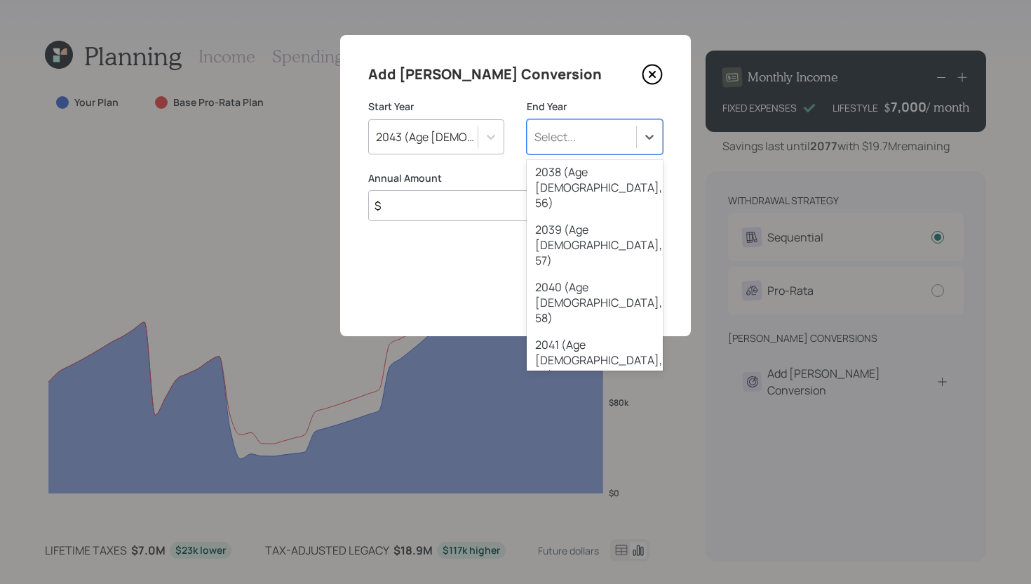
scroll to position [810, 0]
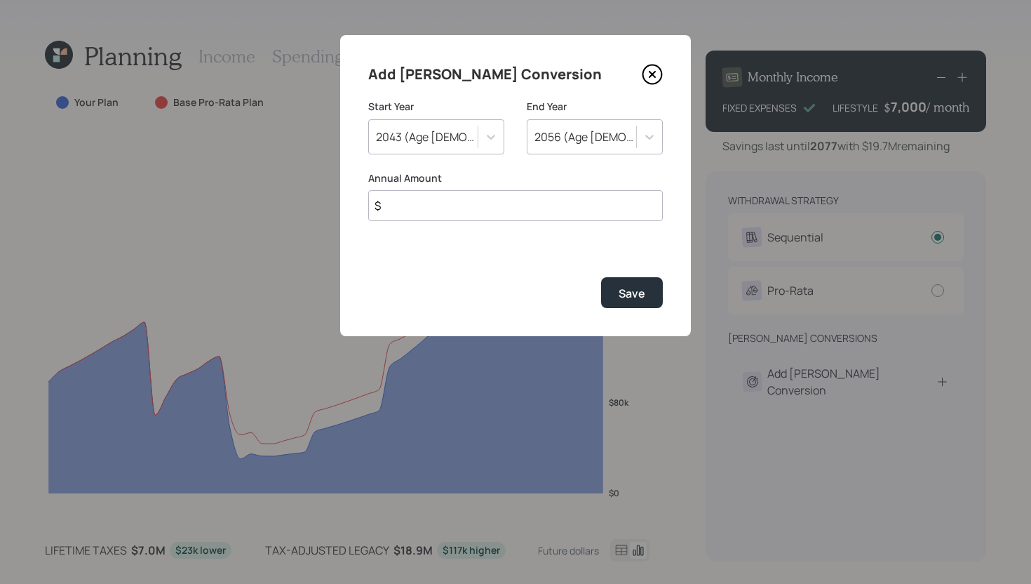
click at [556, 212] on input "$" at bounding box center [515, 205] width 295 height 31
type input "$ 15,000"
click at [647, 300] on button "Save" at bounding box center [632, 292] width 62 height 30
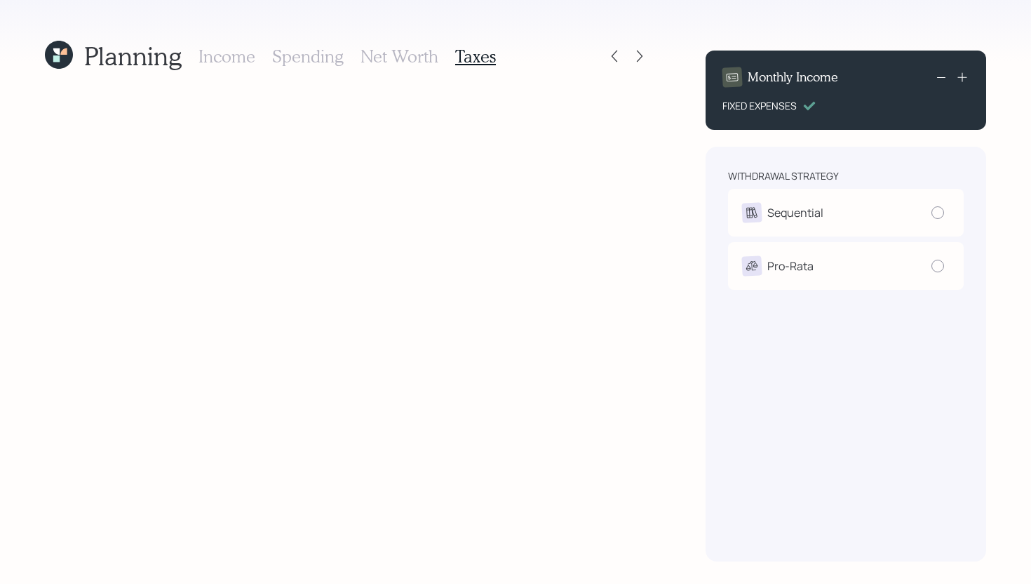
radio input "true"
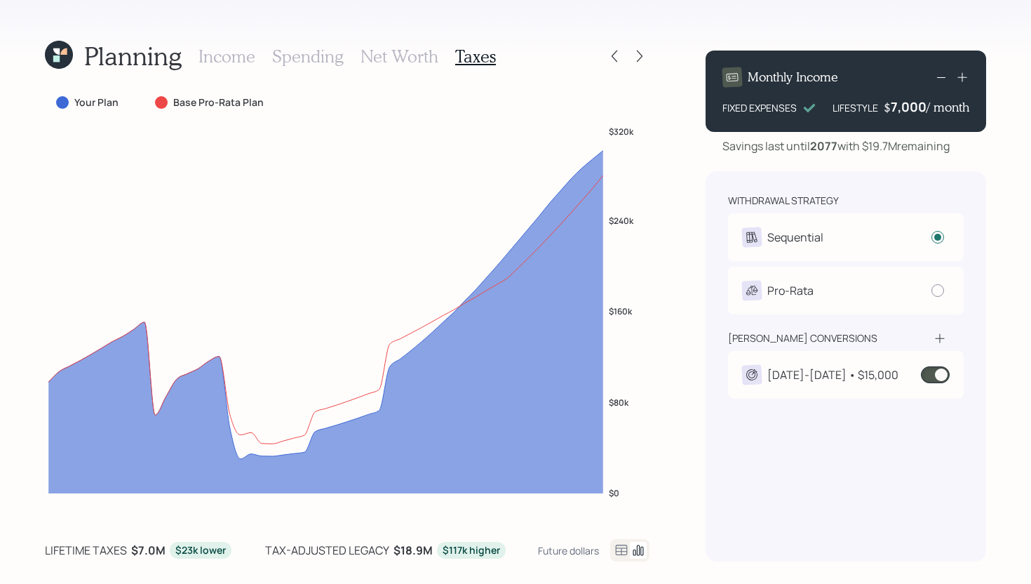
click at [939, 379] on span at bounding box center [935, 374] width 29 height 17
click at [647, 55] on div at bounding box center [640, 56] width 20 height 20
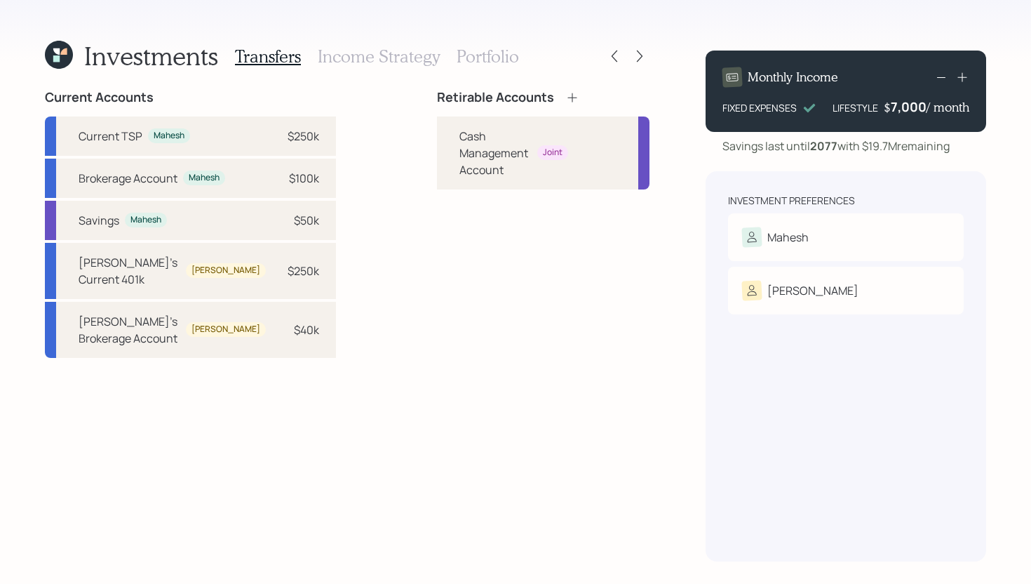
click at [565, 100] on icon at bounding box center [572, 97] width 14 height 14
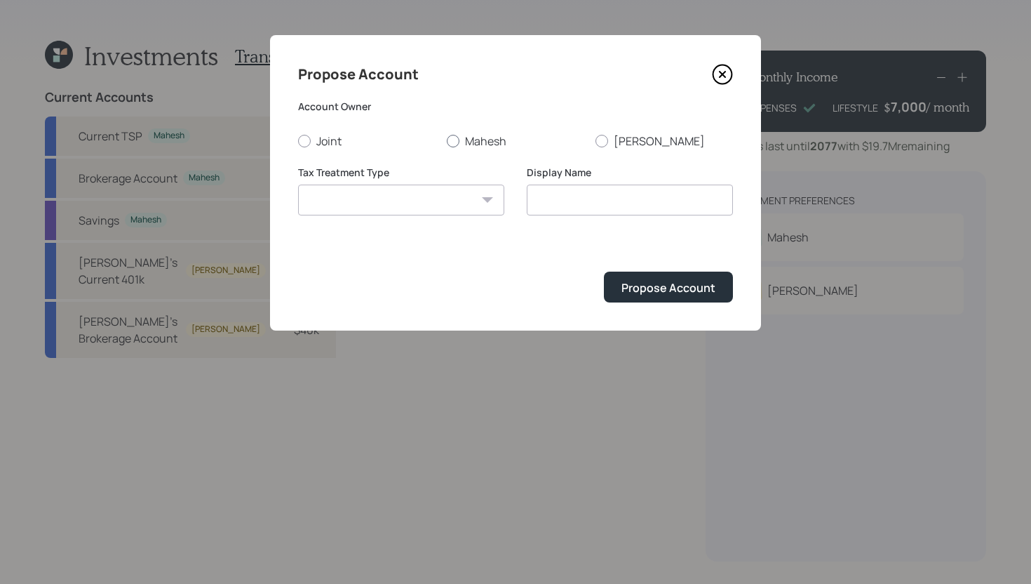
click at [463, 144] on label "Mahesh" at bounding box center [515, 140] width 137 height 15
click at [447, 141] on input "Mahesh" at bounding box center [446, 140] width 1 height 1
radio input "true"
click at [411, 203] on select "[PERSON_NAME] Taxable Traditional" at bounding box center [401, 199] width 206 height 31
select select "taxable"
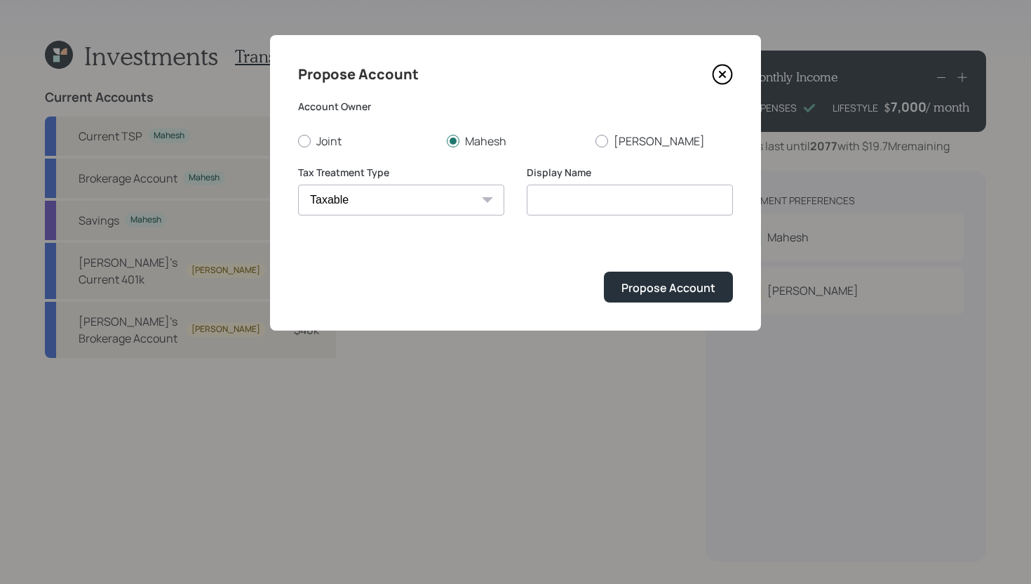
click at [298, 184] on select "[PERSON_NAME] Taxable Traditional" at bounding box center [401, 199] width 206 height 31
click at [608, 205] on input "Taxable" at bounding box center [630, 199] width 206 height 31
type input "Brokerage"
click at [681, 287] on div "Propose Account" at bounding box center [668, 287] width 94 height 15
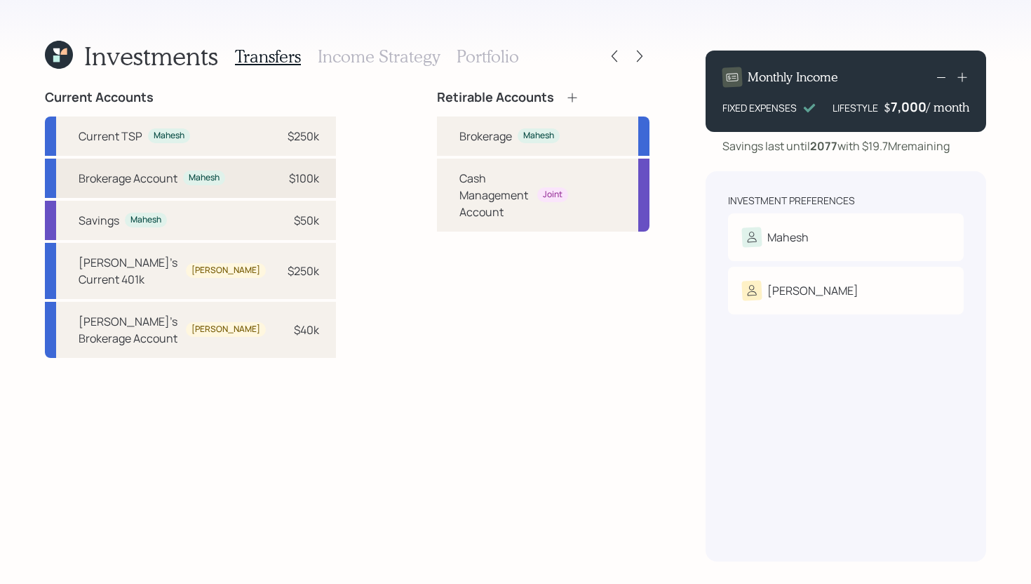
click at [296, 181] on div "Brokerage Account Mahesh $100k" at bounding box center [190, 178] width 291 height 39
click at [459, 132] on div "Brokerage" at bounding box center [485, 136] width 53 height 17
select select "26e3a826-d33b-4b47-bf54-e809d6dfa6cb"
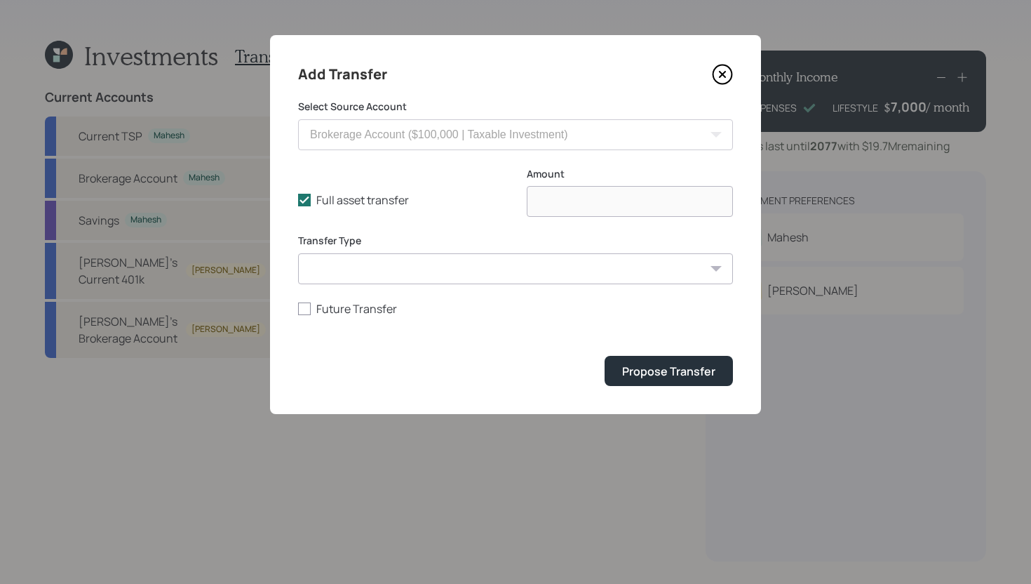
type input "$ 100,000"
click at [619, 370] on button "Propose Transfer" at bounding box center [669, 371] width 128 height 30
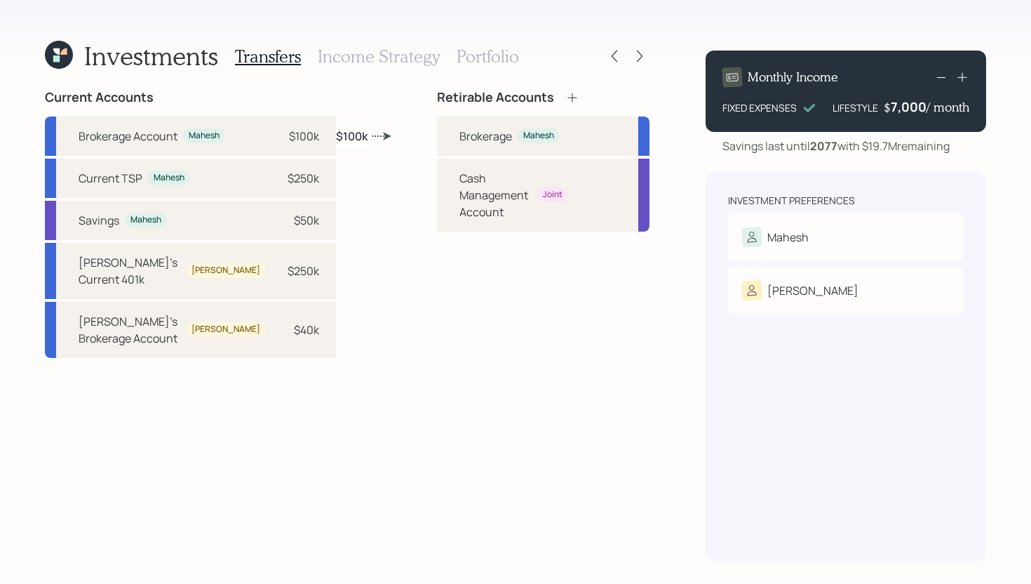
click at [511, 61] on h3 "Portfolio" at bounding box center [488, 56] width 62 height 20
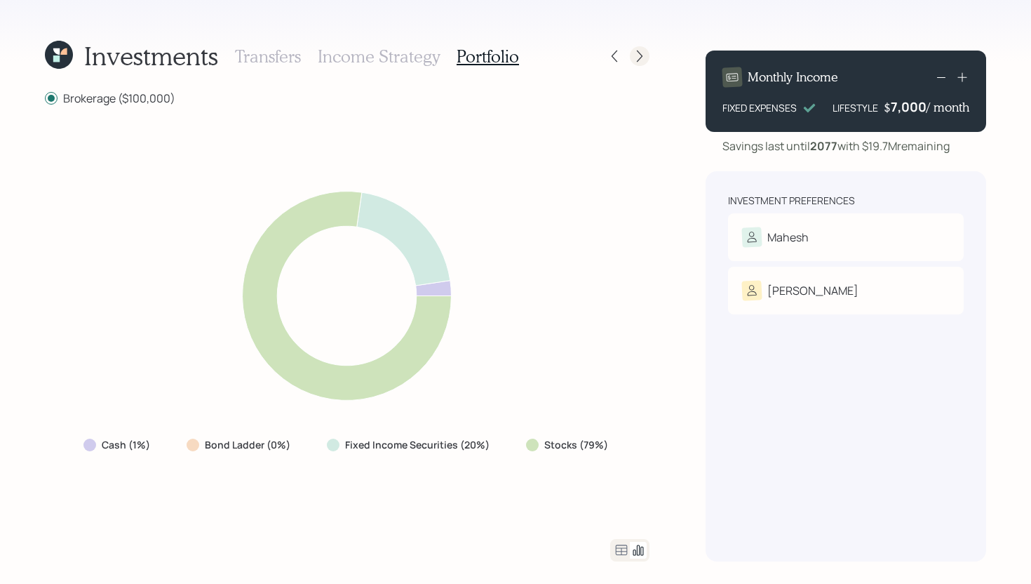
click at [640, 56] on icon at bounding box center [640, 56] width 14 height 14
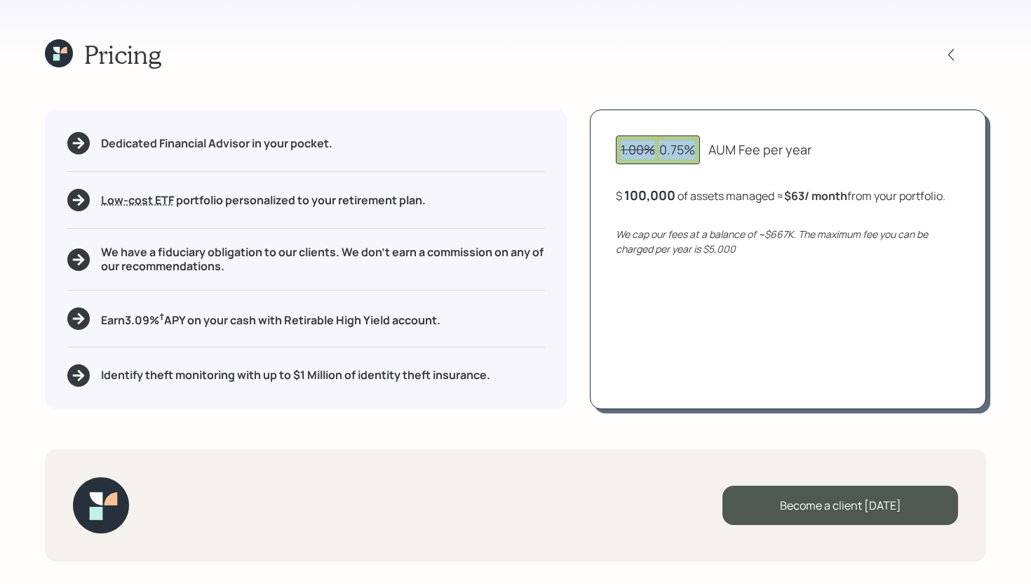
drag, startPoint x: 694, startPoint y: 146, endPoint x: 610, endPoint y: 145, distance: 84.2
click at [610, 145] on div "1.00% 0.75% AUM Fee per year $ 100,000 of assets managed ≈ $63 / month from you…" at bounding box center [788, 258] width 396 height 299
click at [647, 92] on div "Pricing Dedicated Financial Advisor in your pocket. Low-cost ETF Retirable uses…" at bounding box center [515, 292] width 1031 height 584
drag, startPoint x: 741, startPoint y: 248, endPoint x: 705, endPoint y: 250, distance: 35.8
click at [705, 250] on div "We cap our fees at a balance of ~$667K. The maximum fee you can be charged per …" at bounding box center [788, 241] width 344 height 29
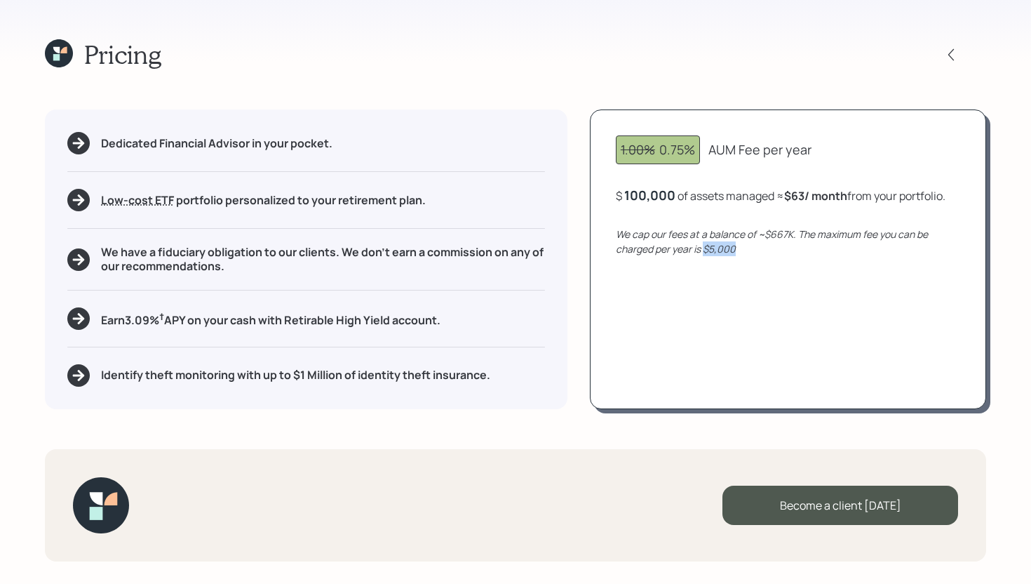
click at [728, 284] on div "1.00% 0.75% AUM Fee per year $ 100,000 of assets managed ≈ $63 / month from you…" at bounding box center [788, 258] width 396 height 299
click at [63, 57] on icon at bounding box center [59, 53] width 28 height 28
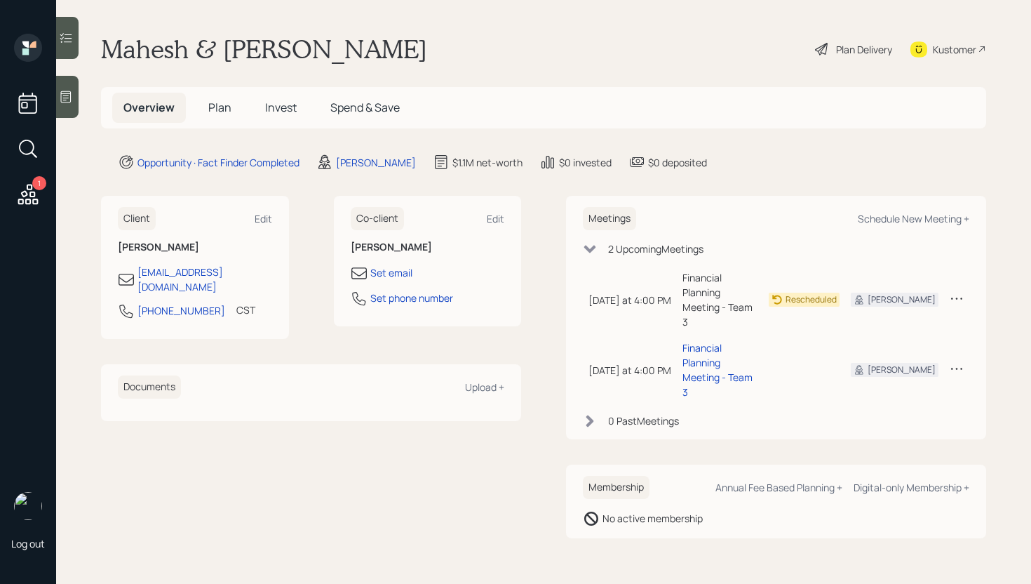
click at [845, 42] on div "Plan Delivery" at bounding box center [864, 49] width 56 height 15
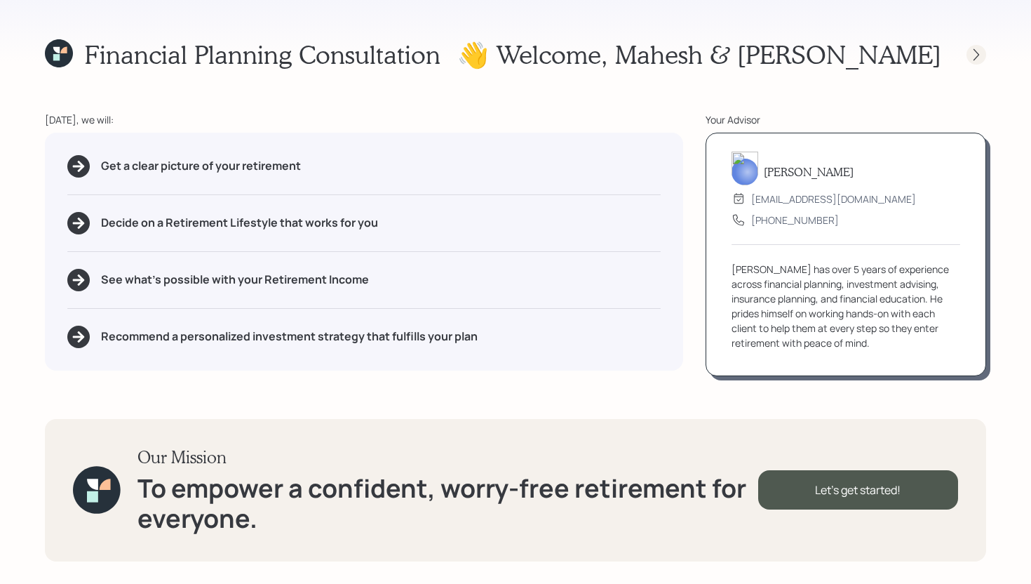
click at [980, 60] on icon at bounding box center [976, 55] width 14 height 14
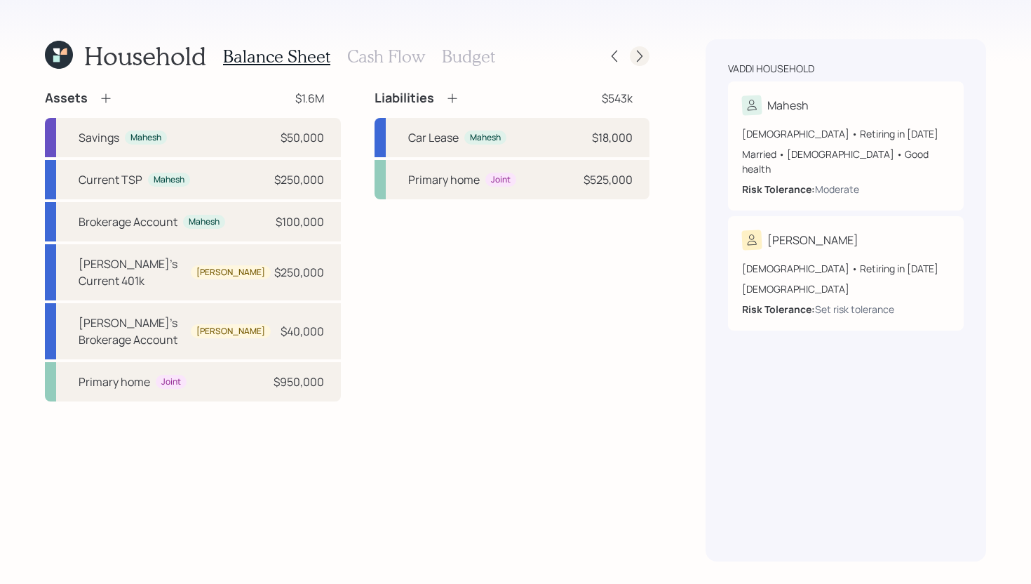
click at [634, 58] on icon at bounding box center [640, 56] width 14 height 14
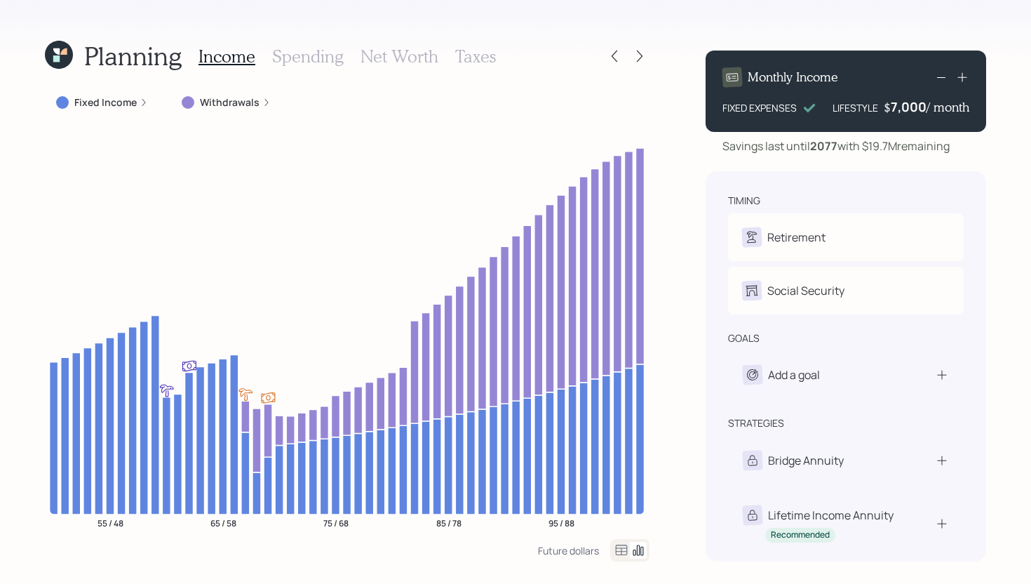
click at [374, 58] on h3 "Net Worth" at bounding box center [400, 56] width 78 height 20
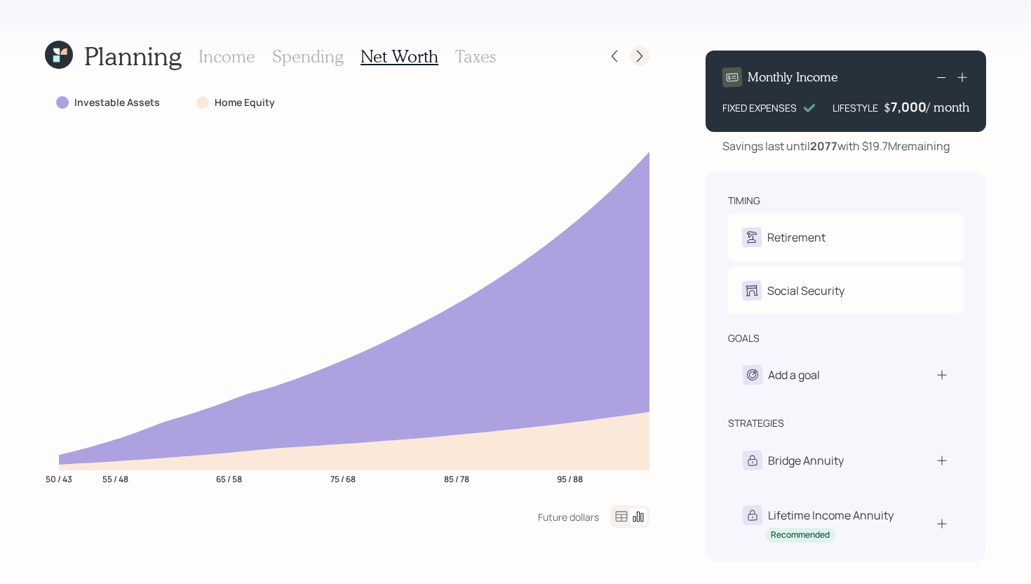
click at [642, 51] on icon at bounding box center [640, 56] width 14 height 14
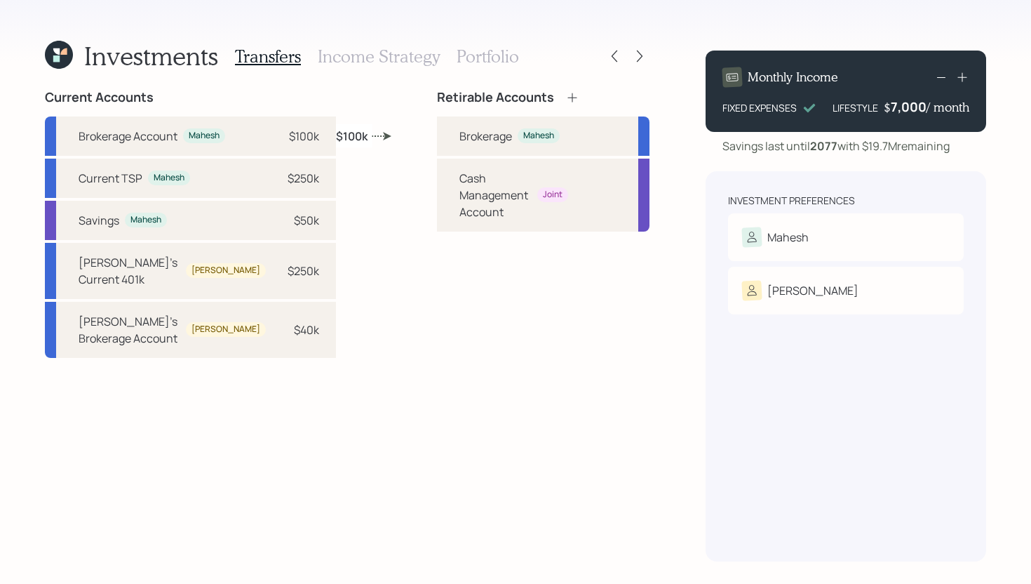
click at [642, 51] on icon at bounding box center [640, 56] width 14 height 14
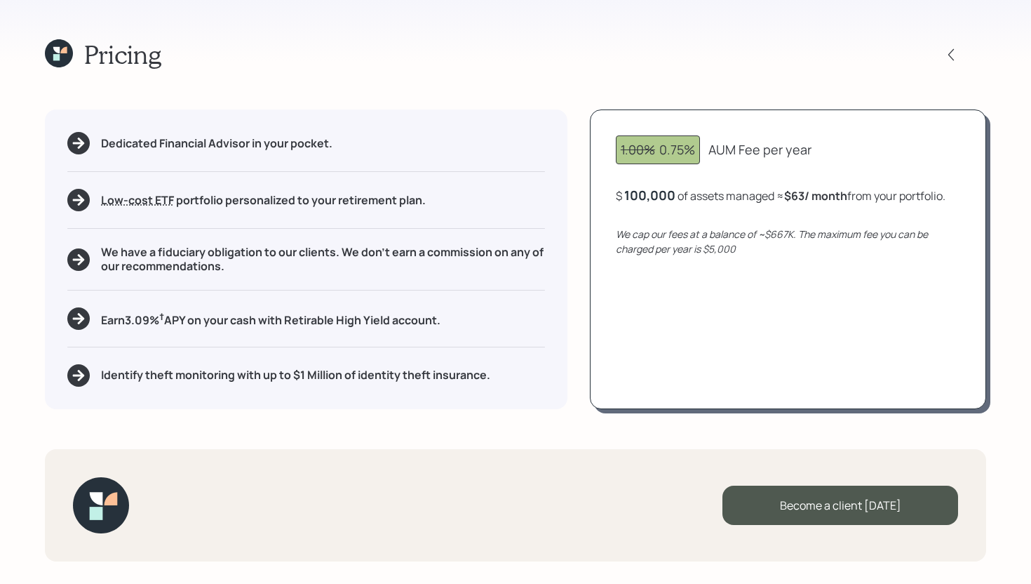
click at [663, 191] on div "100,000" at bounding box center [649, 195] width 51 height 17
click at [663, 191] on div "100000" at bounding box center [648, 195] width 48 height 17
click at [669, 351] on div "1.00% 0.75% AUM Fee per year $ 300,000 of assets managed ≈ $188 / month from yo…" at bounding box center [788, 258] width 396 height 299
click at [676, 195] on div "$ 300,000 of assets managed ≈ $188 / month from your portfolio ." at bounding box center [784, 196] width 337 height 18
click at [671, 195] on div "300000" at bounding box center [648, 195] width 49 height 17
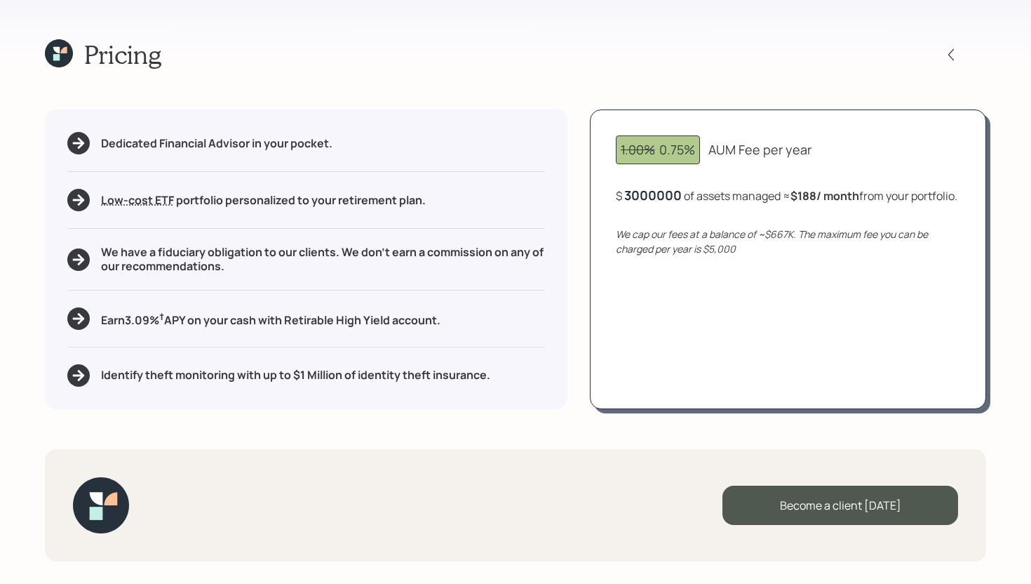
click at [684, 322] on div "1.00% 0.75% AUM Fee per year $ 3000000 of assets managed ≈ $188 / month from yo…" at bounding box center [788, 258] width 396 height 299
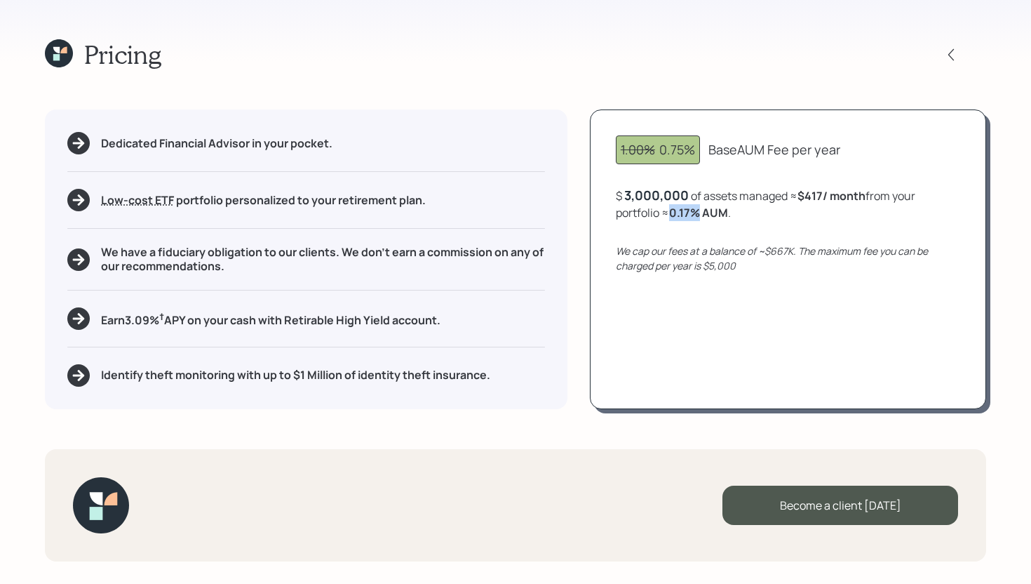
drag, startPoint x: 671, startPoint y: 214, endPoint x: 702, endPoint y: 208, distance: 32.1
click at [702, 208] on div "$ 3,000,000 of assets managed ≈ $417 / month from your portfolio ≈ 0.17 % AUM ." at bounding box center [788, 204] width 344 height 34
click at [789, 217] on div "$ 3,000,000 of assets managed ≈ $417 / month from your portfolio ≈ 0.17 % AUM ." at bounding box center [788, 204] width 344 height 34
drag, startPoint x: 755, startPoint y: 263, endPoint x: 699, endPoint y: 263, distance: 56.1
click at [699, 263] on div "We cap our fees at a balance of ~$667K. The maximum fee you can be charged per …" at bounding box center [788, 257] width 344 height 29
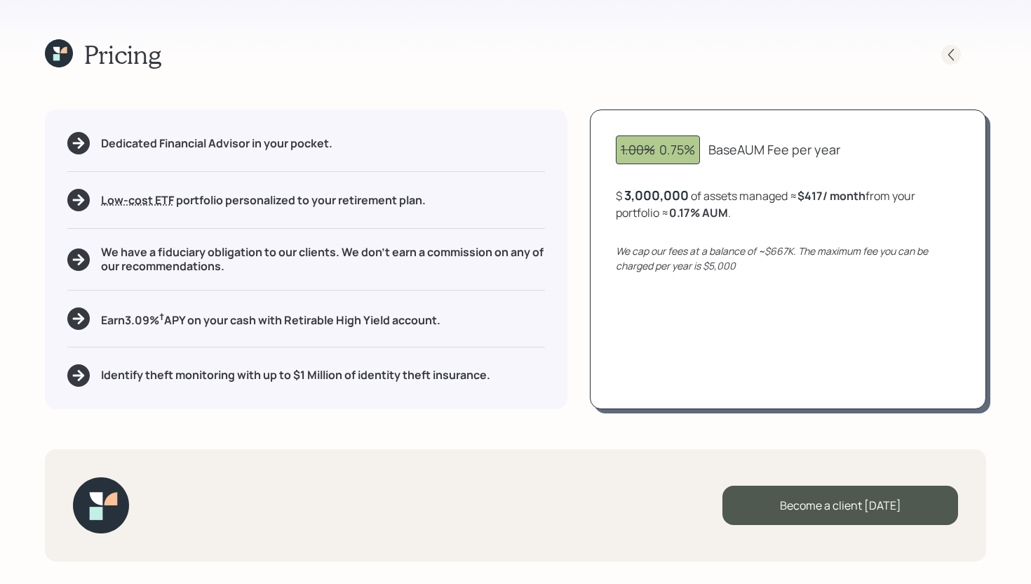
click at [956, 55] on icon at bounding box center [951, 55] width 14 height 14
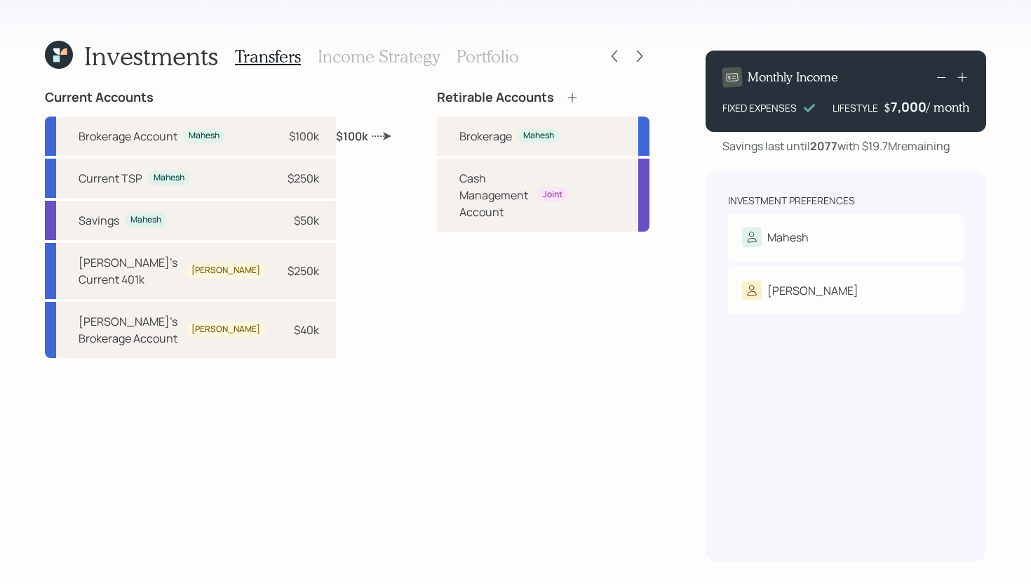
click at [502, 58] on h3 "Portfolio" at bounding box center [488, 56] width 62 height 20
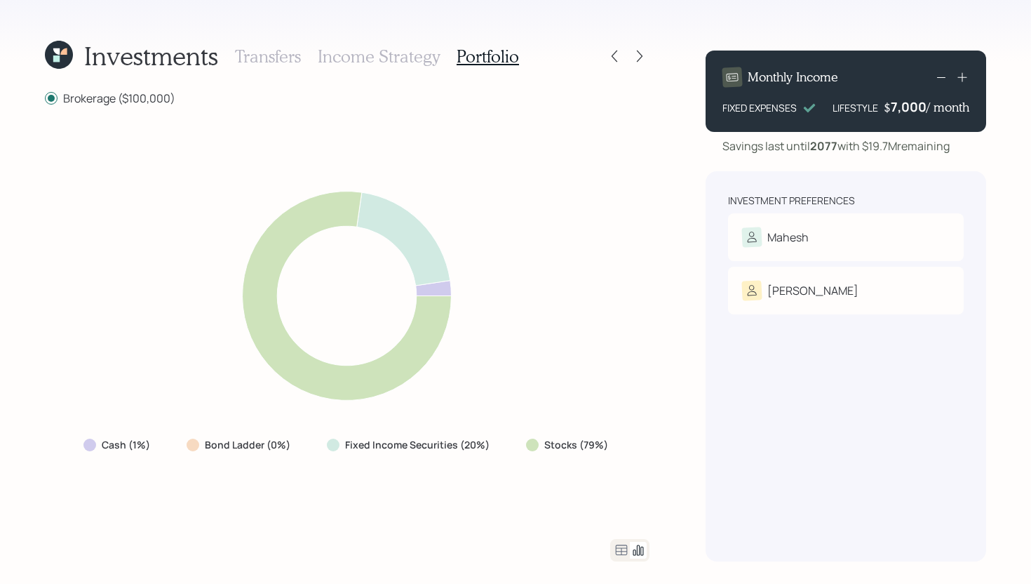
click at [406, 58] on h3 "Income Strategy" at bounding box center [379, 56] width 122 height 20
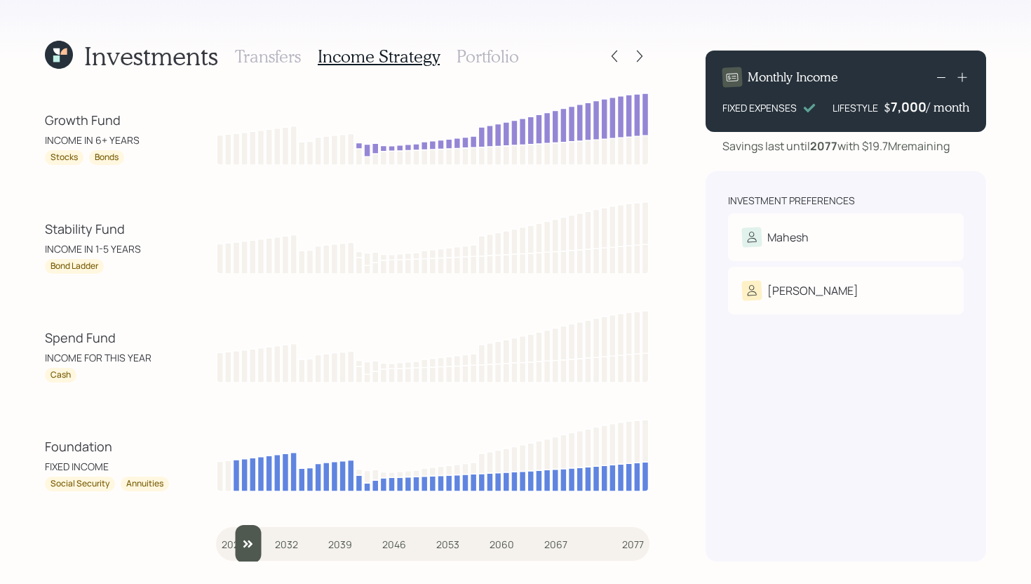
click at [239, 547] on input "slider" at bounding box center [432, 544] width 433 height 38
click at [260, 541] on input "slider" at bounding box center [432, 544] width 433 height 38
click at [284, 541] on input "slider" at bounding box center [432, 544] width 433 height 38
drag, startPoint x: 292, startPoint y: 541, endPoint x: 311, endPoint y: 536, distance: 19.6
click at [311, 536] on input "slider" at bounding box center [432, 544] width 433 height 38
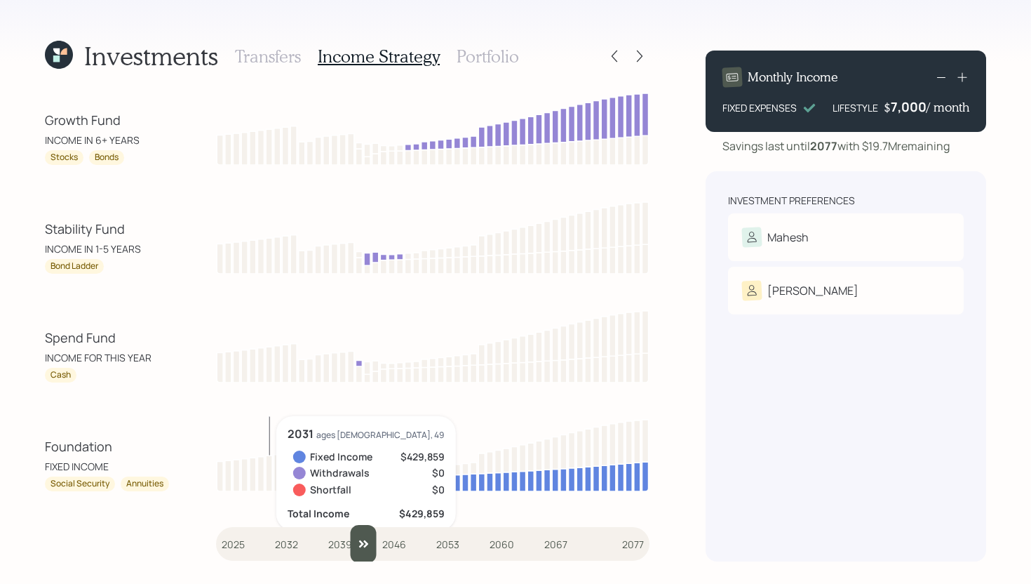
drag, startPoint x: 312, startPoint y: 544, endPoint x: 356, endPoint y: 545, distance: 44.2
type input "2042"
click at [356, 545] on input "slider" at bounding box center [432, 544] width 433 height 38
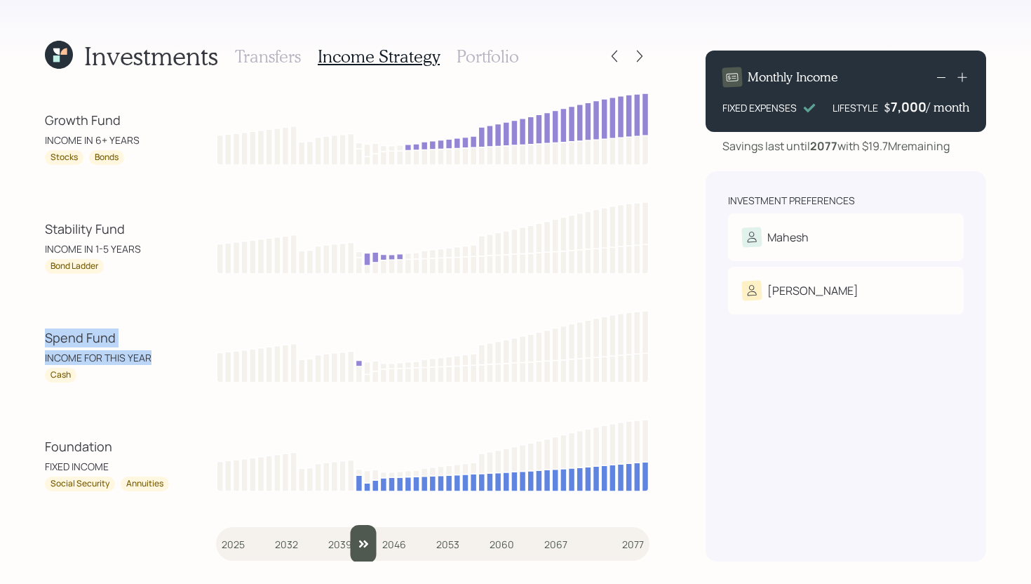
drag, startPoint x: 155, startPoint y: 360, endPoint x: 43, endPoint y: 335, distance: 114.2
click at [43, 335] on div "Investments Transfers Income Strategy Portfolio Growth Fund INCOME IN 6+ YEARS …" at bounding box center [515, 292] width 1031 height 584
click at [141, 341] on div "Spend Fund" at bounding box center [108, 337] width 126 height 19
drag, startPoint x: 158, startPoint y: 356, endPoint x: 41, endPoint y: 332, distance: 119.5
click at [39, 332] on div "Investments Transfers Income Strategy Portfolio Growth Fund INCOME IN 6+ YEARS …" at bounding box center [515, 292] width 1031 height 584
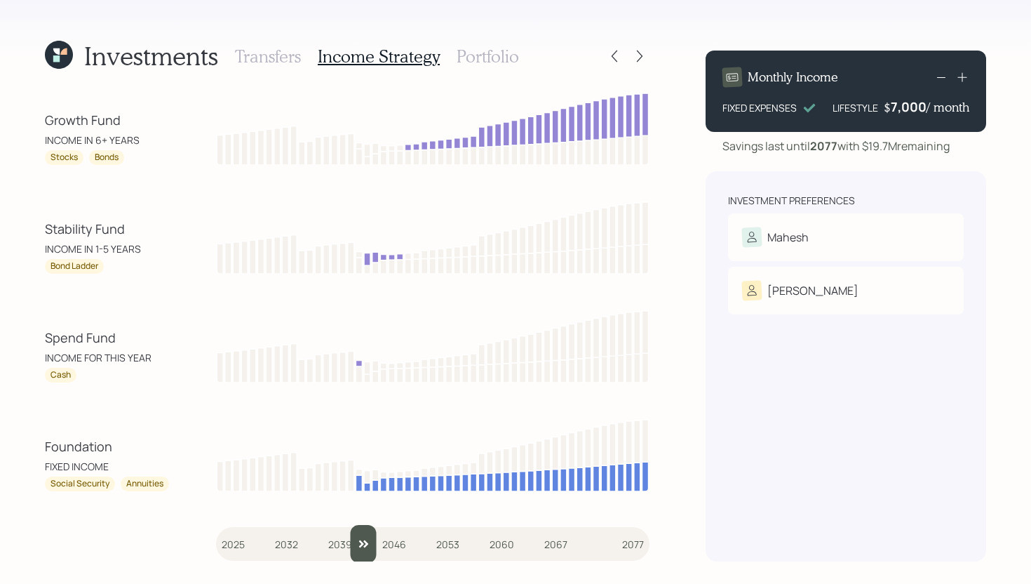
click at [156, 358] on div "INCOME FOR THIS YEAR" at bounding box center [108, 357] width 126 height 15
drag, startPoint x: 156, startPoint y: 358, endPoint x: 35, endPoint y: 336, distance: 123.3
click at [35, 336] on div "Investments Transfers Income Strategy Portfolio Growth Fund INCOME IN 6+ YEARS …" at bounding box center [515, 292] width 1031 height 584
drag, startPoint x: 148, startPoint y: 248, endPoint x: 33, endPoint y: 228, distance: 116.7
click at [32, 228] on div "Investments Transfers Income Strategy Portfolio Growth Fund INCOME IN 6+ YEARS …" at bounding box center [515, 292] width 1031 height 584
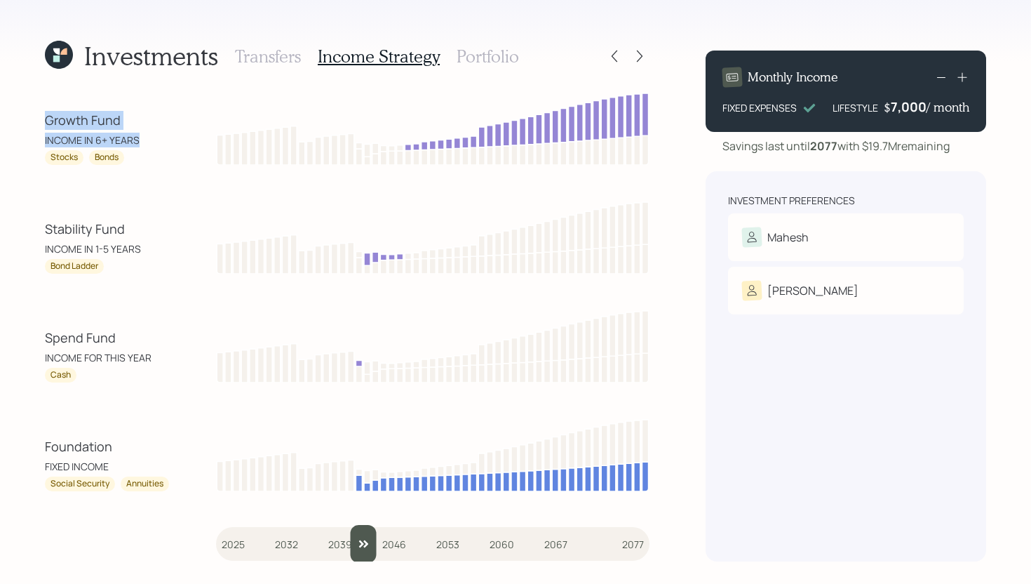
drag, startPoint x: 139, startPoint y: 136, endPoint x: 48, endPoint y: 110, distance: 94.8
click at [48, 110] on div "Growth Fund INCOME IN 6+ YEARS Stocks Bonds" at bounding box center [347, 127] width 605 height 75
click at [506, 57] on h3 "Portfolio" at bounding box center [488, 56] width 62 height 20
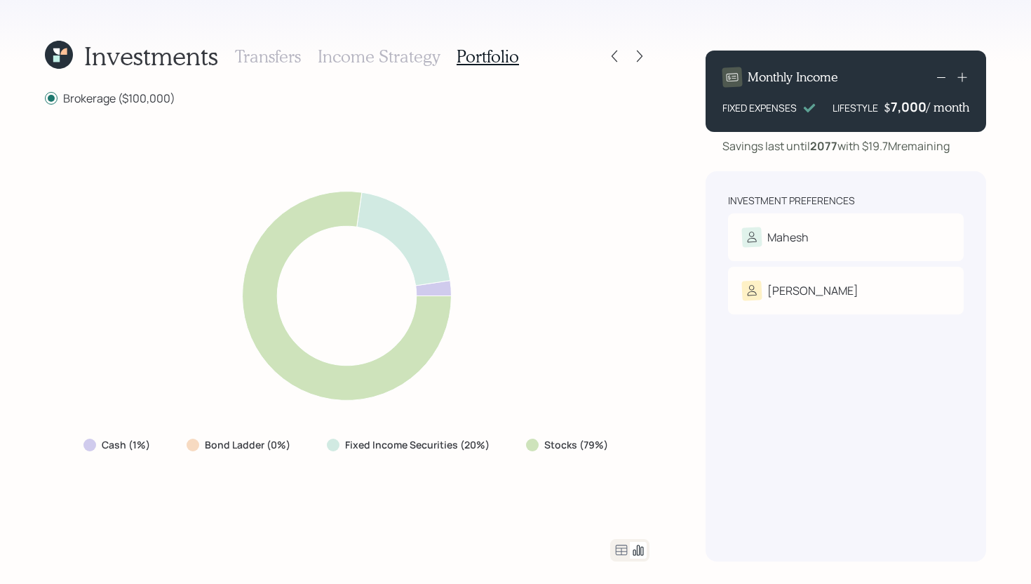
click at [620, 553] on icon at bounding box center [621, 549] width 17 height 17
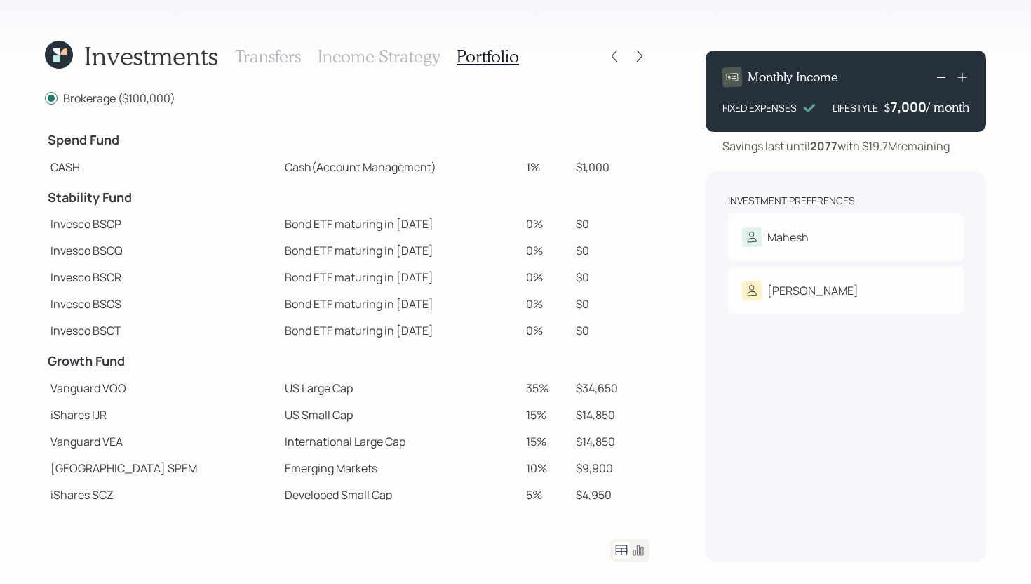
drag, startPoint x: 530, startPoint y: 166, endPoint x: 474, endPoint y: 166, distance: 56.1
click at [474, 166] on tr "CASH Cash (Account Management) 1% $1,000" at bounding box center [347, 167] width 605 height 27
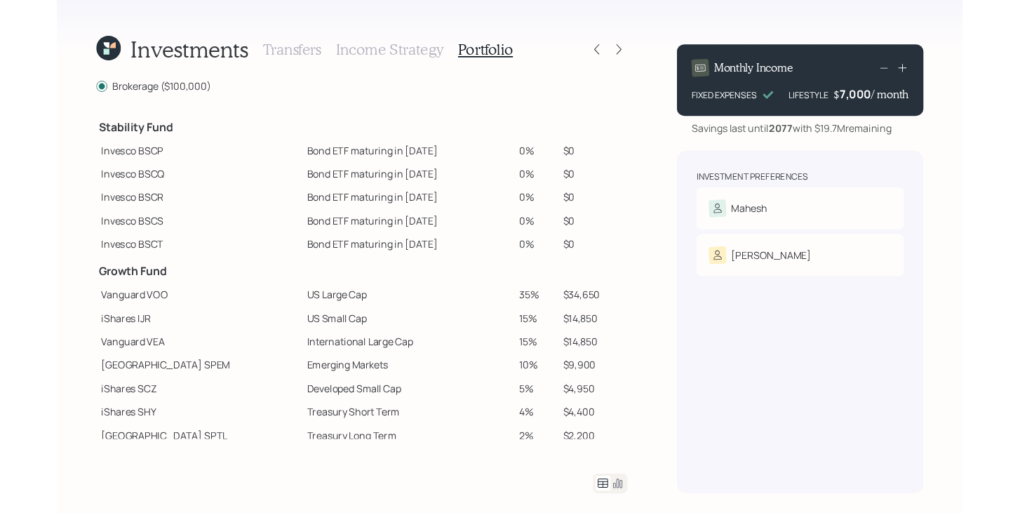
scroll to position [52, 0]
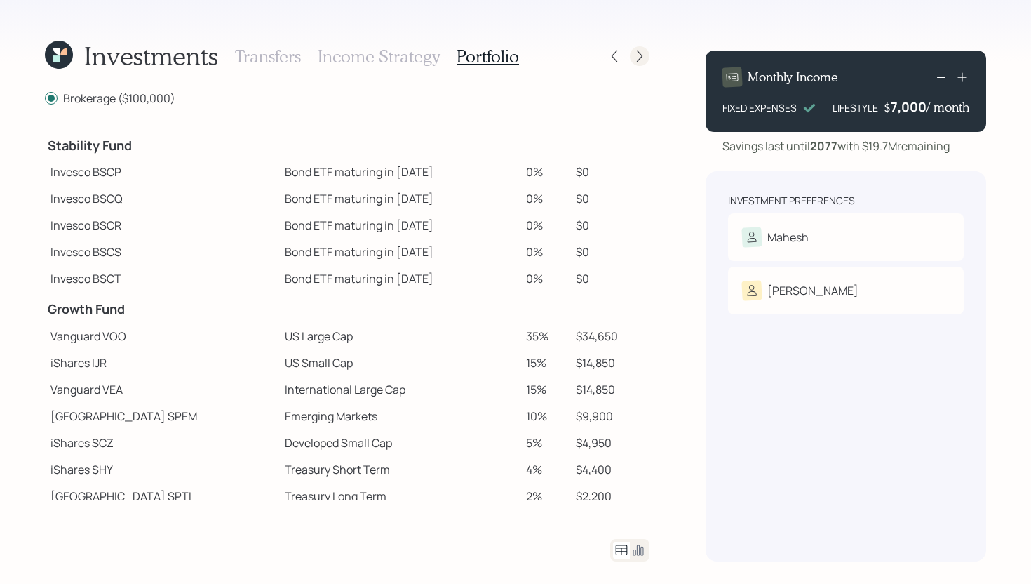
click at [640, 65] on div at bounding box center [640, 56] width 20 height 20
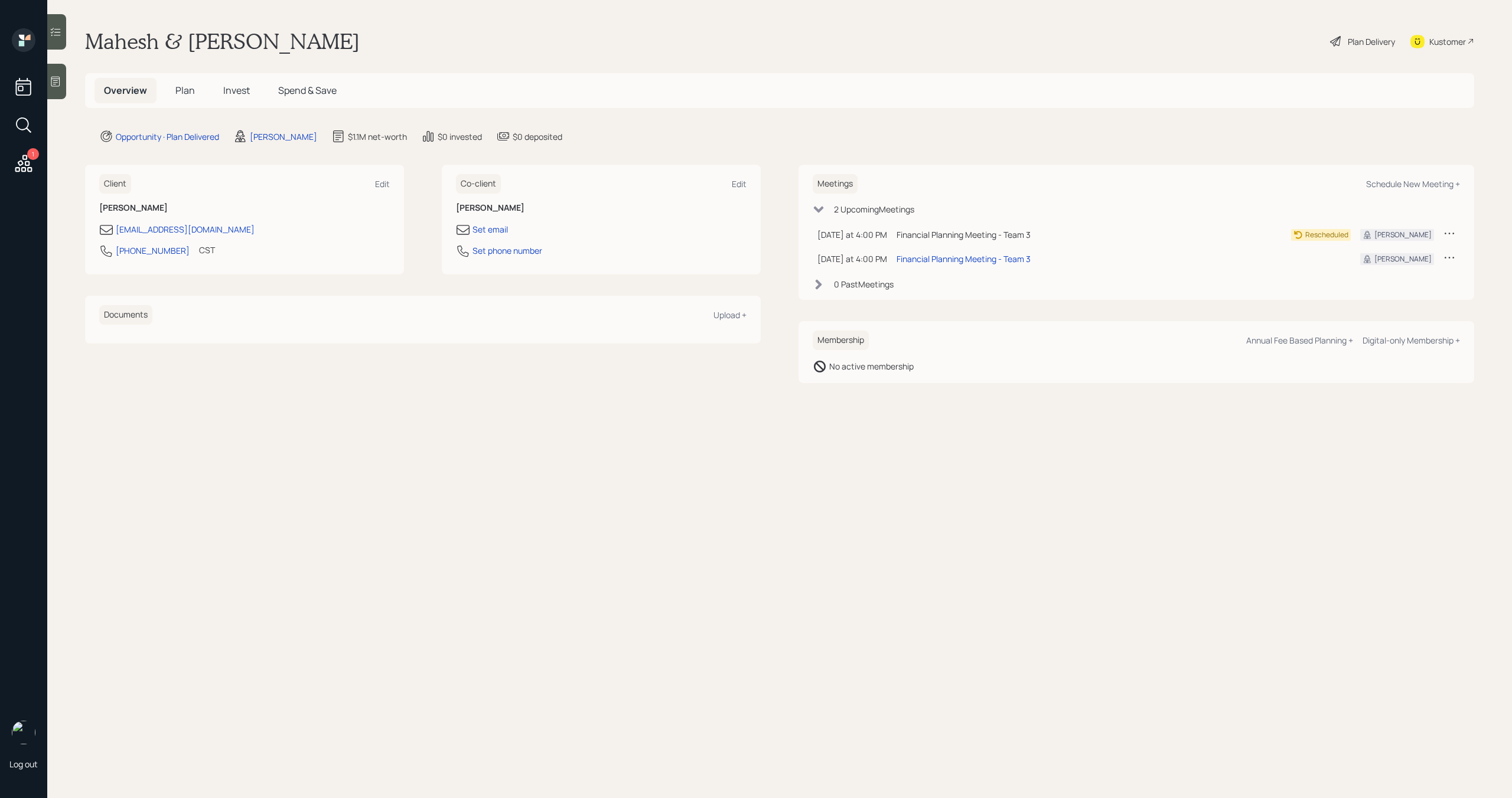
click at [189, 92] on span "Plan" at bounding box center [184, 90] width 19 height 13
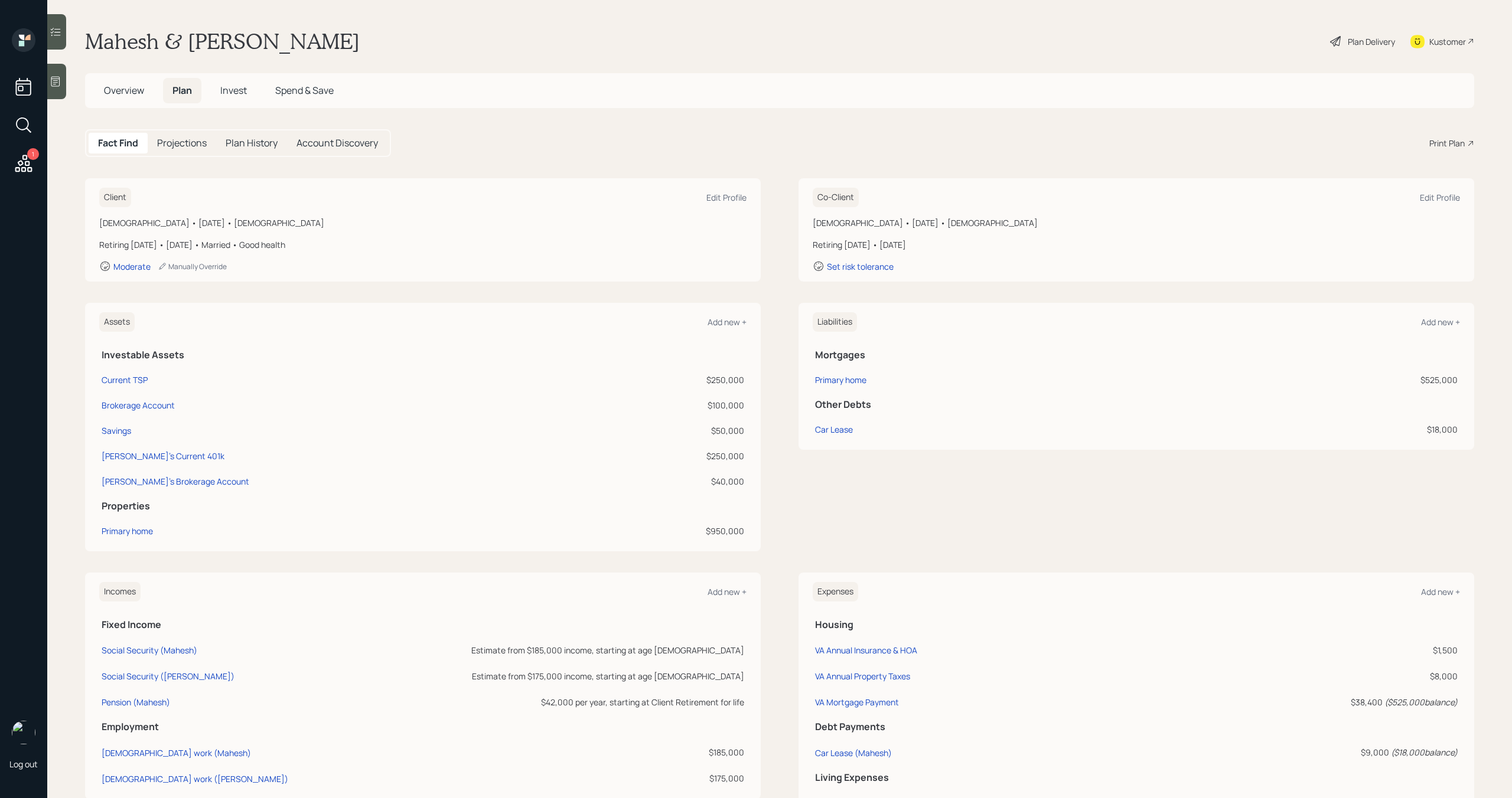
click at [1464, 141] on div "Print Plan" at bounding box center [1451, 143] width 45 height 13
